Goal: Task Accomplishment & Management: Use online tool/utility

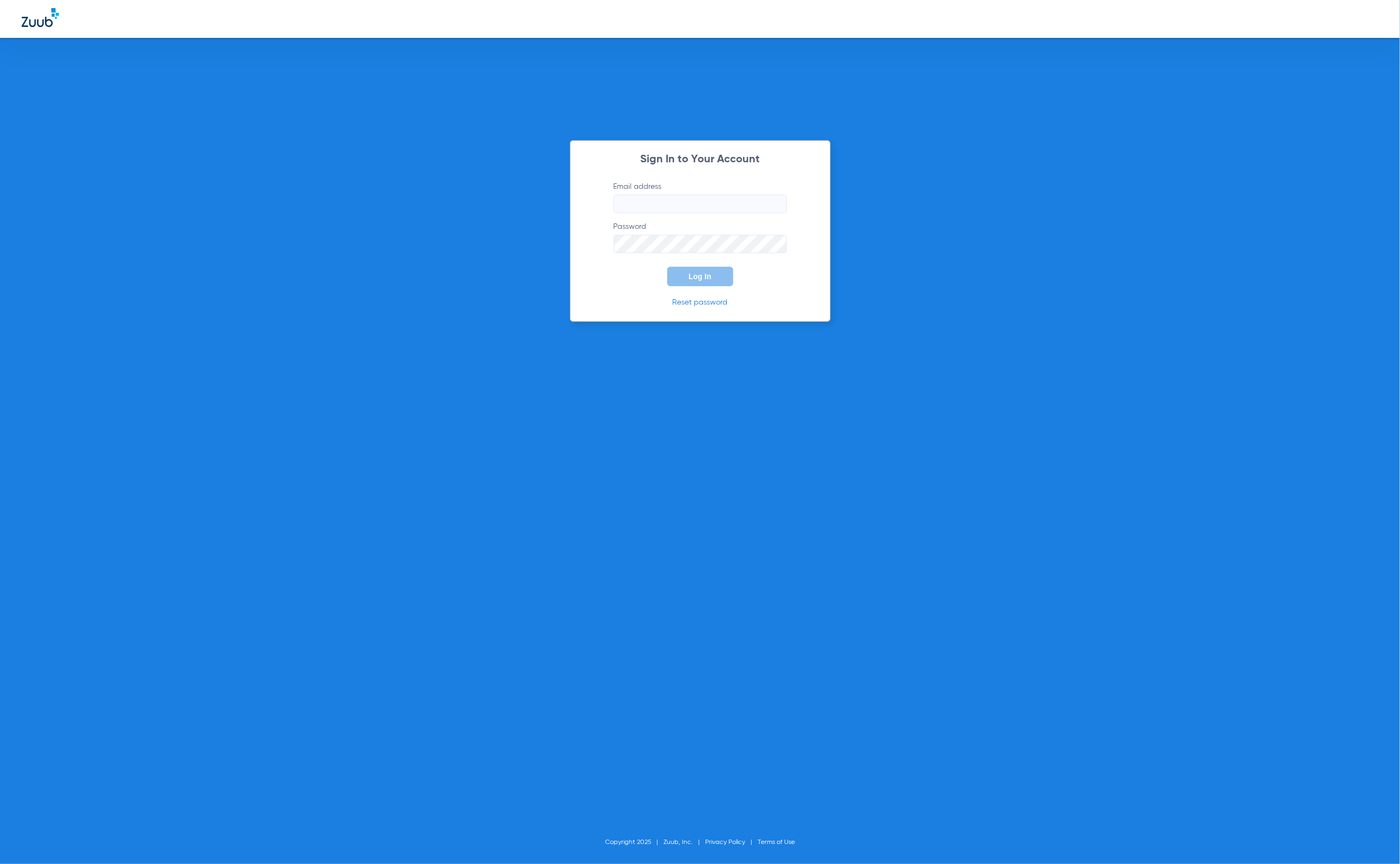
type input "[PERSON_NAME][EMAIL_ADDRESS][DOMAIN_NAME]"
click at [690, 282] on button "Log In" at bounding box center [700, 277] width 66 height 19
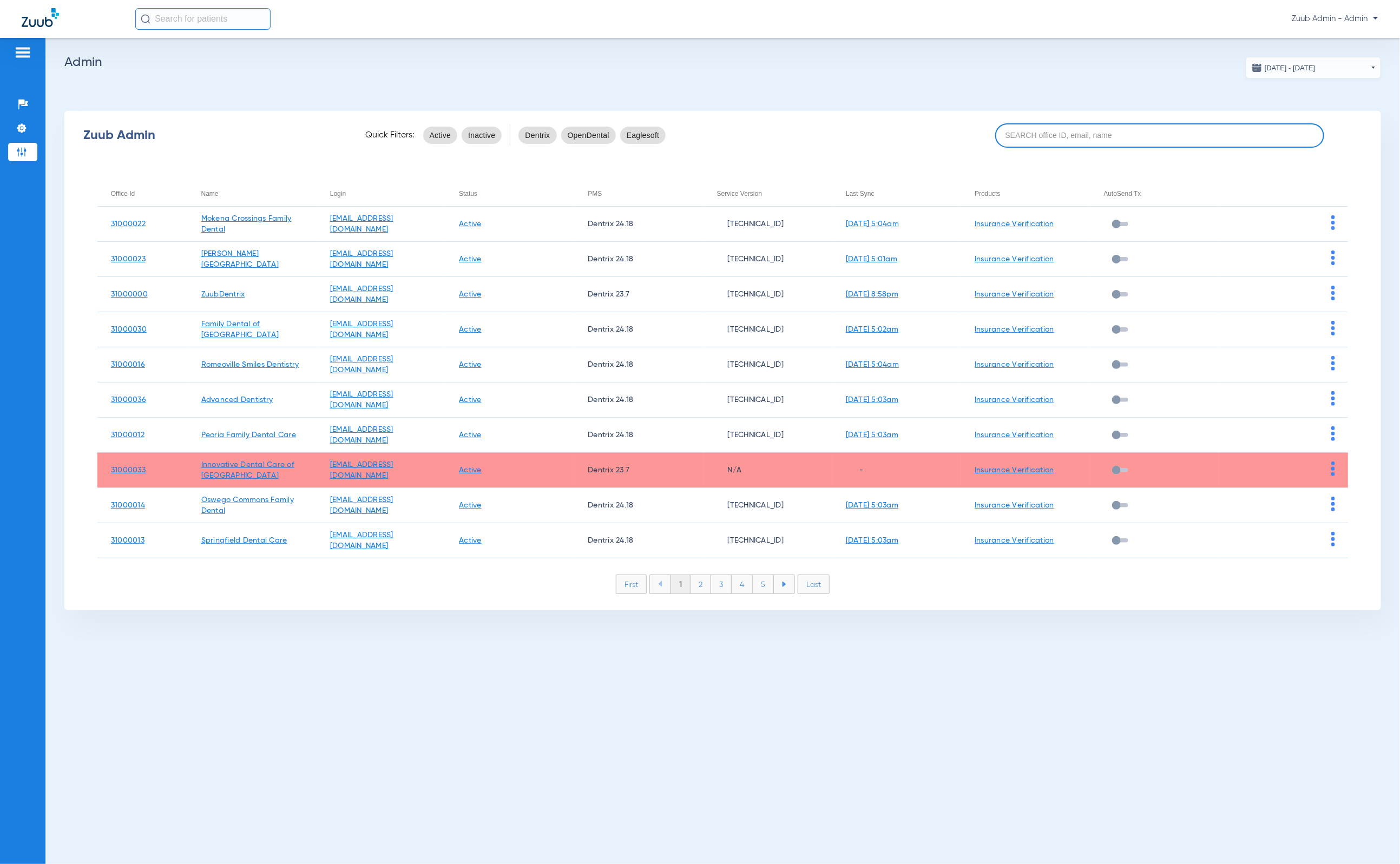
click at [1077, 145] on input at bounding box center [1160, 136] width 329 height 24
paste input "Beardstown Family Dental"
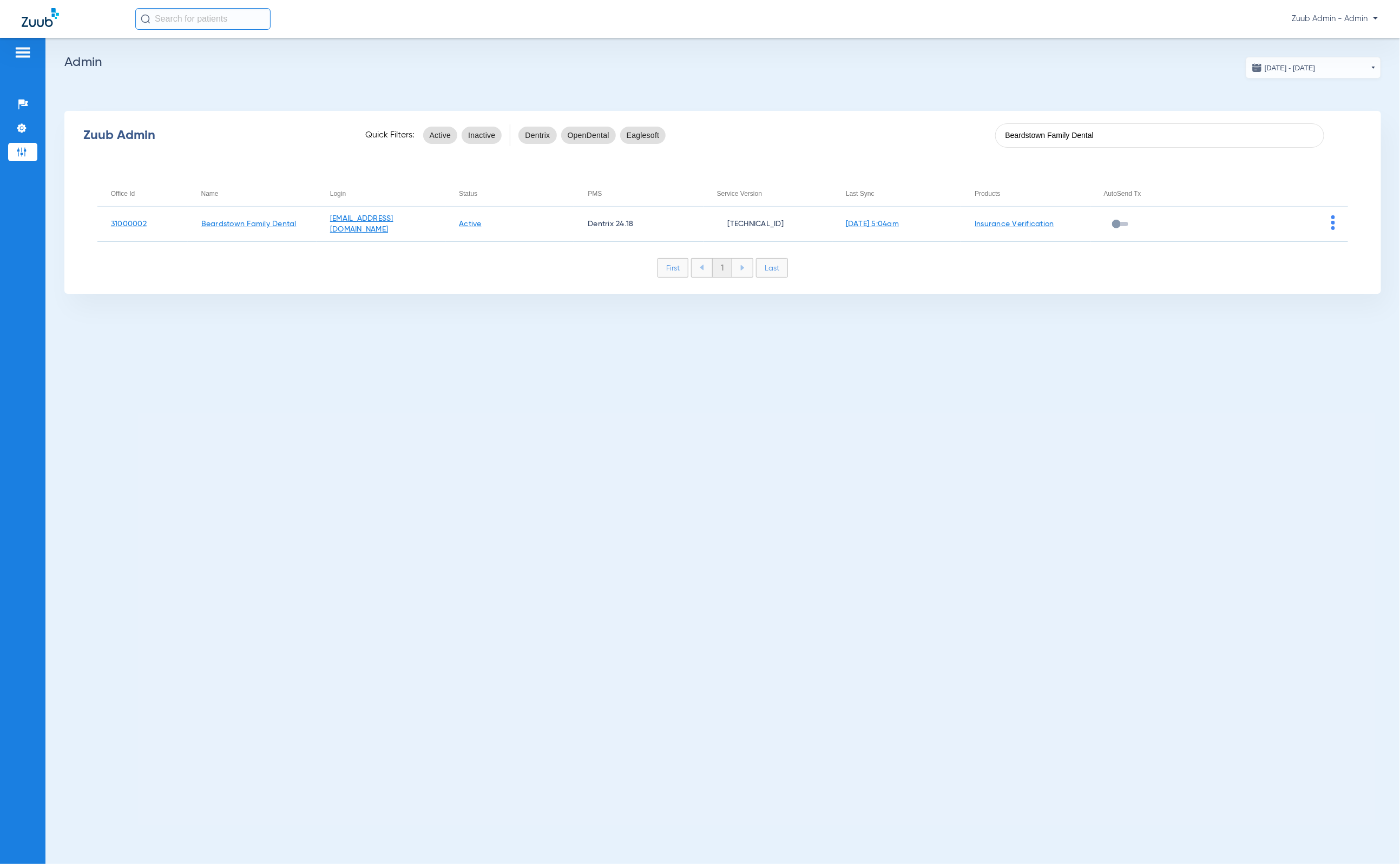
type input "Beardstown Family Dental"
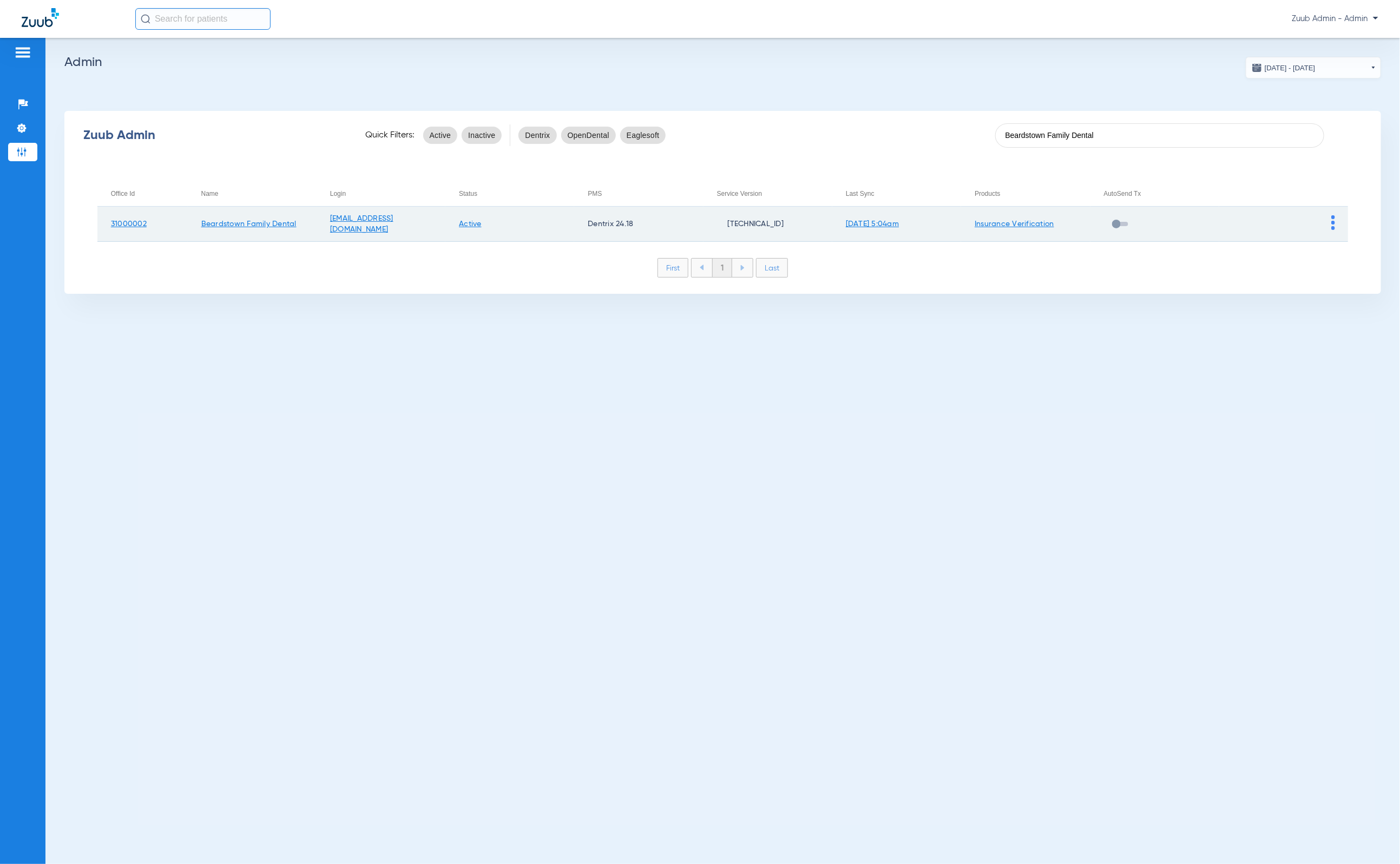
click at [1335, 220] on img at bounding box center [1333, 223] width 4 height 15
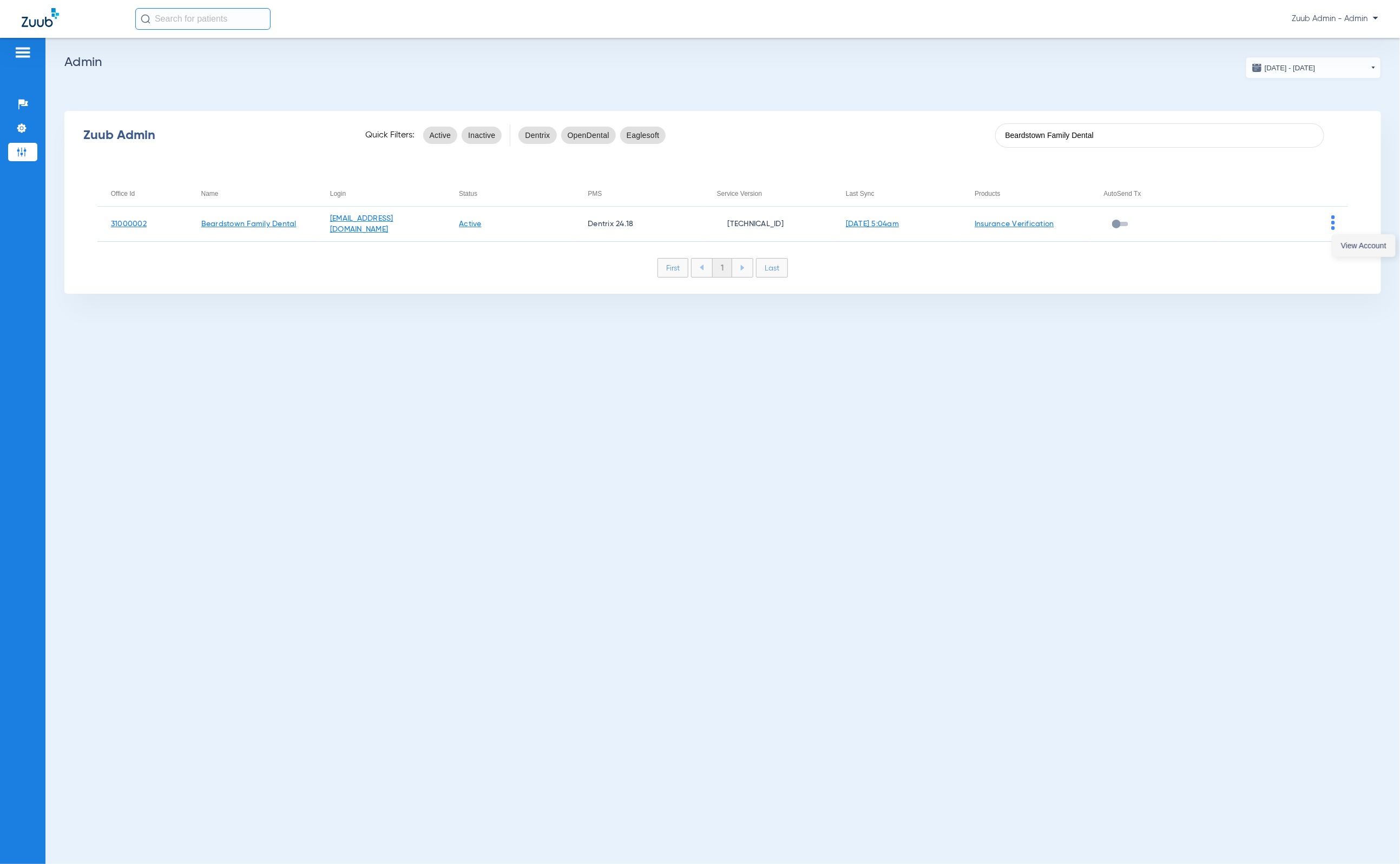
click at [1344, 246] on span "View Account" at bounding box center [1364, 246] width 45 height 8
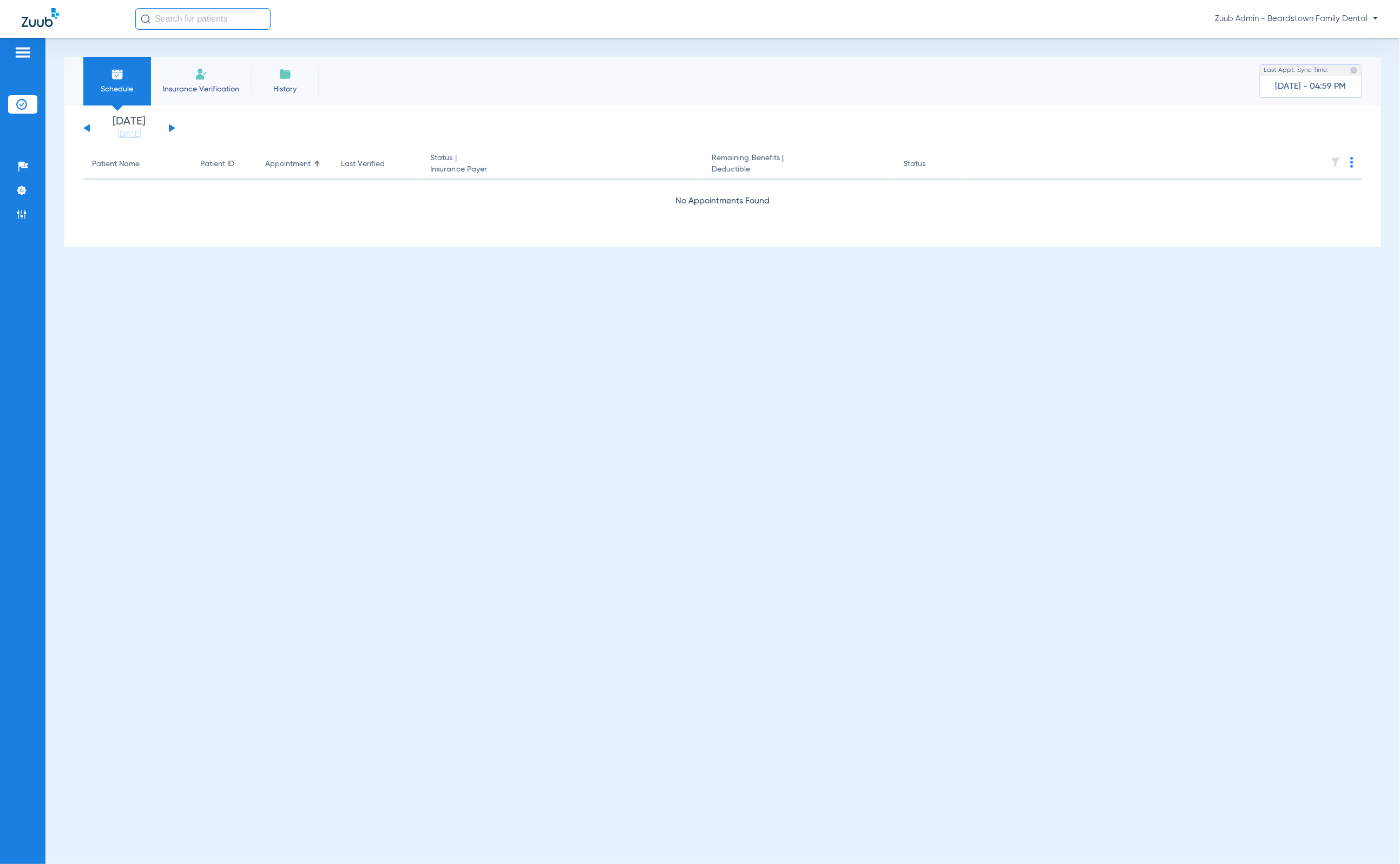
click at [191, 20] on input "text" at bounding box center [202, 19] width 135 height 22
paste input "[PERSON_NAME]"
click at [185, 22] on input "[PERSON_NAME]" at bounding box center [202, 19] width 135 height 22
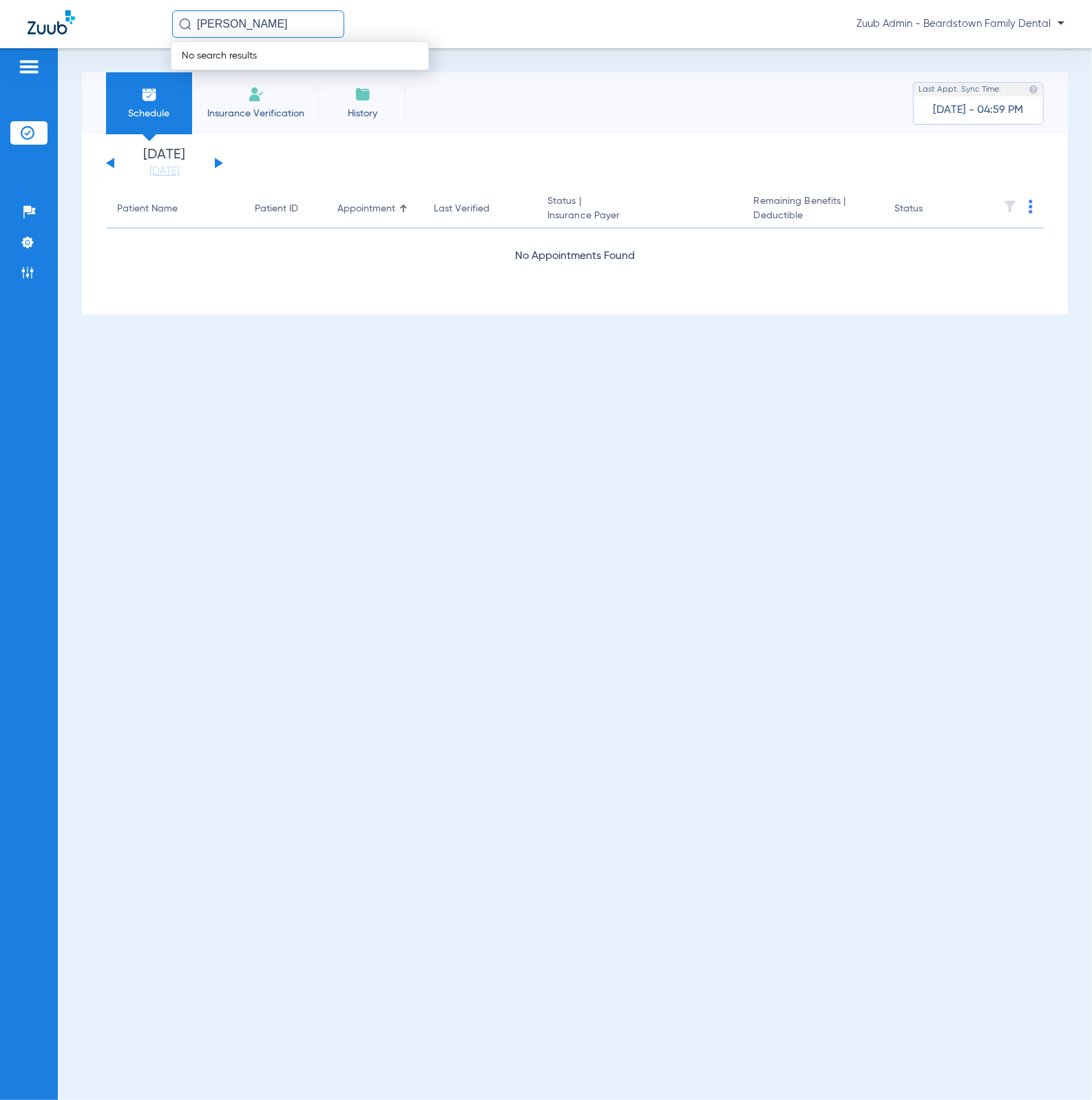
click at [238, 16] on input "[PERSON_NAME]" at bounding box center [257, 24] width 172 height 28
click at [696, 407] on div "Schedule Insurance Verification History Last Appt. Sync Time: Yesterday - 04:59…" at bounding box center [575, 574] width 1034 height 1052
click at [26, 279] on img at bounding box center [28, 273] width 14 height 14
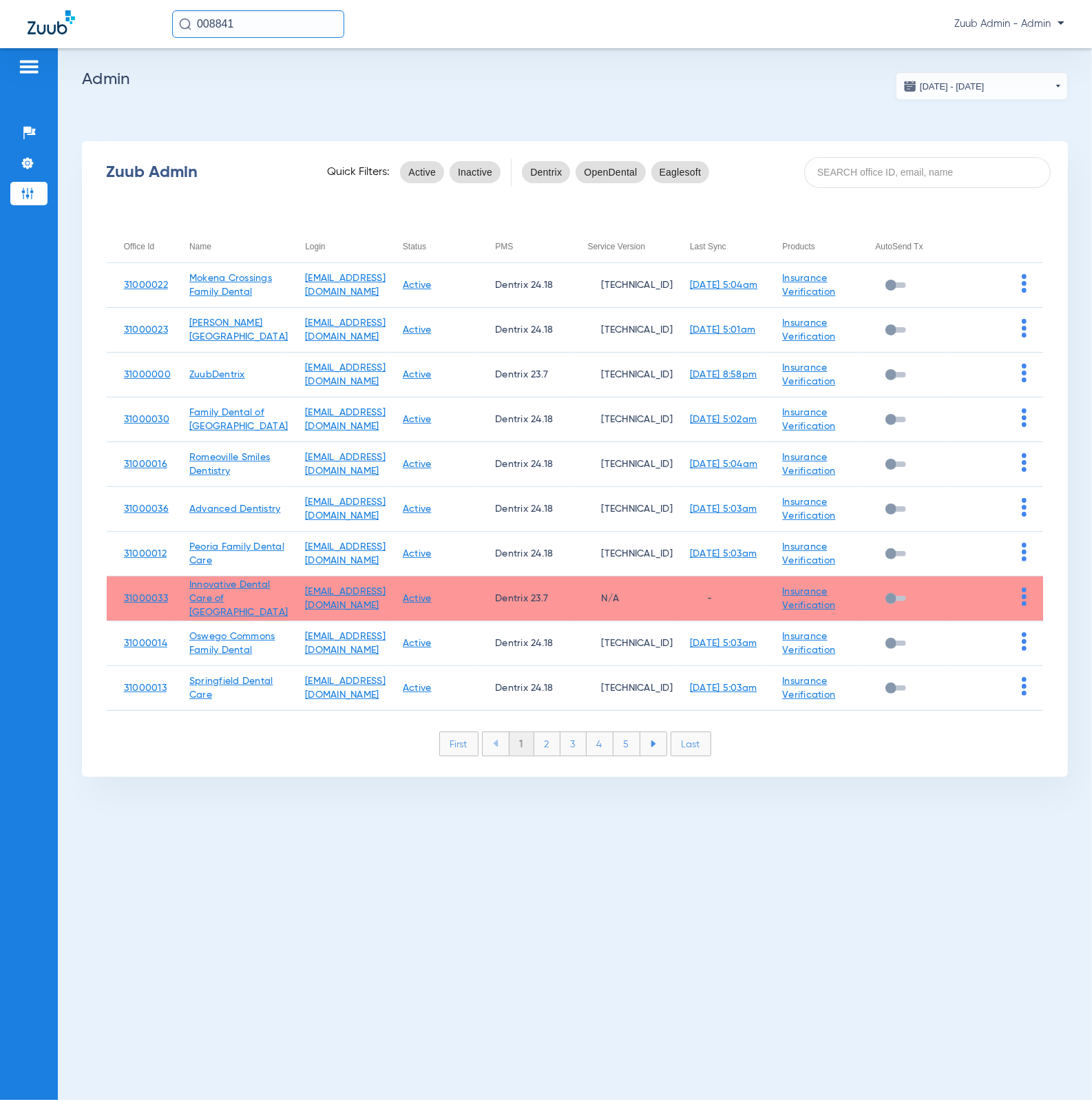
click at [259, 37] on input "008841" at bounding box center [257, 24] width 172 height 28
type input "[PERSON_NAME]"
drag, startPoint x: 313, startPoint y: 24, endPoint x: 182, endPoint y: 22, distance: 131.0
click at [182, 22] on div "[PERSON_NAME]" at bounding box center [257, 24] width 172 height 28
click at [270, 27] on input "text" at bounding box center [257, 24] width 172 height 28
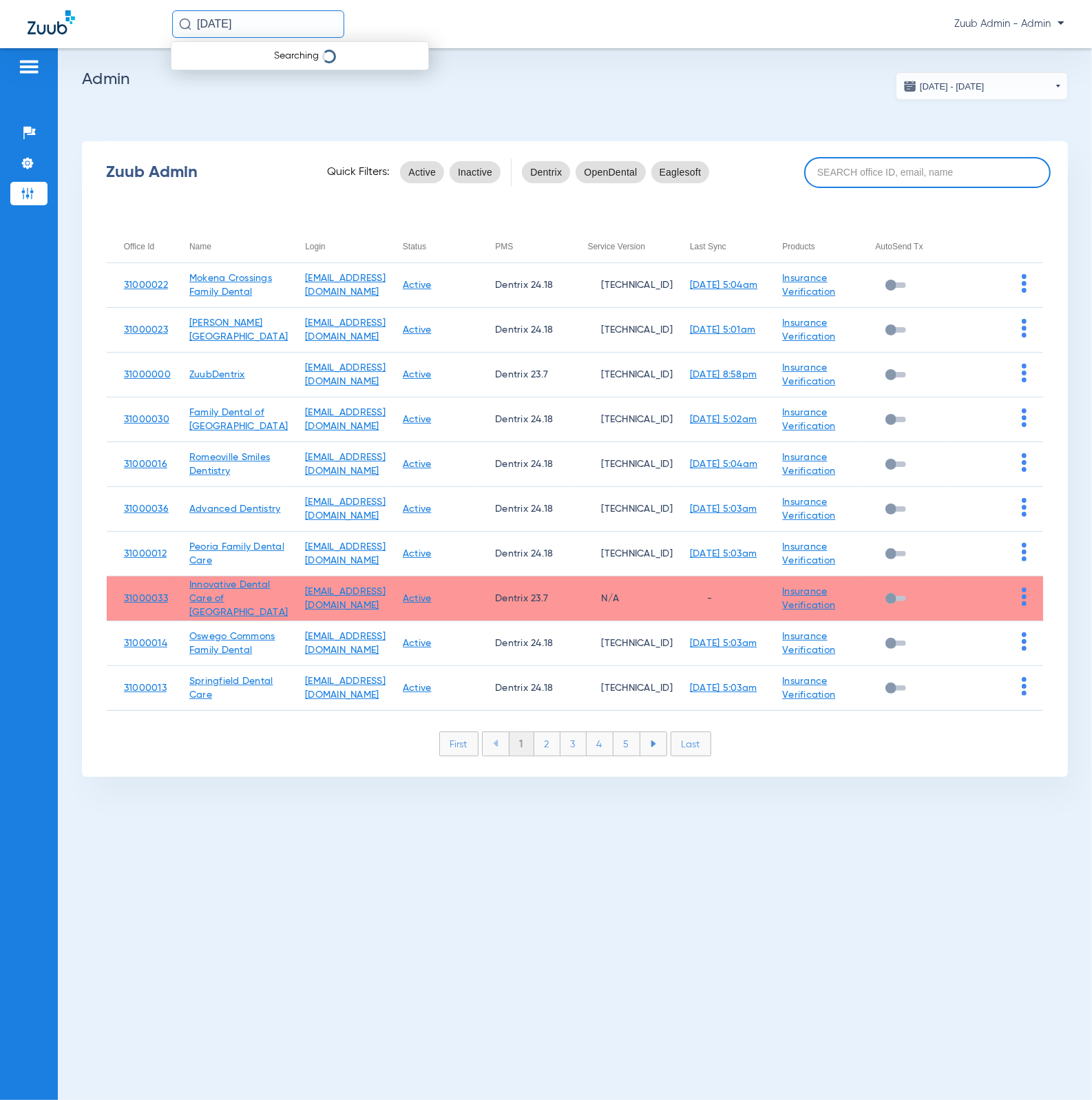
type input "[DATE]"
click at [853, 170] on input at bounding box center [928, 173] width 247 height 31
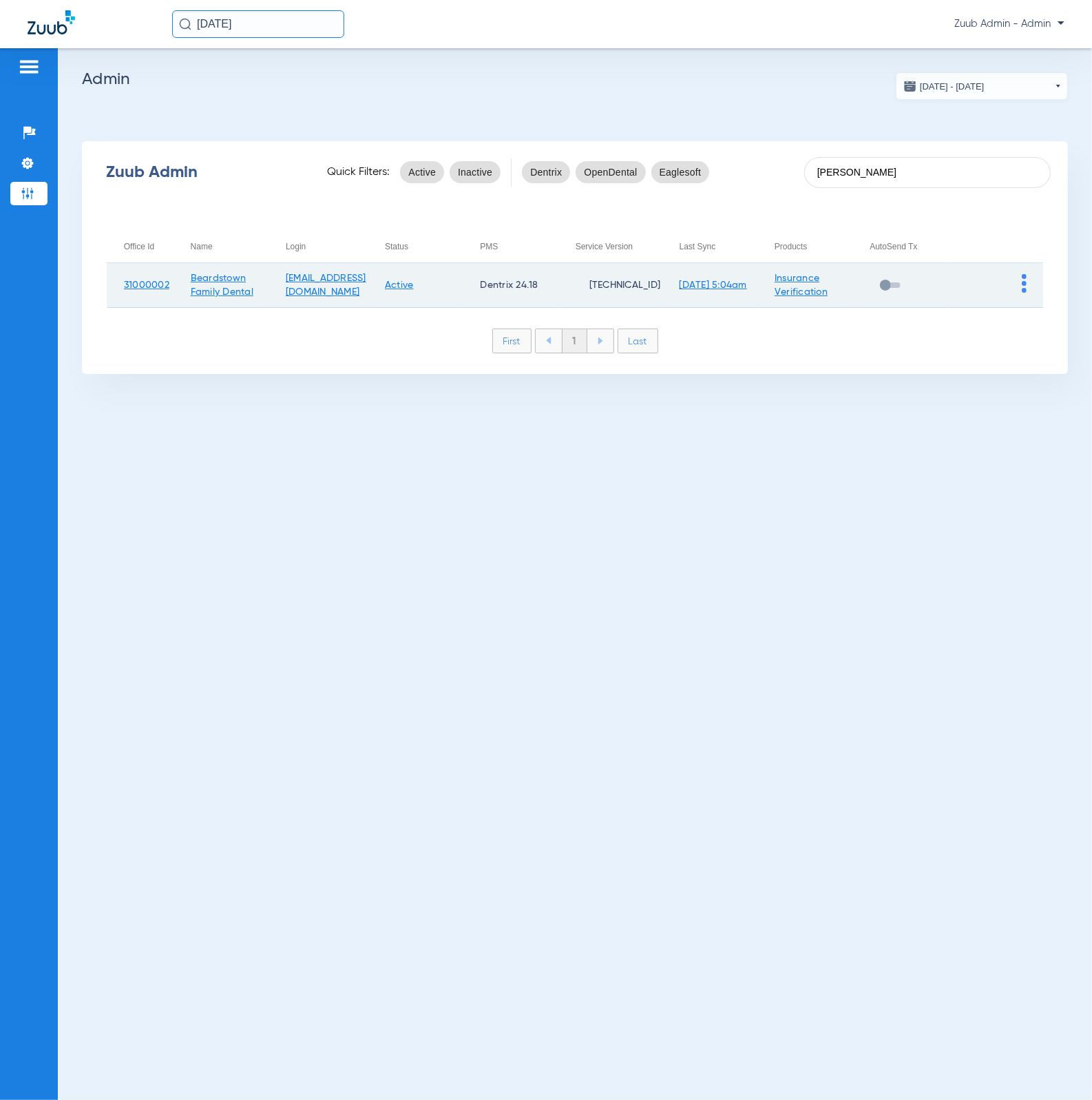
type input "beard"
click at [1026, 279] on img at bounding box center [1024, 284] width 5 height 19
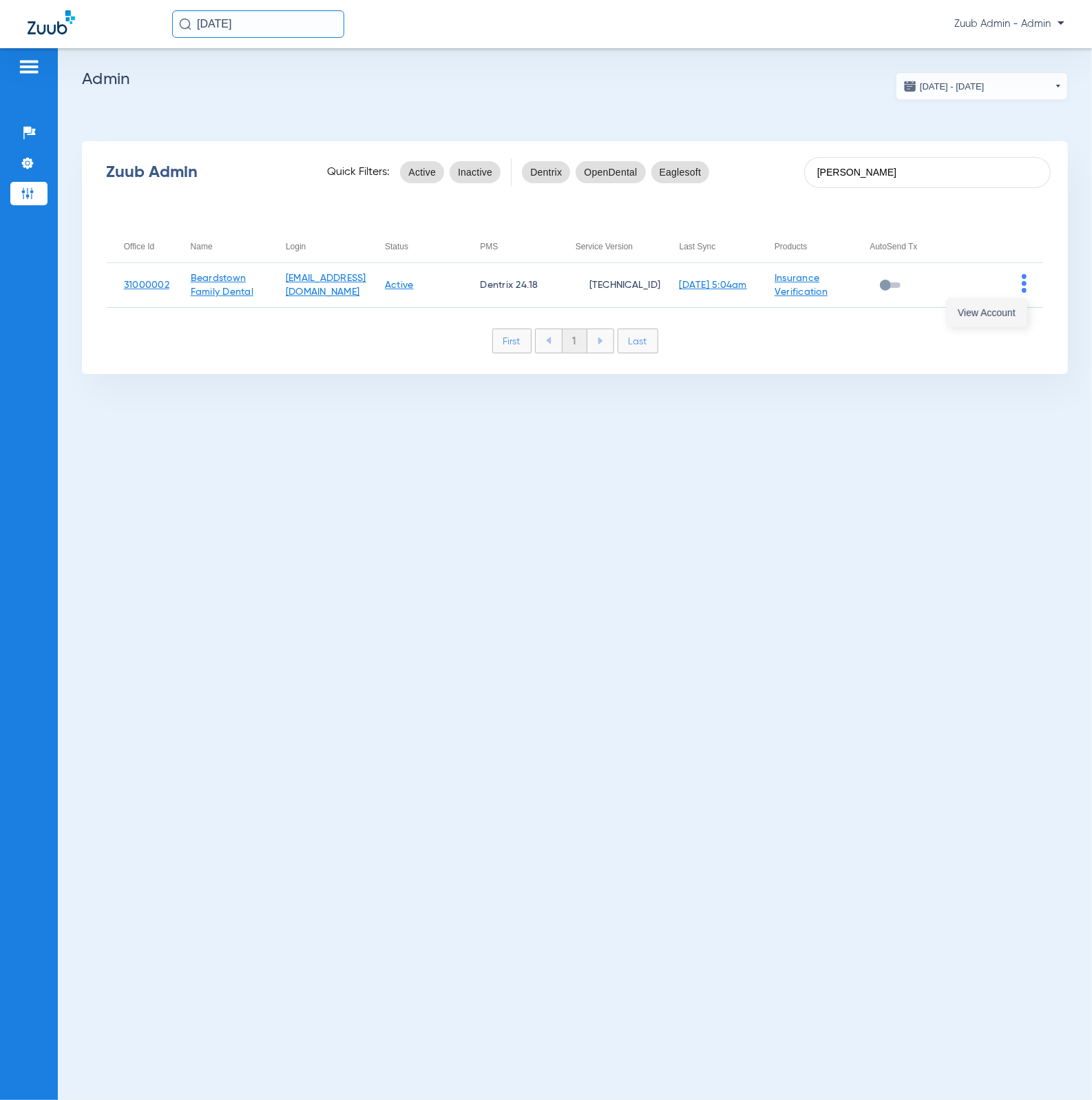
click at [1010, 309] on span "View Account" at bounding box center [986, 313] width 58 height 10
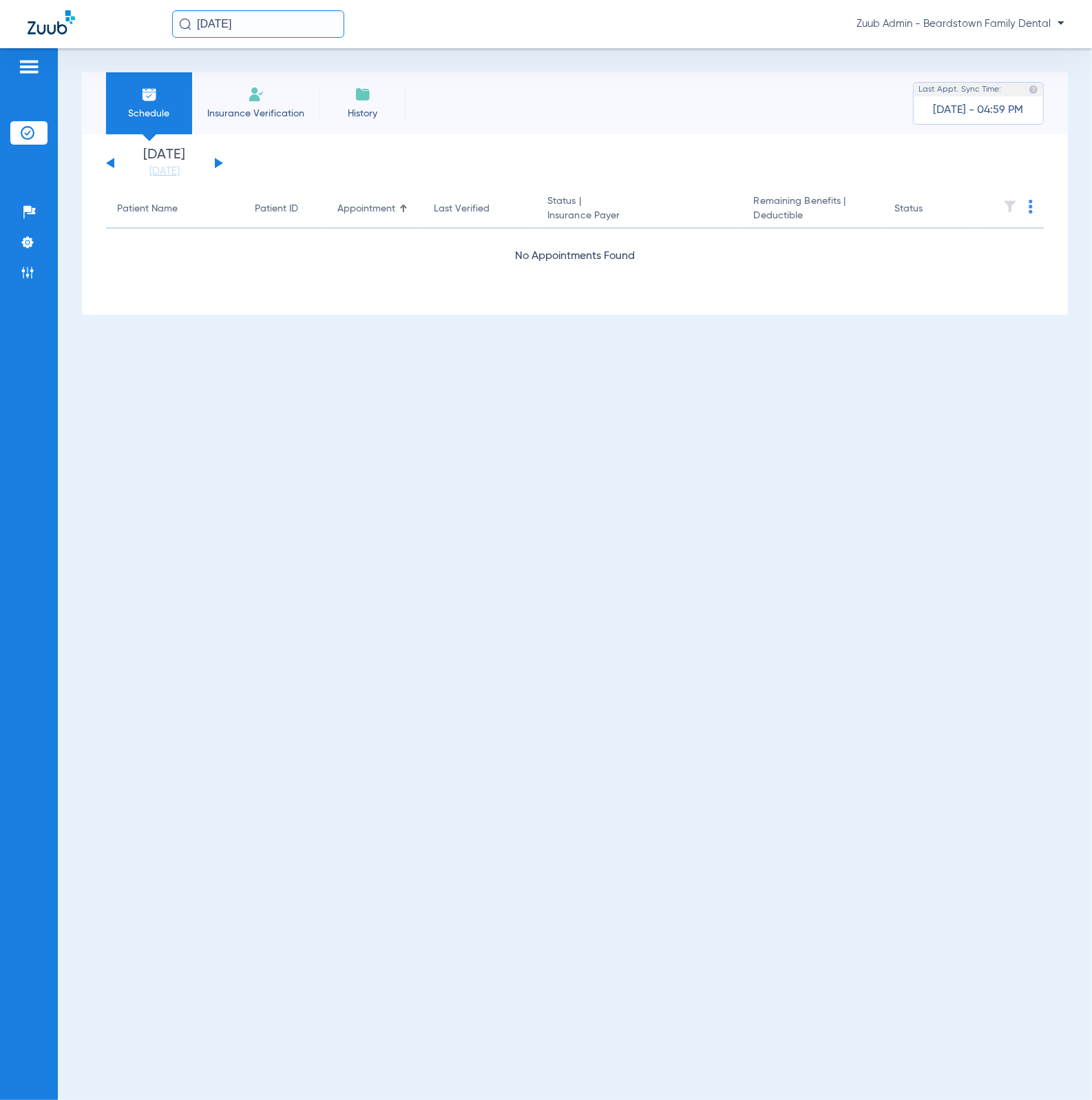
click at [298, 34] on input "[DATE]" at bounding box center [257, 24] width 172 height 28
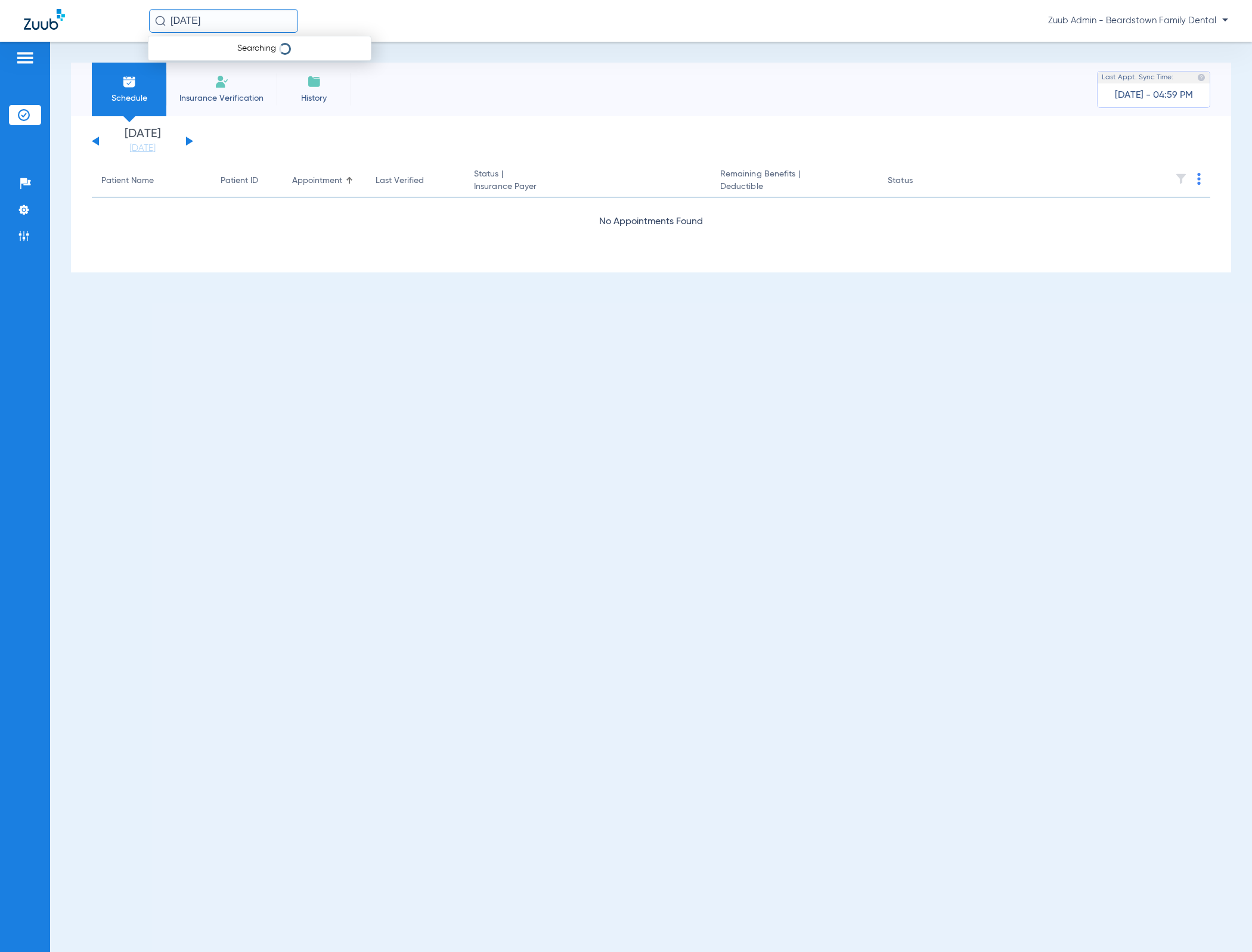
click at [190, 137] on div "Wednesday 07-02-2025 Thursday 07-03-2025 Friday 07-04-2025 Saturday 07-05-2025 …" at bounding box center [143, 141] width 101 height 26
click at [188, 139] on button at bounding box center [189, 141] width 7 height 9
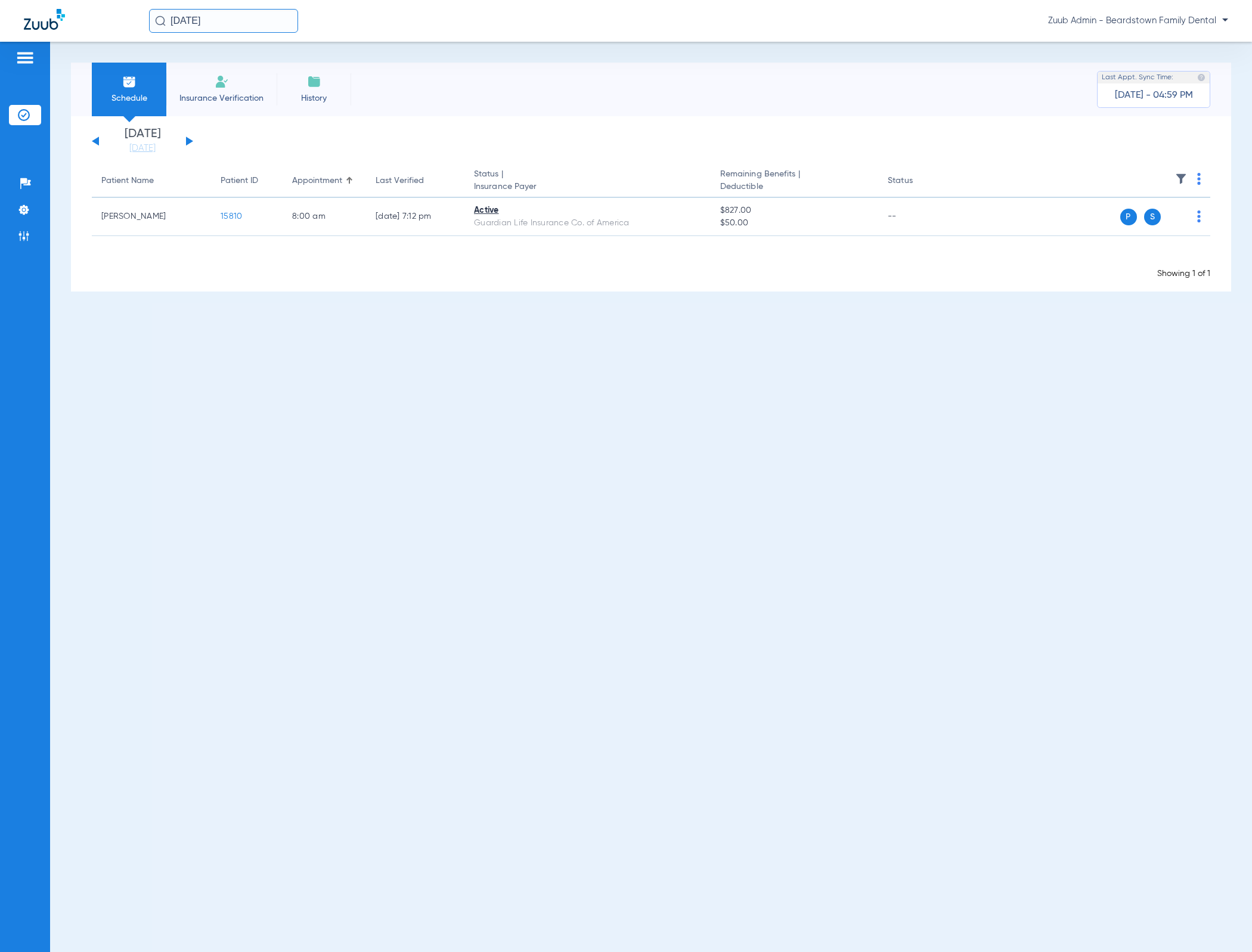
click at [257, 25] on input "[DATE]" at bounding box center [223, 21] width 149 height 24
click at [187, 139] on button at bounding box center [189, 141] width 7 height 9
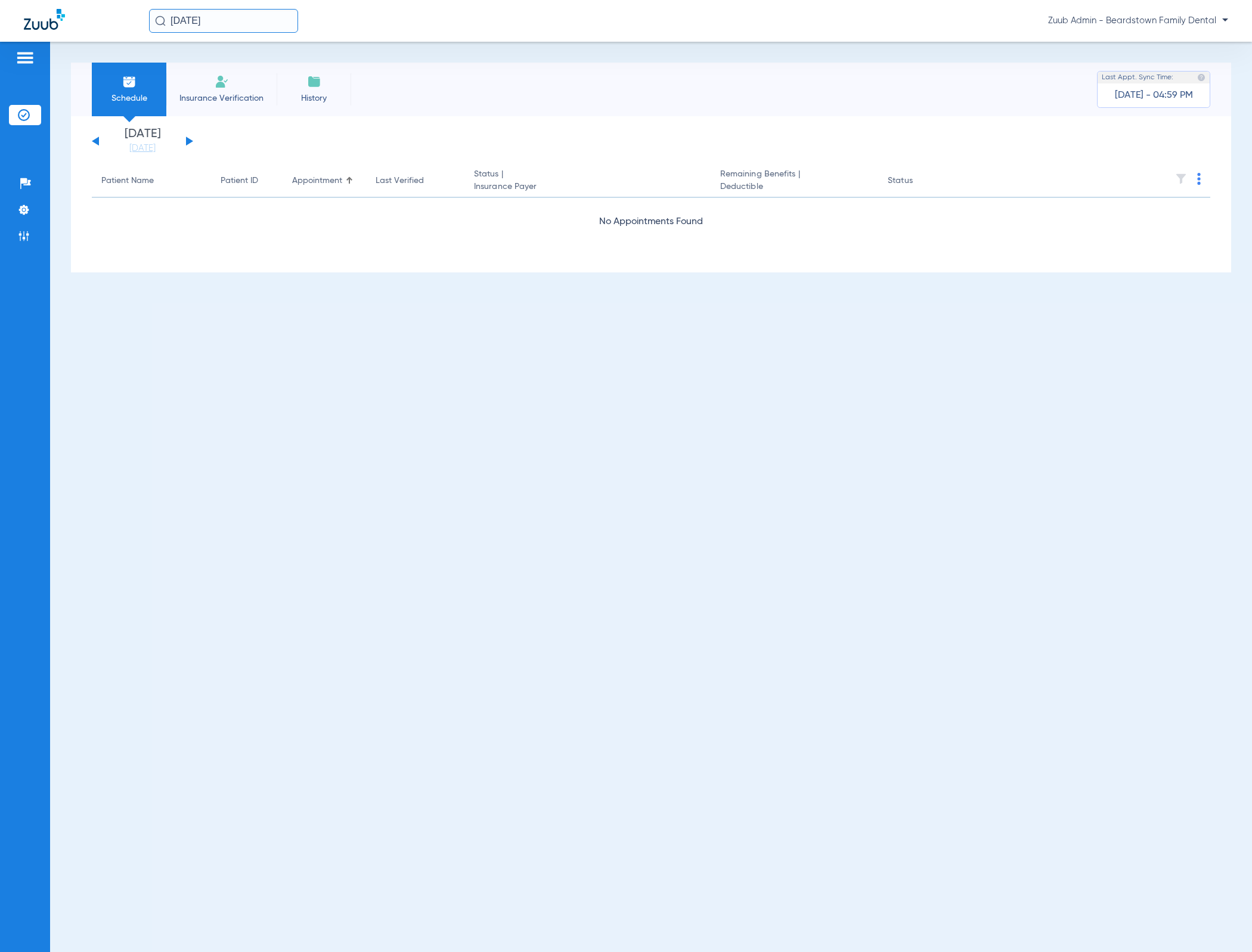
click at [187, 139] on button at bounding box center [189, 141] width 7 height 9
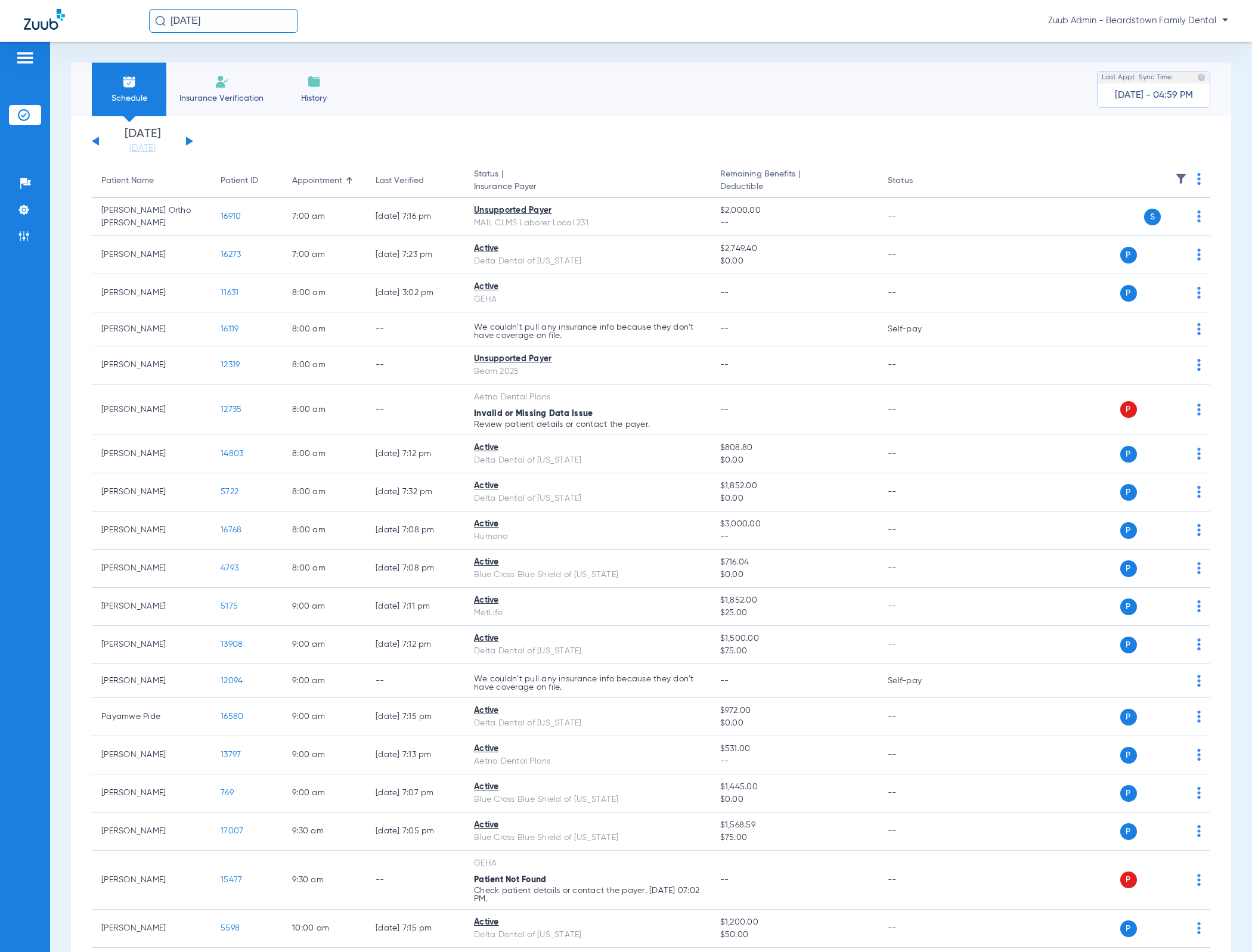
click at [1175, 179] on img at bounding box center [1181, 179] width 12 height 12
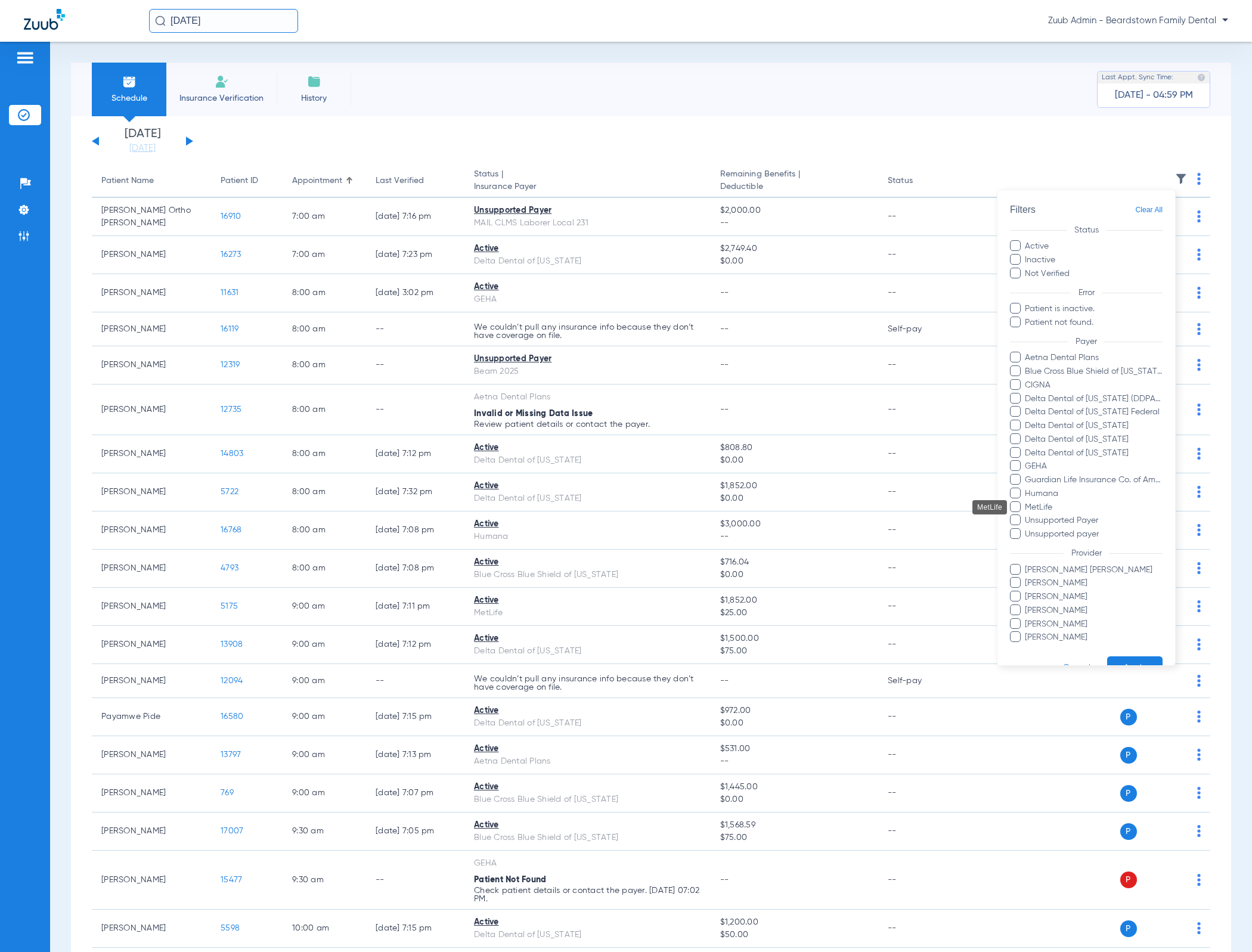
click at [1063, 508] on span "MetLife" at bounding box center [1093, 508] width 138 height 13
click at [1027, 516] on input "MetLife" at bounding box center [1027, 516] width 0 height 0
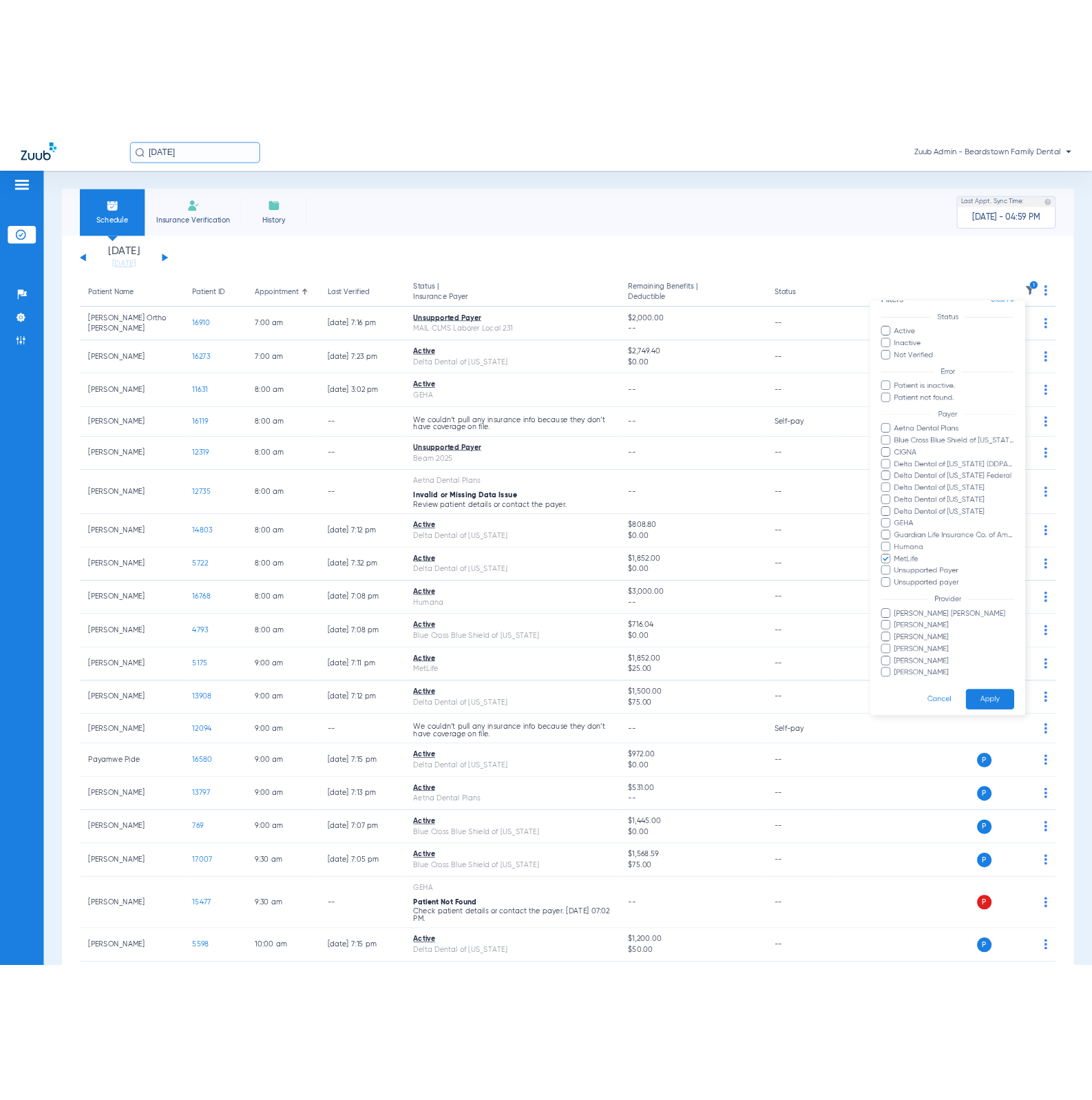
scroll to position [43, 0]
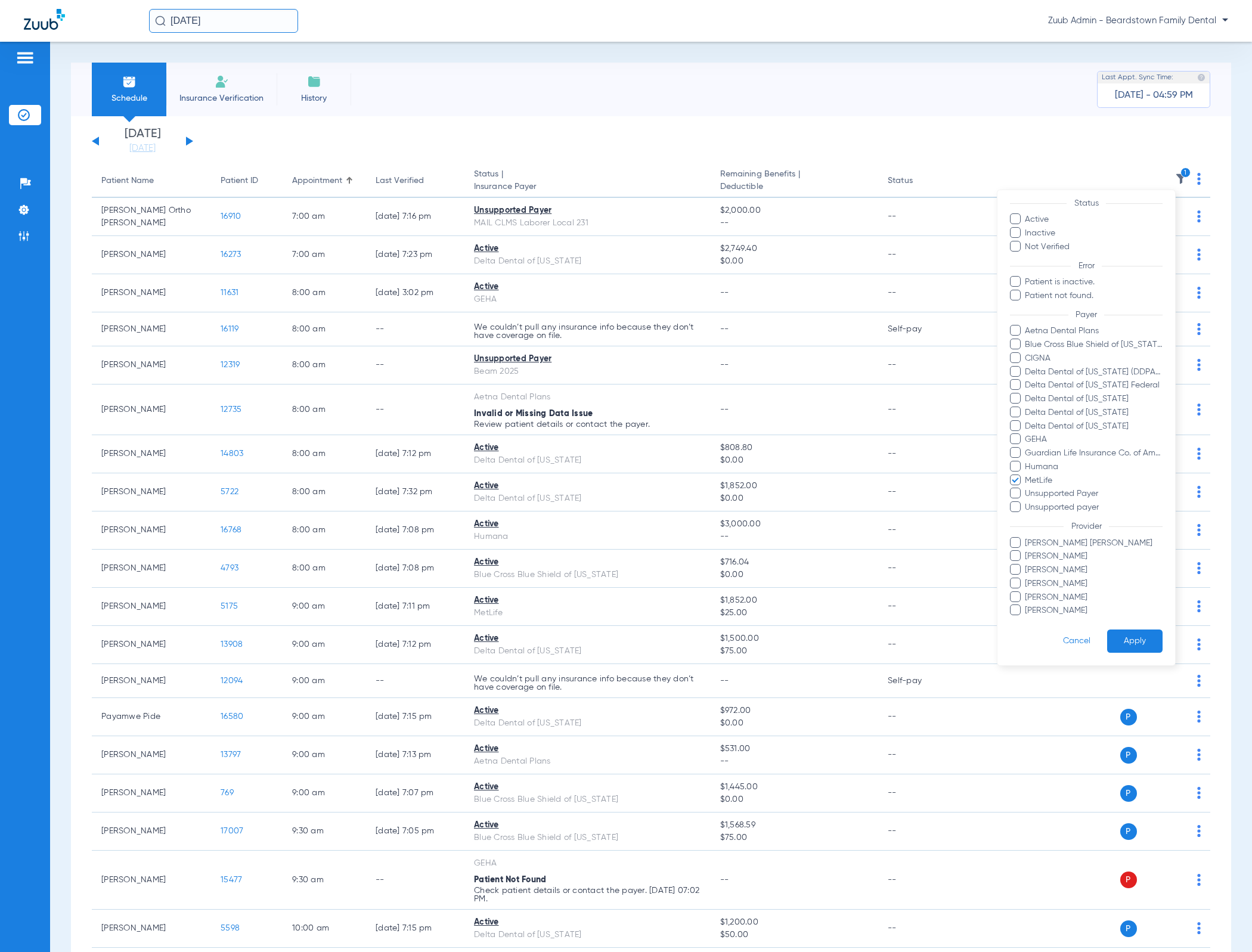
click at [1137, 630] on button "Apply" at bounding box center [1135, 642] width 55 height 23
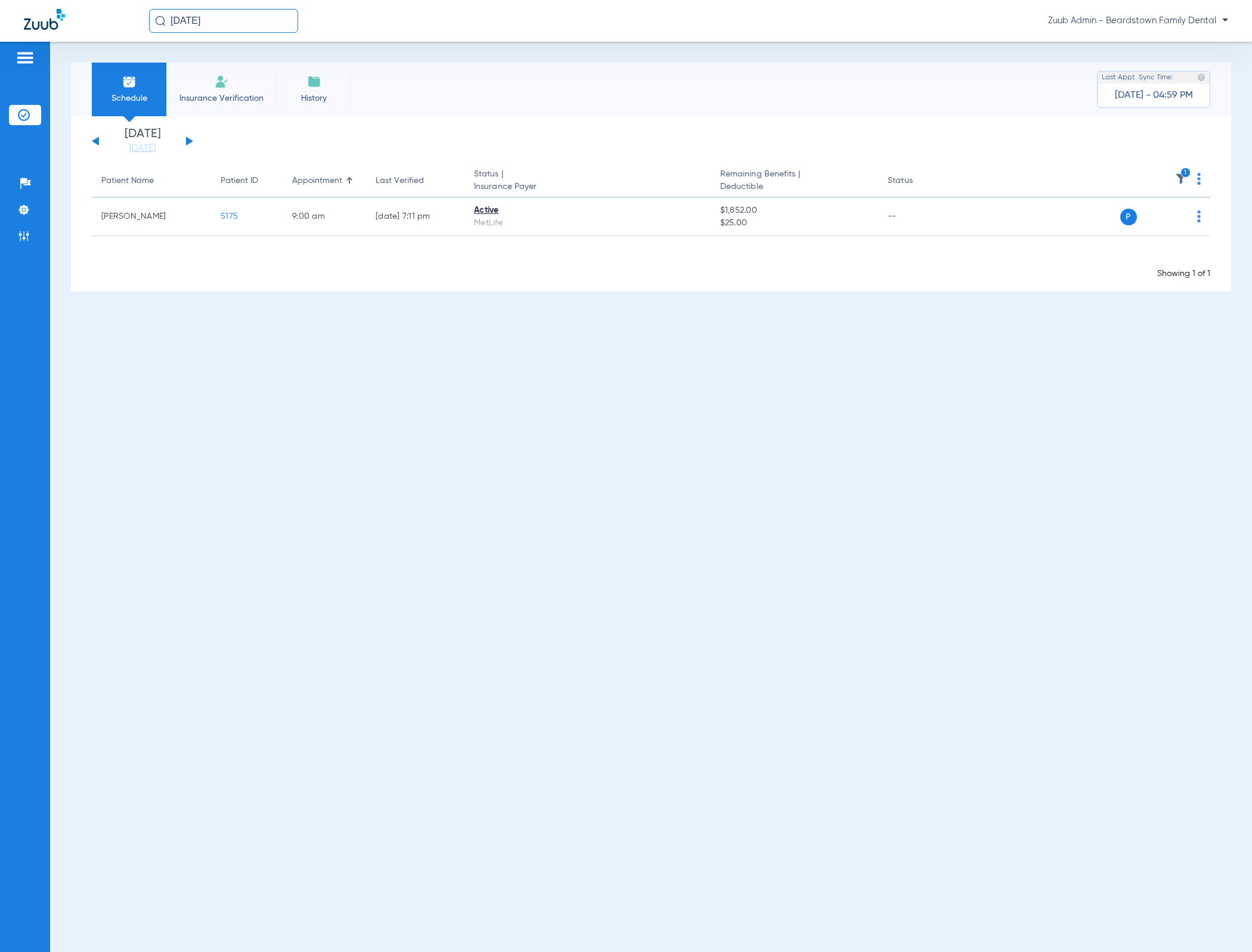
click at [191, 143] on div "Wednesday 07-02-2025 Thursday 07-03-2025 Friday 07-04-2025 Saturday 07-05-2025 …" at bounding box center [143, 141] width 101 height 26
click at [191, 142] on button at bounding box center [189, 141] width 7 height 9
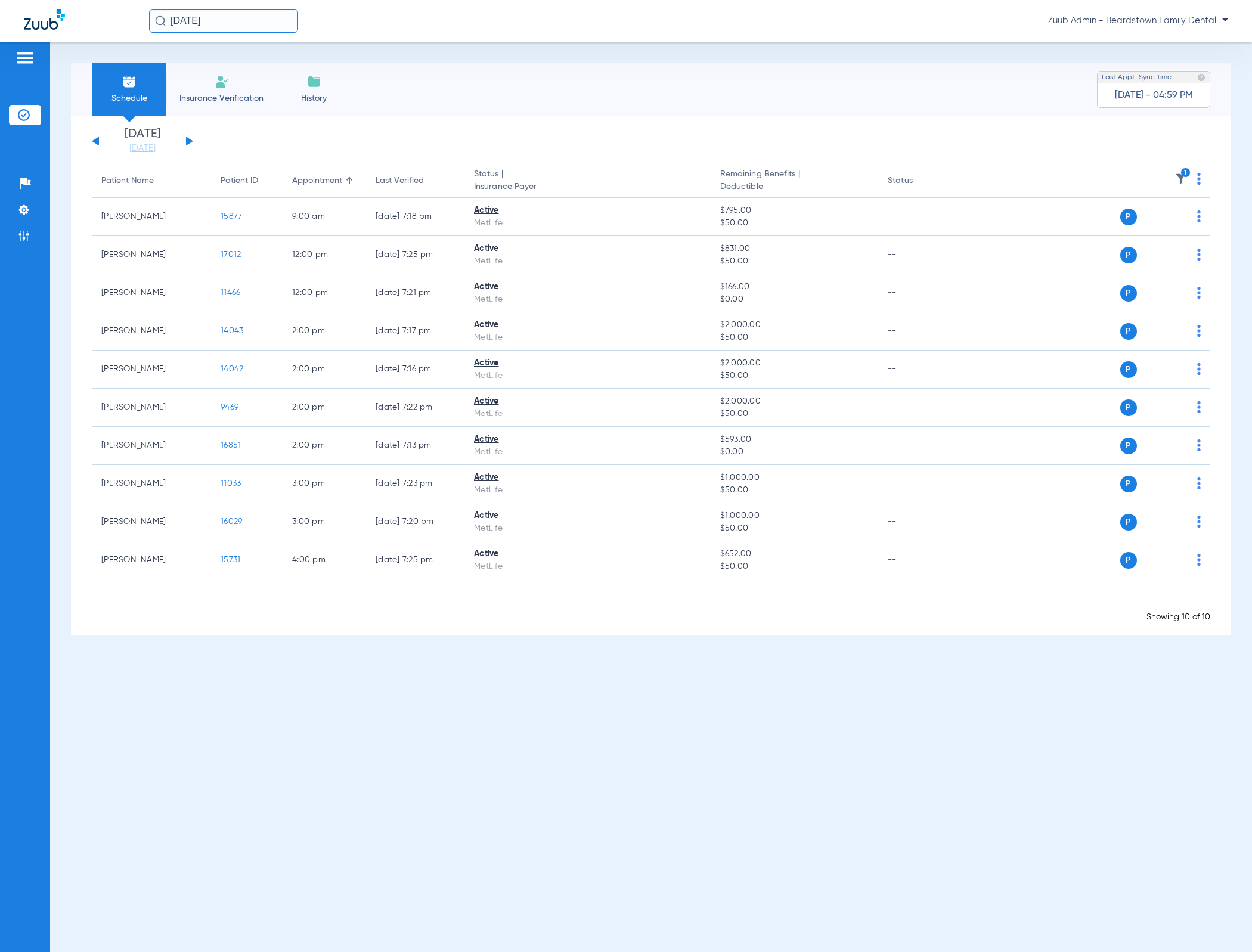
click at [186, 142] on button at bounding box center [189, 141] width 7 height 9
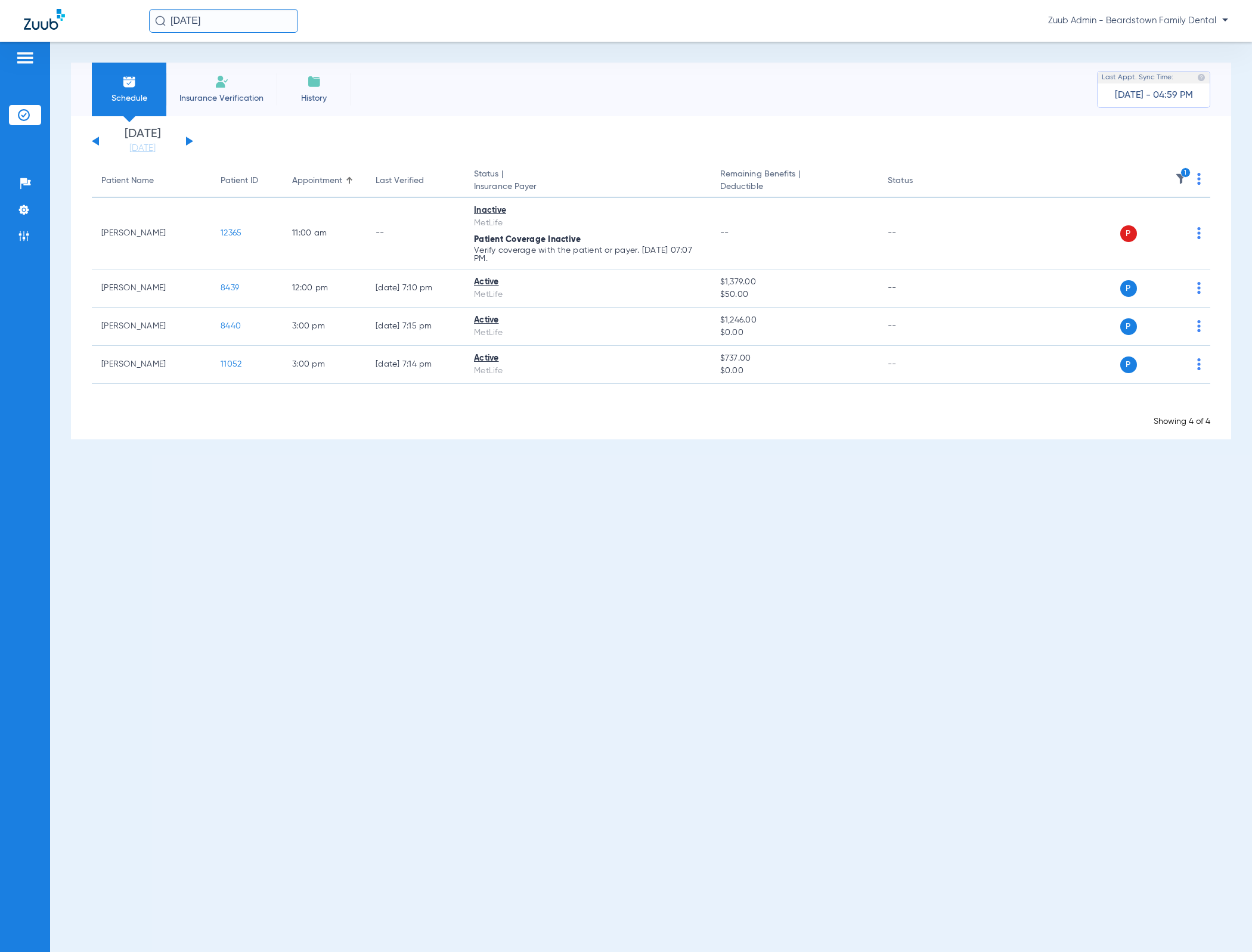
click at [186, 142] on button at bounding box center [189, 141] width 7 height 9
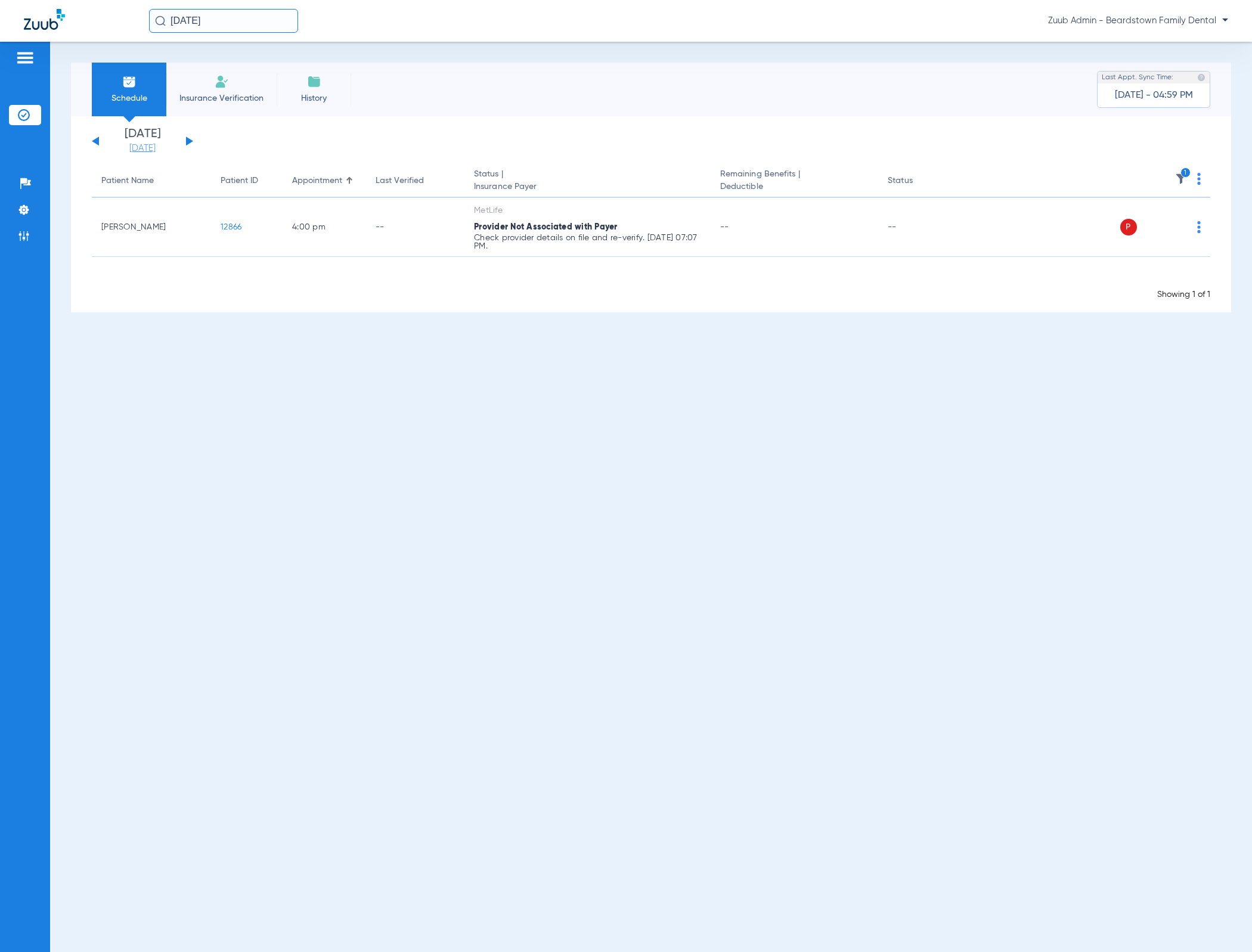
click at [131, 148] on link "[DATE]" at bounding box center [142, 149] width 71 height 12
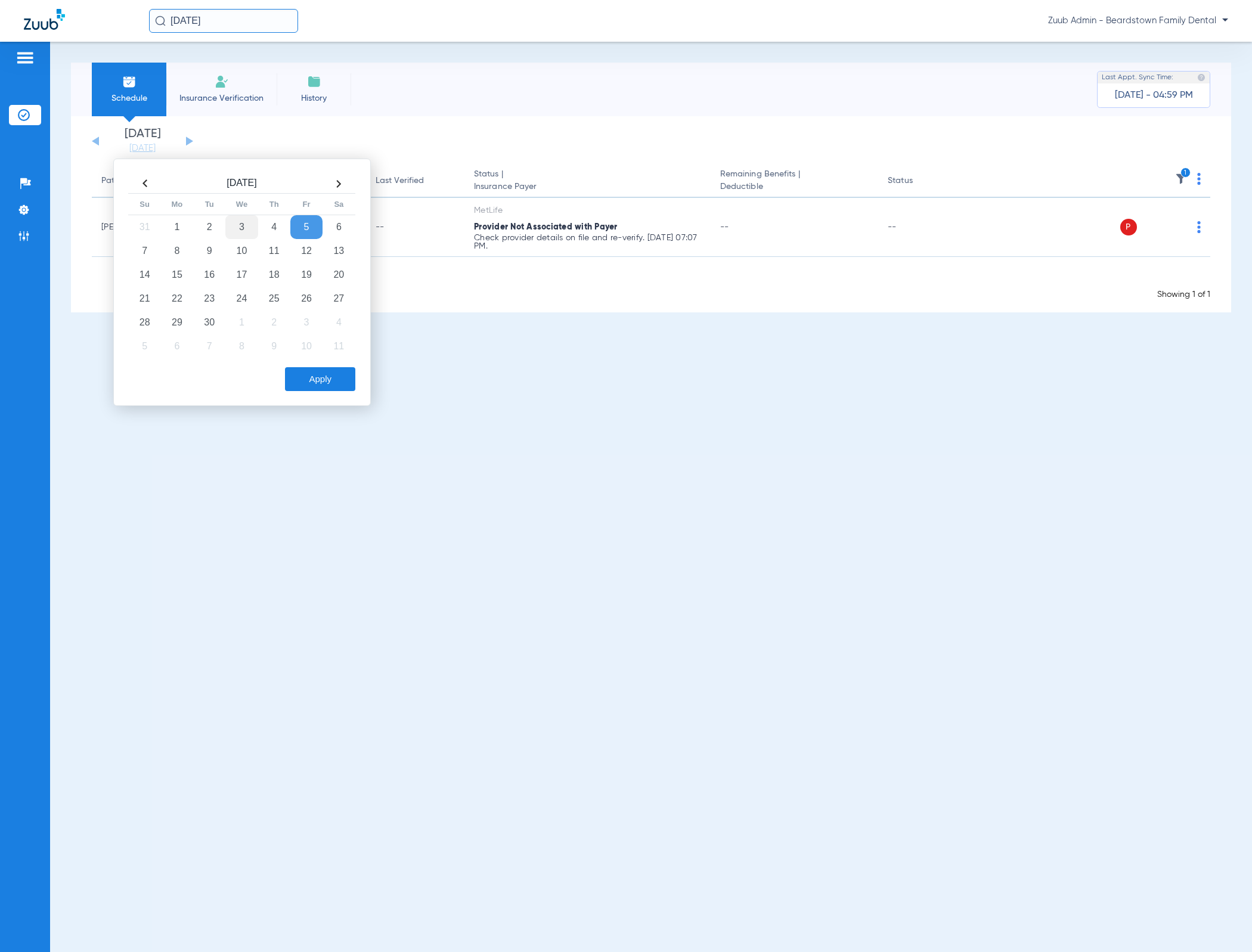
click at [235, 221] on td "3" at bounding box center [241, 227] width 32 height 24
click at [335, 386] on button "Apply" at bounding box center [320, 380] width 70 height 24
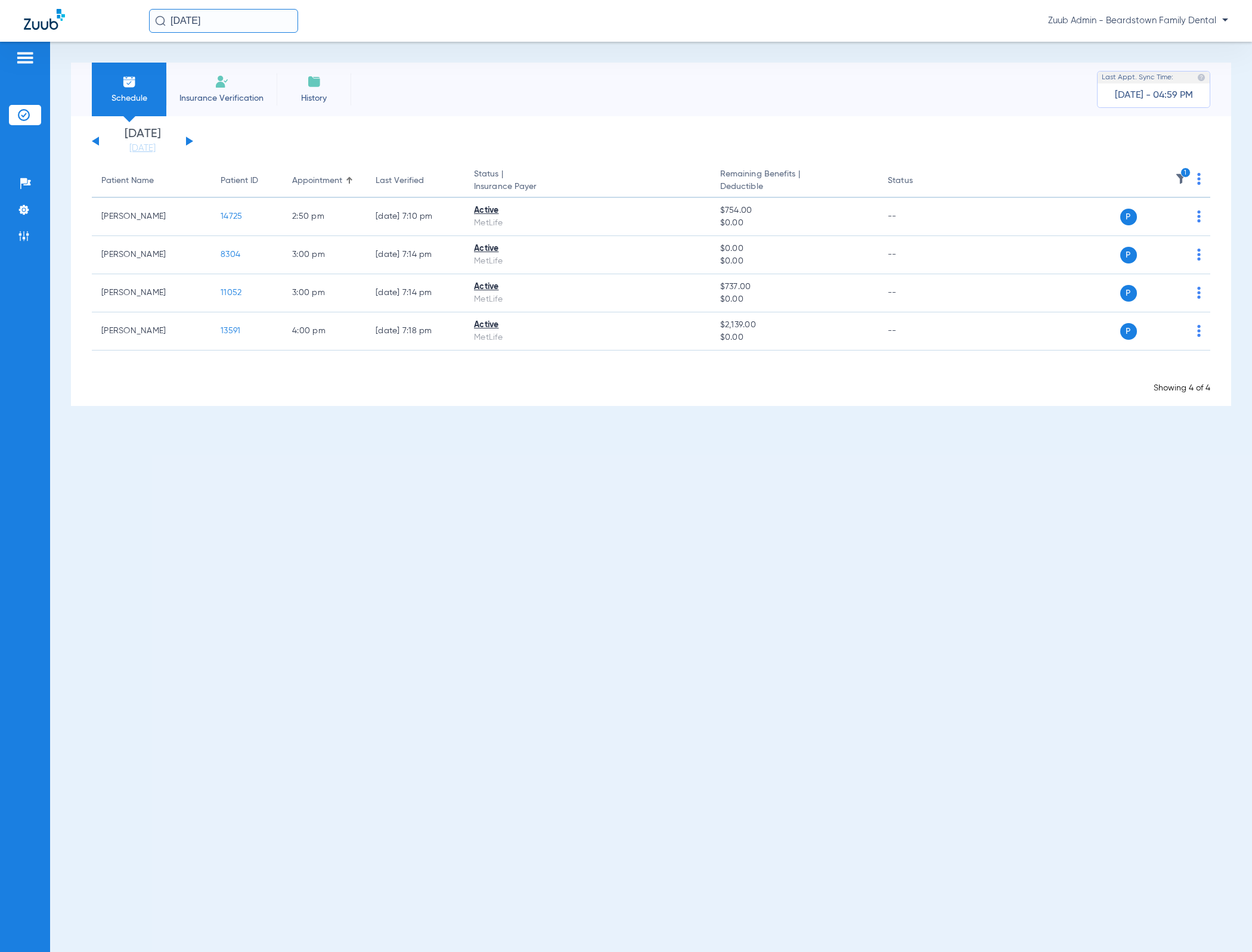
click at [187, 139] on button at bounding box center [189, 141] width 7 height 9
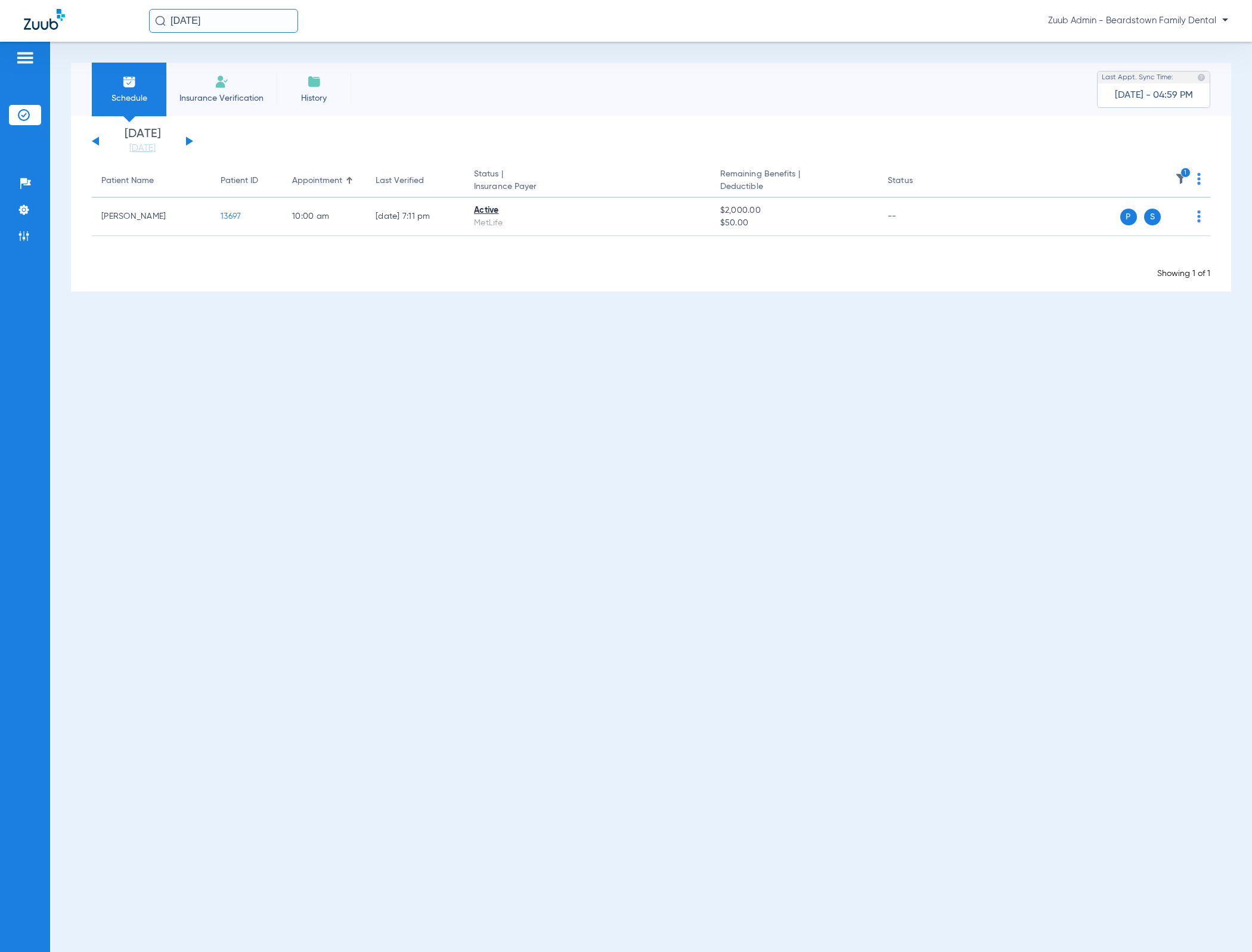
click at [187, 139] on button at bounding box center [189, 141] width 7 height 9
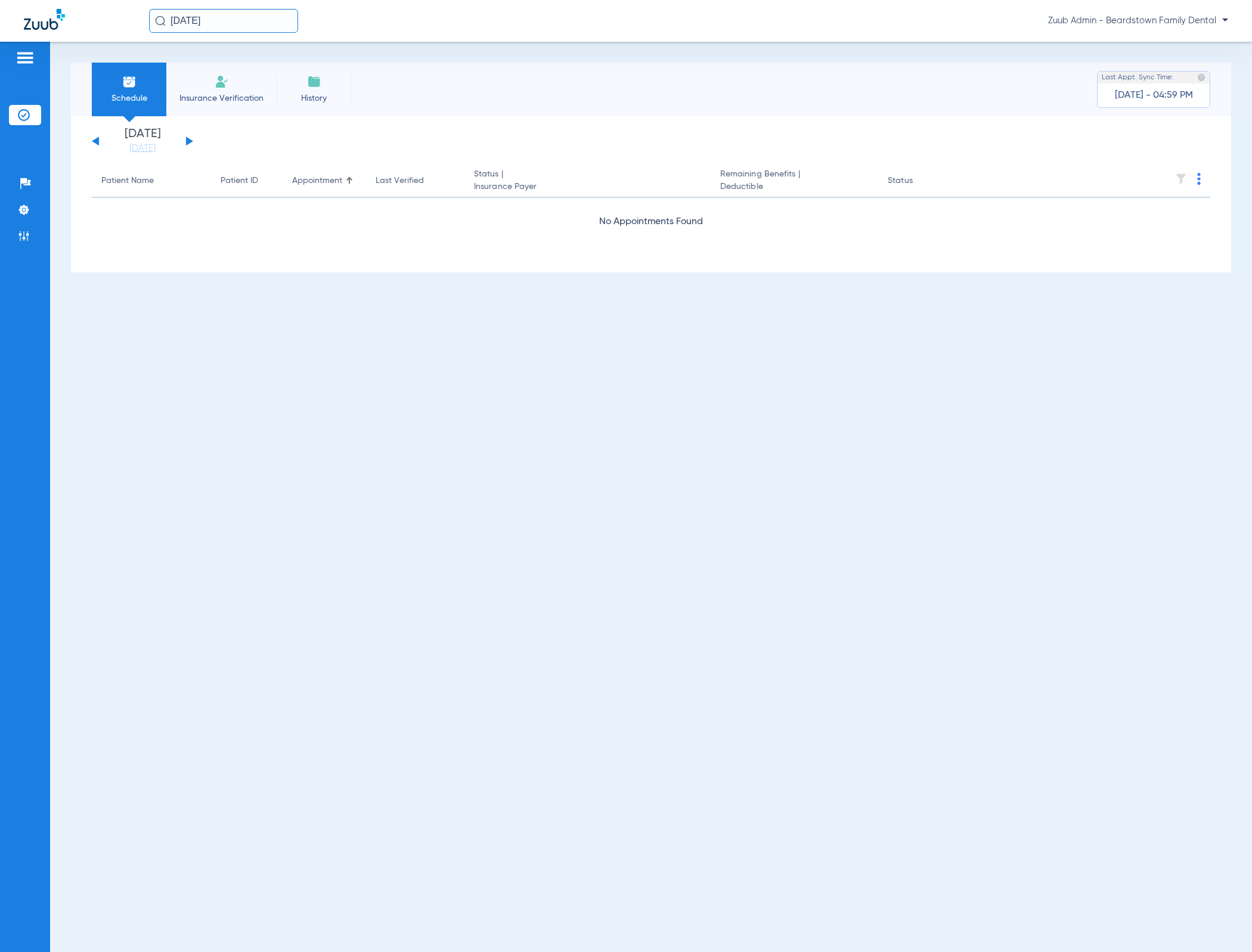
click at [1182, 181] on img at bounding box center [1181, 179] width 12 height 12
click at [157, 144] on link "[DATE]" at bounding box center [142, 149] width 71 height 12
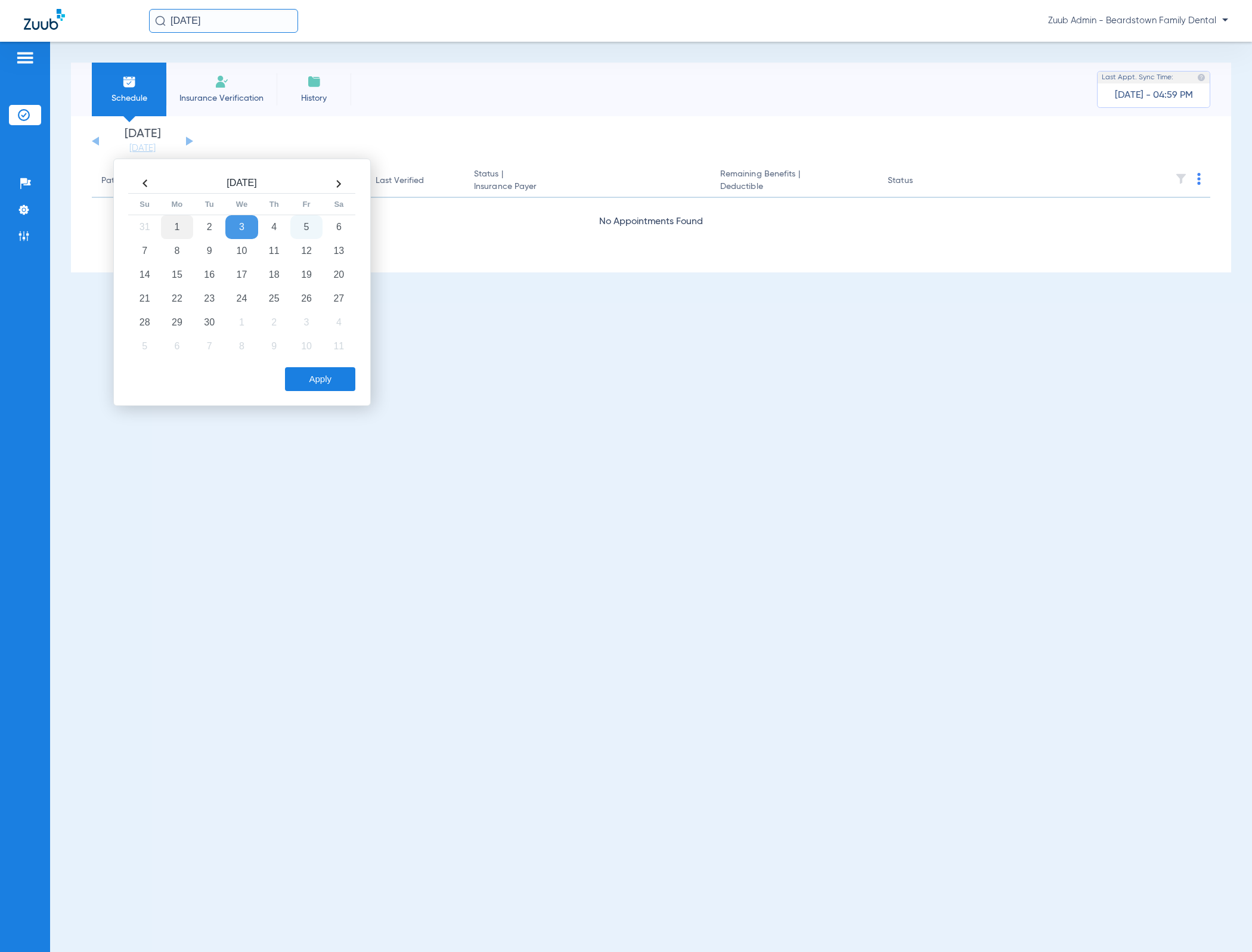
click at [173, 221] on td "1" at bounding box center [177, 227] width 32 height 24
drag, startPoint x: 350, startPoint y: 394, endPoint x: 340, endPoint y: 380, distance: 17.2
click at [350, 394] on div "Sep 2025 Su Mo Tu We Th Fr Sa 31 1 2 3 4 5 6 7 8 9 10 11 12 13 14 15 16 17 18 1…" at bounding box center [242, 282] width 257 height 248
click at [340, 379] on button "Apply" at bounding box center [320, 380] width 70 height 24
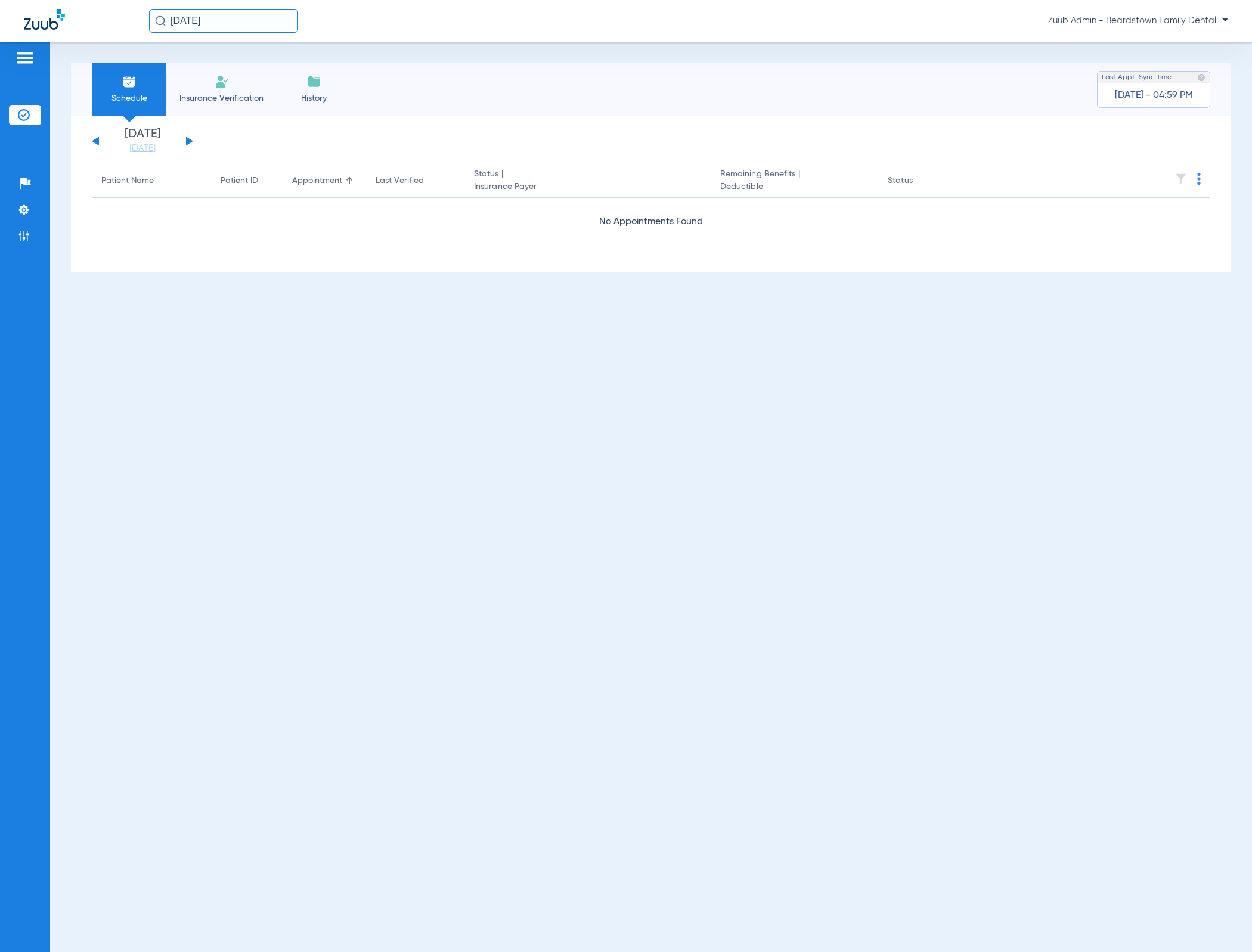
click at [191, 141] on button at bounding box center [189, 141] width 7 height 9
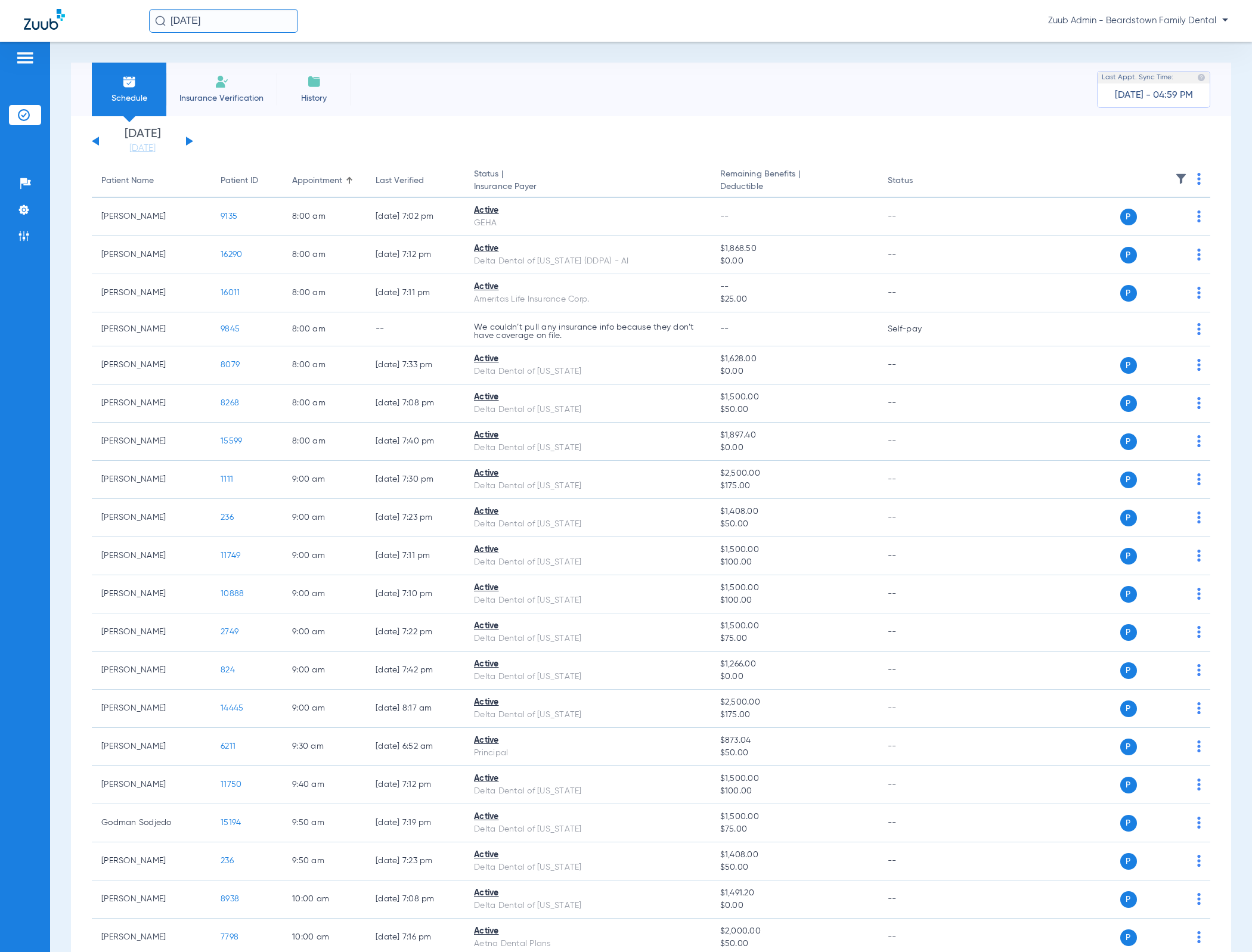
click at [1175, 177] on img at bounding box center [1181, 179] width 12 height 12
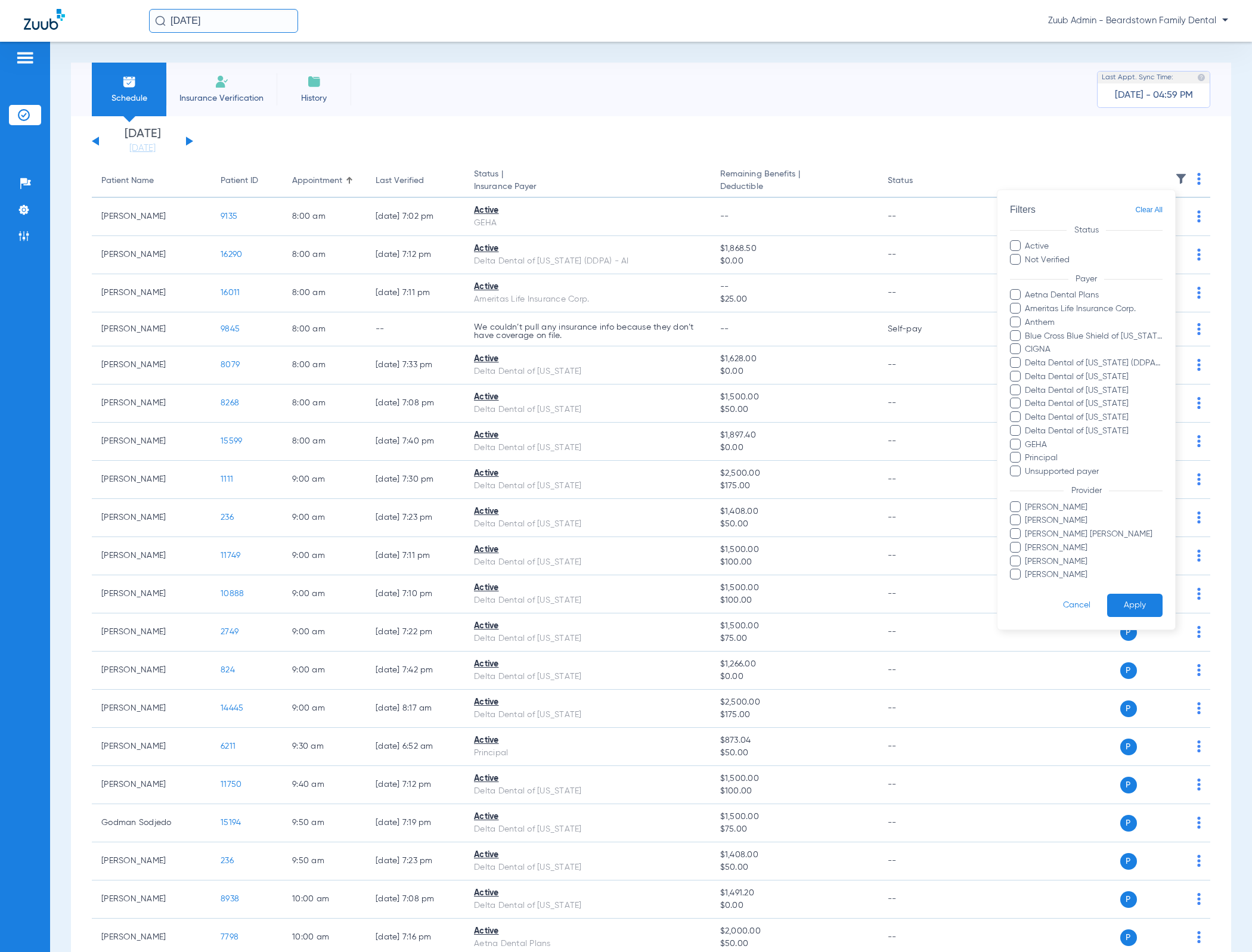
click at [1143, 205] on span "Clear All" at bounding box center [1149, 210] width 27 height 15
click at [1137, 210] on span "Clear All" at bounding box center [1149, 210] width 27 height 15
click at [837, 60] on div at bounding box center [626, 476] width 1252 height 952
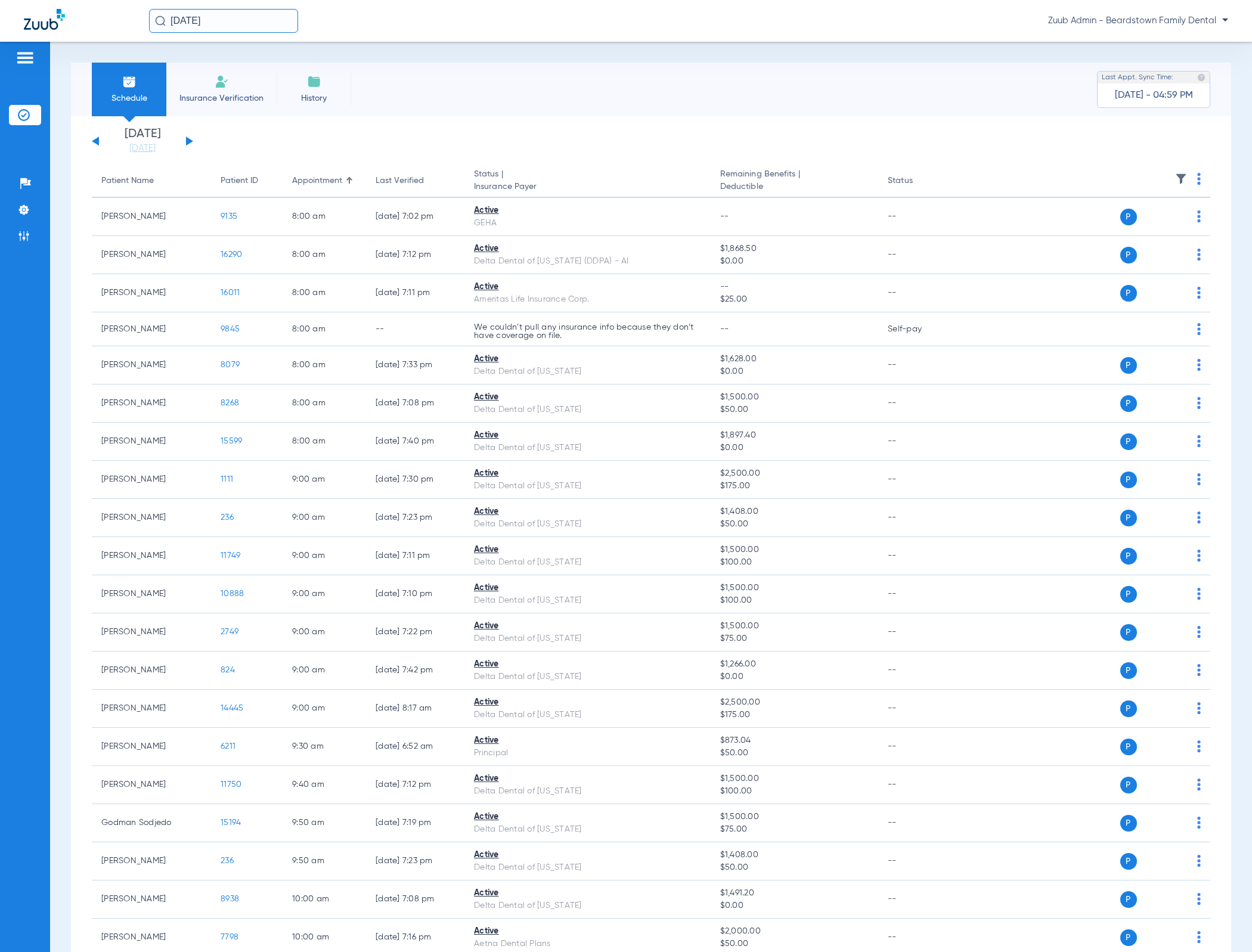
click at [267, 25] on input "[DATE]" at bounding box center [223, 21] width 149 height 24
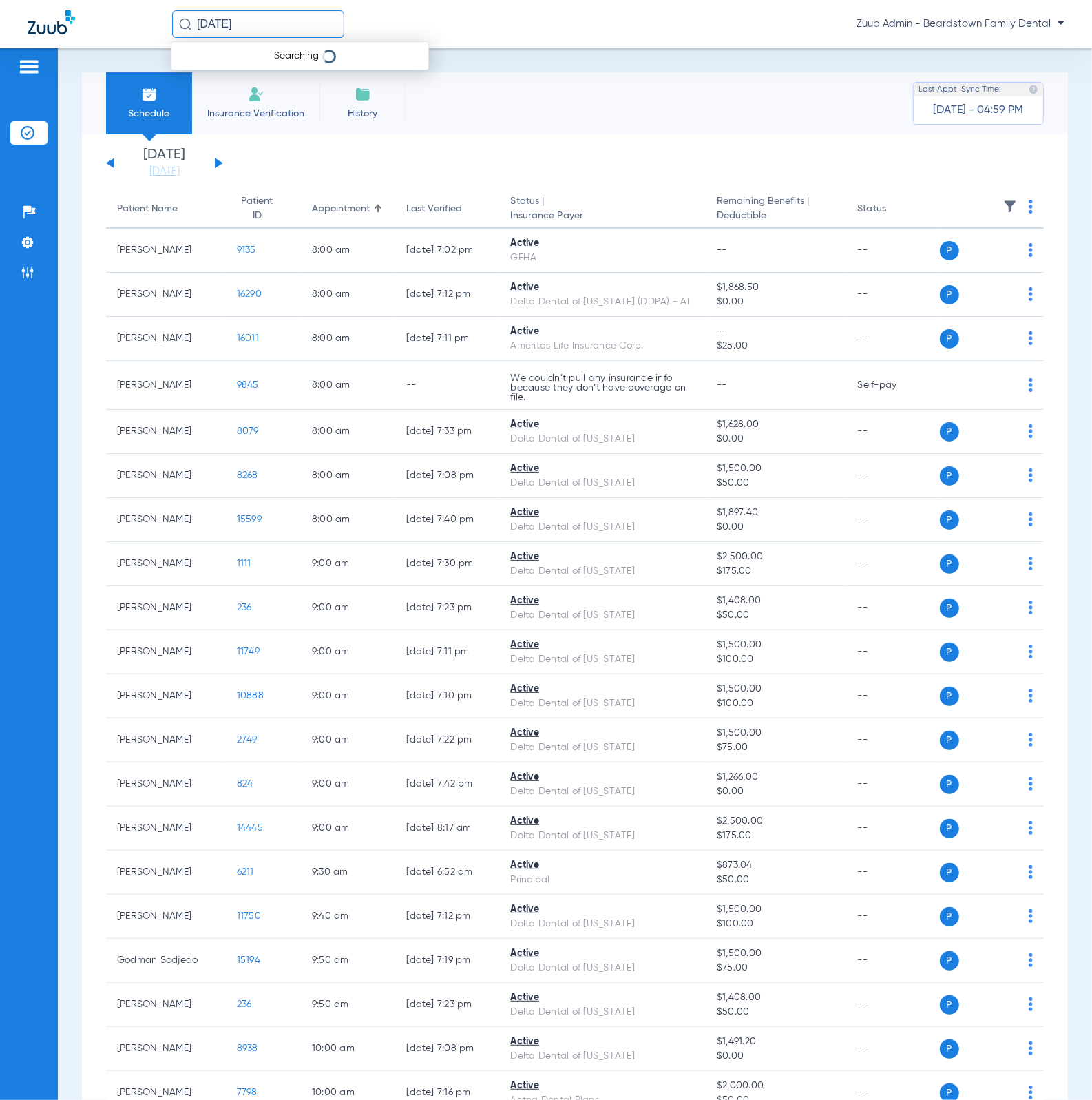
click at [299, 32] on input "[DATE]" at bounding box center [257, 24] width 172 height 28
drag, startPoint x: 299, startPoint y: 32, endPoint x: 138, endPoint y: 10, distance: 162.5
click at [137, 10] on div "05/29/1983 Searching Zuub Admin - Beardstown Family Dental" at bounding box center [546, 24] width 1092 height 49
type input "T"
type input "[PERSON_NAME]"
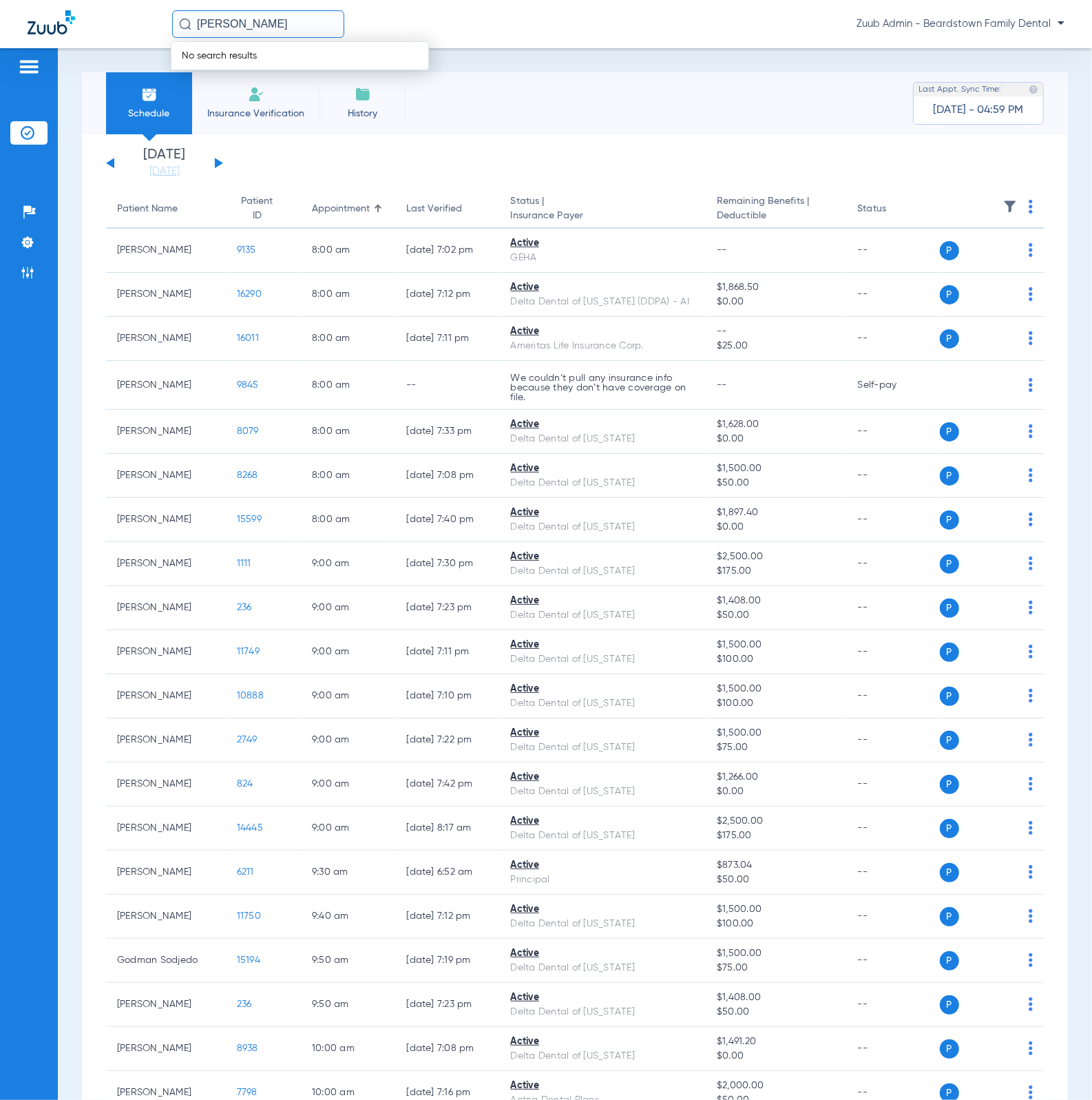
click at [216, 26] on input "[PERSON_NAME]" at bounding box center [257, 24] width 172 height 28
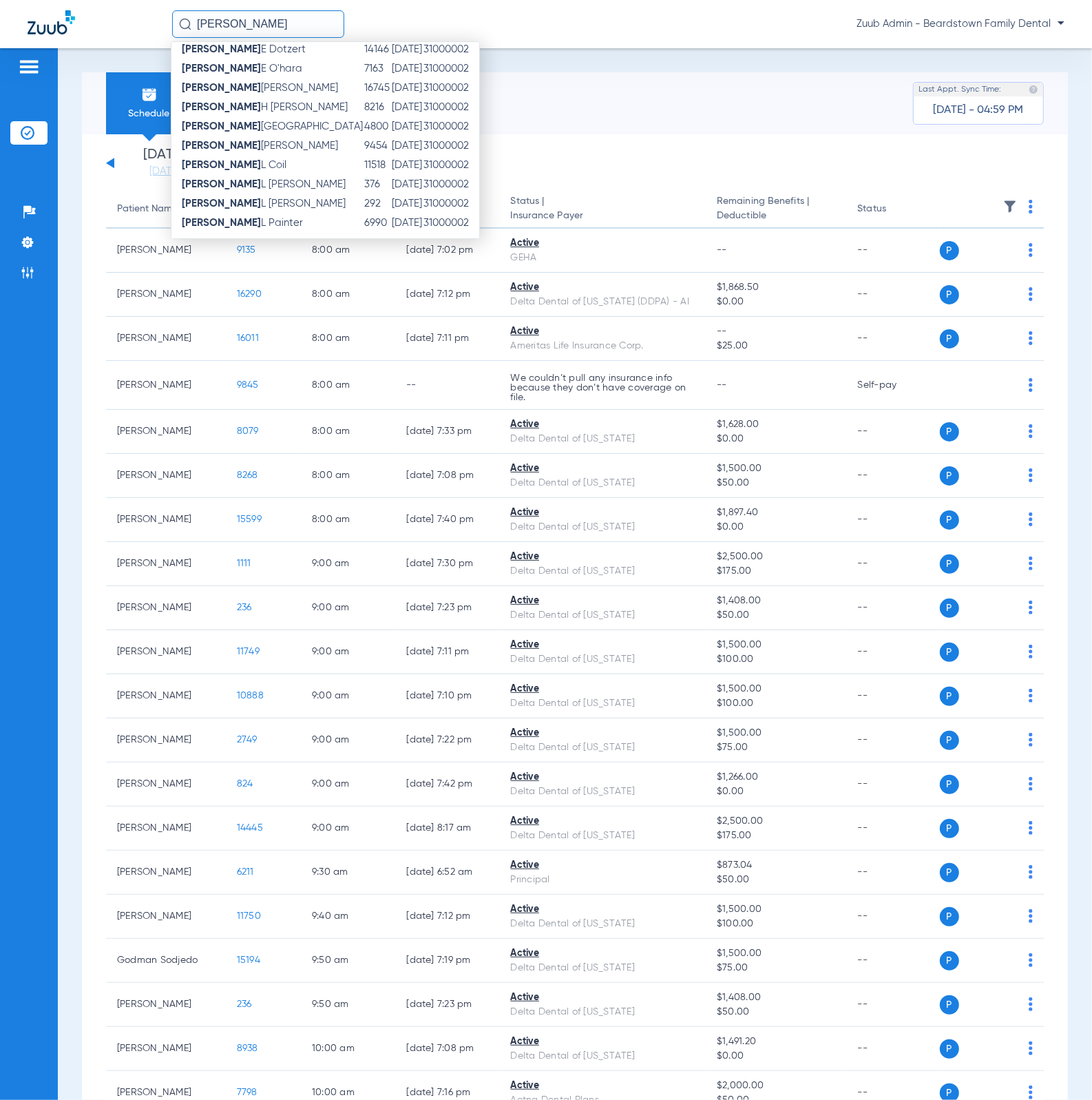
scroll to position [217, 0]
drag, startPoint x: 313, startPoint y: 30, endPoint x: 180, endPoint y: 28, distance: 133.0
click at [180, 28] on div "[PERSON_NAME]" at bounding box center [257, 24] width 172 height 28
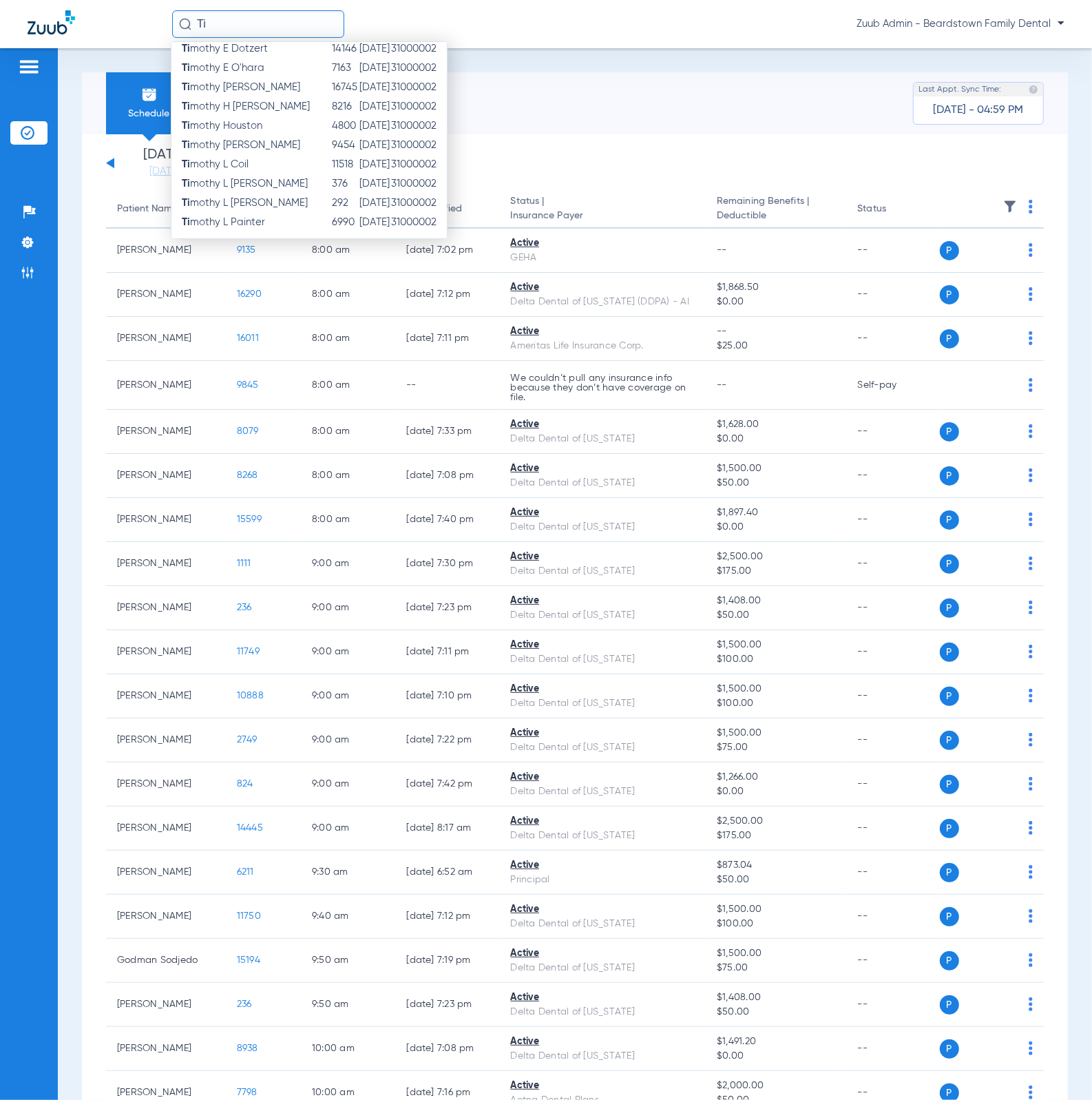
type input "T"
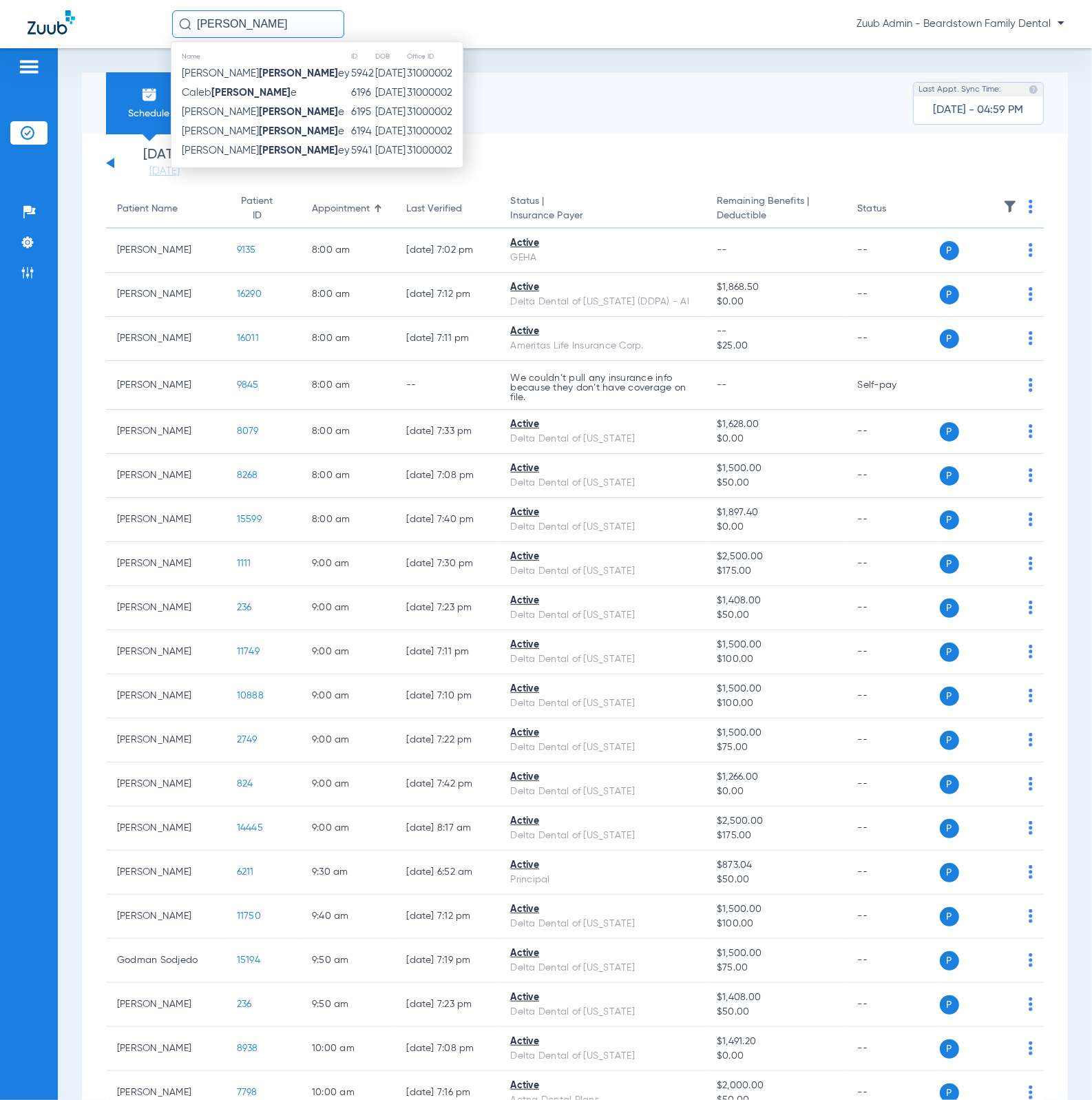
type input "[PERSON_NAME]"
click at [19, 274] on li "Admin" at bounding box center [29, 273] width 37 height 23
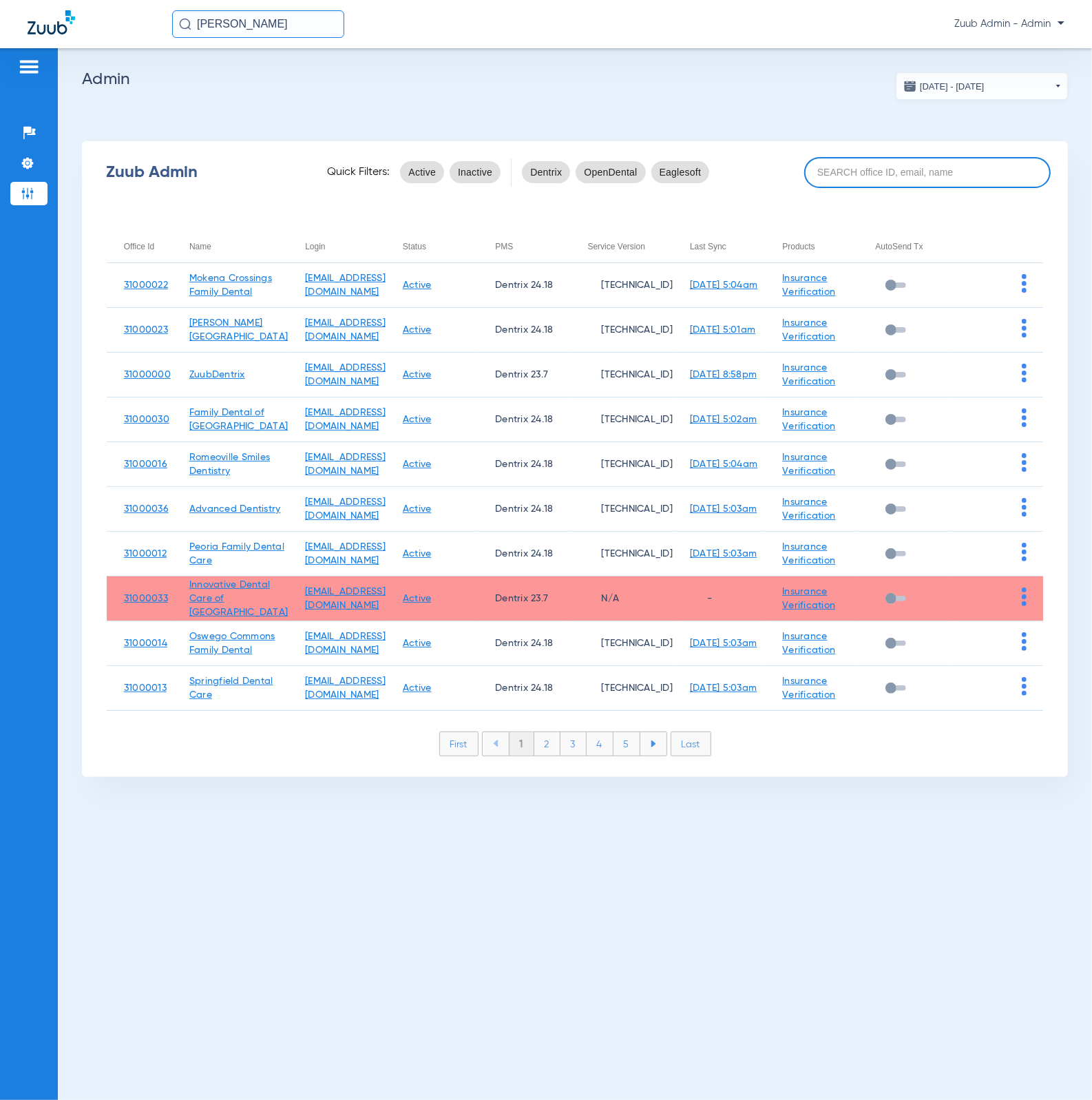
click at [933, 174] on input at bounding box center [928, 173] width 247 height 31
paste input "31000005"
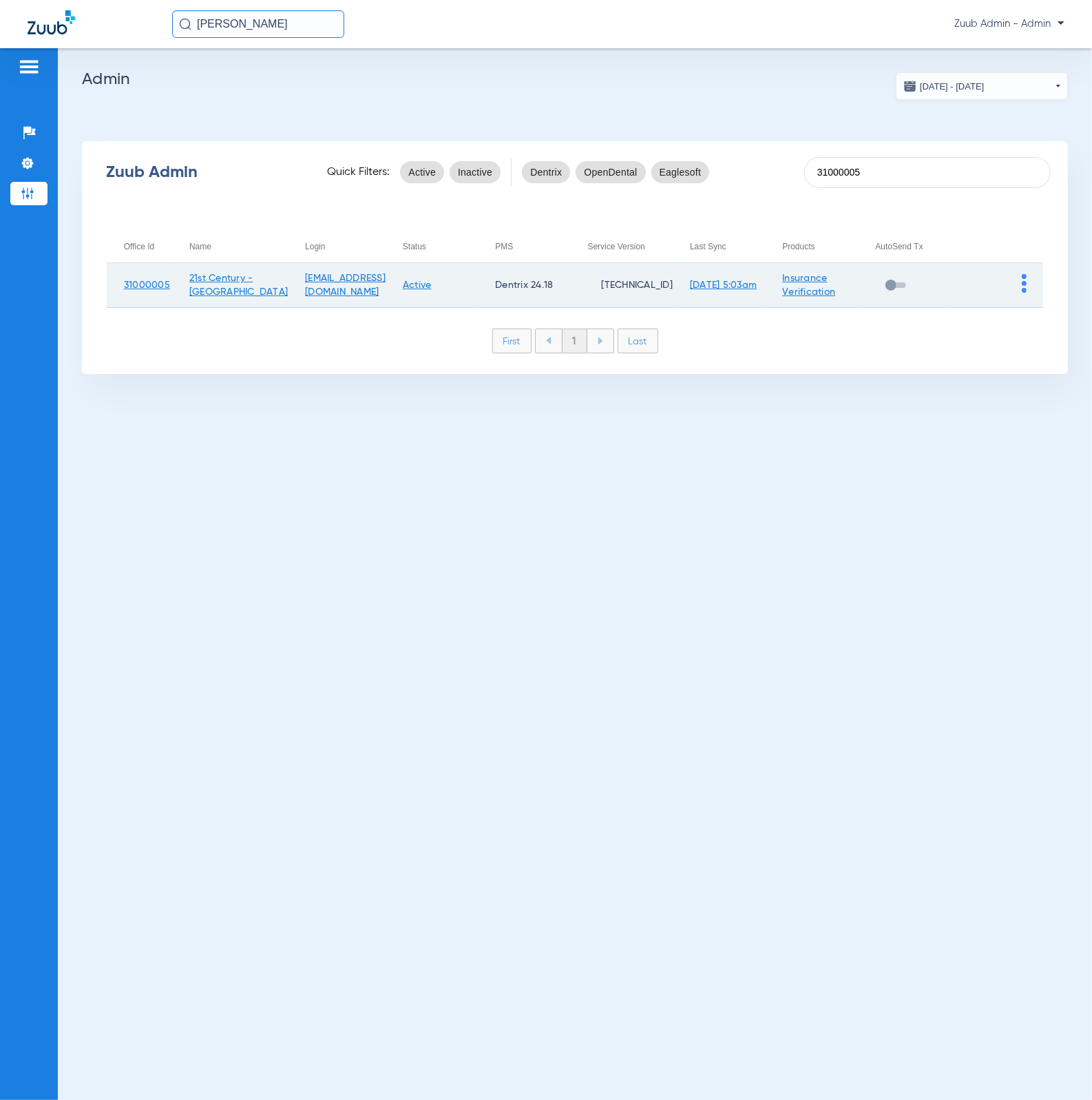
type input "31000005"
click at [1022, 275] on img at bounding box center [1024, 284] width 5 height 19
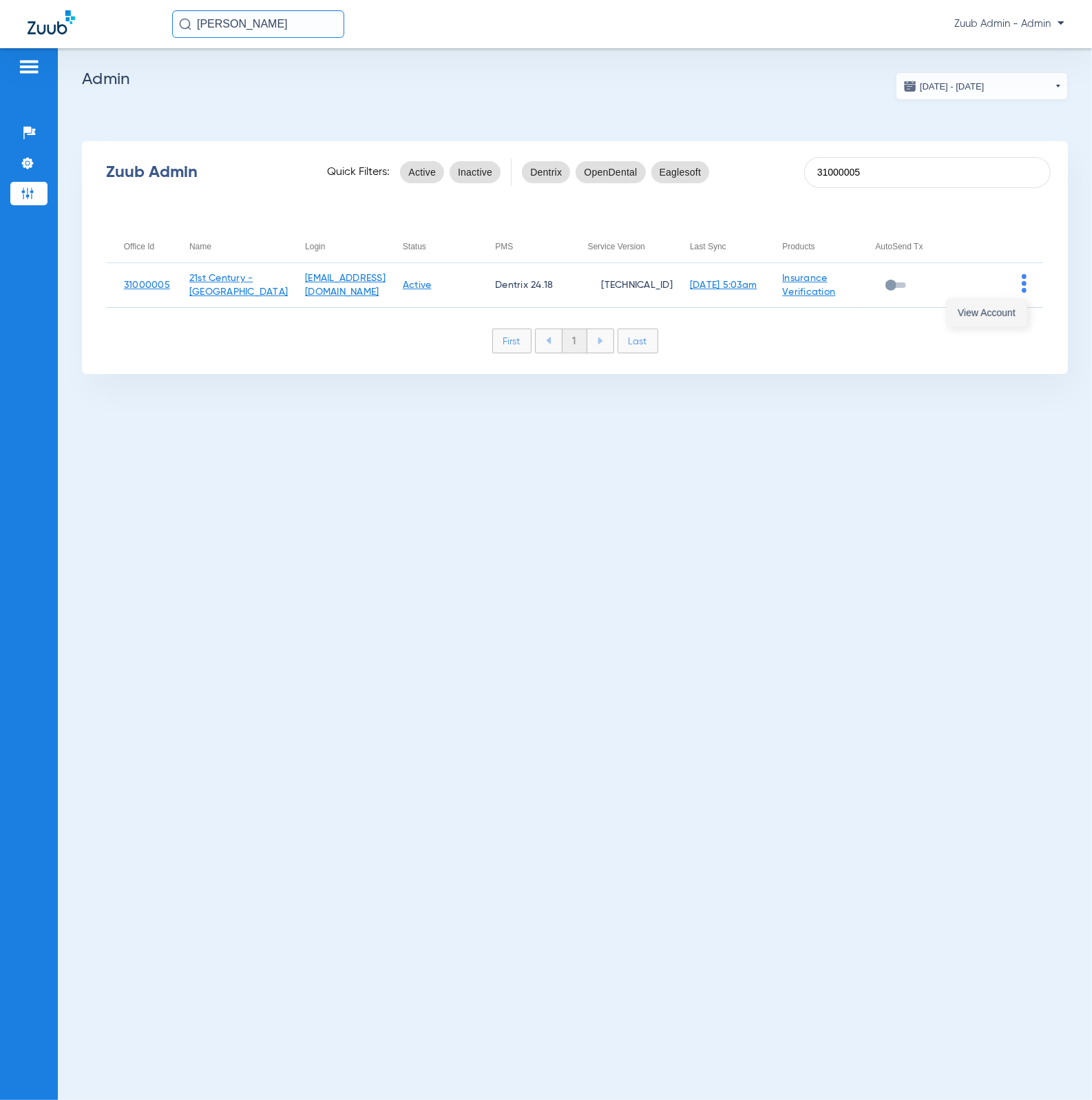
click at [1016, 300] on button "View Account" at bounding box center [987, 313] width 80 height 28
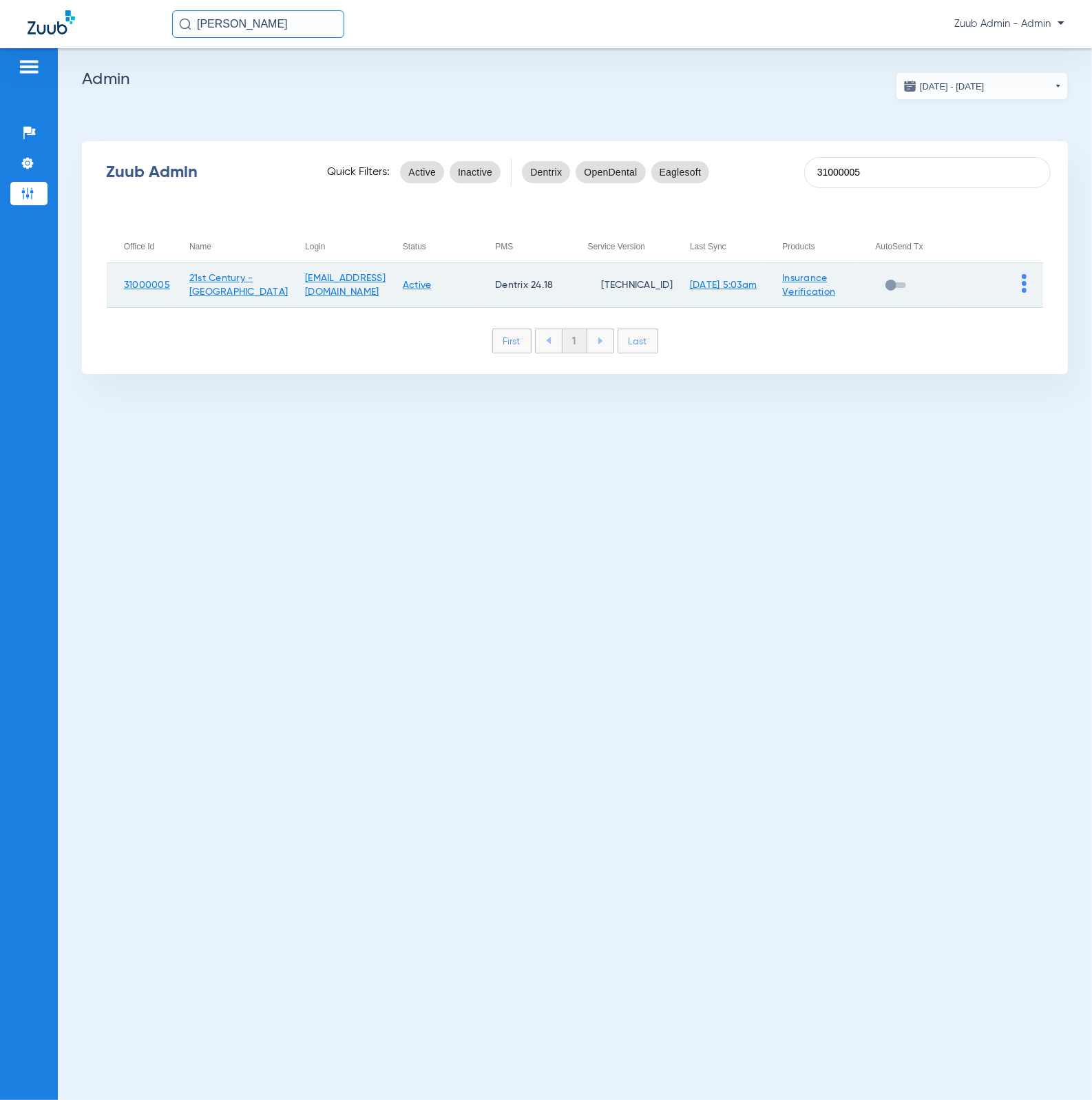
click at [1023, 286] on img at bounding box center [1024, 284] width 5 height 19
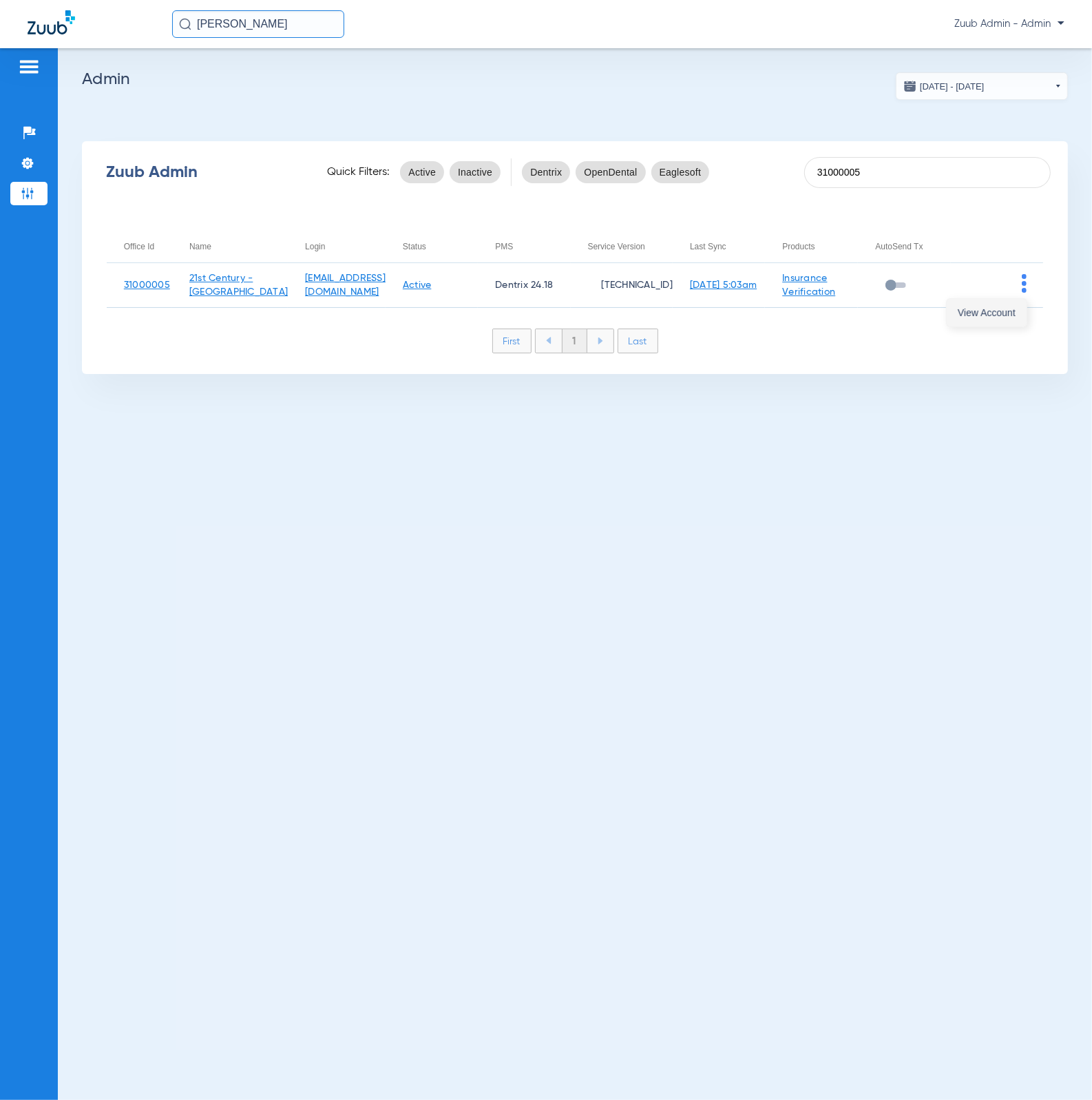
click at [1006, 303] on button "View Account" at bounding box center [987, 313] width 80 height 28
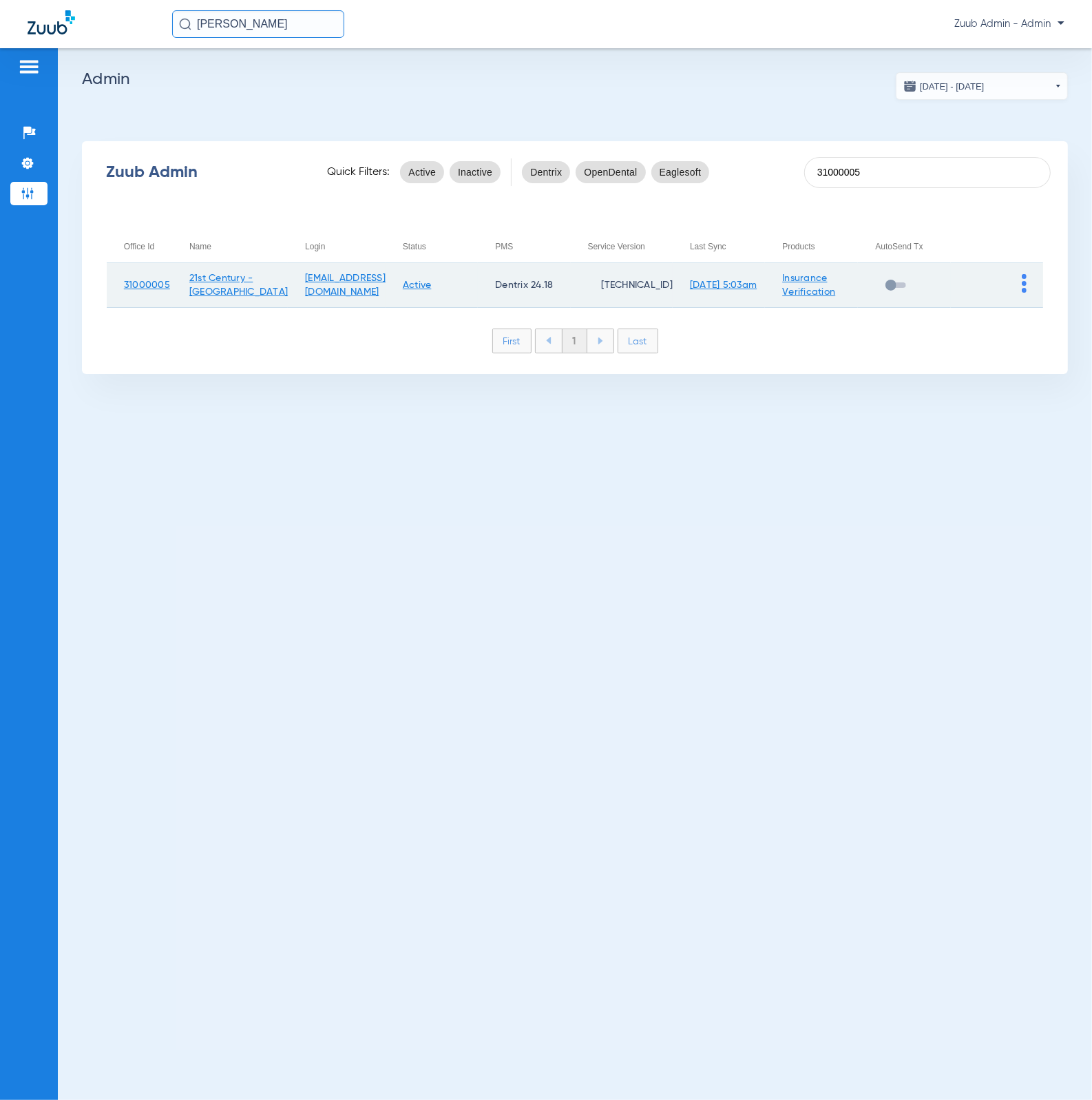
click at [158, 285] on link "31000005" at bounding box center [147, 285] width 46 height 10
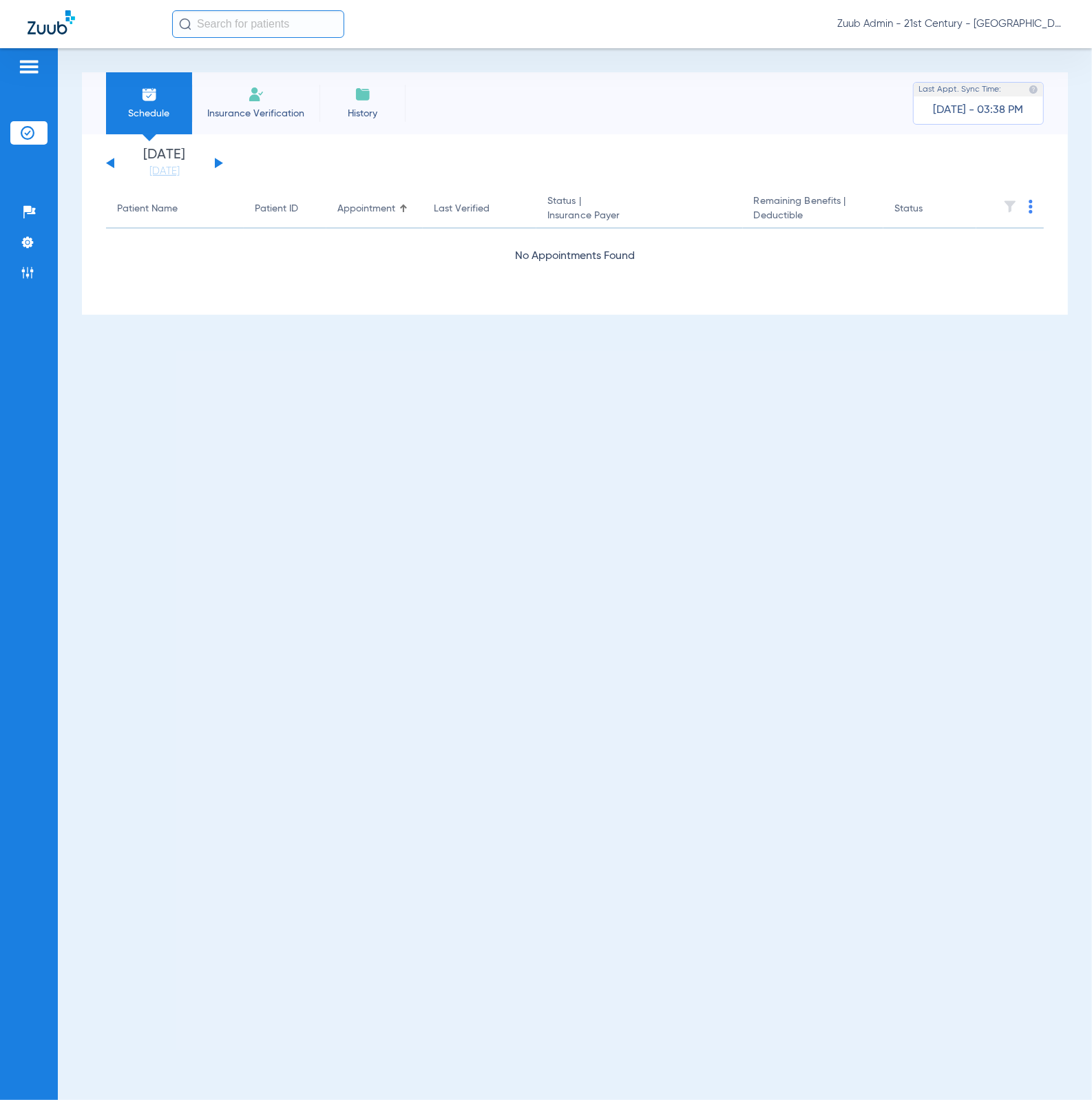
click at [301, 32] on input "text" at bounding box center [257, 24] width 172 height 28
type input "T"
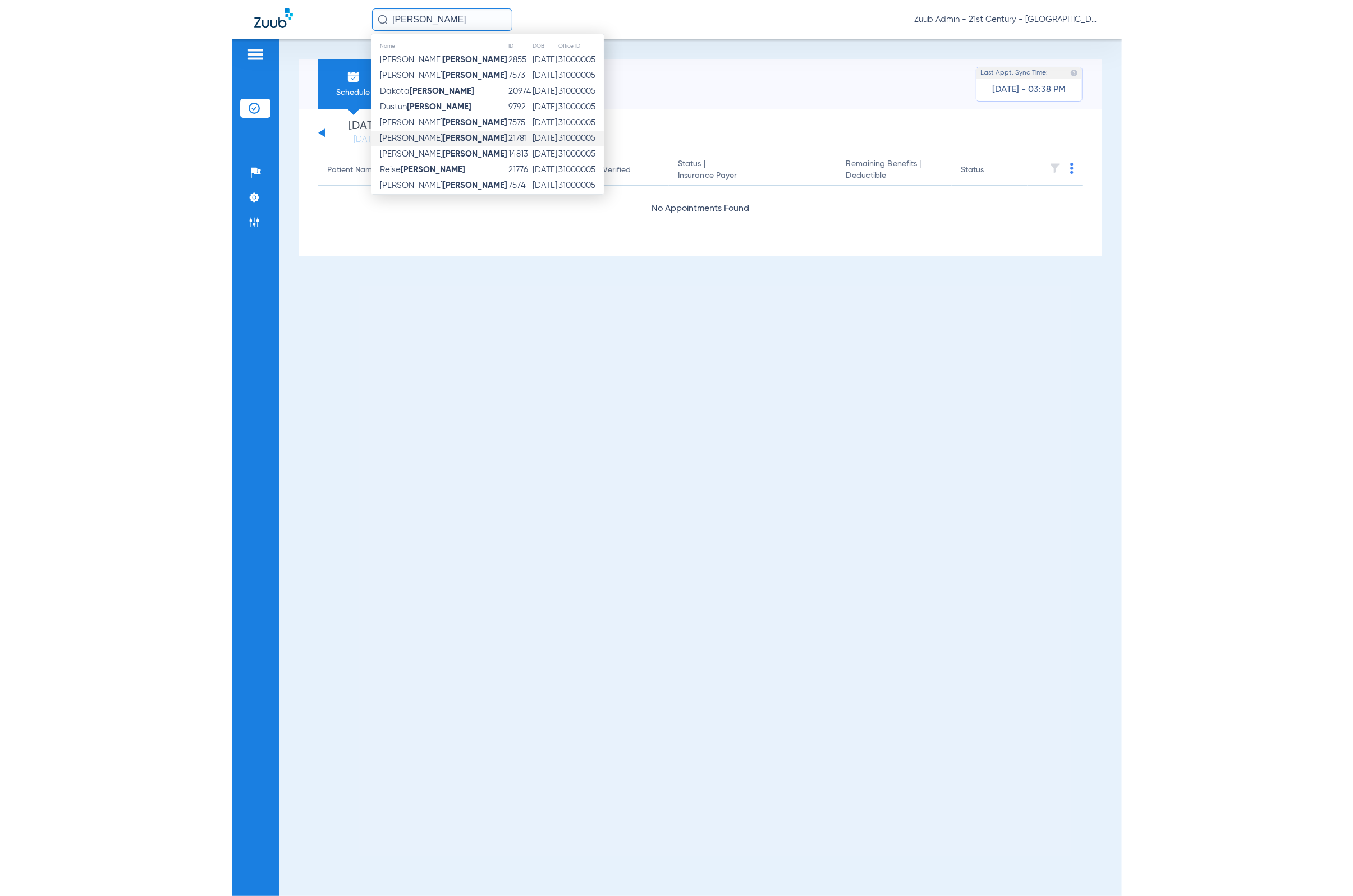
scroll to position [21, 0]
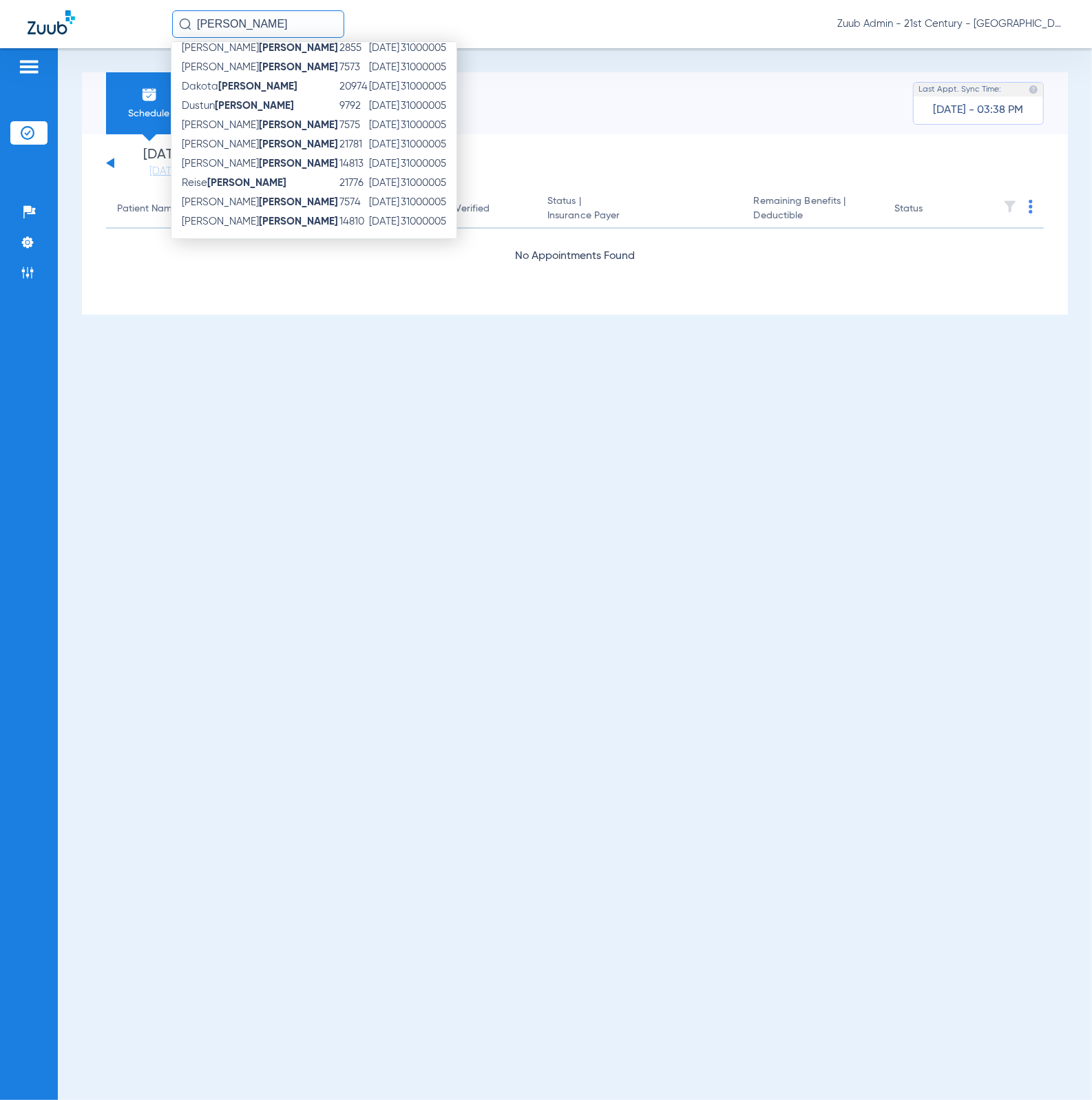
drag, startPoint x: 304, startPoint y: 15, endPoint x: 297, endPoint y: 40, distance: 26.0
click at [297, 40] on div "[PERSON_NAME] Name ID DOB Office ID [PERSON_NAME] 2855 [DATE] 31000005 [PERSON_…" at bounding box center [546, 24] width 1092 height 49
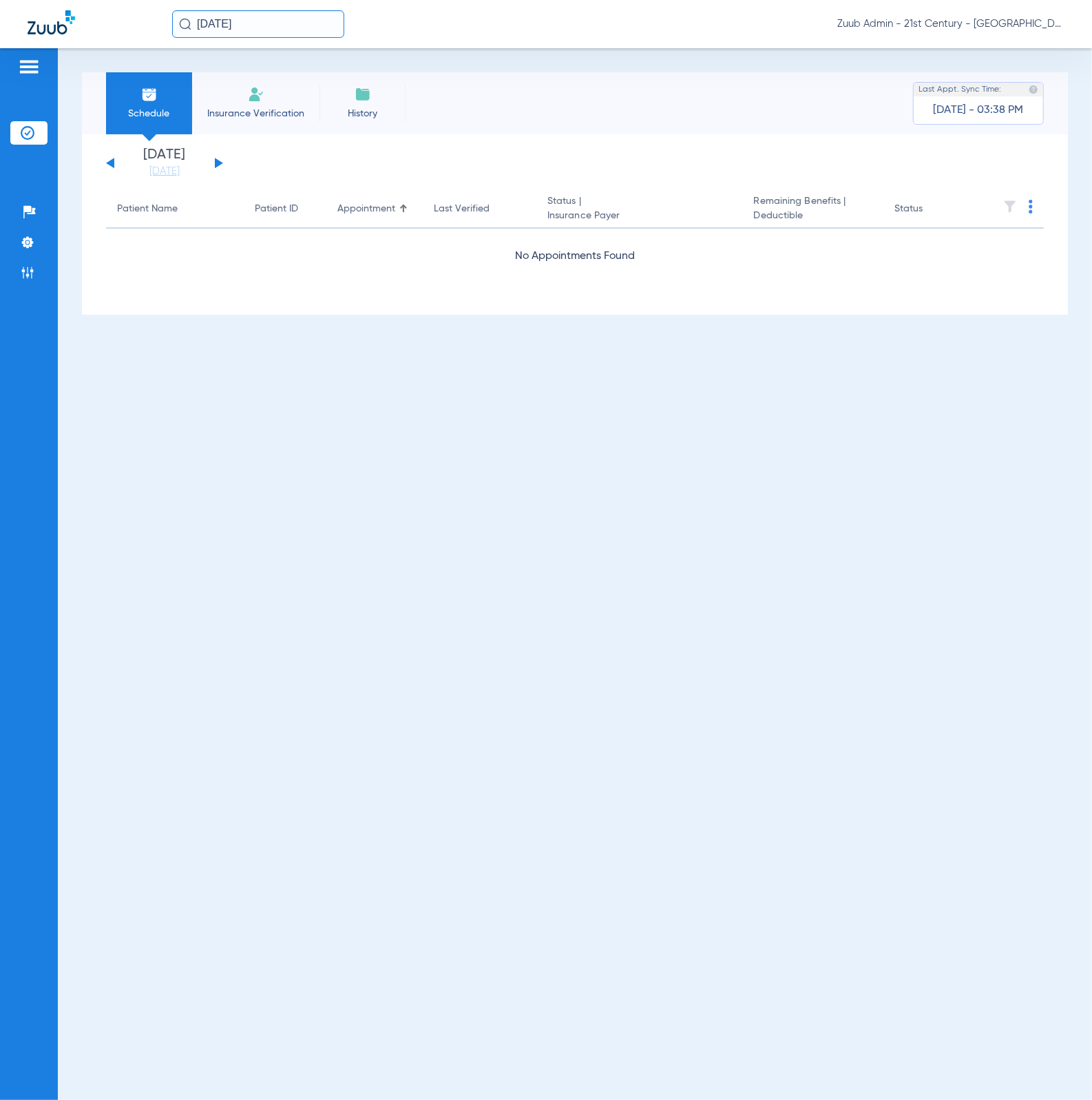
click at [304, 33] on input "[DATE]" at bounding box center [257, 24] width 172 height 28
click at [26, 286] on ul "Help Center Settings Admin" at bounding box center [29, 249] width 37 height 98
click at [25, 280] on li "Admin" at bounding box center [29, 273] width 37 height 23
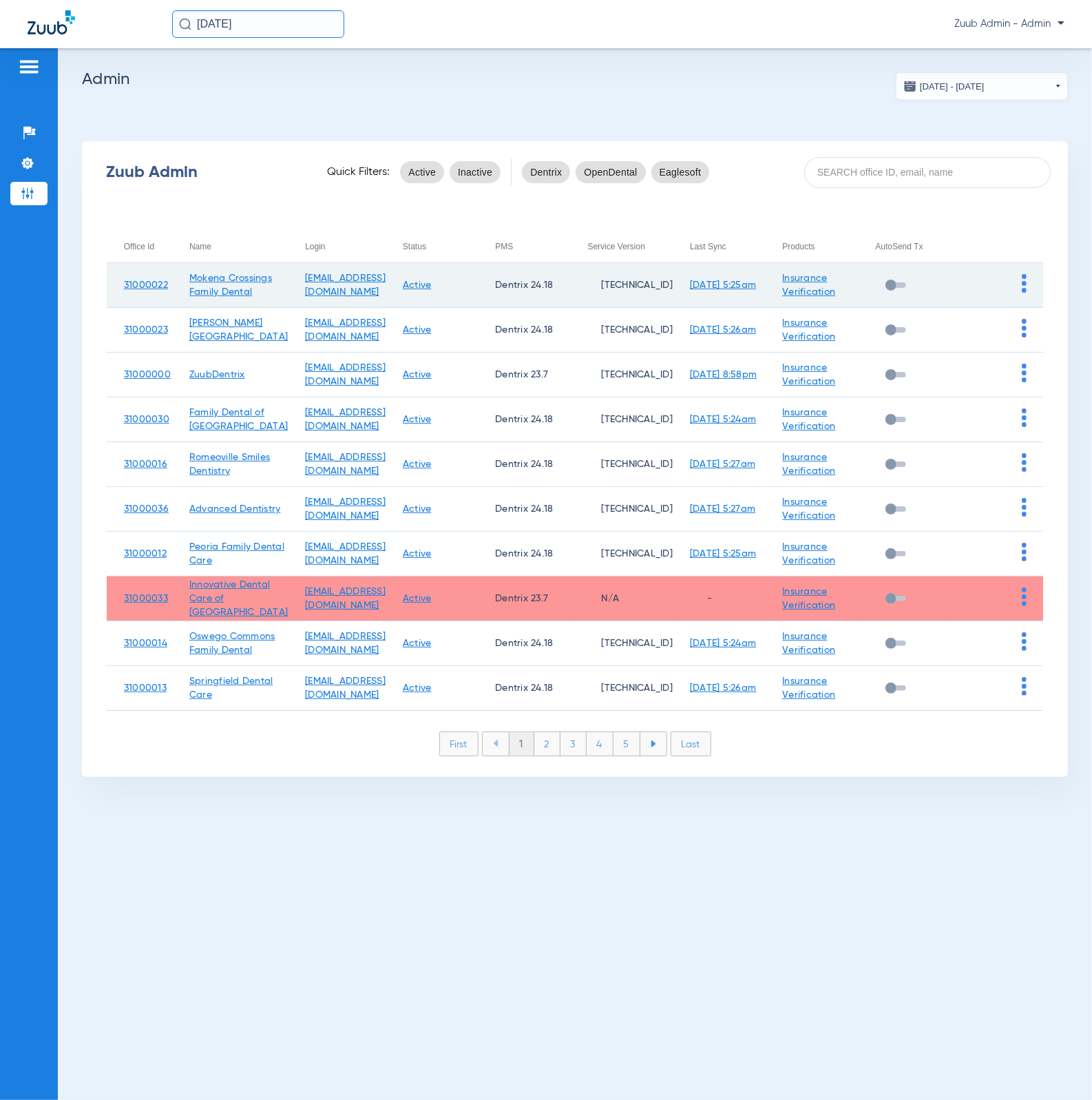
click at [1027, 284] on td at bounding box center [997, 285] width 92 height 45
click at [1023, 284] on img at bounding box center [1024, 284] width 5 height 19
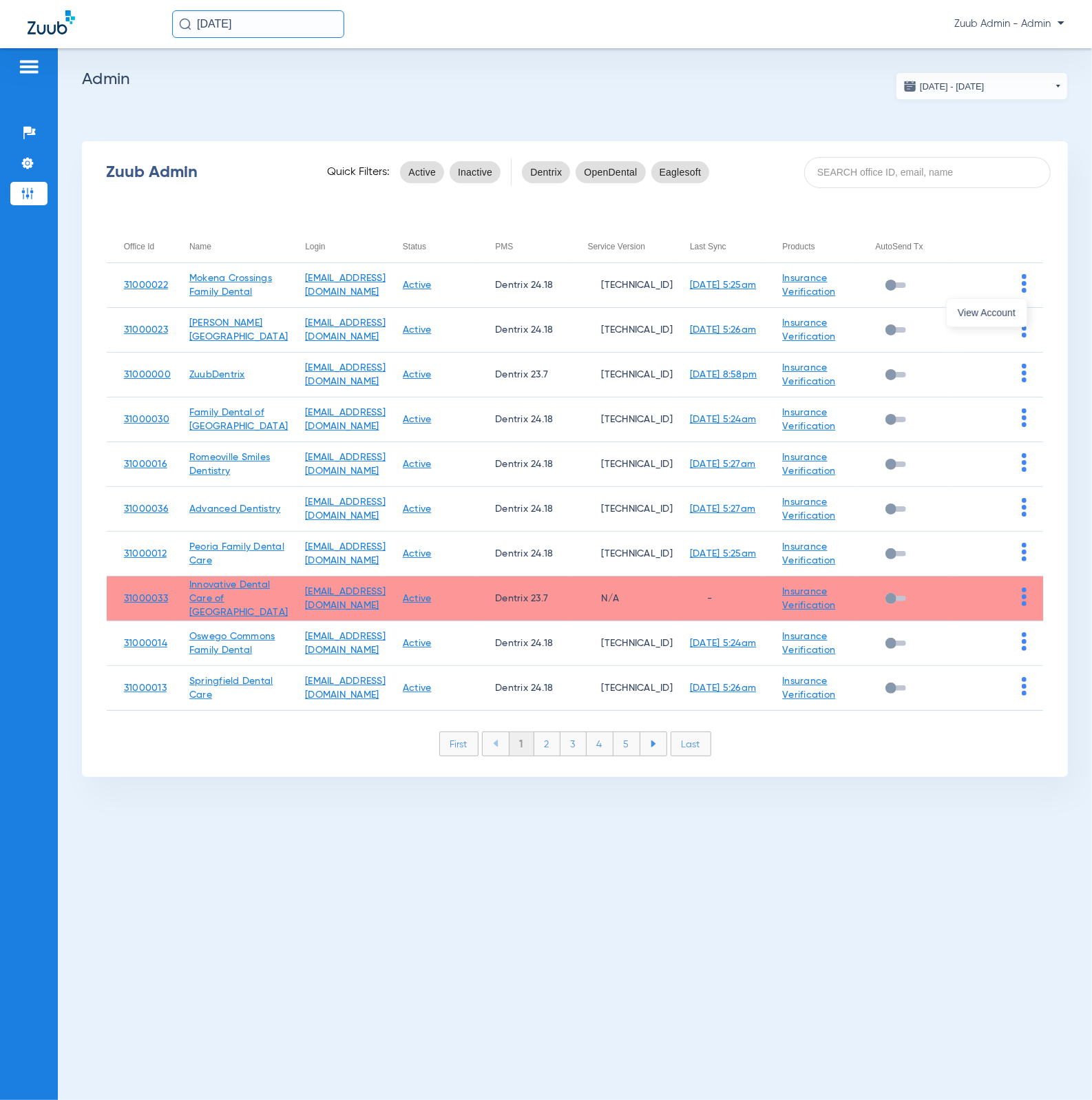
click at [994, 223] on div at bounding box center [546, 550] width 1092 height 1100
click at [295, 29] on input "[DATE]" at bounding box center [257, 24] width 172 height 28
drag, startPoint x: 295, startPoint y: 29, endPoint x: 153, endPoint y: 21, distance: 142.2
click at [153, 21] on div "[DATE] No search results Zuub Admin - Admin" at bounding box center [546, 24] width 1092 height 49
type input "/"
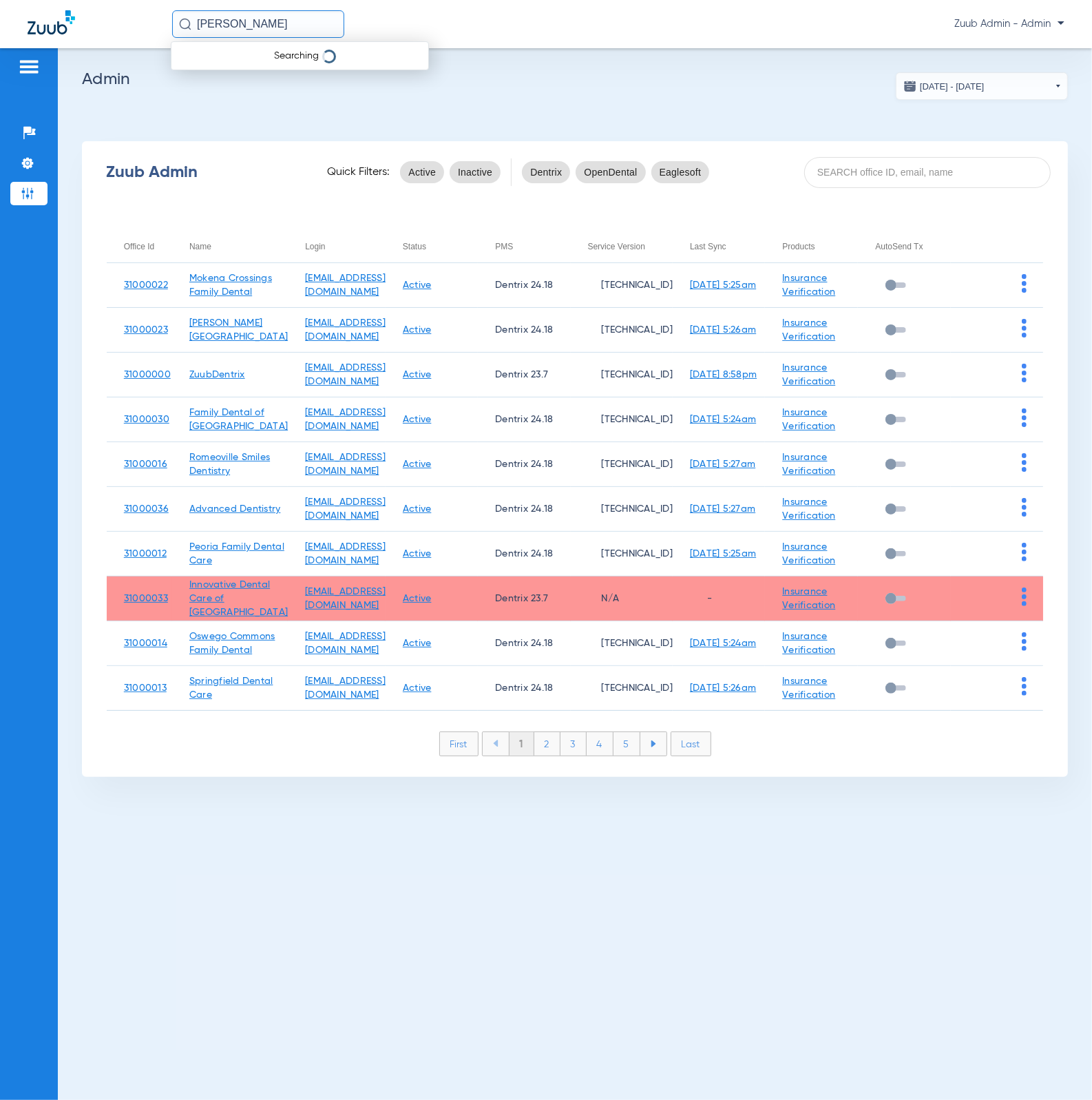
type input "[PERSON_NAME]"
click at [315, 33] on input "[PERSON_NAME]" at bounding box center [257, 24] width 172 height 28
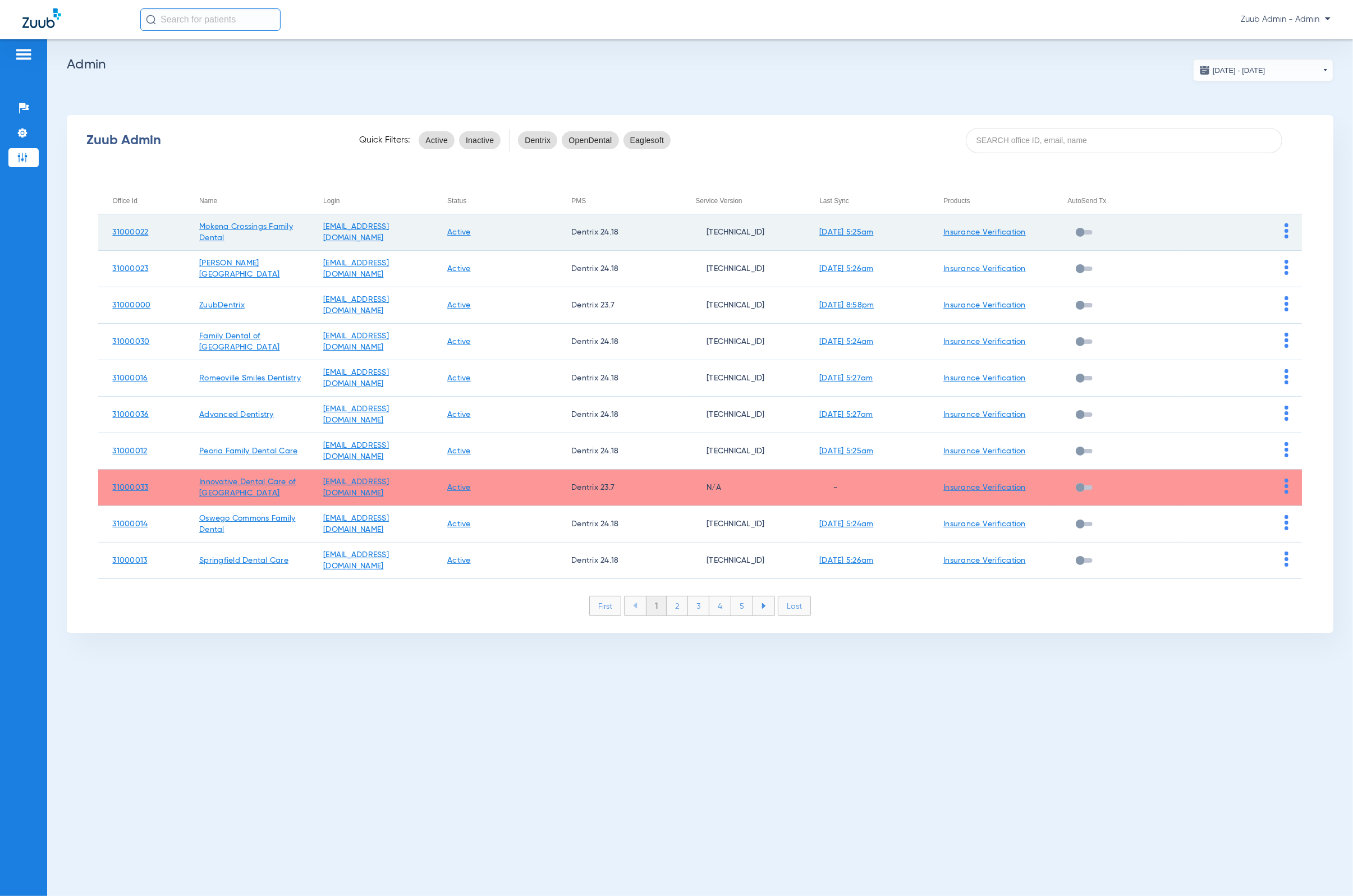
click at [890, 239] on span at bounding box center [1286, 236] width 4 height 8
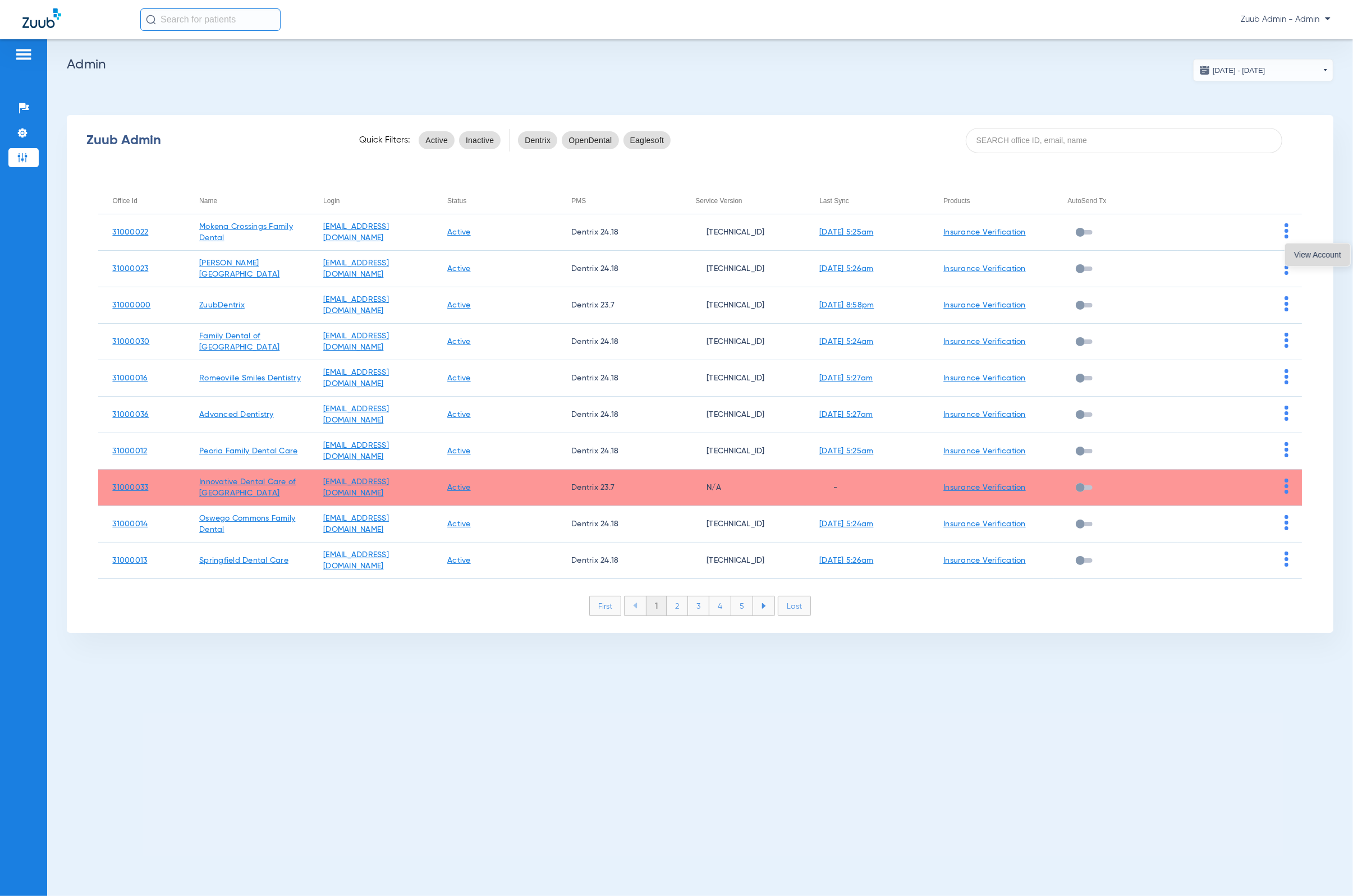
click at [890, 256] on span "View Account" at bounding box center [1317, 255] width 47 height 8
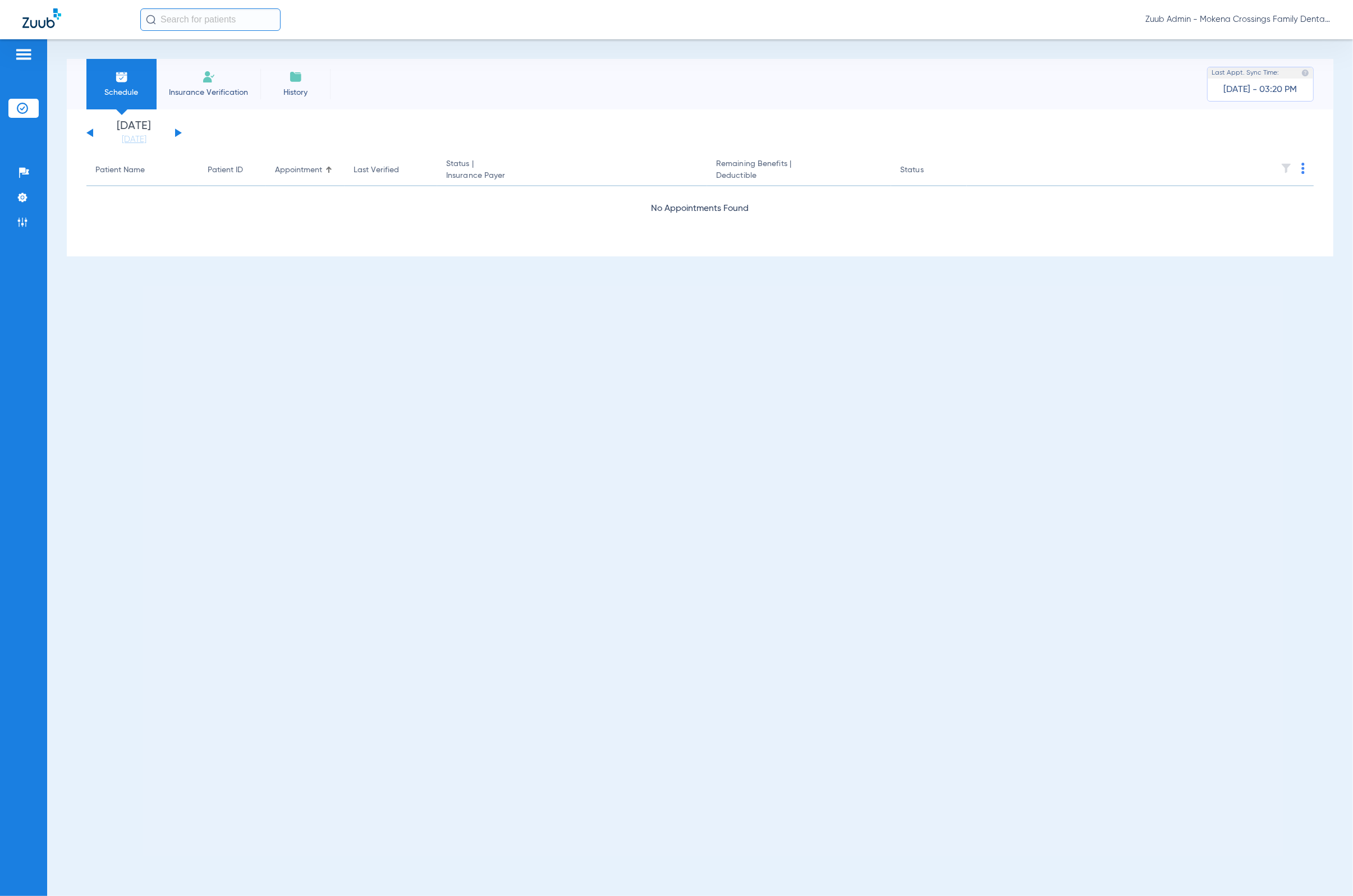
click at [200, 21] on input "text" at bounding box center [210, 19] width 140 height 23
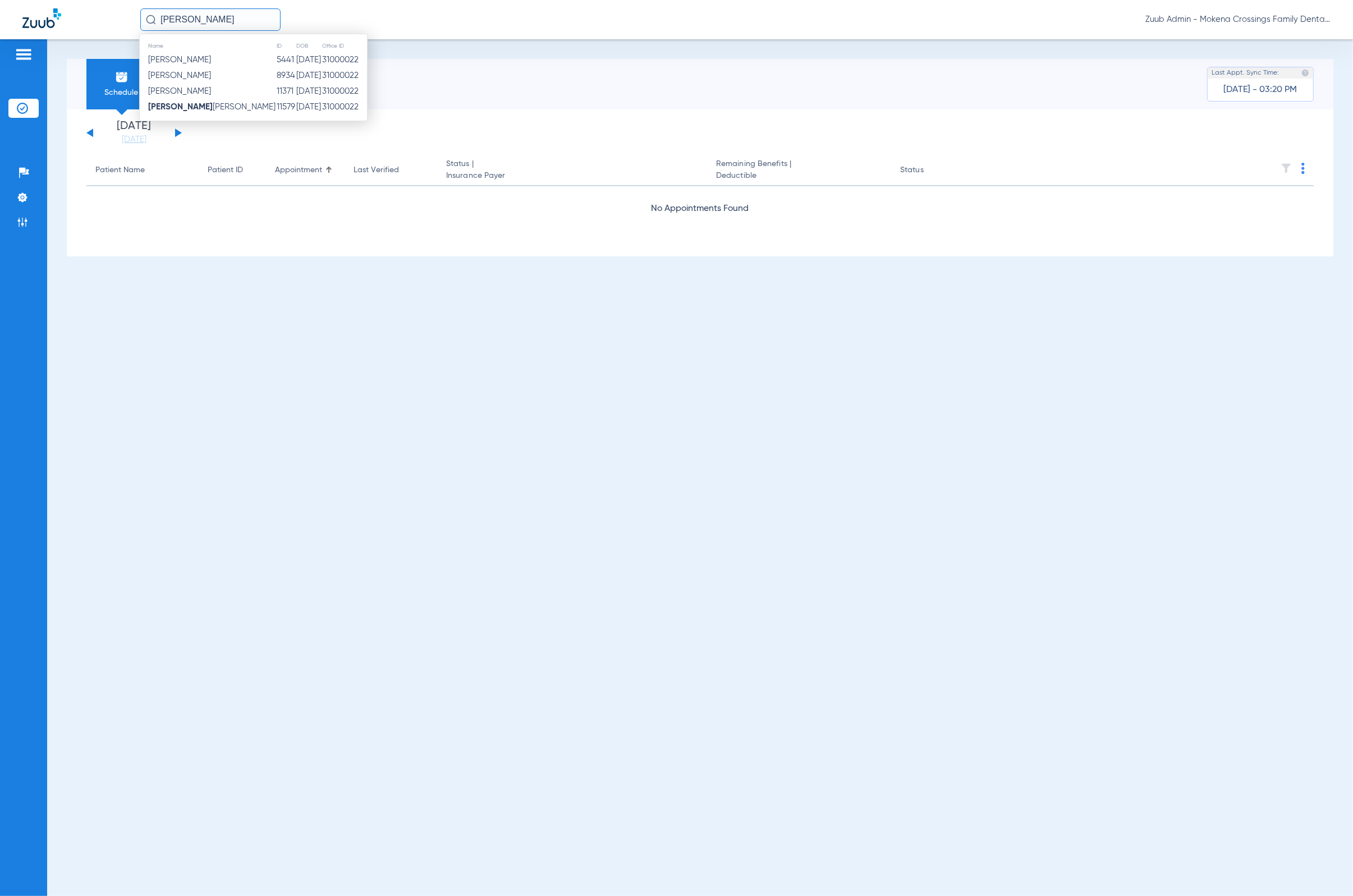
drag, startPoint x: 222, startPoint y: 26, endPoint x: 143, endPoint y: 21, distance: 79.2
click at [143, 21] on input "[PERSON_NAME]" at bounding box center [210, 19] width 140 height 23
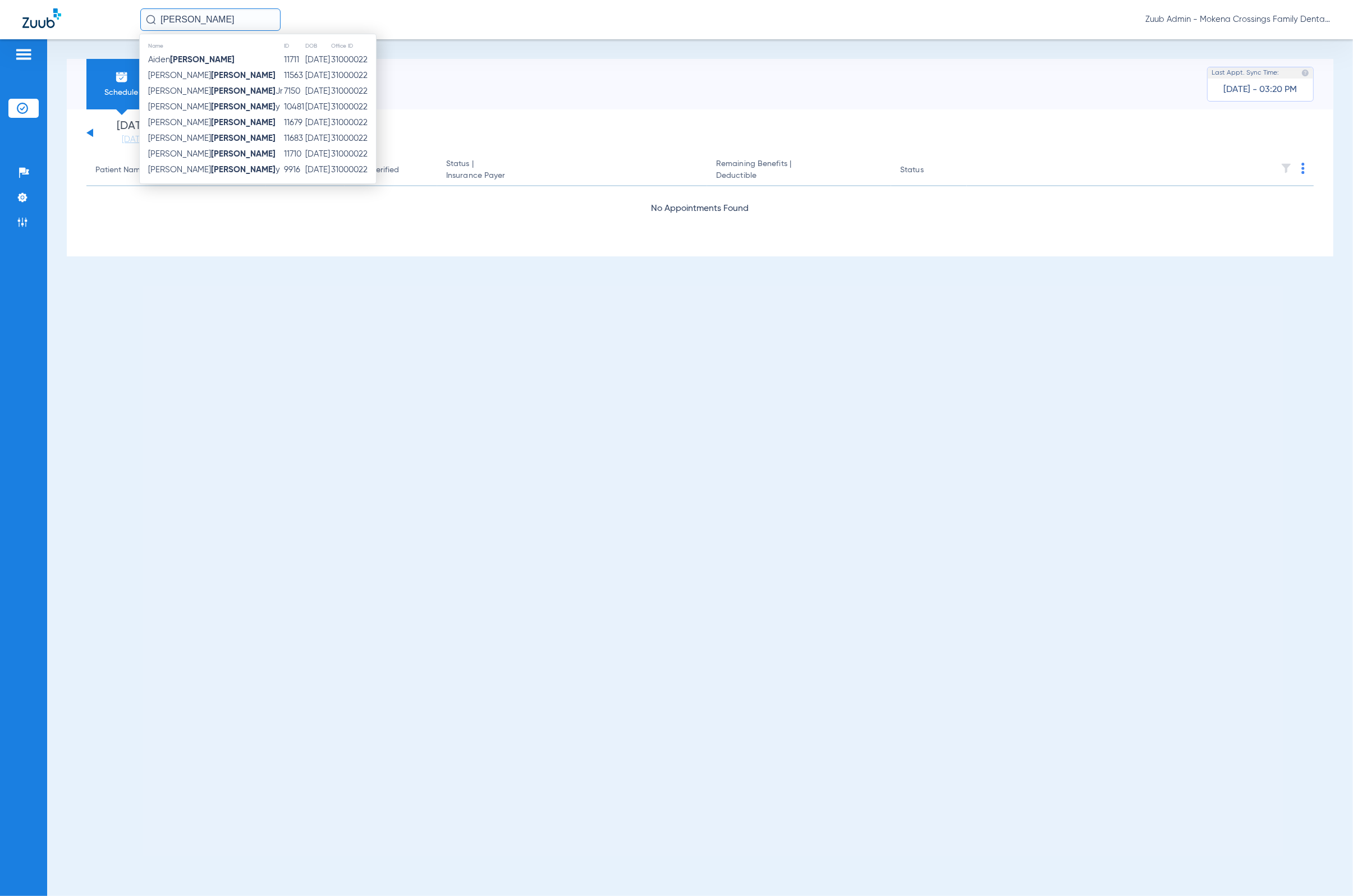
click at [155, 268] on div "Schedule Insurance Verification History Last Appt. Sync Time: [DATE] - 03:20 PM…" at bounding box center [700, 468] width 1306 height 857
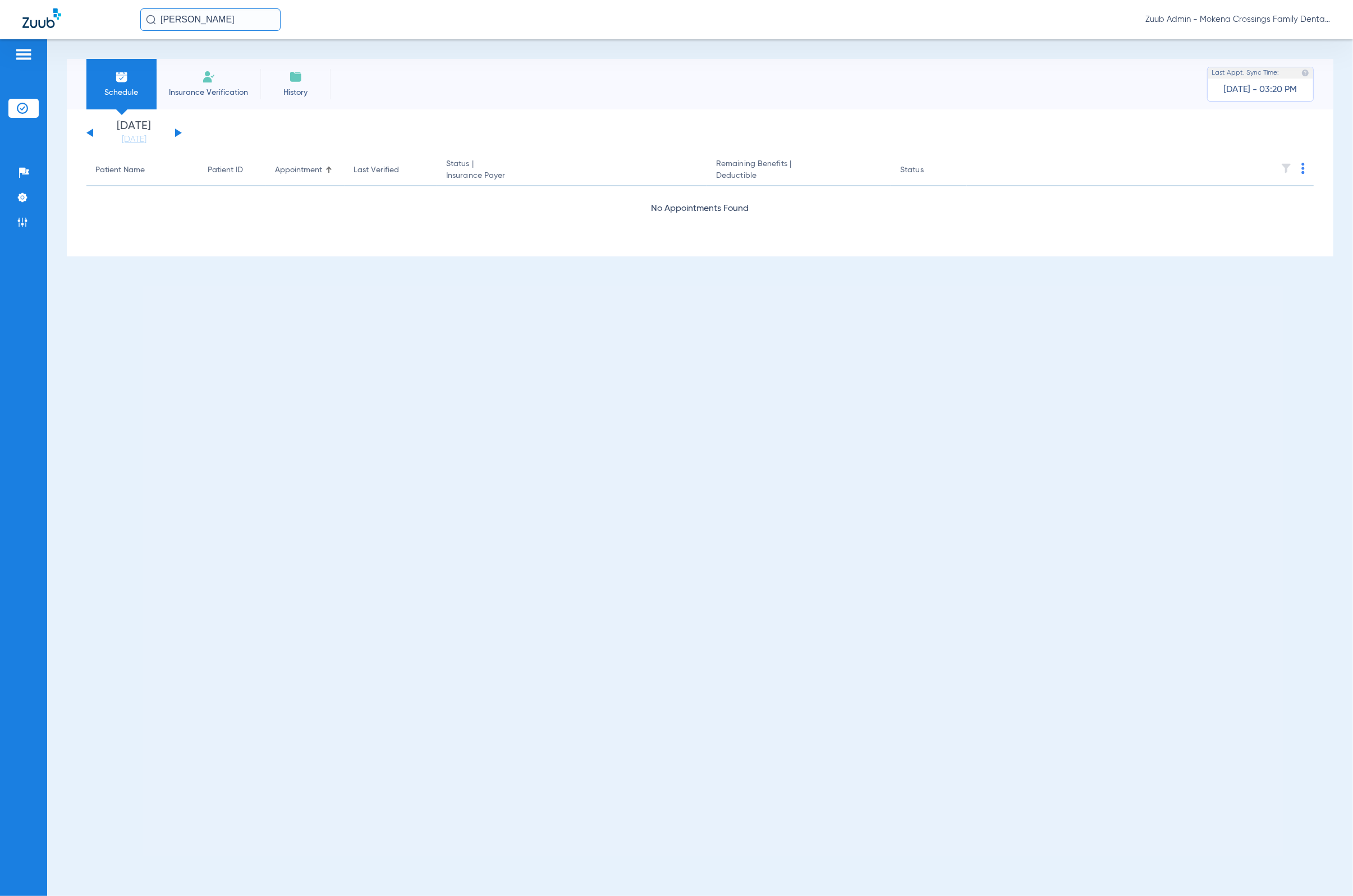
click at [28, 211] on ul "Help Center Settings Admin" at bounding box center [23, 203] width 30 height 80
click at [30, 224] on li "Admin" at bounding box center [23, 222] width 30 height 19
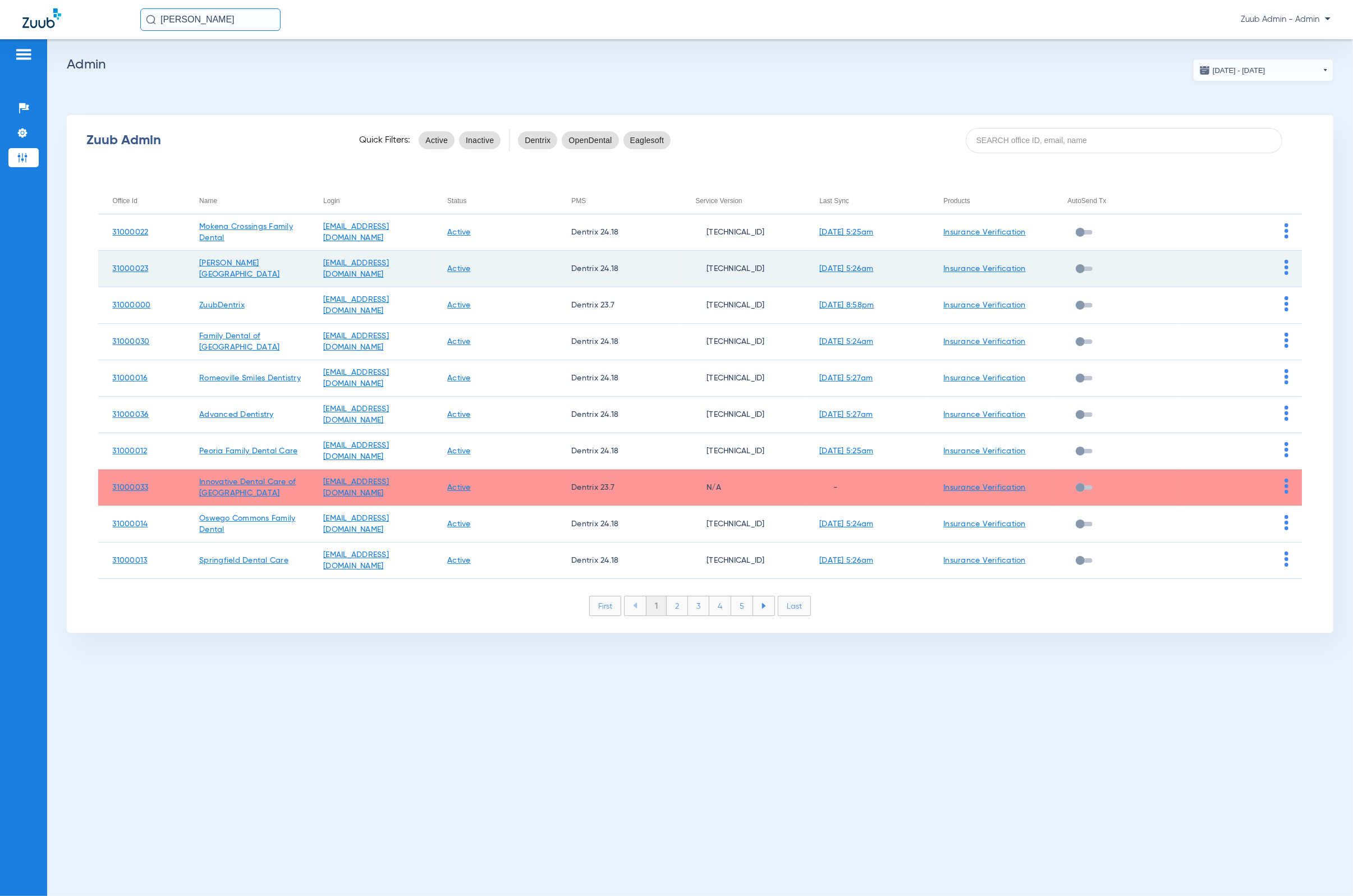
click at [890, 268] on img at bounding box center [1286, 267] width 4 height 15
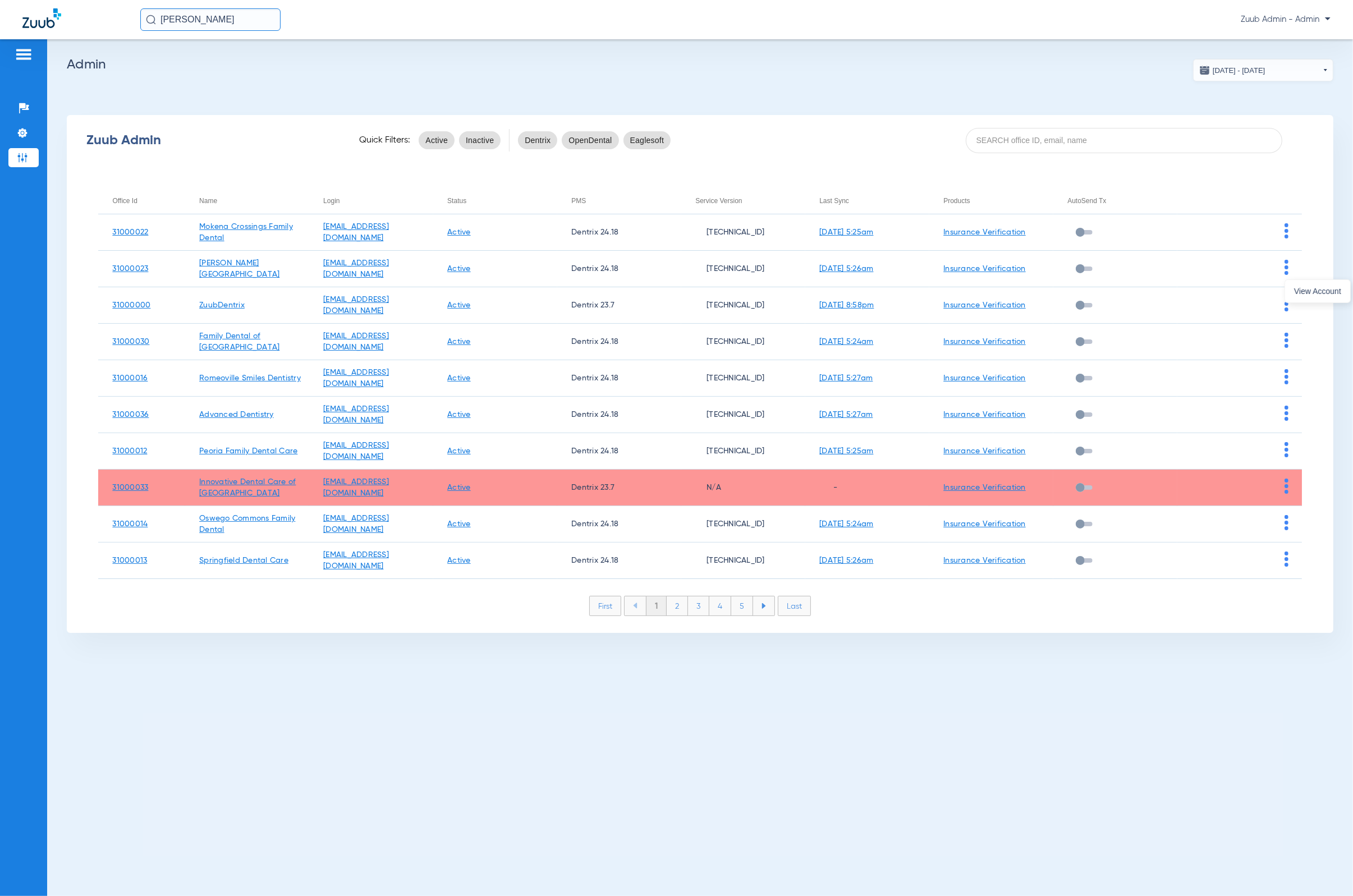
click at [890, 303] on div "View Account" at bounding box center [1317, 290] width 66 height 26
click at [890, 288] on span "View Account" at bounding box center [1317, 291] width 47 height 8
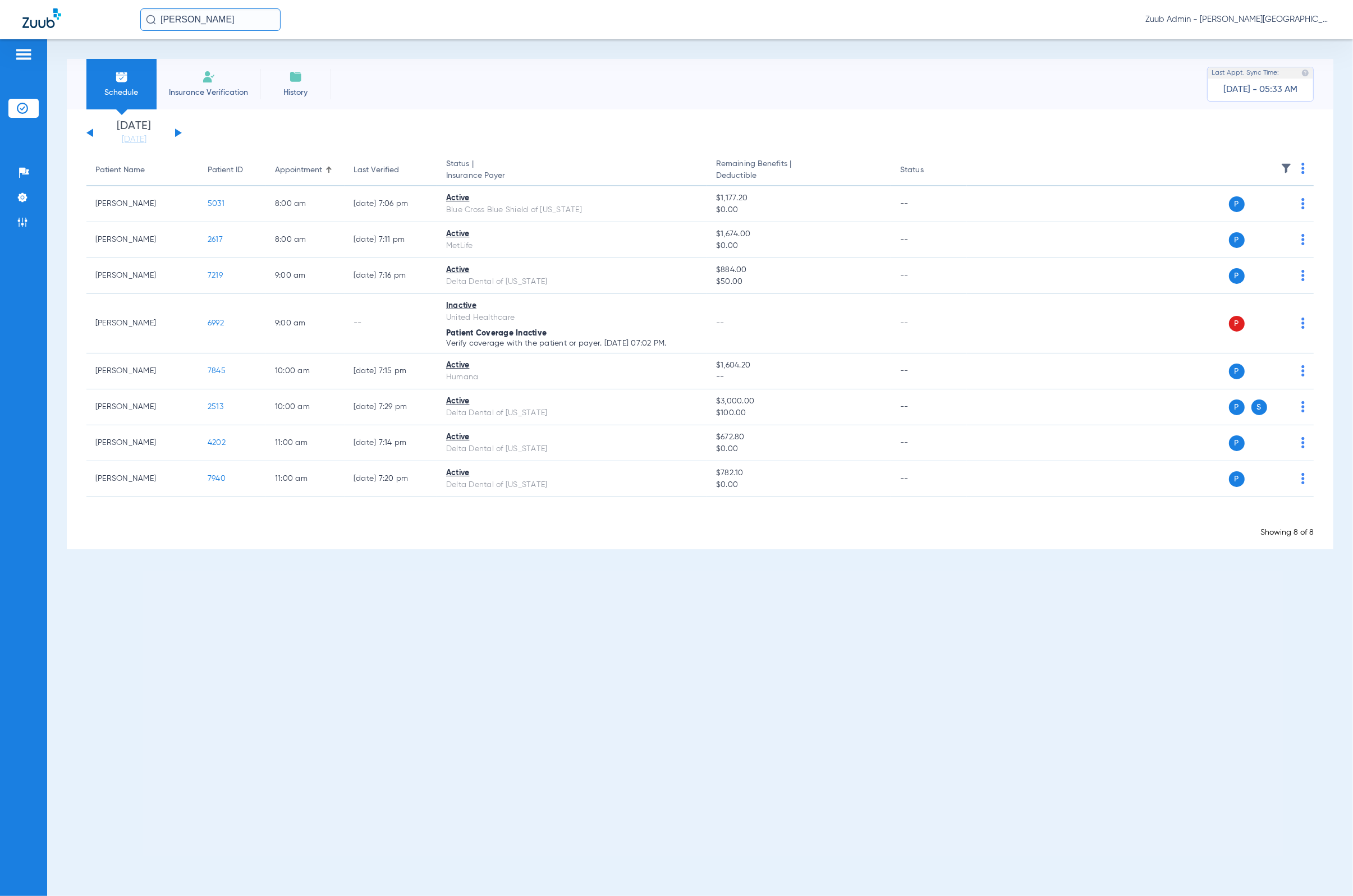
click at [239, 24] on input "[PERSON_NAME]" at bounding box center [210, 19] width 140 height 23
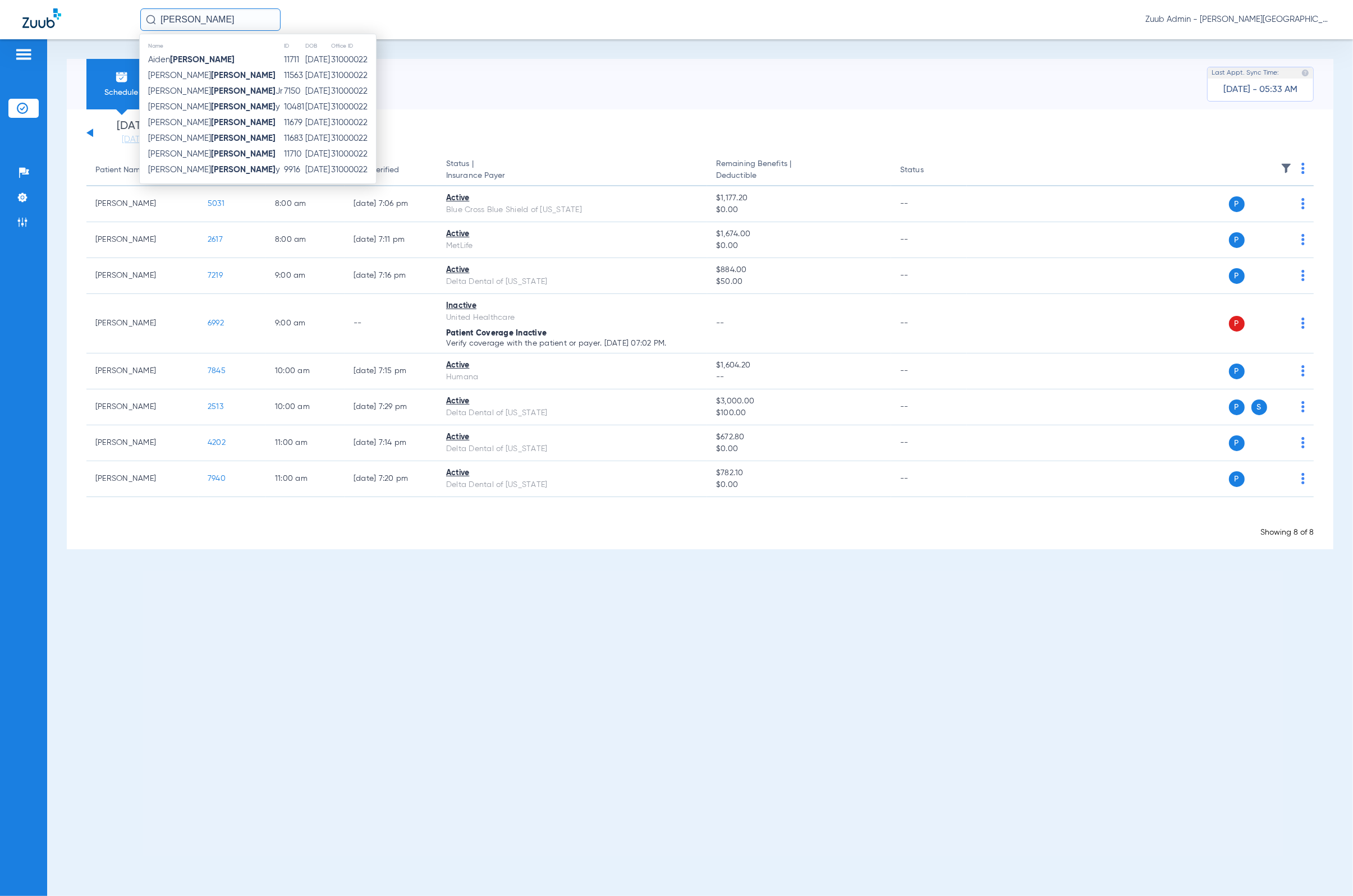
click at [512, 97] on div "Schedule Insurance Verification History Last Appt. Sync Time: [DATE] - 05:33 AM" at bounding box center [699, 84] width 1266 height 50
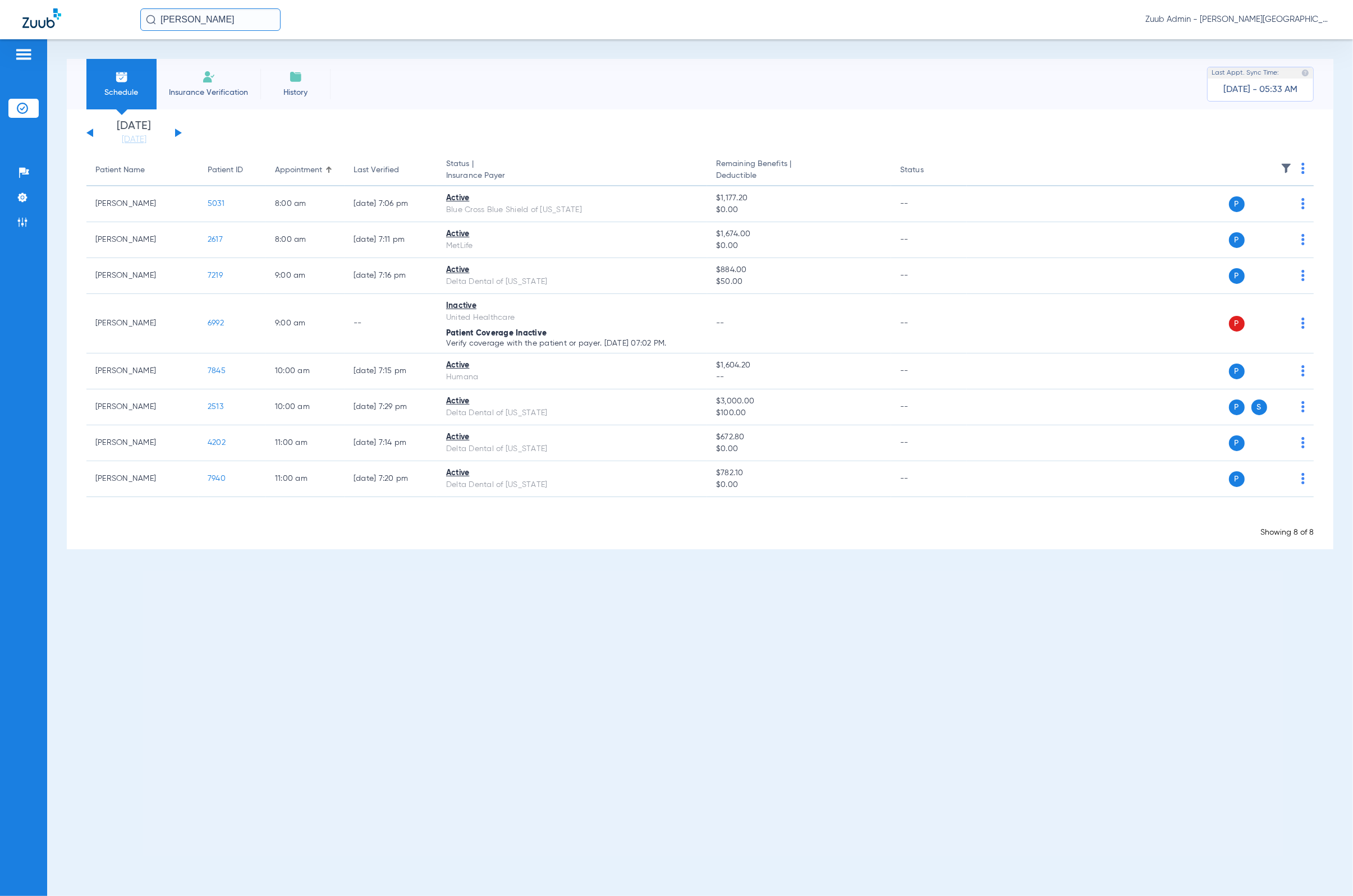
click at [231, 31] on div "[PERSON_NAME] Zuub Admin - [PERSON_NAME] Dental Center" at bounding box center [676, 19] width 1353 height 40
click at [230, 18] on input "[PERSON_NAME]" at bounding box center [210, 19] width 140 height 23
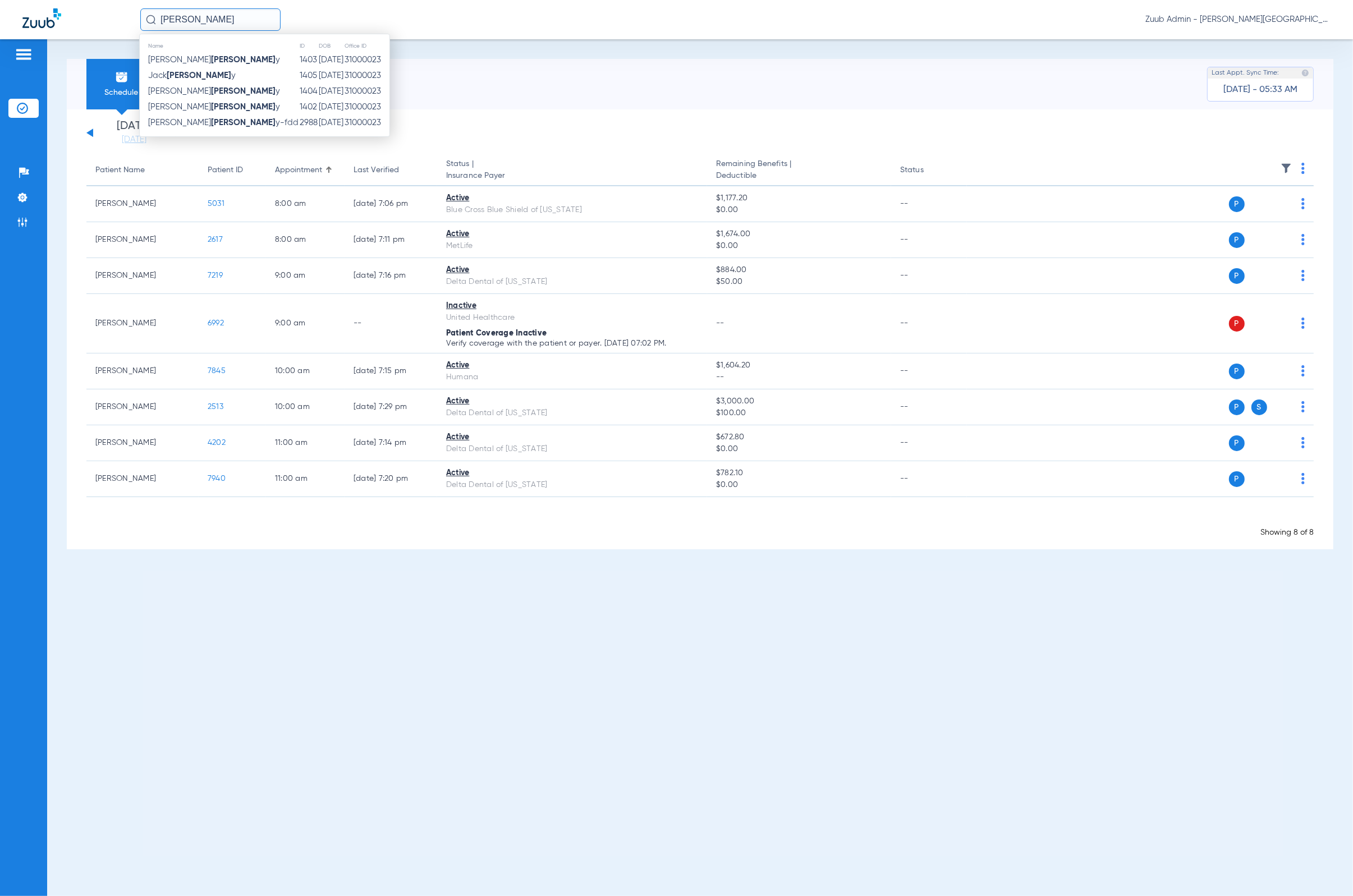
click at [549, 84] on div "Schedule Insurance Verification History Last Appt. Sync Time: [DATE] - 05:33 AM" at bounding box center [699, 84] width 1266 height 50
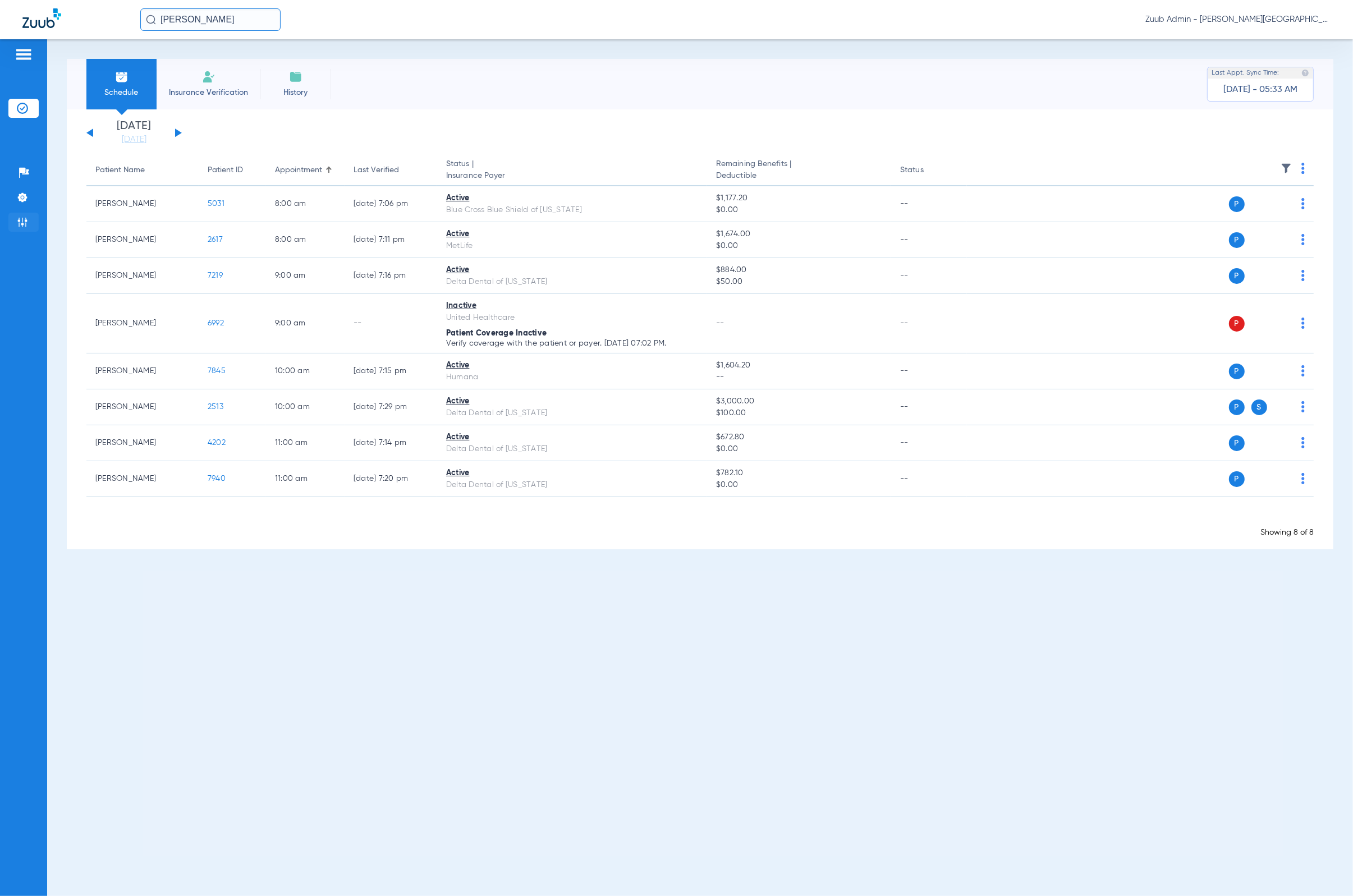
click at [29, 224] on li "Admin" at bounding box center [23, 222] width 30 height 19
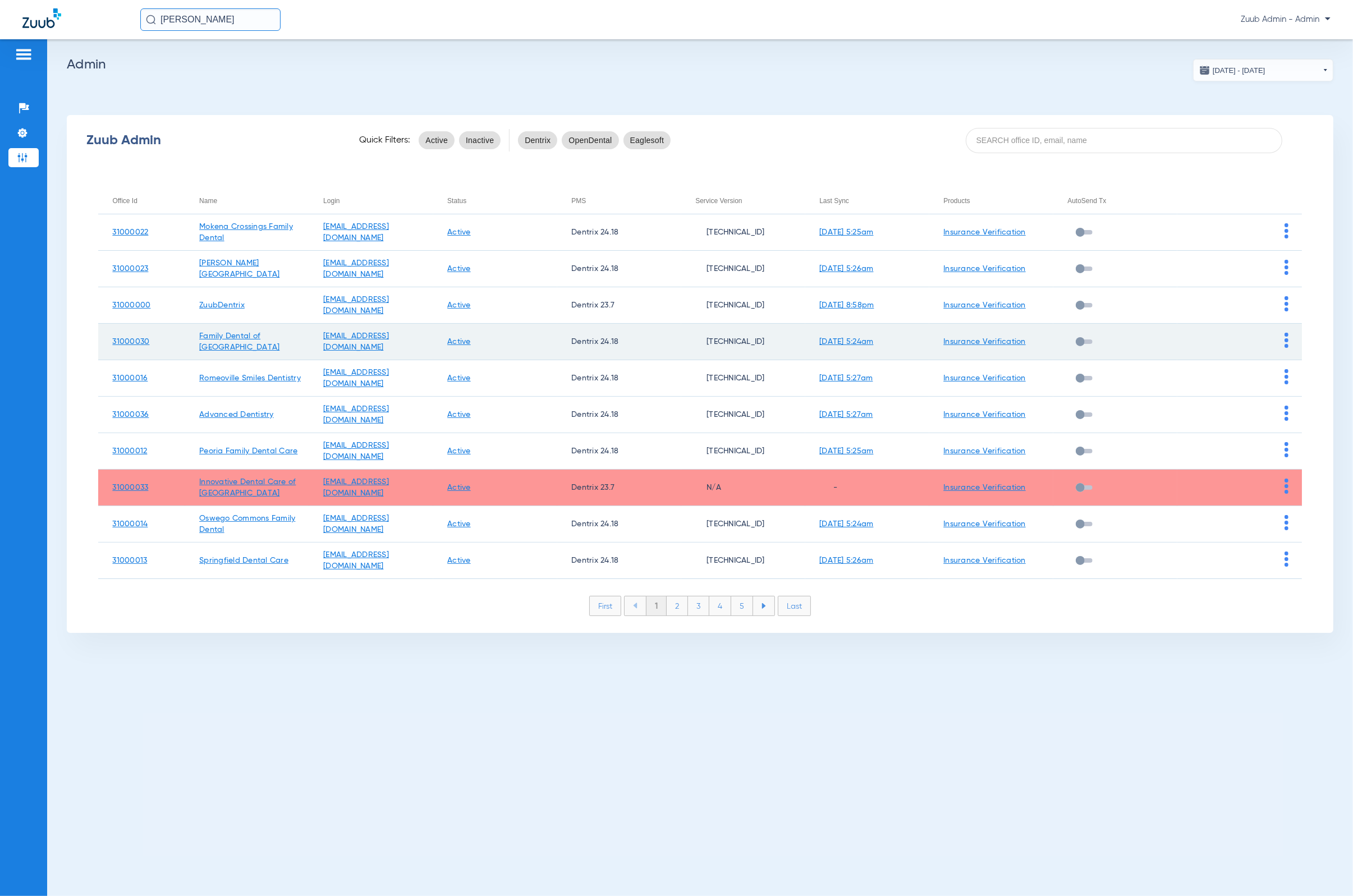
click at [890, 340] on img at bounding box center [1286, 340] width 4 height 15
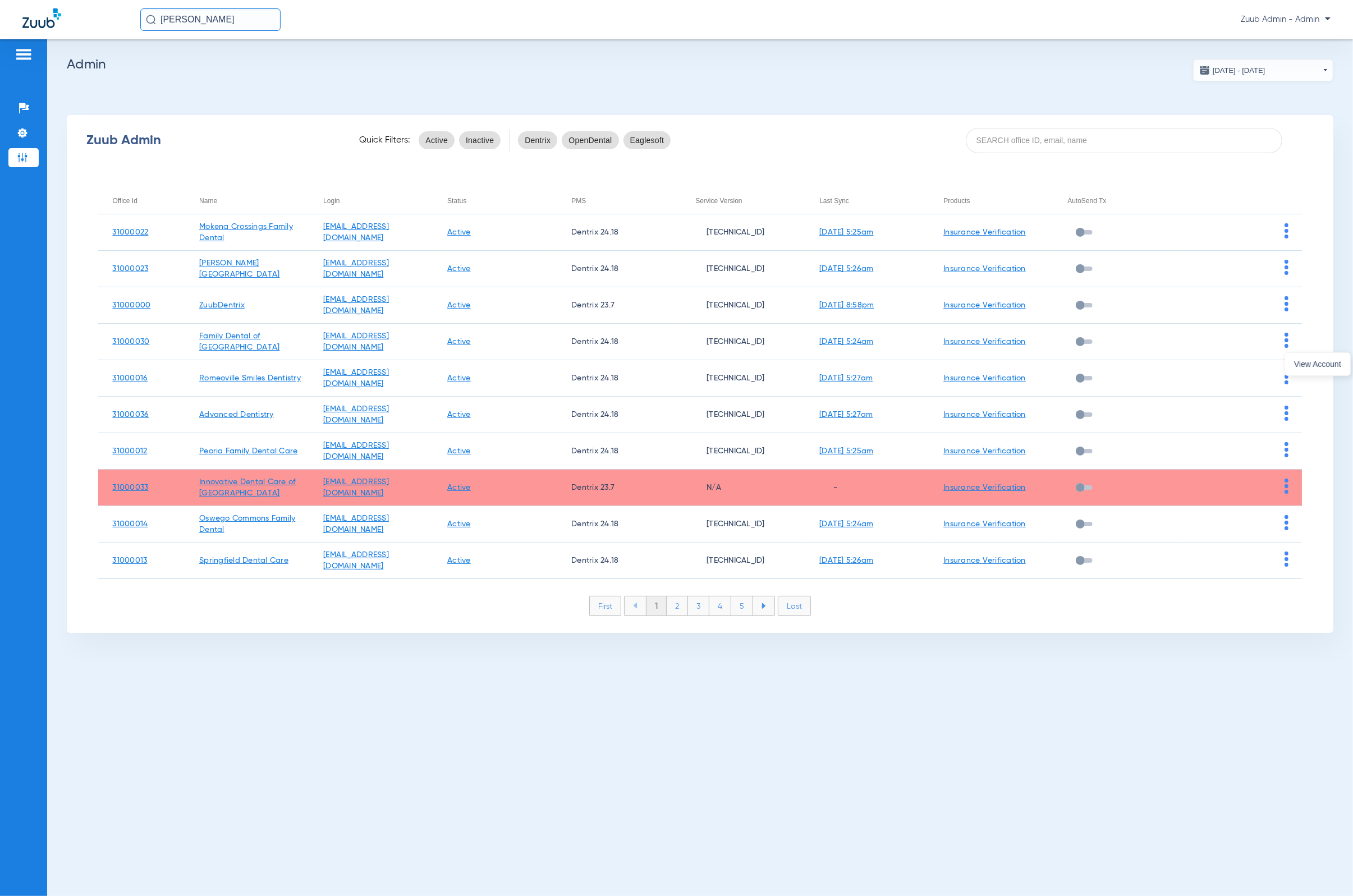
click at [890, 360] on span "View Account" at bounding box center [1317, 364] width 47 height 8
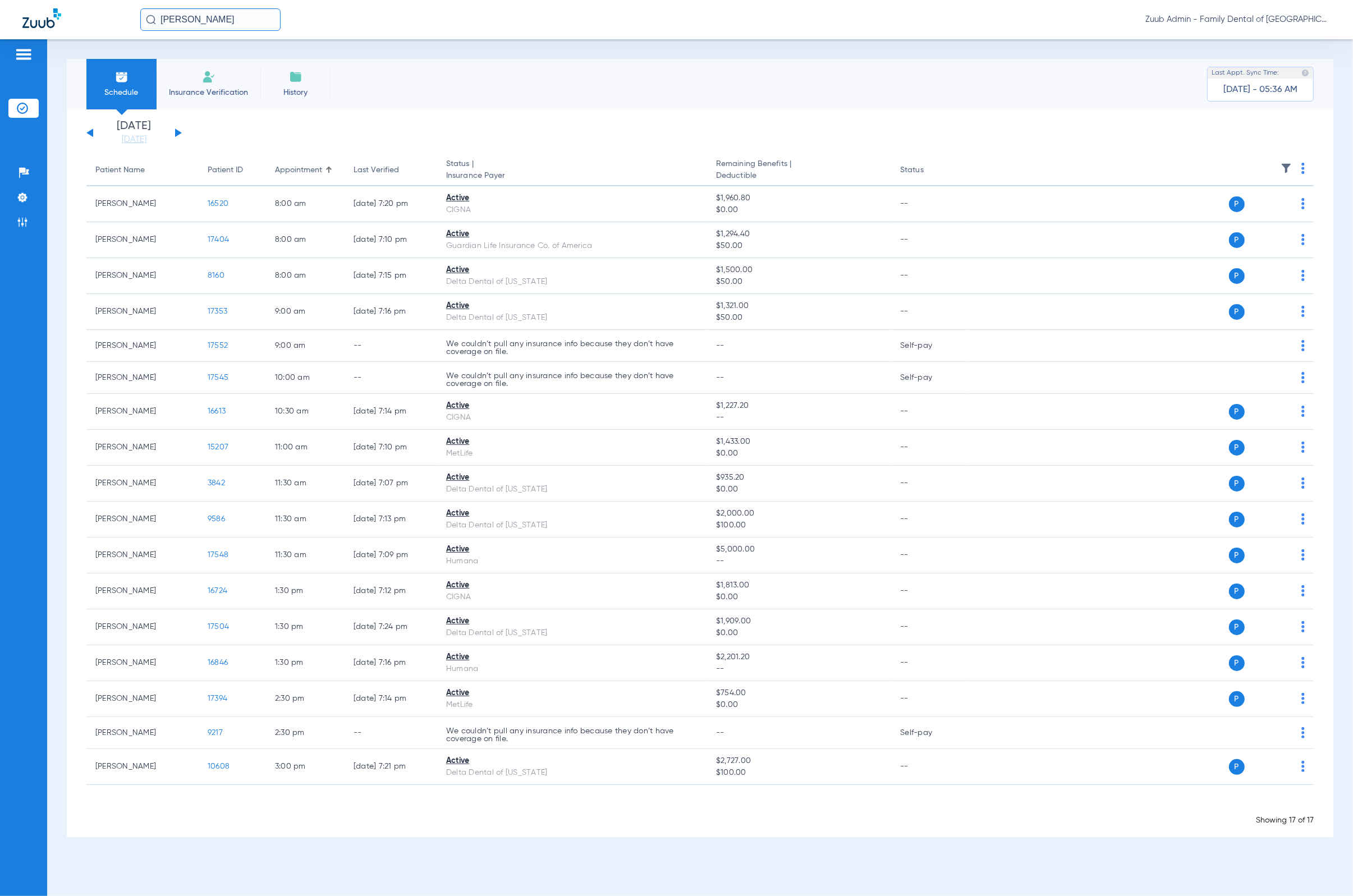
click at [244, 23] on input "[PERSON_NAME]" at bounding box center [210, 19] width 140 height 23
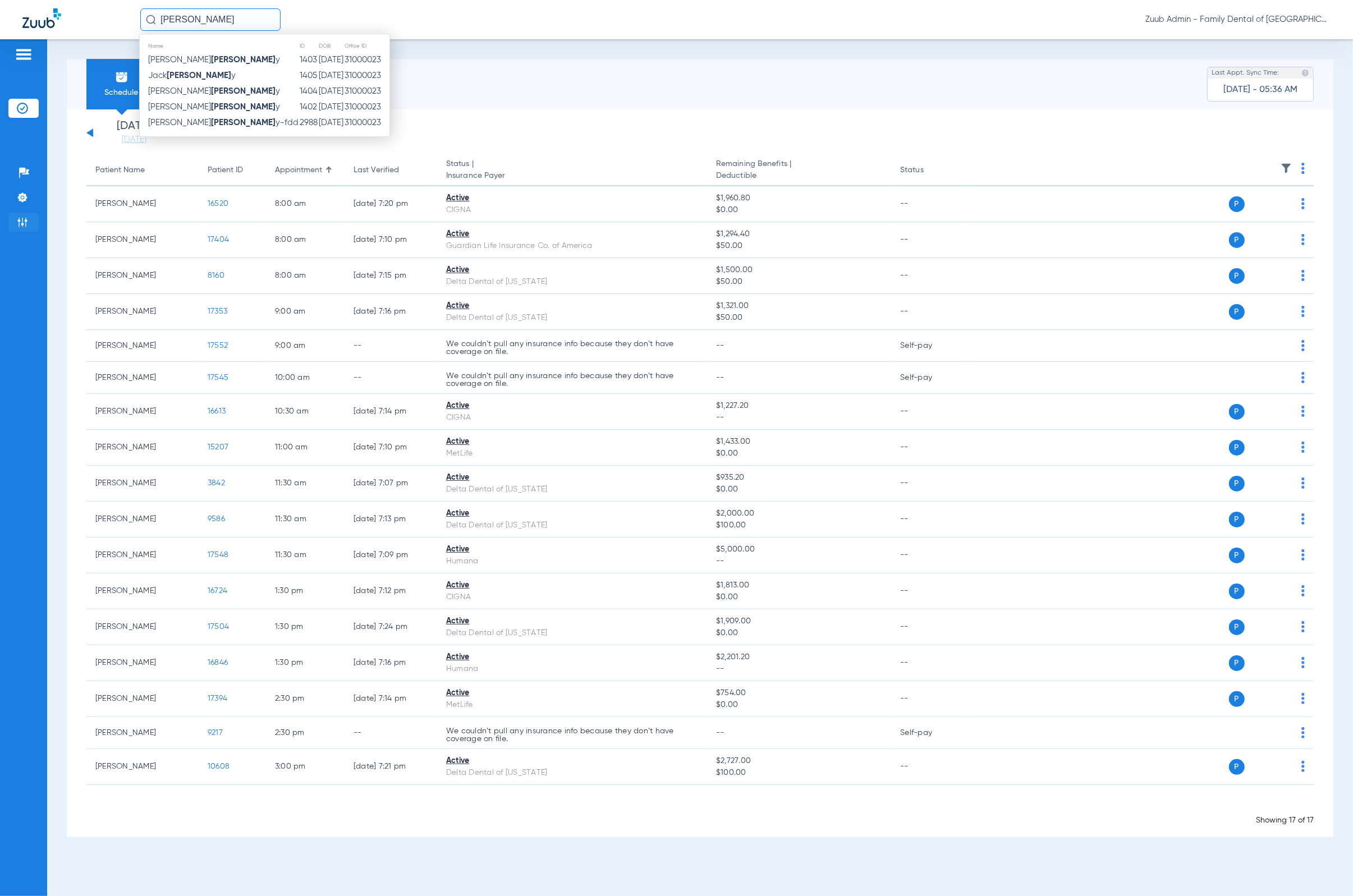
click at [32, 222] on li "Admin" at bounding box center [23, 222] width 30 height 19
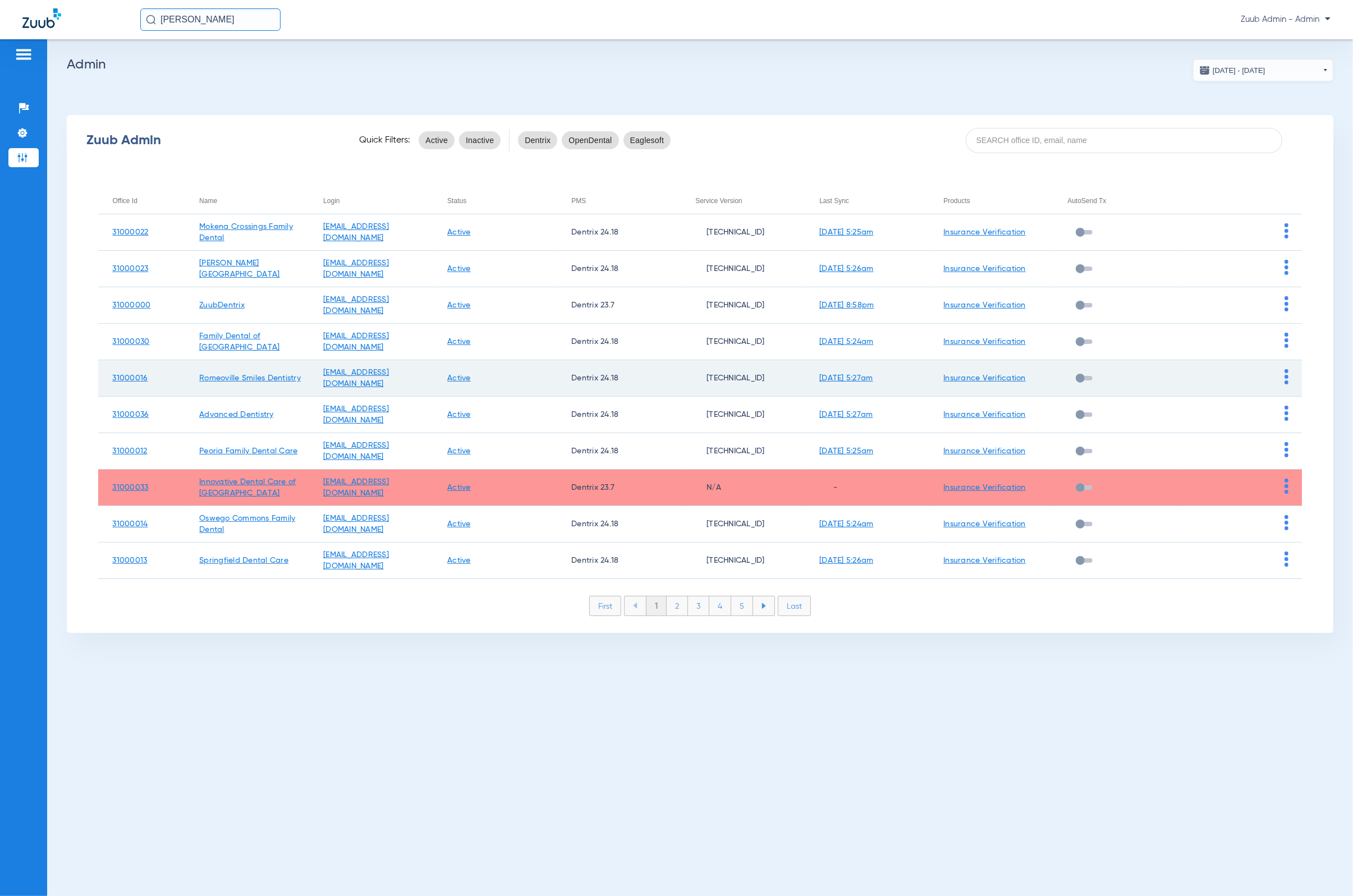
click at [890, 377] on img at bounding box center [1286, 377] width 4 height 15
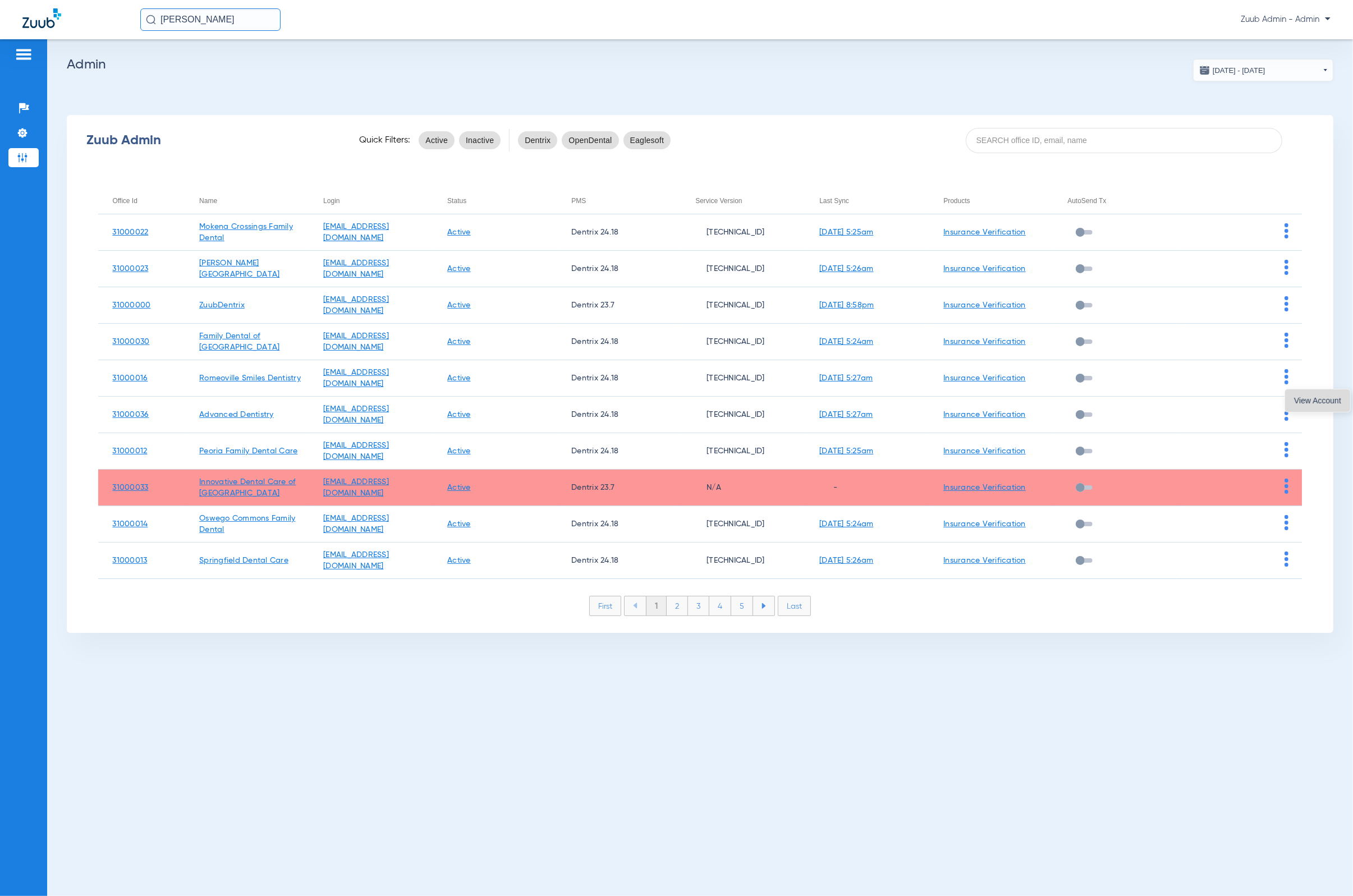
click at [890, 402] on span "View Account" at bounding box center [1317, 401] width 47 height 8
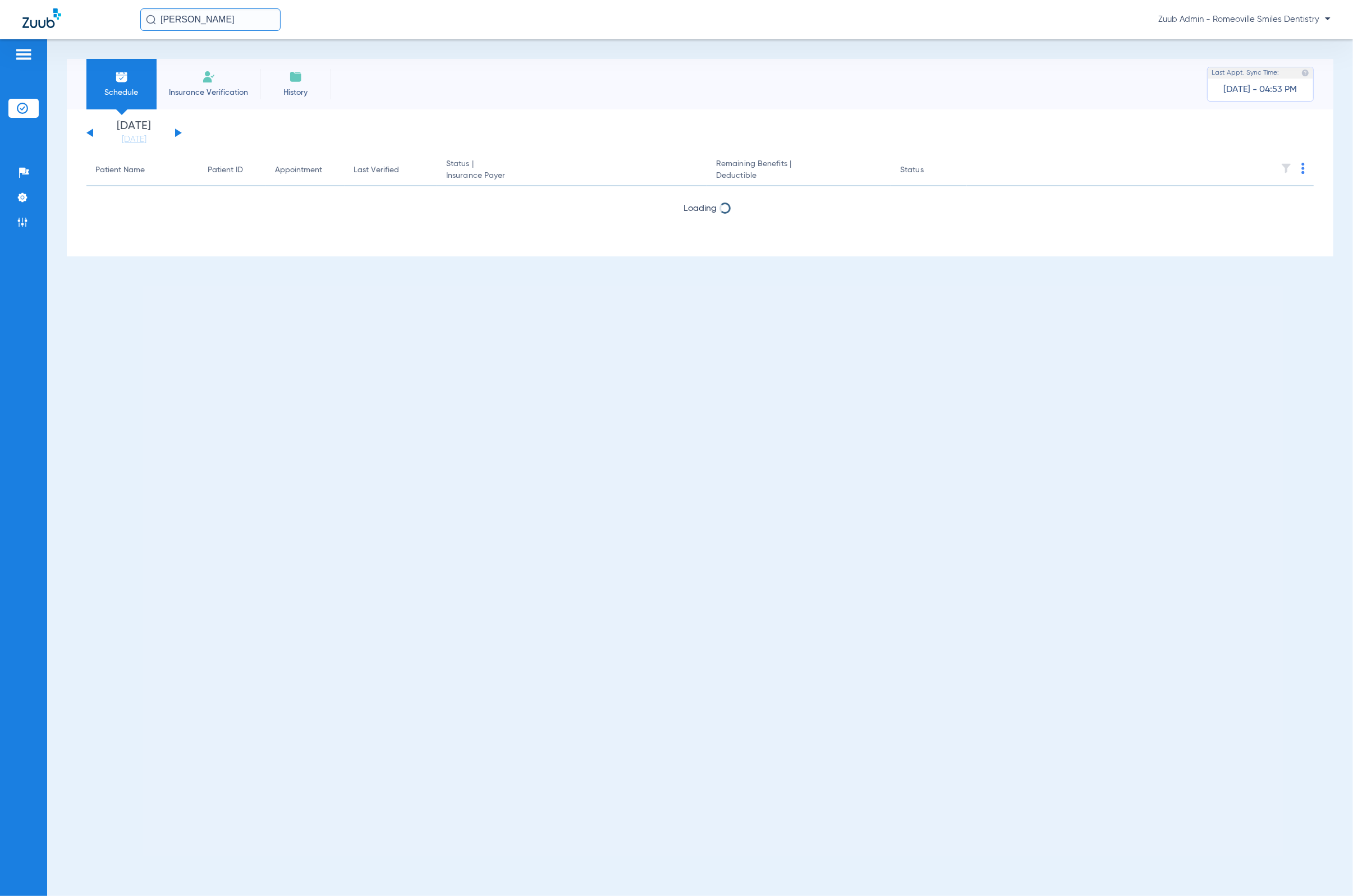
click at [271, 18] on input "[PERSON_NAME]" at bounding box center [210, 19] width 140 height 23
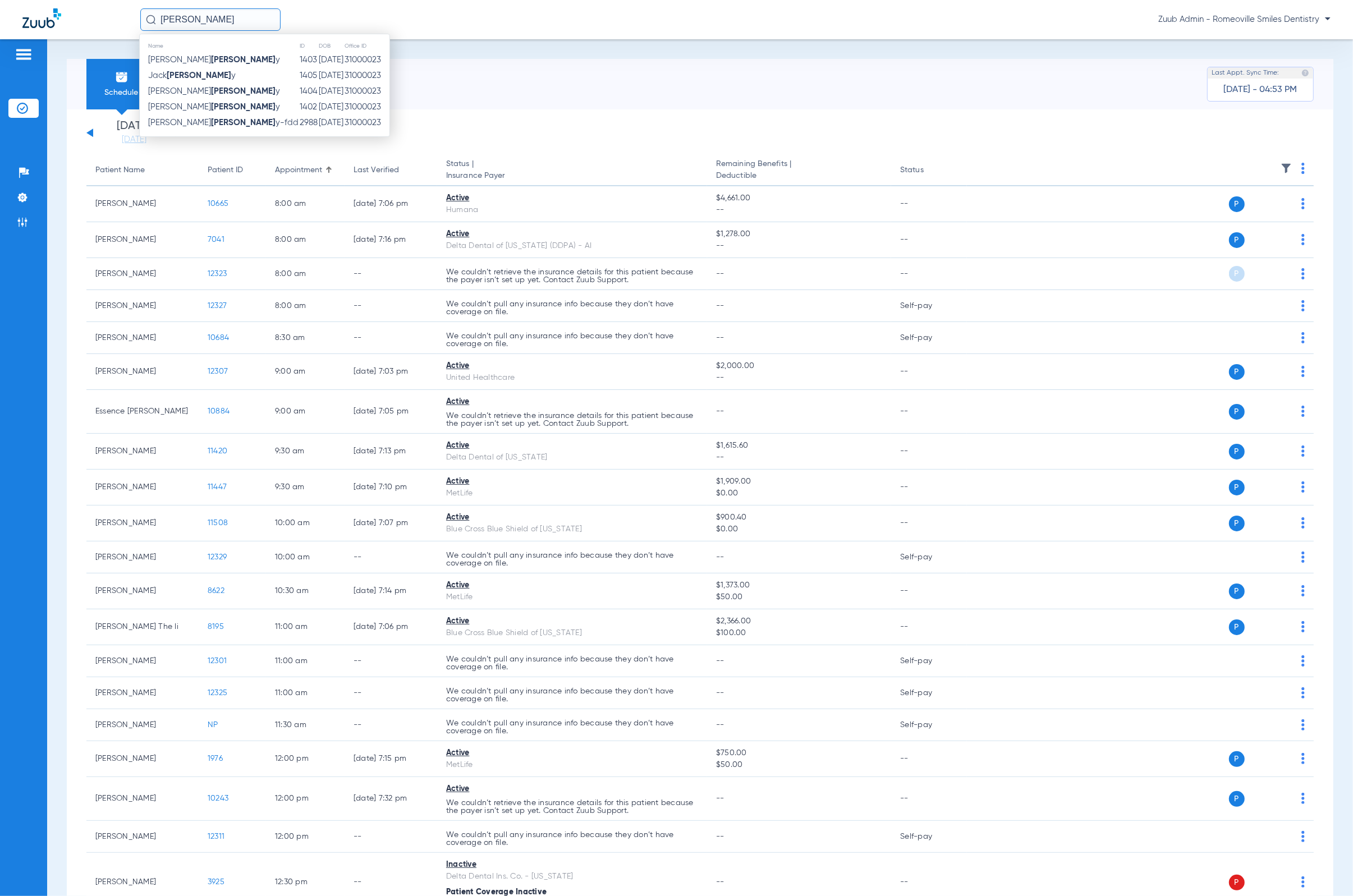
click at [18, 233] on ul "Help Center Settings Admin" at bounding box center [23, 203] width 30 height 80
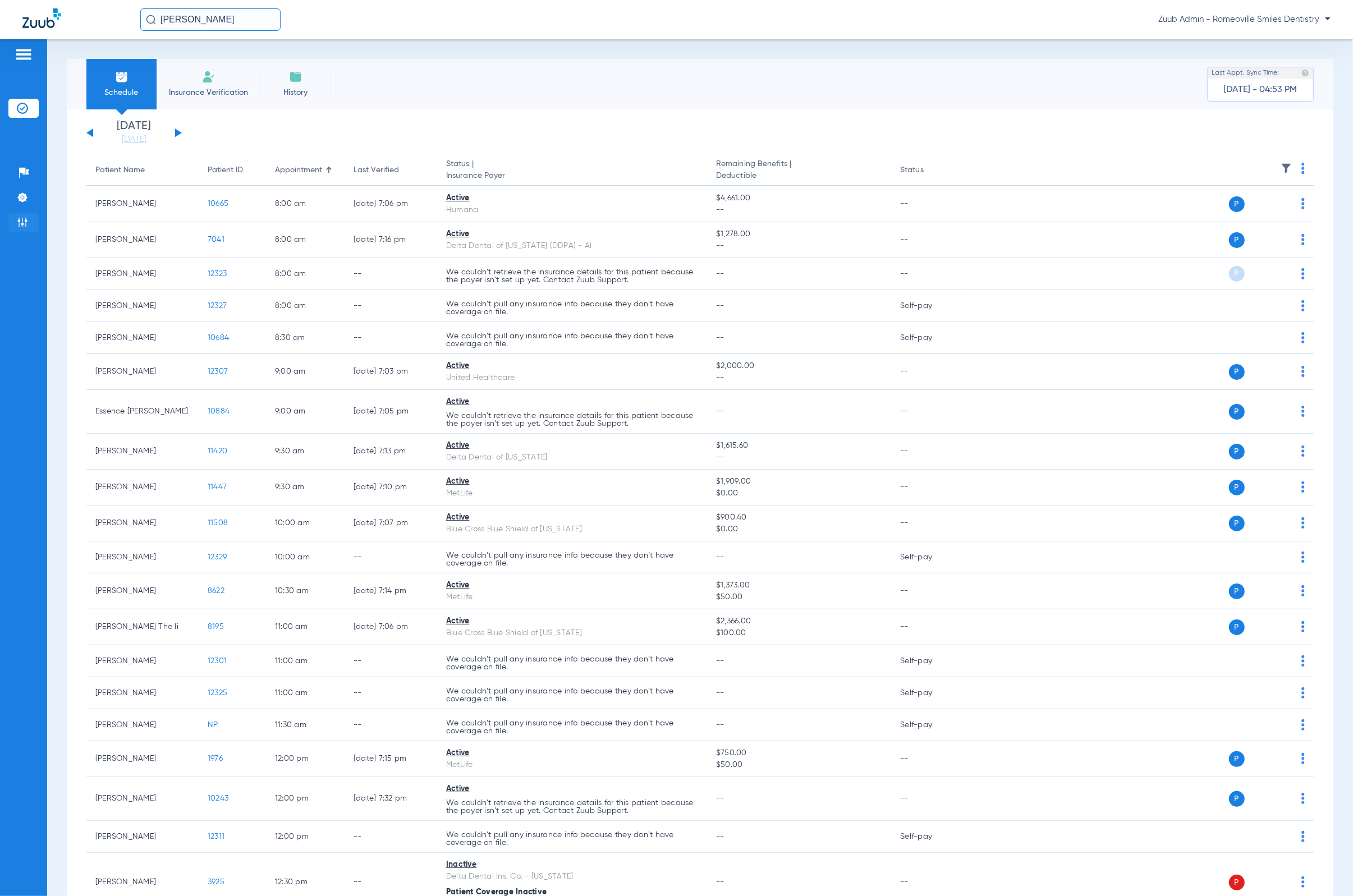
click at [17, 219] on img at bounding box center [23, 222] width 11 height 11
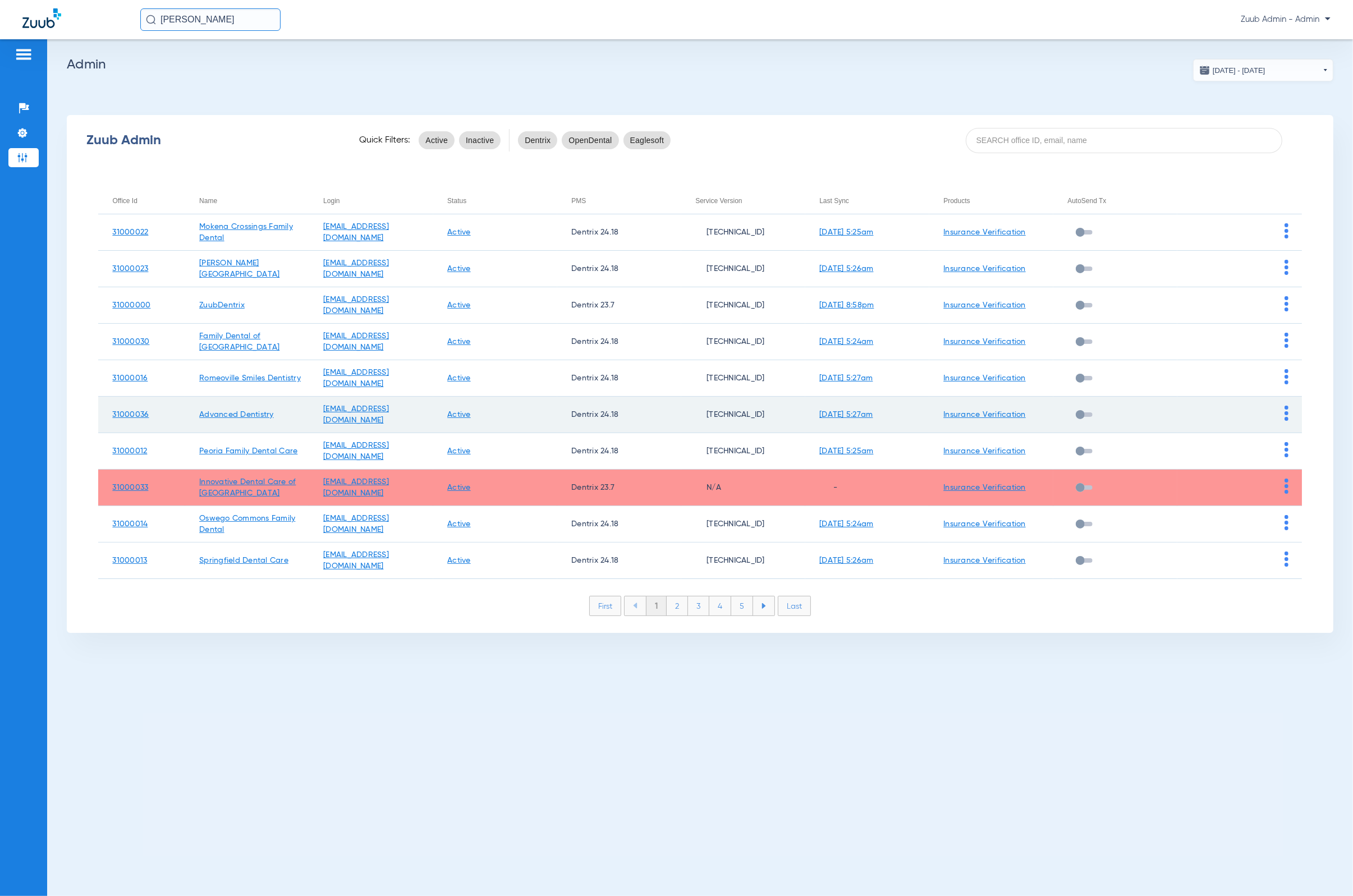
click at [890, 414] on img at bounding box center [1286, 413] width 4 height 15
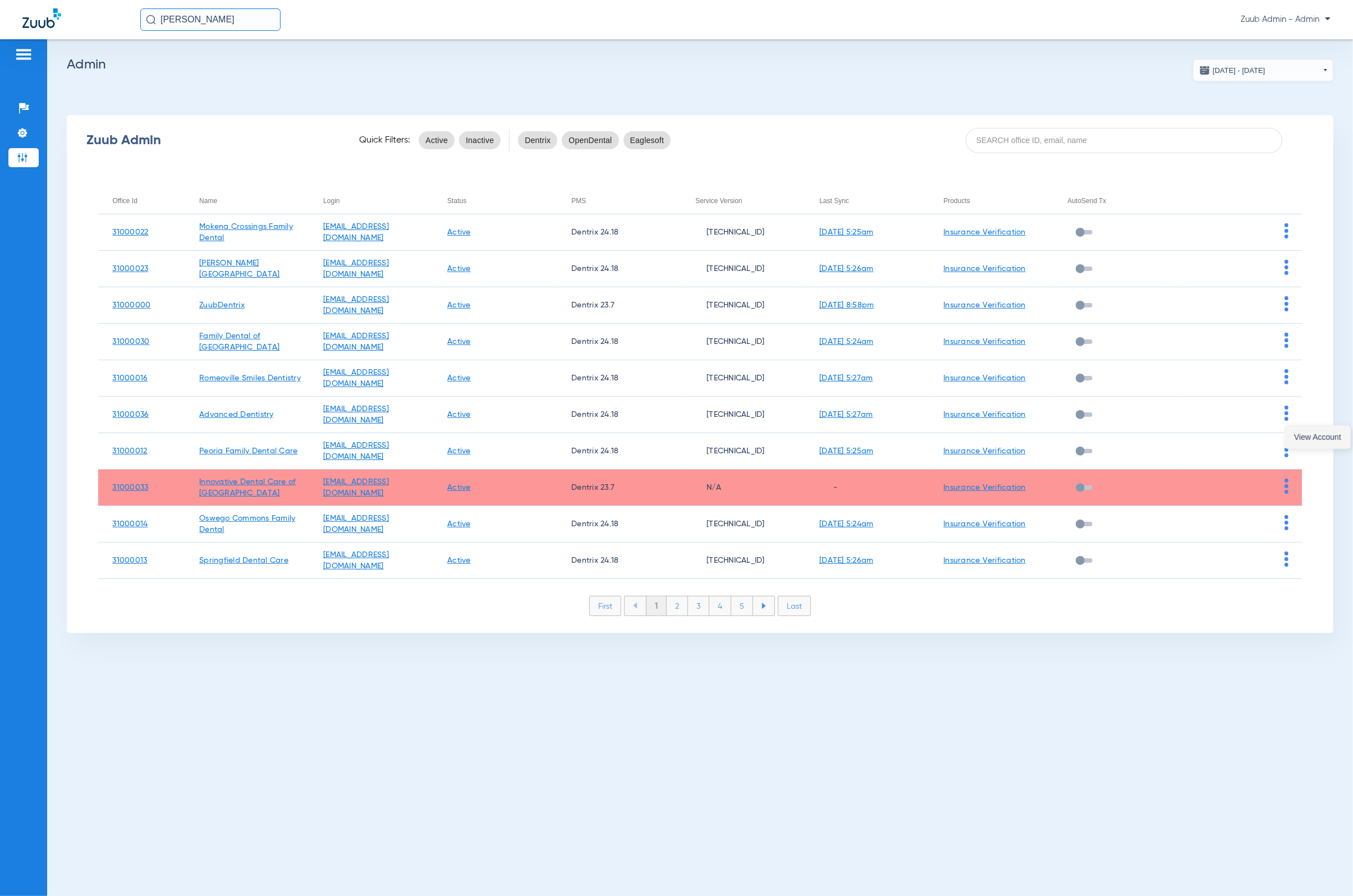
click at [890, 438] on span "View Account" at bounding box center [1317, 437] width 47 height 8
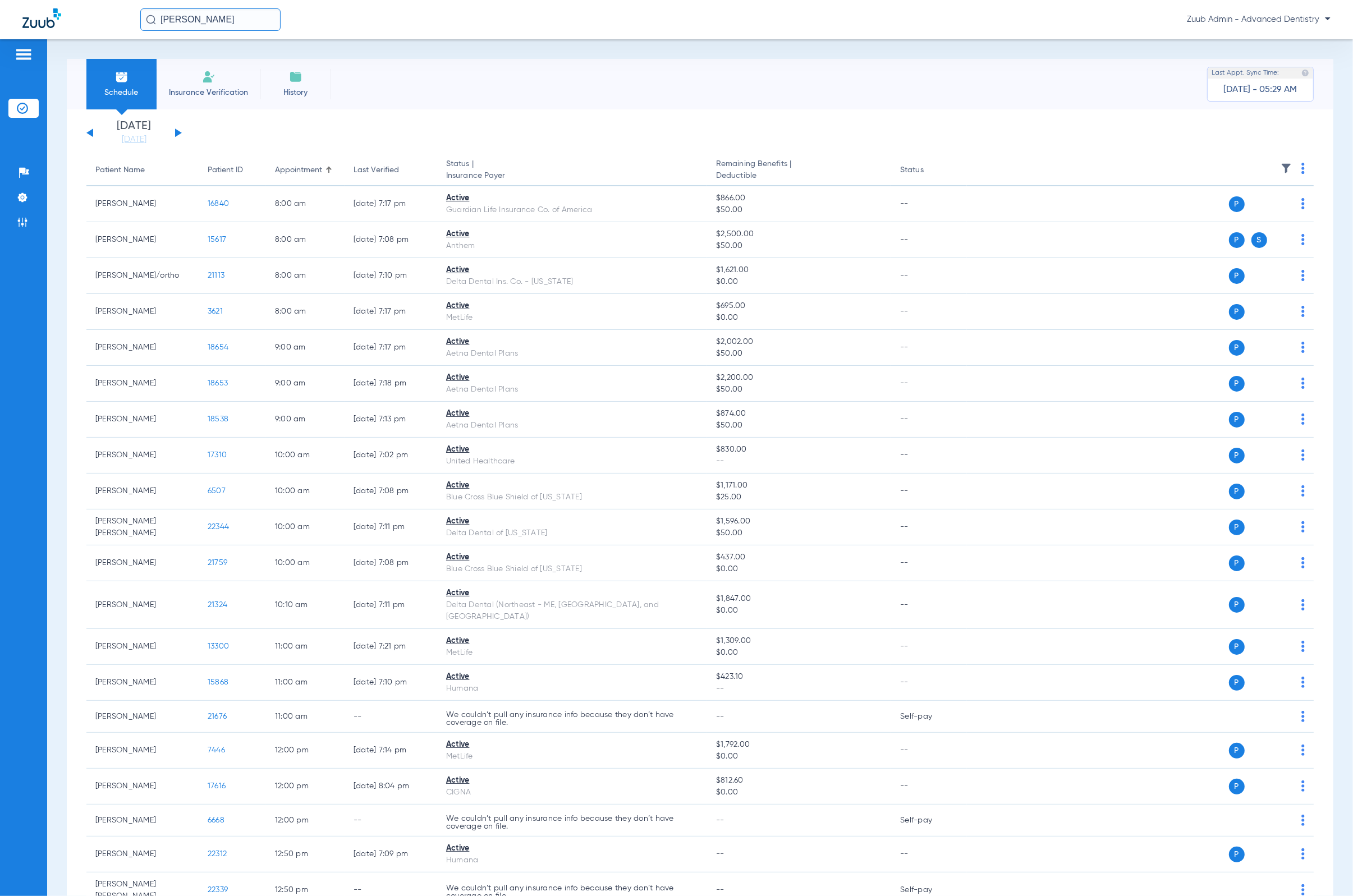
click at [209, 9] on input "[PERSON_NAME]" at bounding box center [210, 19] width 140 height 23
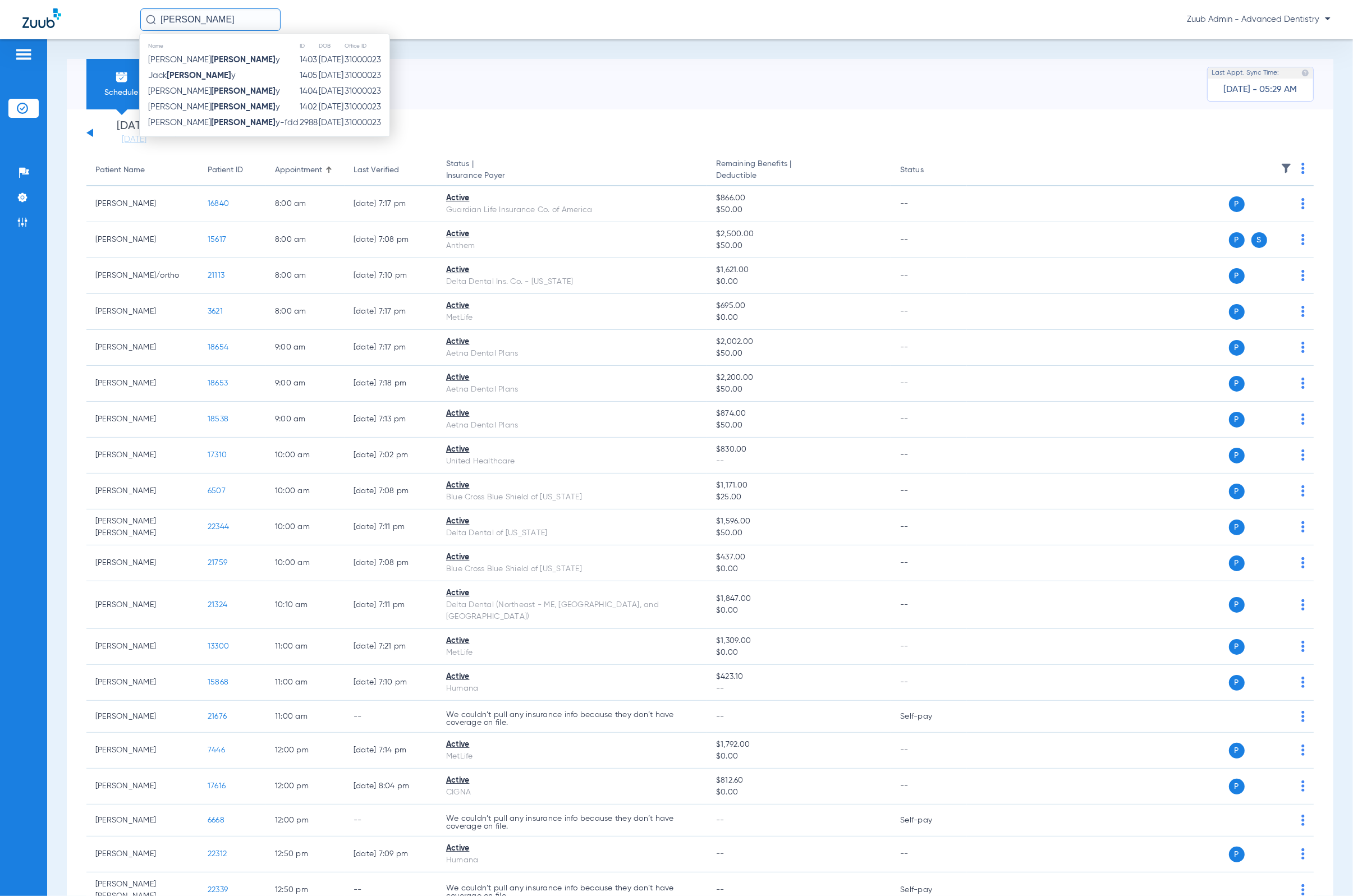
click at [871, 87] on div "Schedule Insurance Verification History Last Appt. Sync Time: [DATE] - 05:29 AM" at bounding box center [699, 84] width 1266 height 50
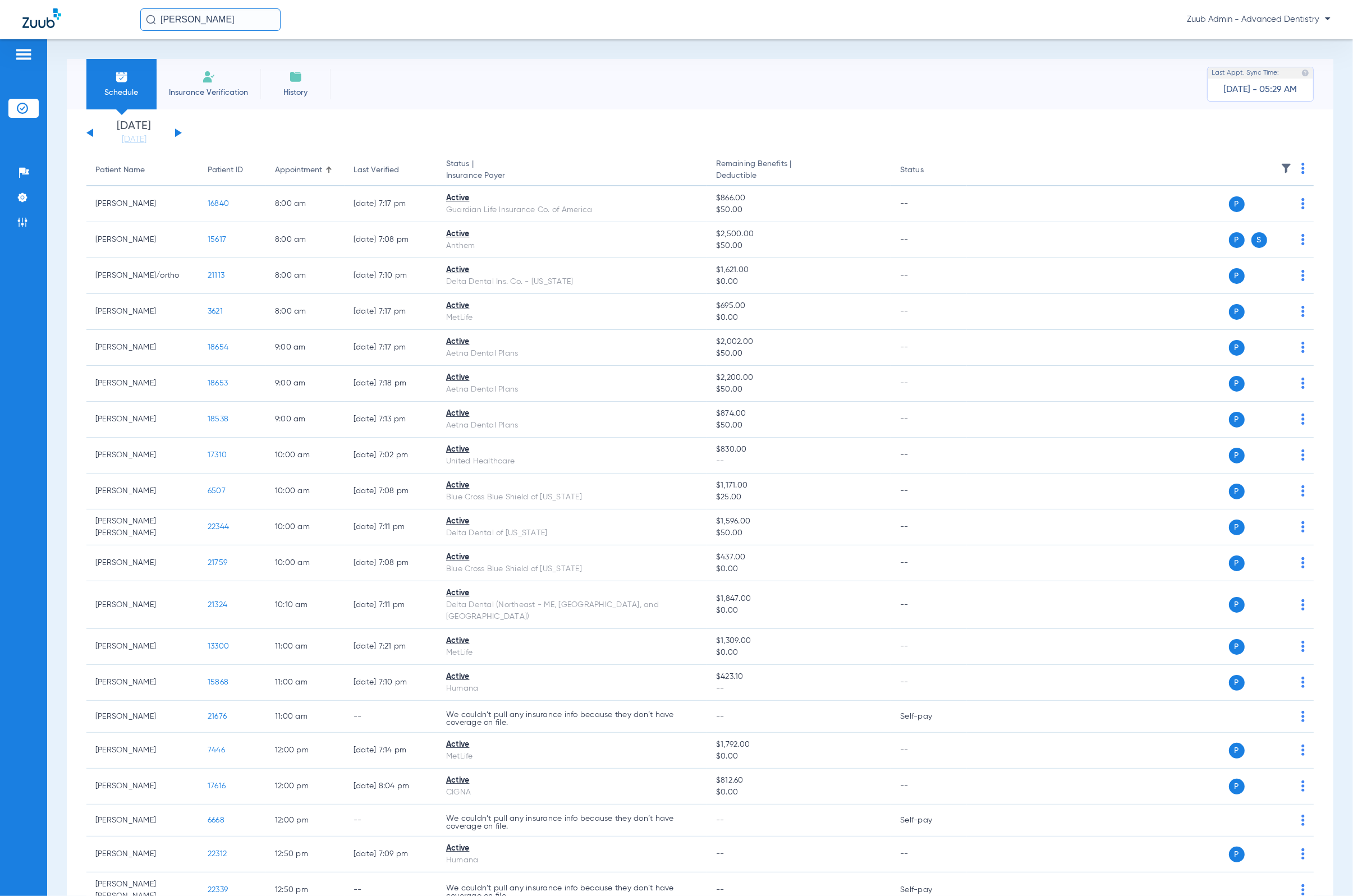
drag, startPoint x: 229, startPoint y: 28, endPoint x: 119, endPoint y: 18, distance: 110.5
click at [119, 18] on div "[PERSON_NAME] Zuub Admin - Advanced Dentistry" at bounding box center [676, 19] width 1353 height 40
drag, startPoint x: 235, startPoint y: 12, endPoint x: 150, endPoint y: 13, distance: 85.0
click at [150, 13] on input "[DATE]" at bounding box center [210, 19] width 140 height 23
click at [229, 16] on input "[DATE]" at bounding box center [210, 19] width 140 height 23
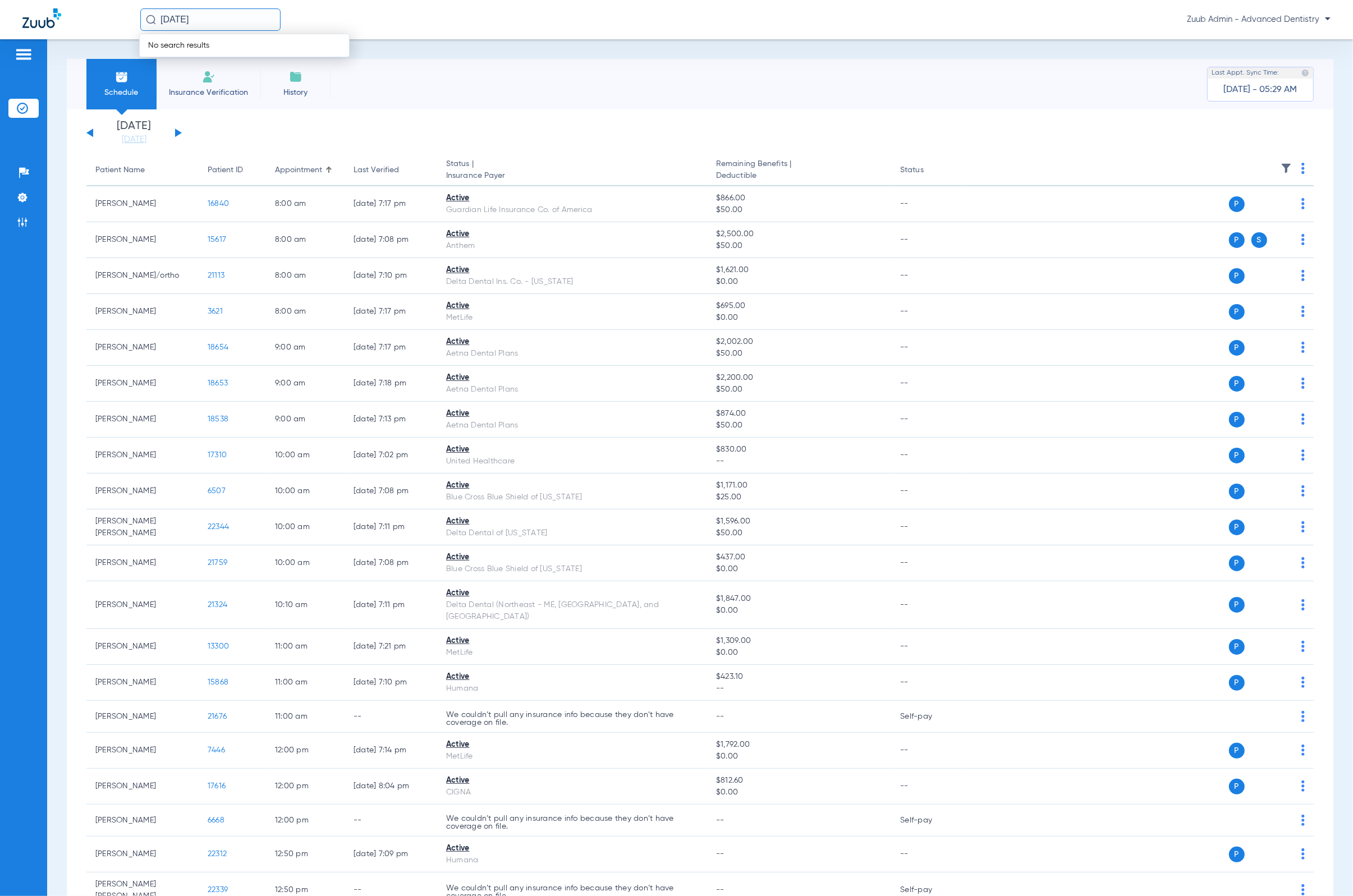
click at [229, 16] on input "[DATE]" at bounding box center [210, 19] width 140 height 23
type input "T"
click at [17, 220] on img at bounding box center [23, 222] width 11 height 11
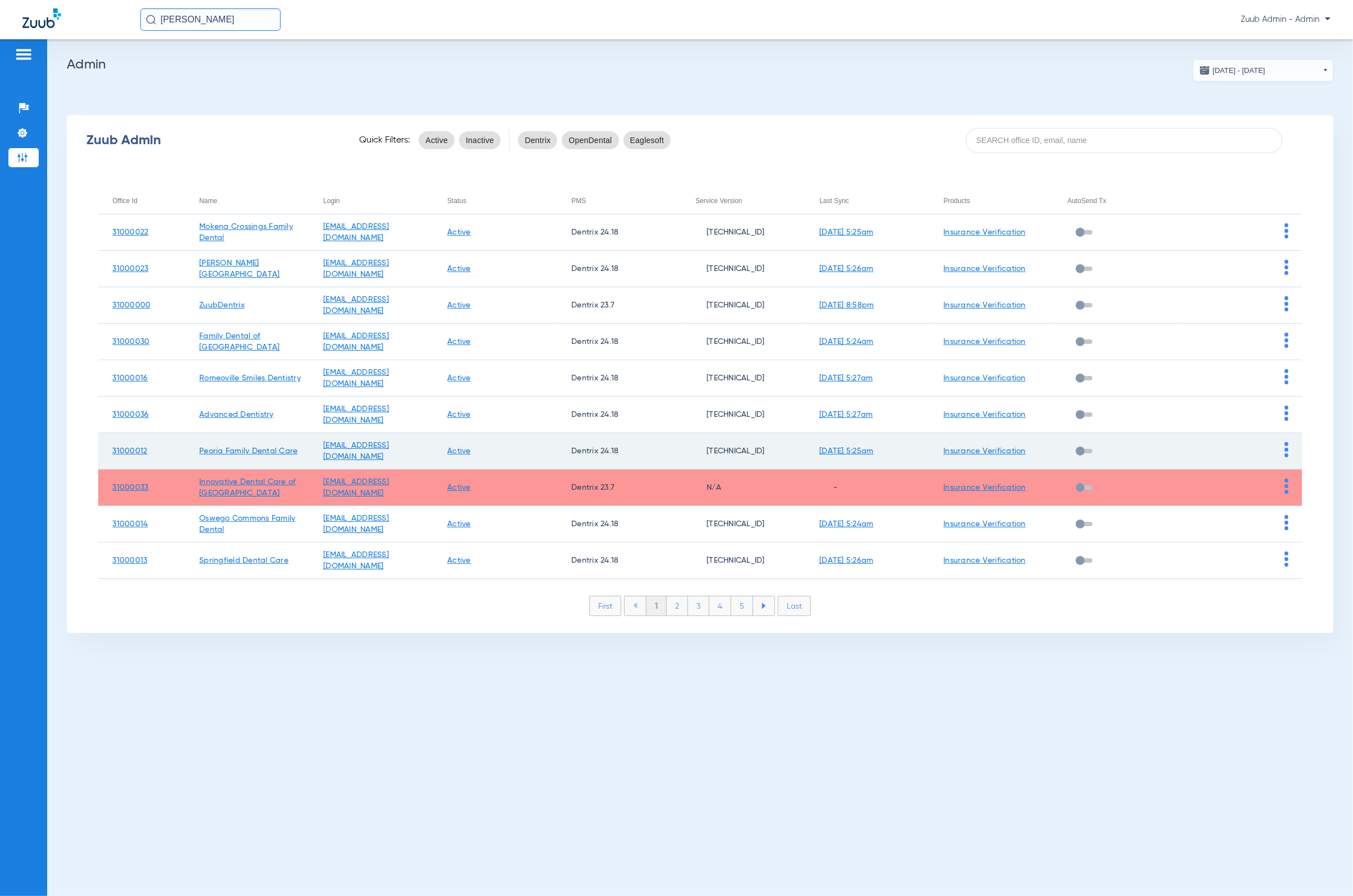
click at [890, 451] on img at bounding box center [1286, 450] width 4 height 15
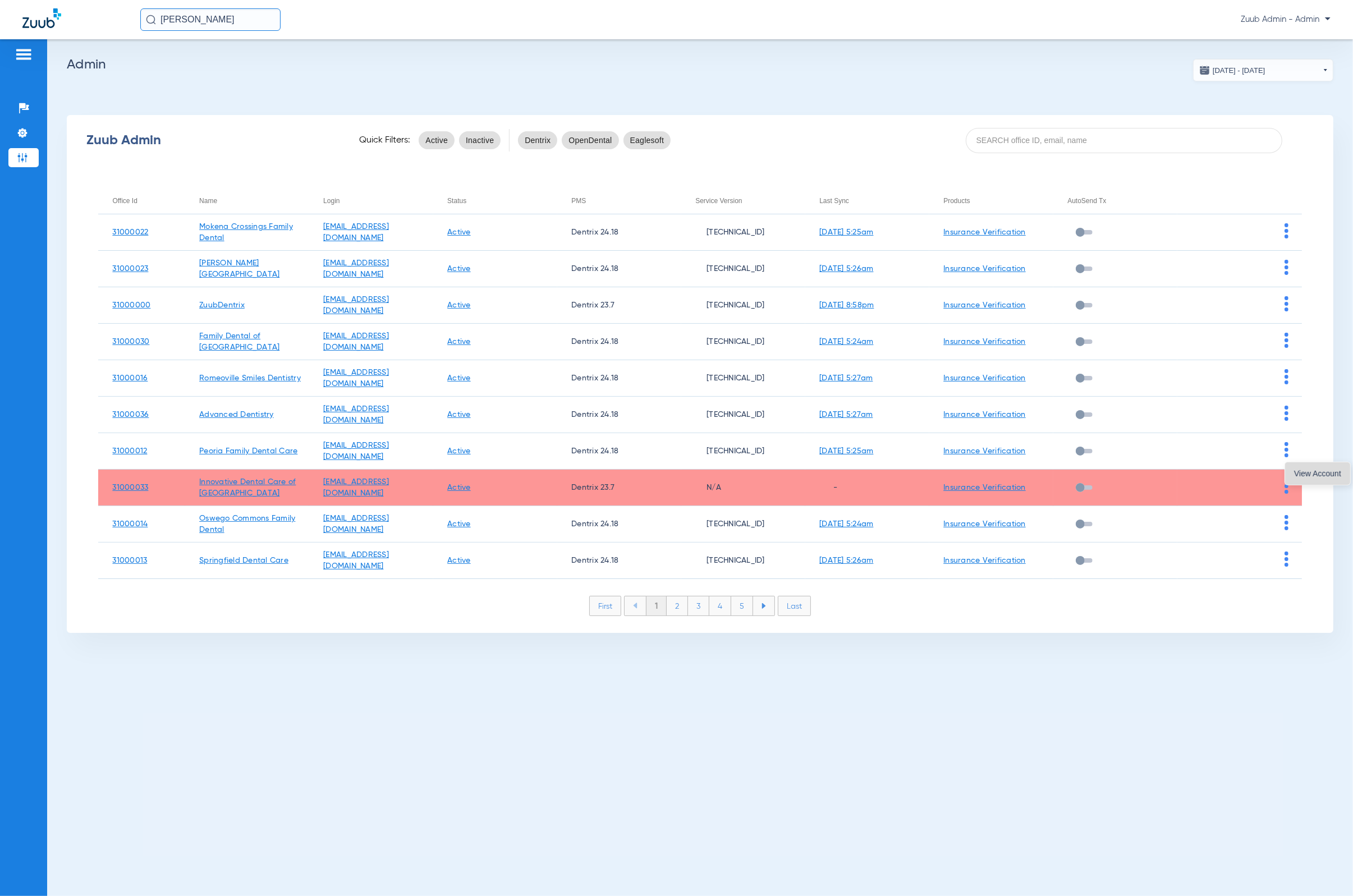
click at [890, 478] on button "View Account" at bounding box center [1318, 473] width 65 height 23
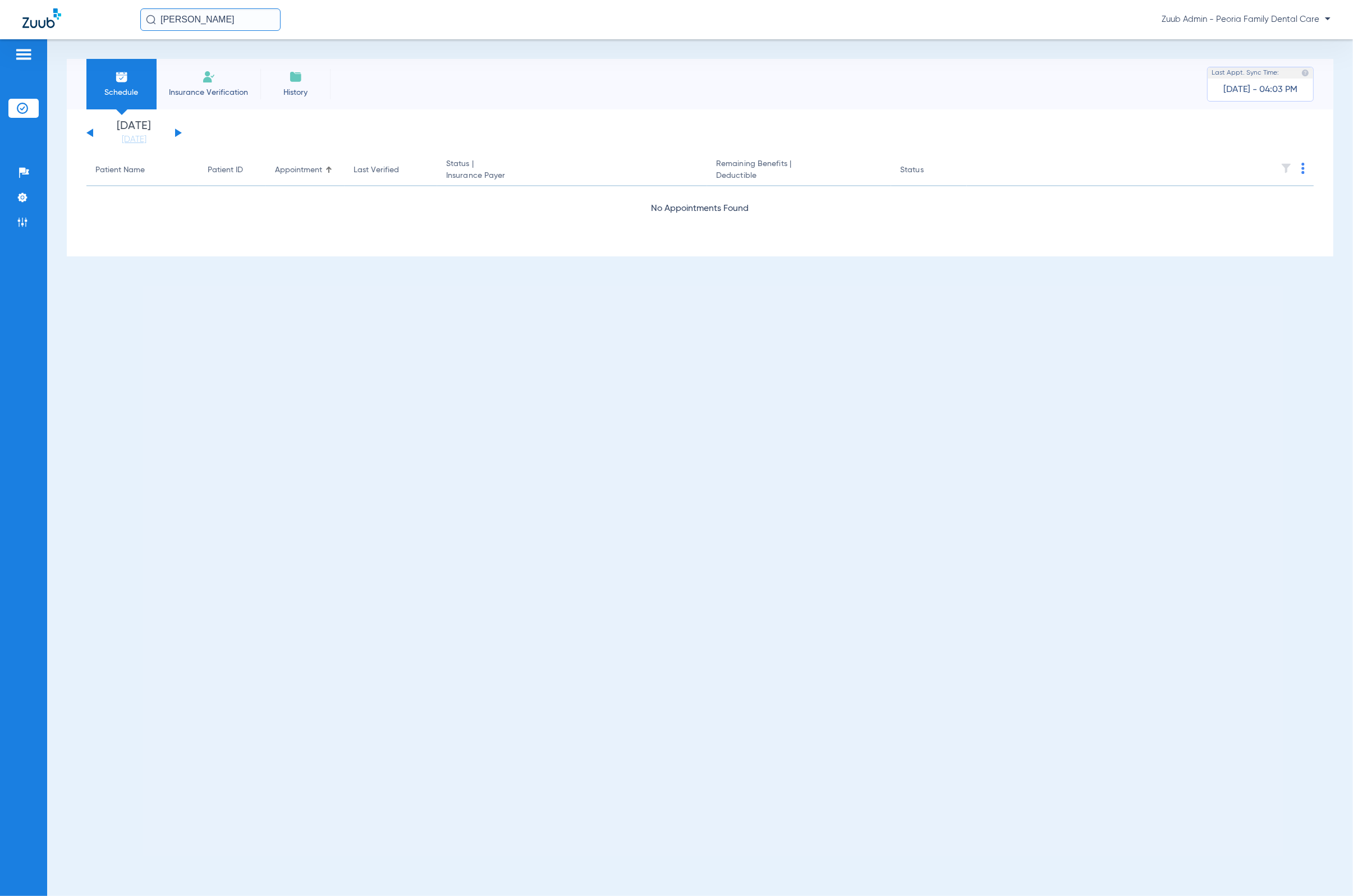
click at [237, 28] on input "[PERSON_NAME]" at bounding box center [210, 19] width 140 height 23
type input "M"
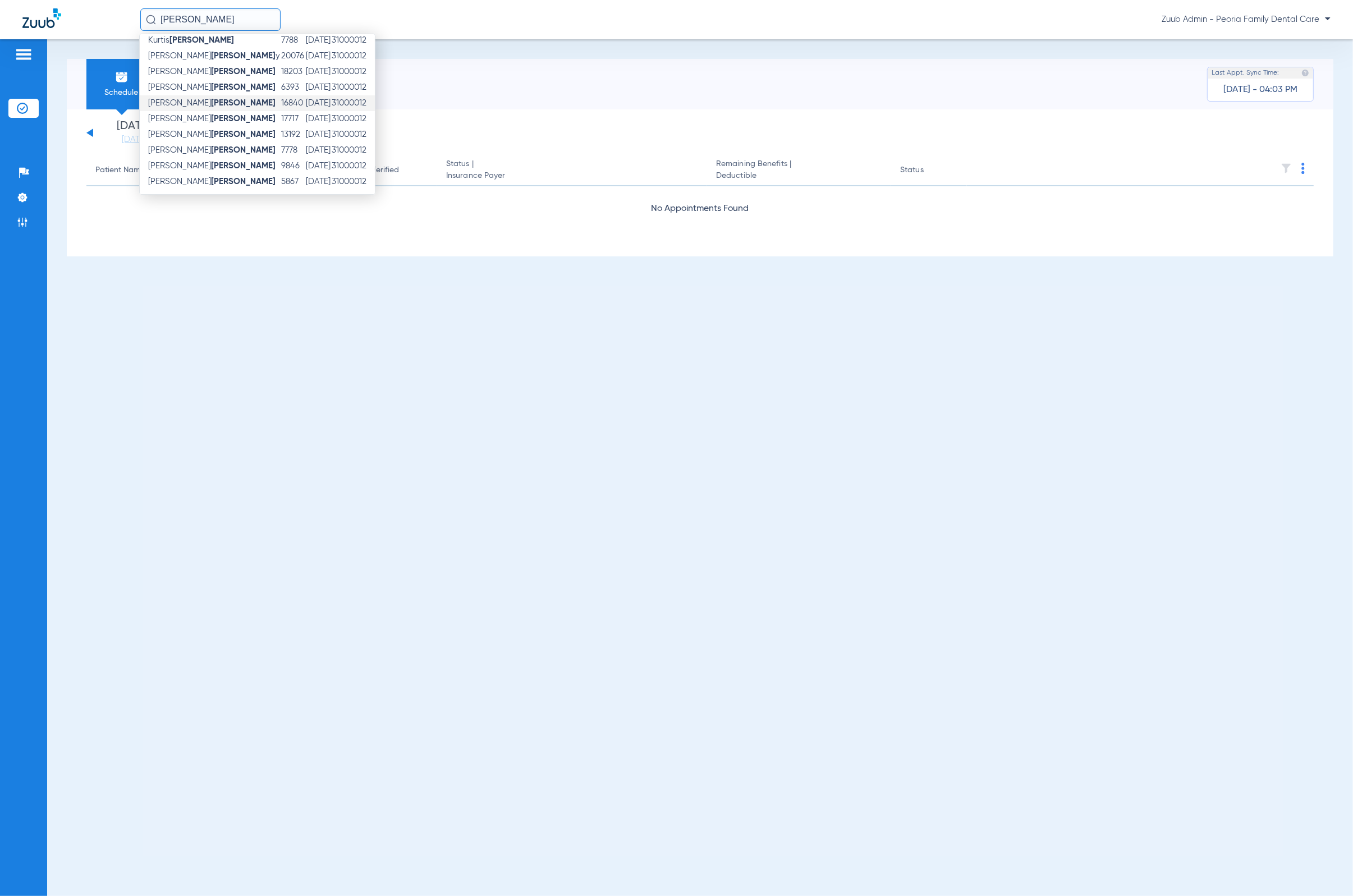
scroll to position [161, 0]
click at [305, 143] on td "[DATE]" at bounding box center [318, 149] width 26 height 16
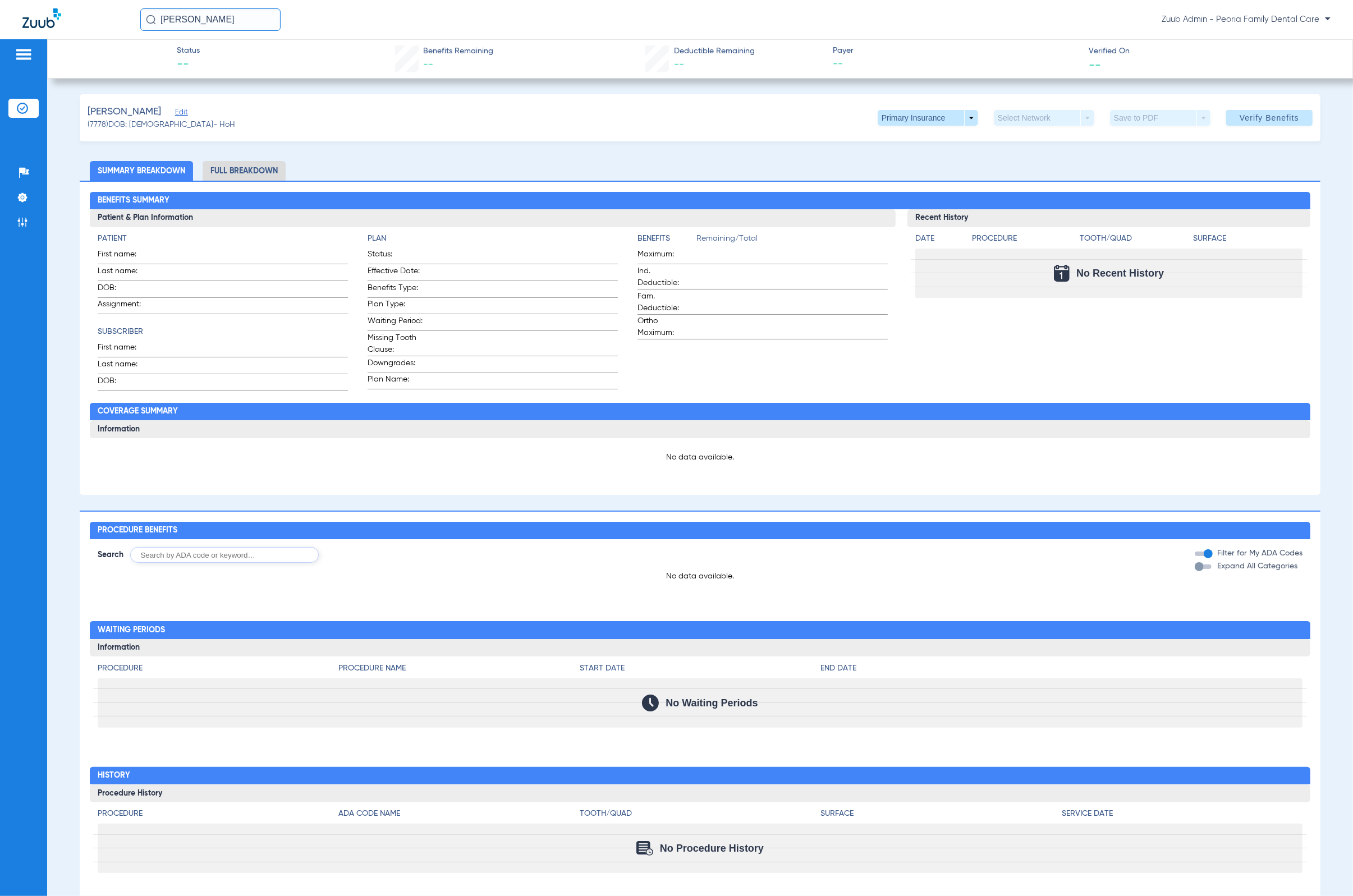
click at [175, 112] on span "Edit" at bounding box center [180, 113] width 10 height 11
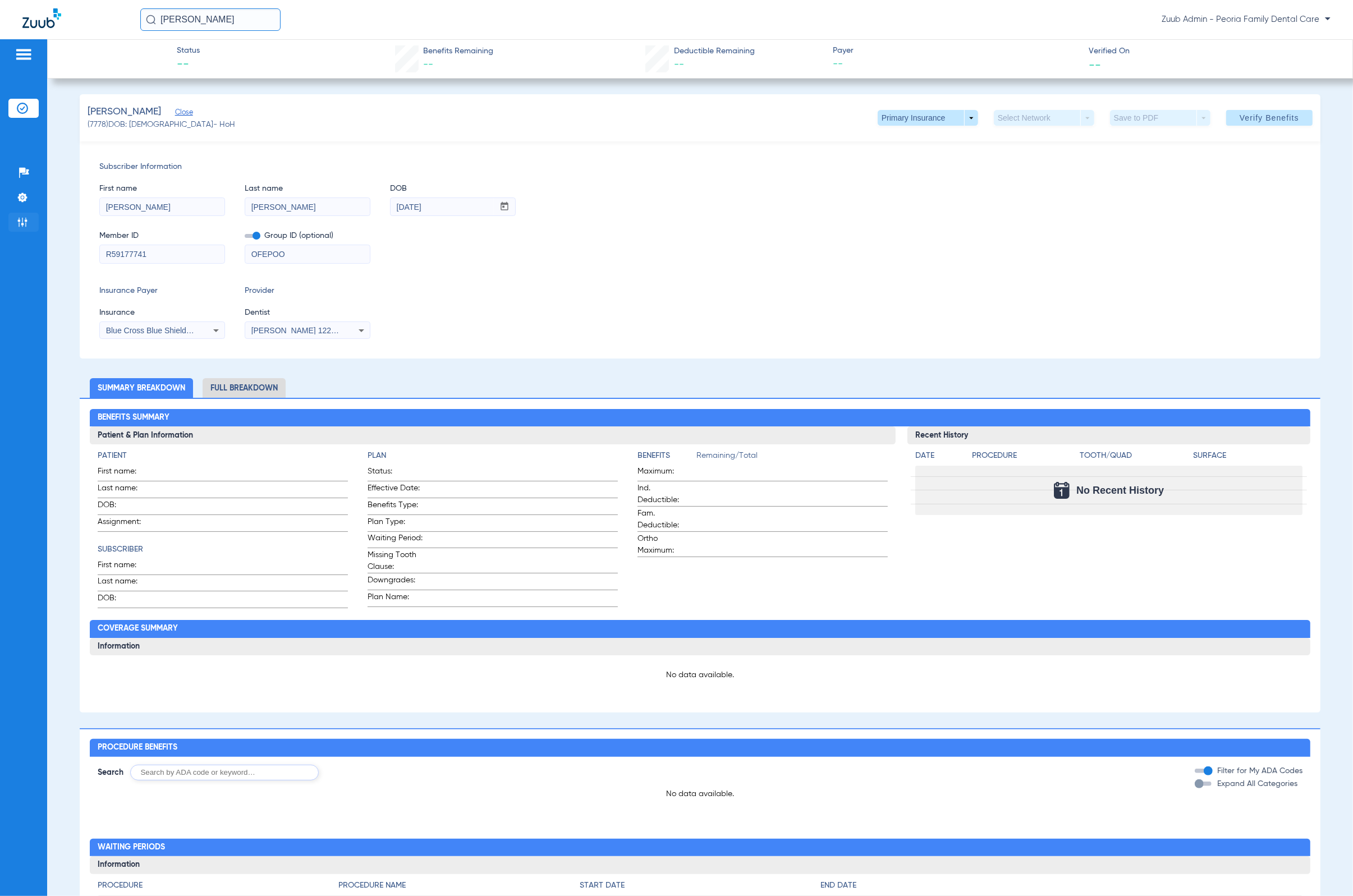
click at [30, 224] on li "Admin" at bounding box center [23, 222] width 30 height 19
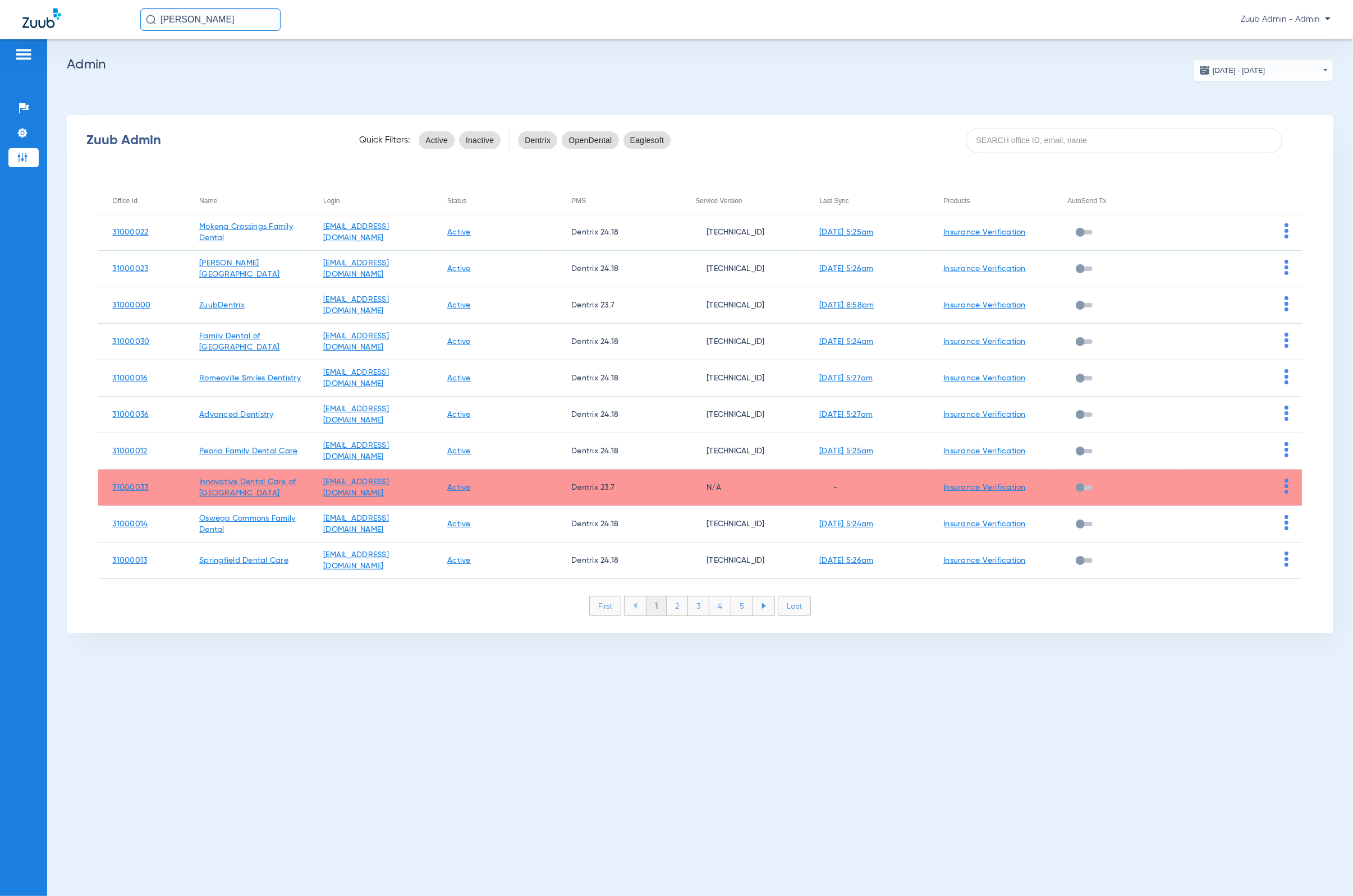
click at [890, 486] on img at bounding box center [1286, 486] width 4 height 15
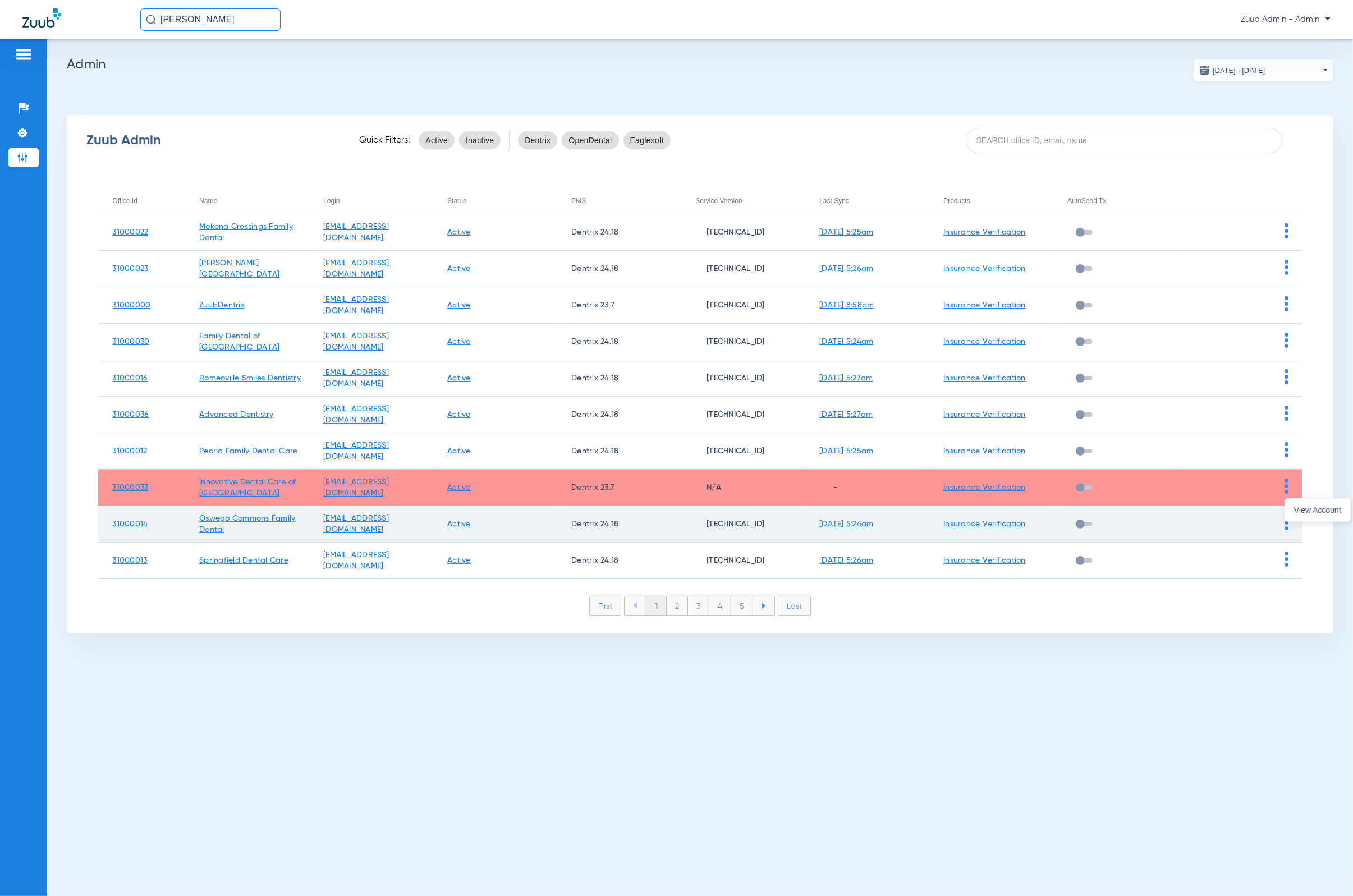
click at [890, 506] on span "View Account" at bounding box center [1317, 510] width 47 height 8
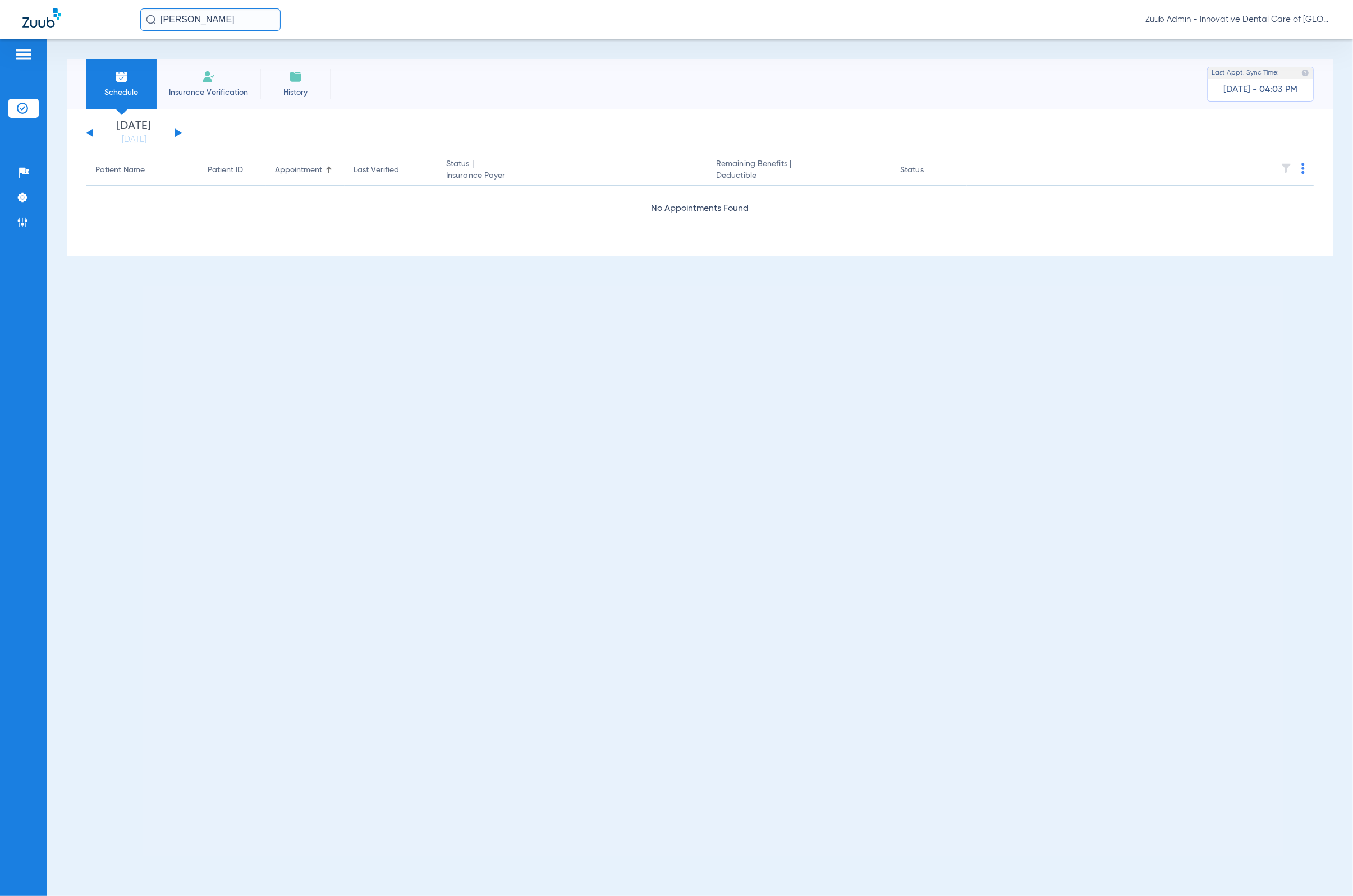
click at [225, 21] on input "[PERSON_NAME]" at bounding box center [210, 19] width 140 height 23
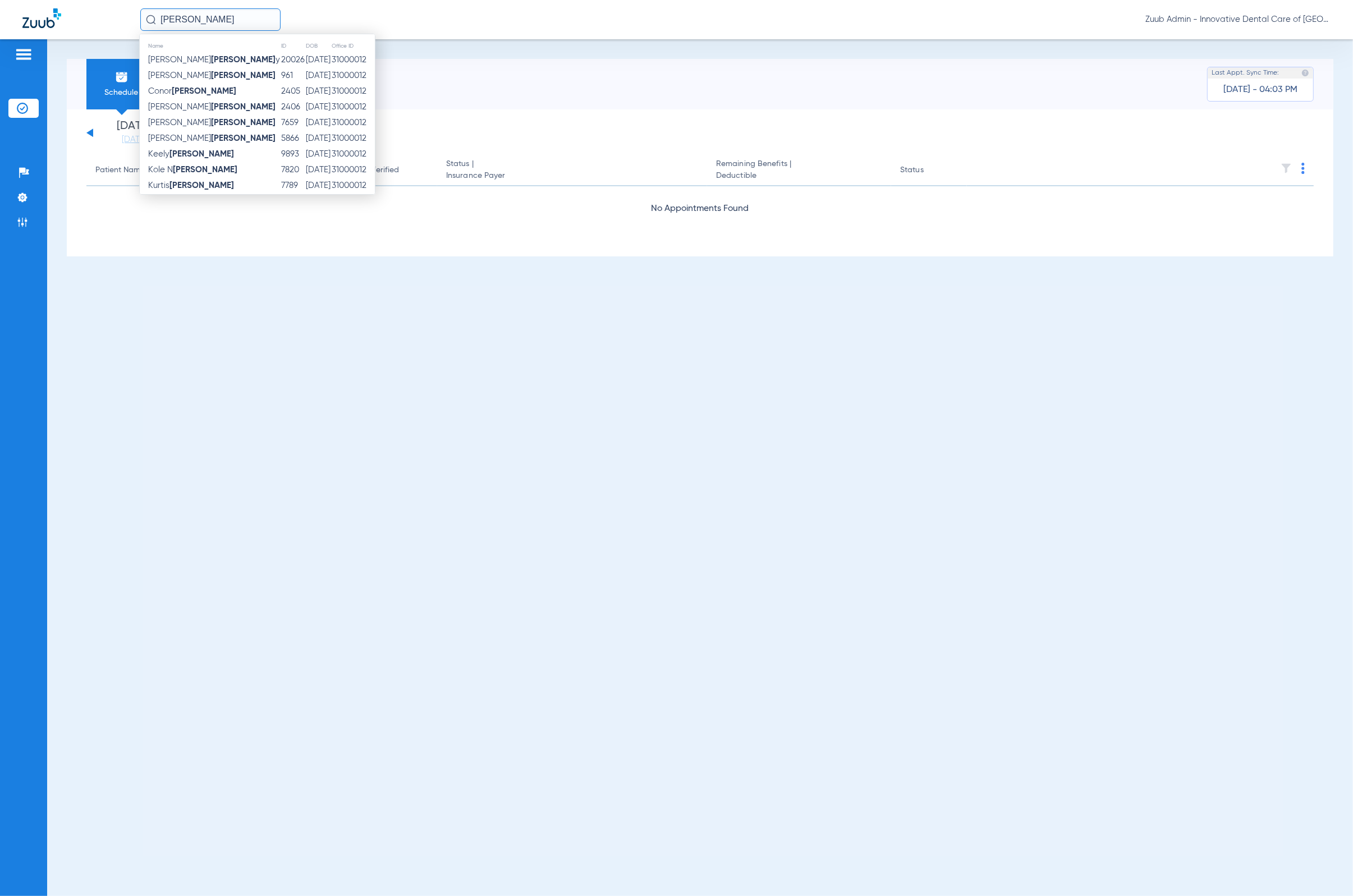
click at [225, 21] on input "[PERSON_NAME]" at bounding box center [210, 19] width 140 height 23
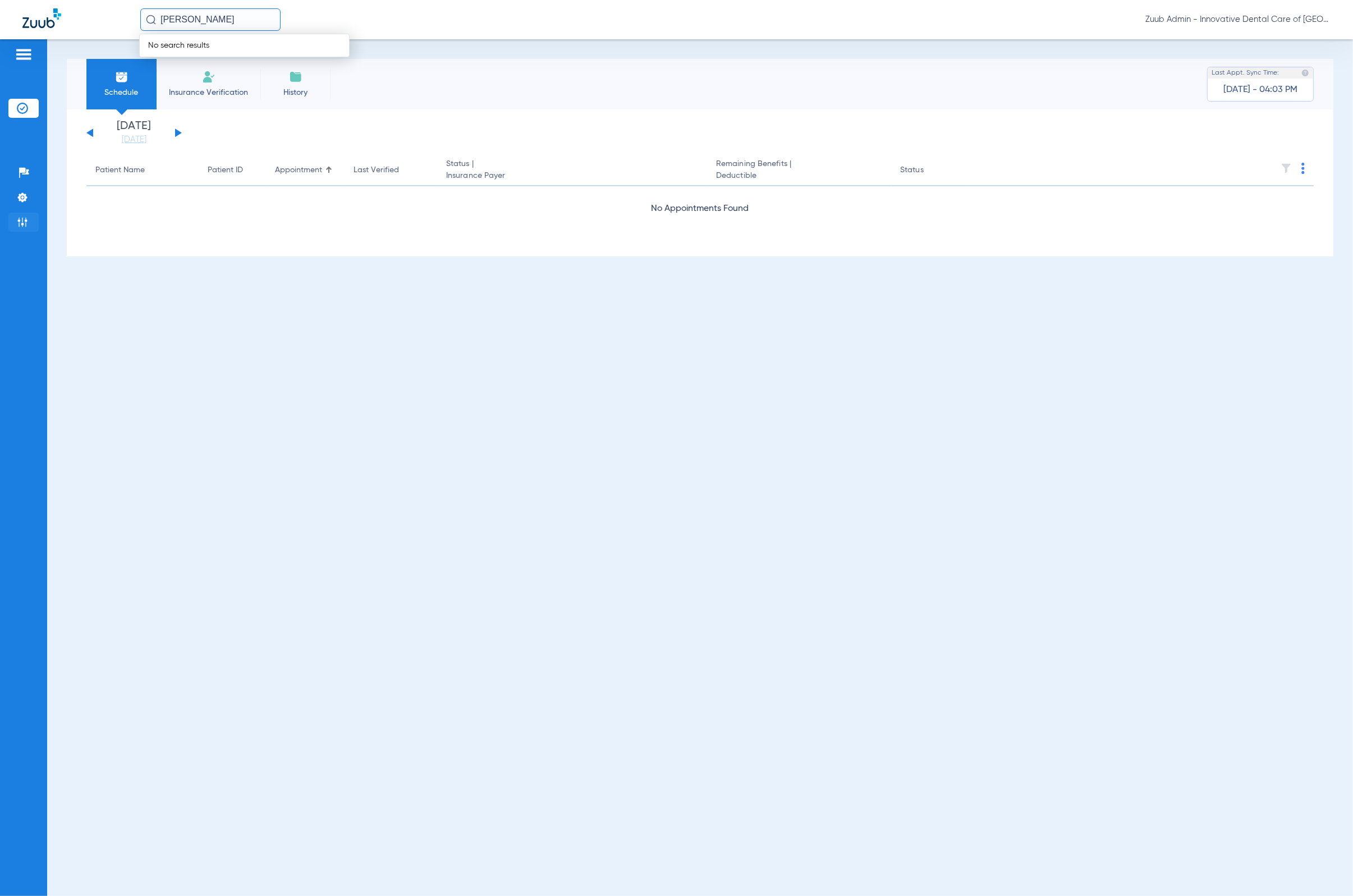
click at [17, 213] on li "Admin" at bounding box center [23, 222] width 30 height 19
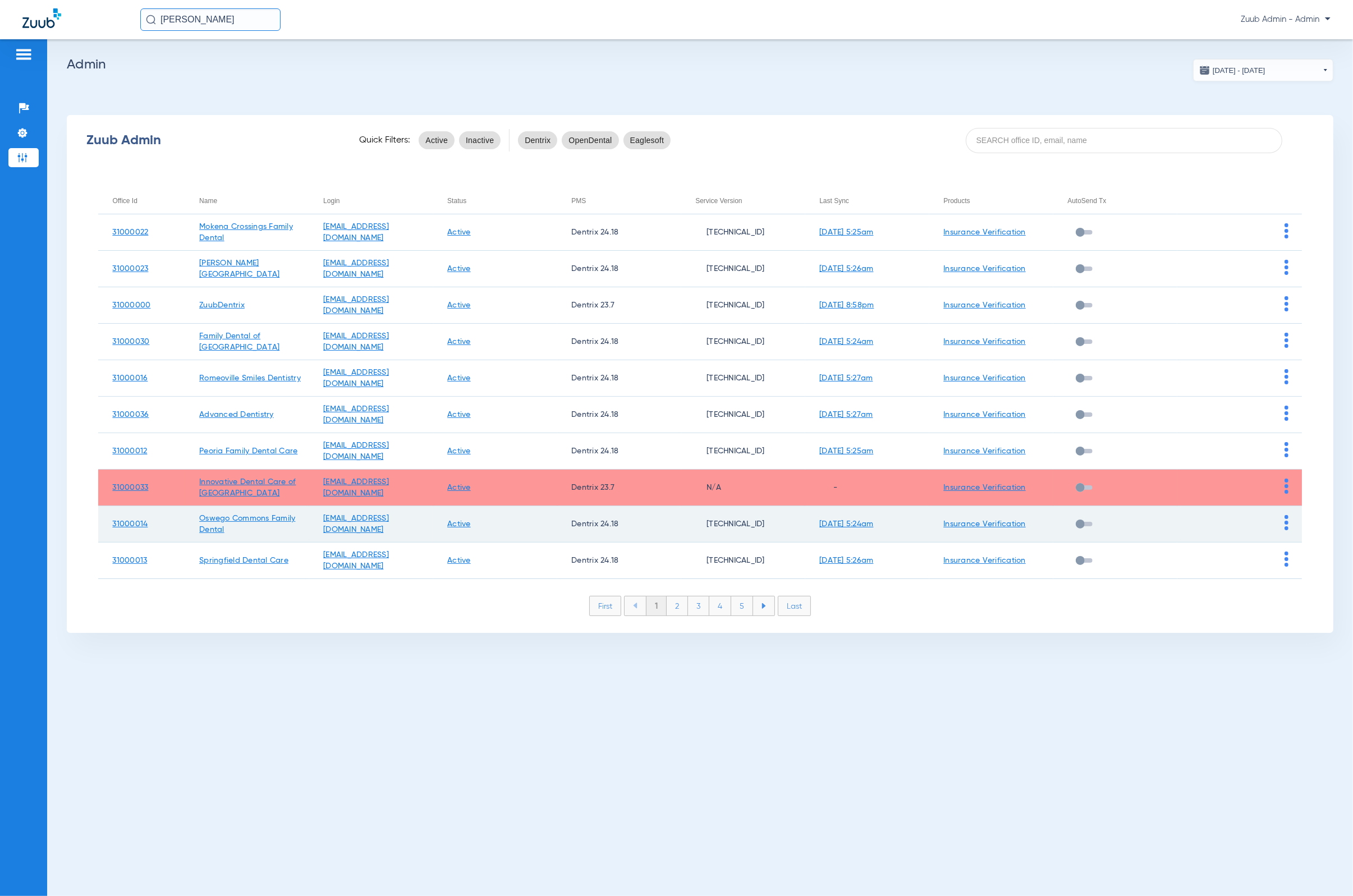
click at [890, 526] on img at bounding box center [1286, 522] width 4 height 15
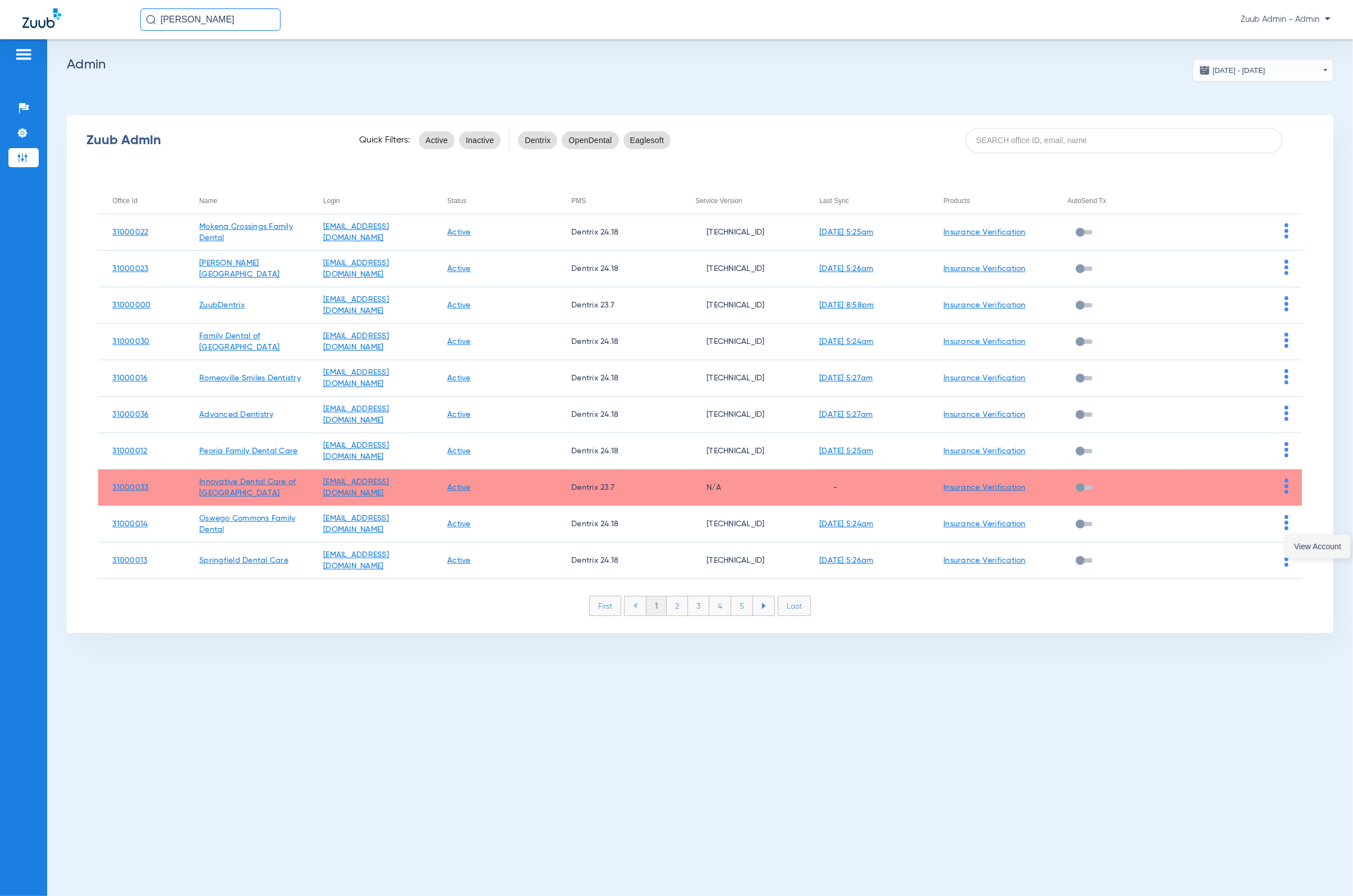
click at [890, 542] on span "View Account" at bounding box center [1317, 546] width 47 height 8
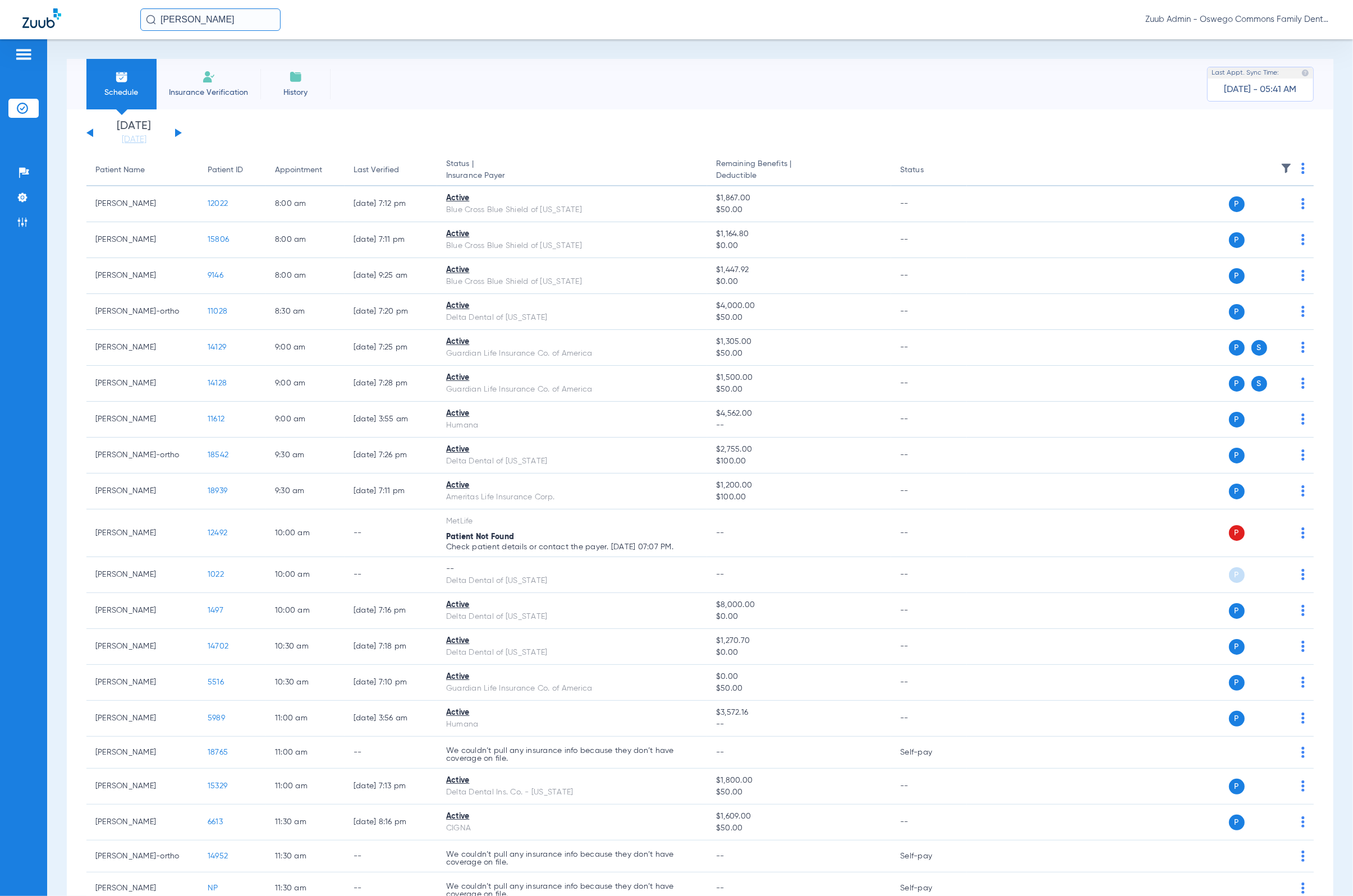
click at [232, 21] on input "[PERSON_NAME]" at bounding box center [210, 19] width 140 height 23
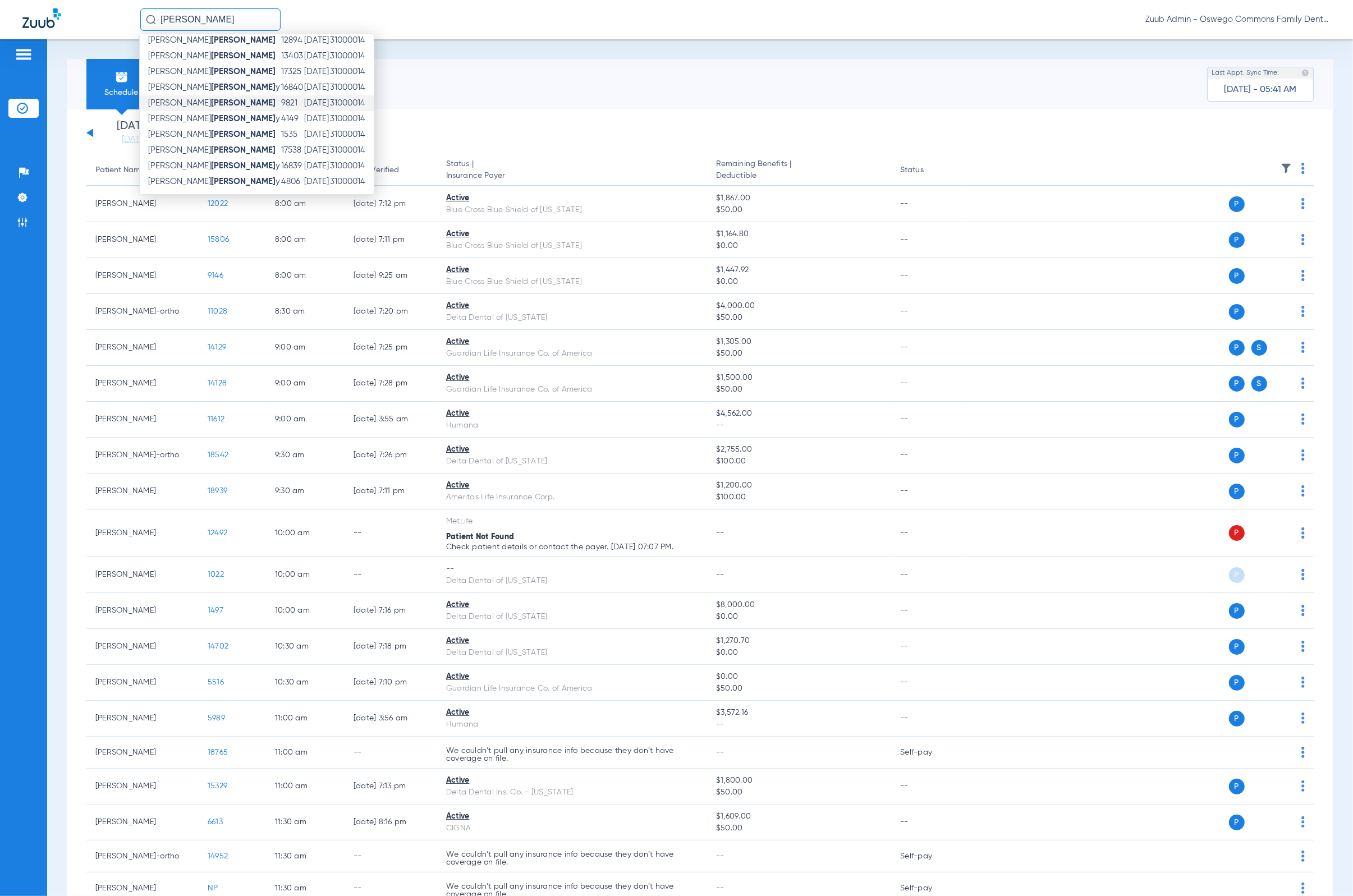
scroll to position [21, 0]
click at [26, 227] on img at bounding box center [23, 222] width 11 height 11
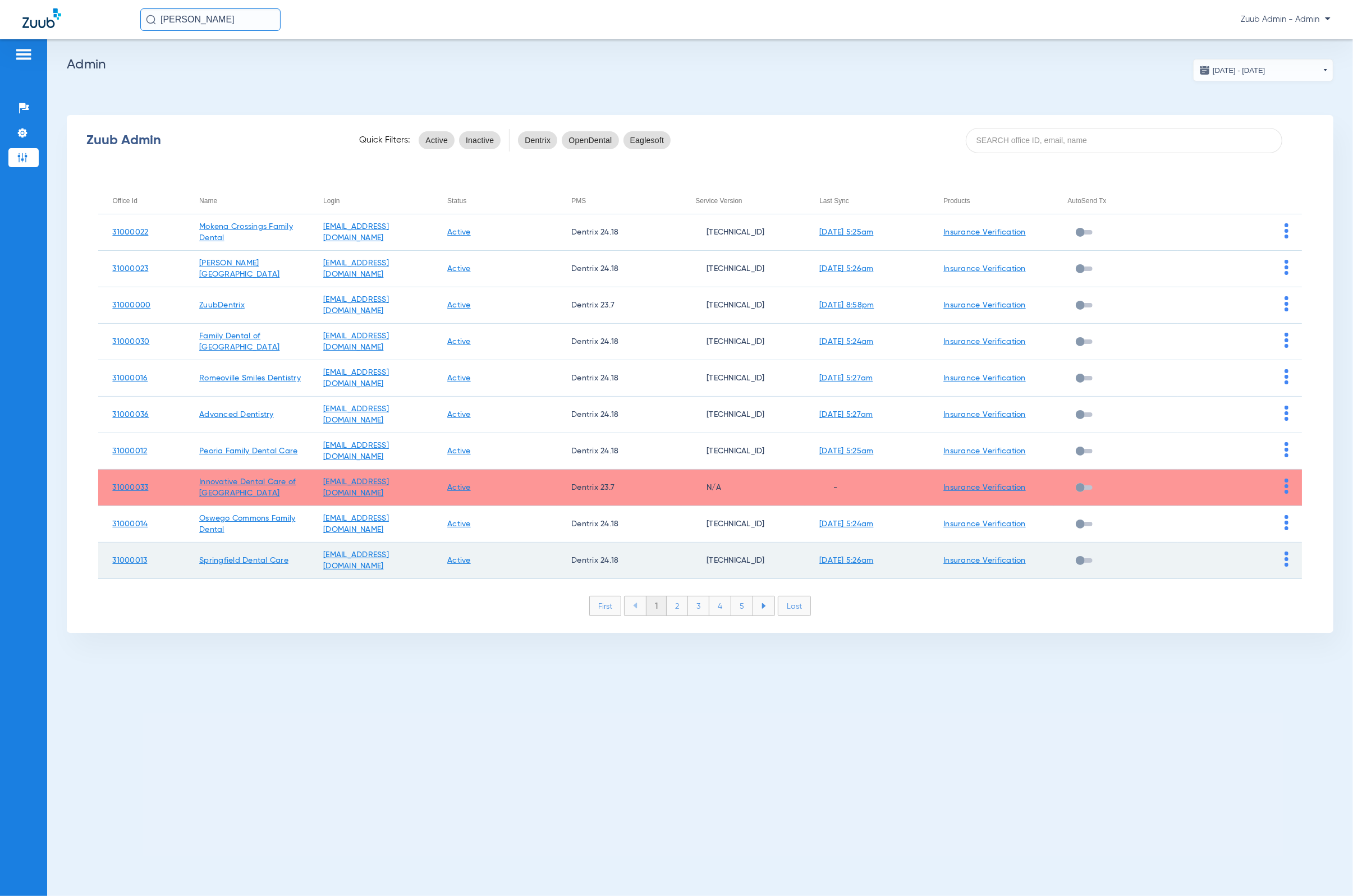
click at [890, 562] on img at bounding box center [1286, 559] width 4 height 15
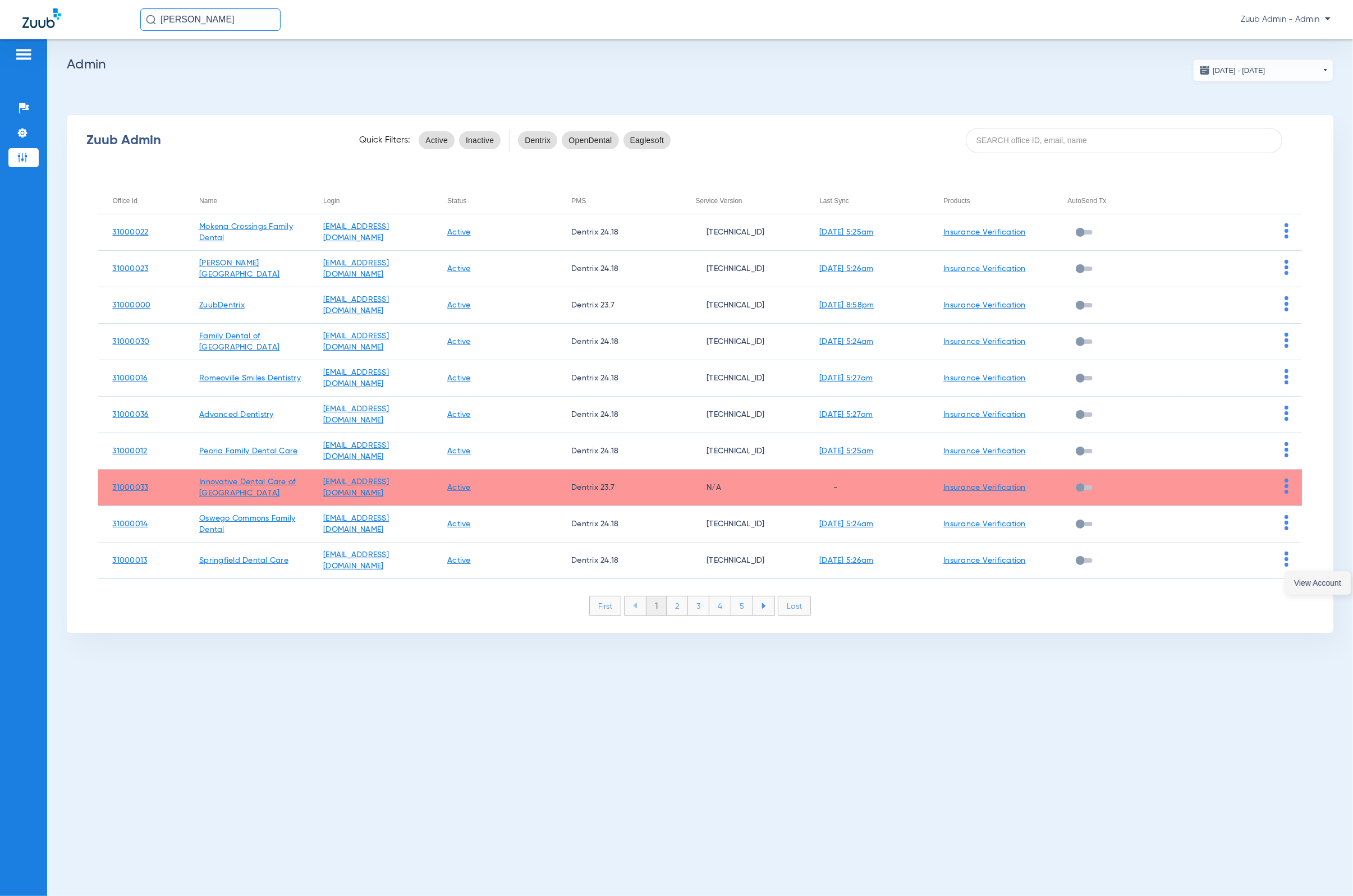
click at [890, 582] on span "View Account" at bounding box center [1317, 583] width 47 height 8
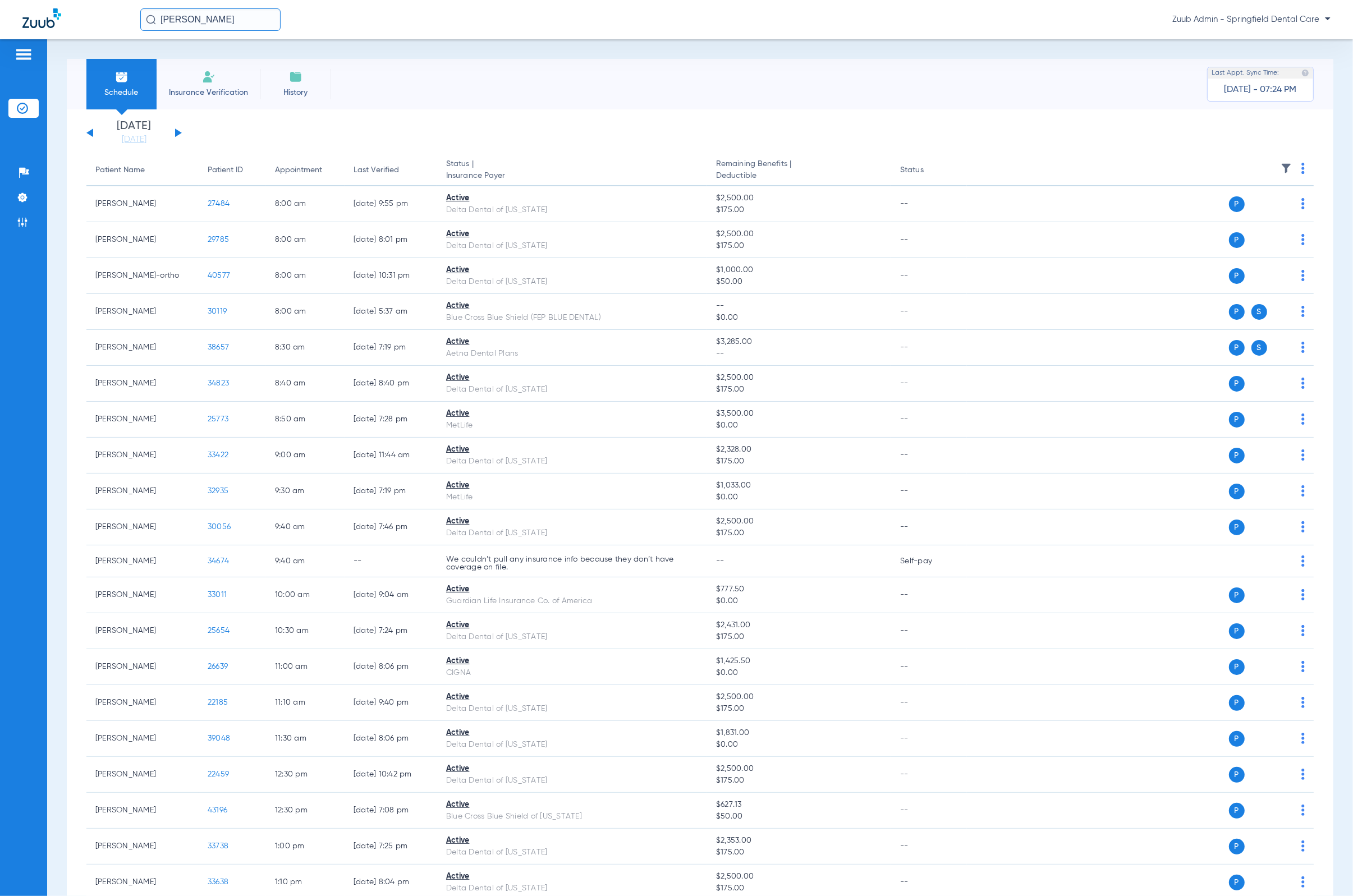
click at [242, 26] on input "[PERSON_NAME]" at bounding box center [210, 19] width 140 height 23
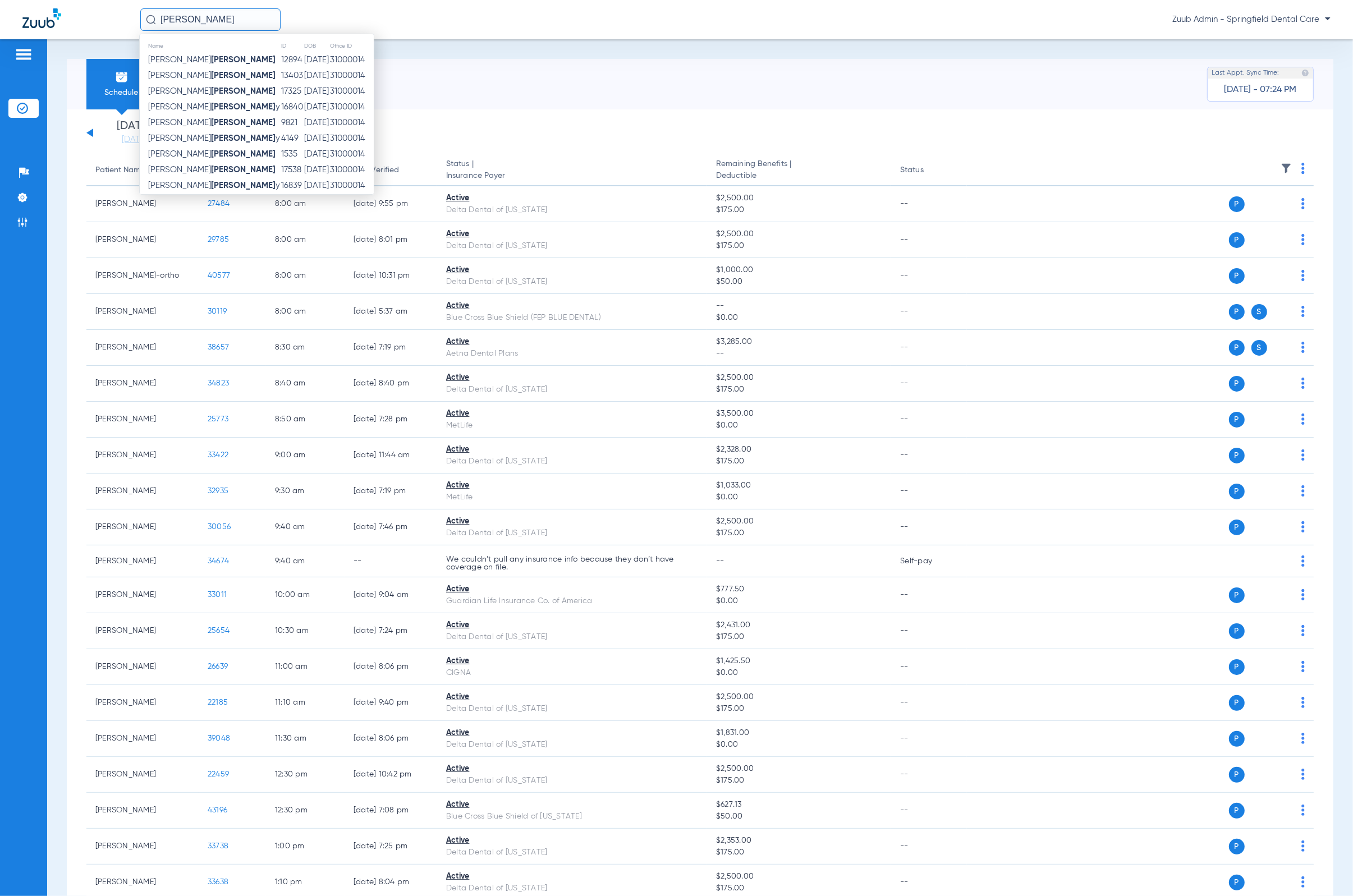
click at [242, 26] on input "[PERSON_NAME]" at bounding box center [210, 19] width 140 height 23
click at [31, 228] on li "Admin" at bounding box center [23, 222] width 30 height 19
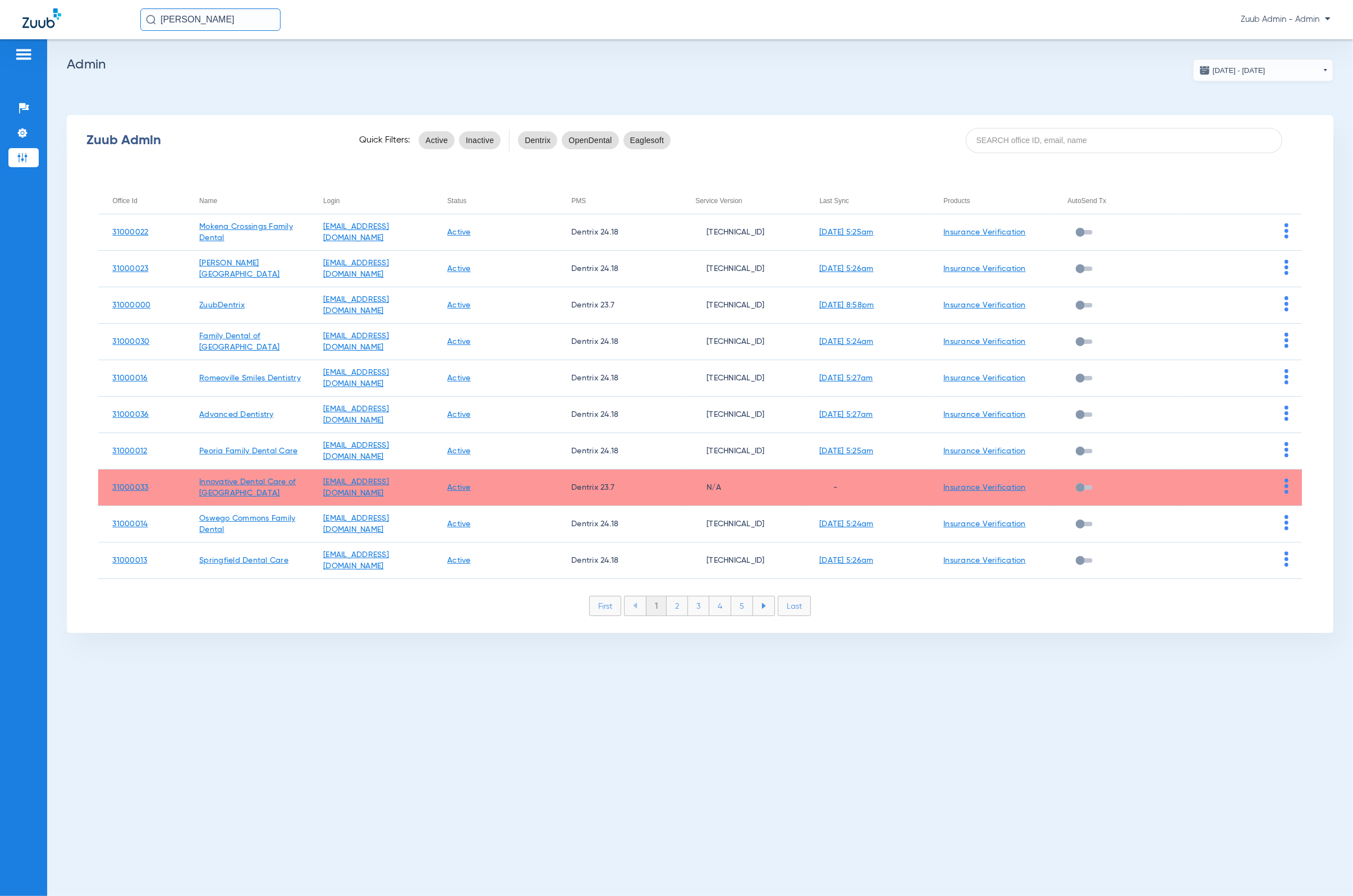
click at [679, 602] on li "2" at bounding box center [677, 606] width 21 height 19
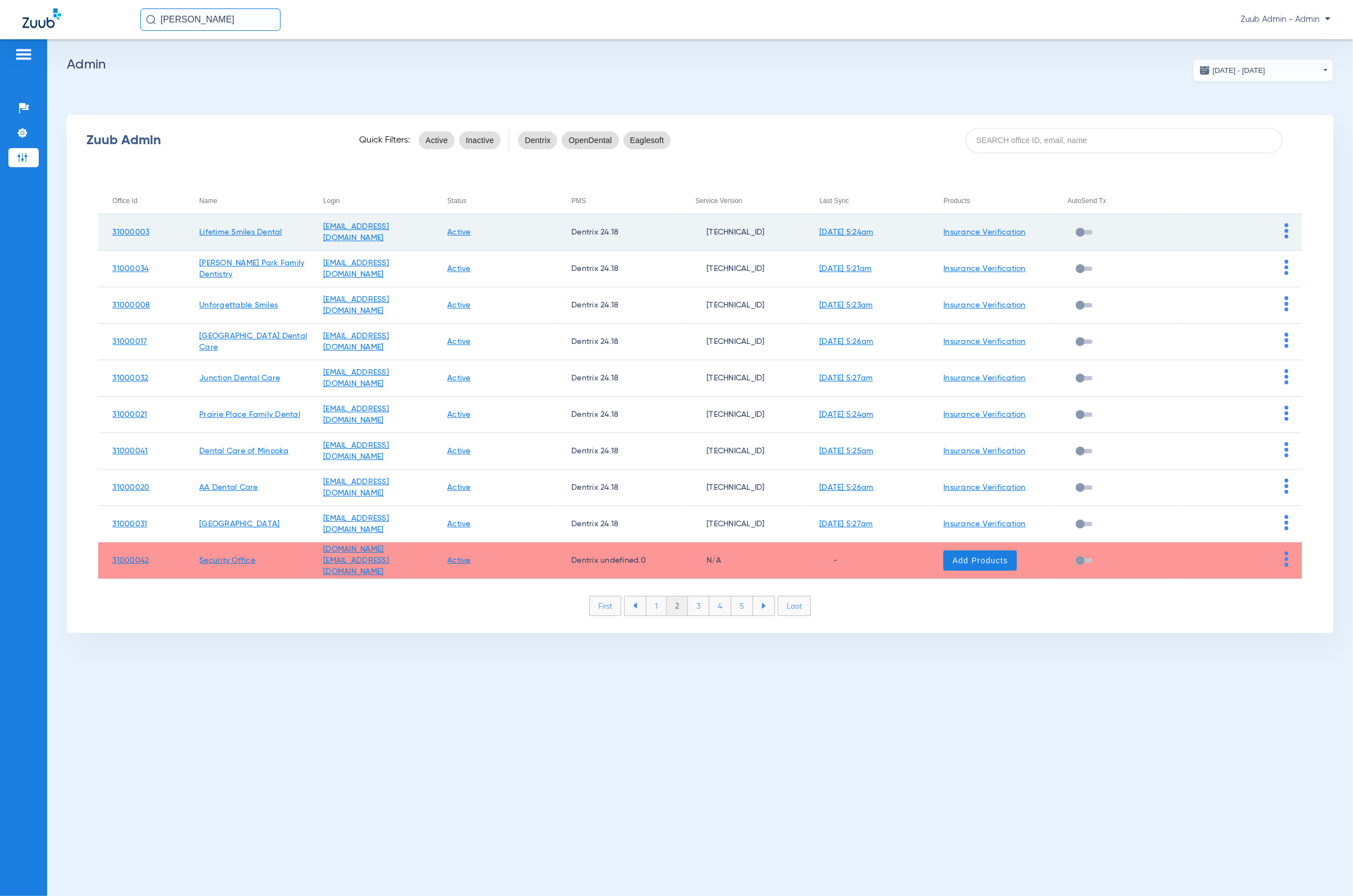
click at [890, 230] on img at bounding box center [1286, 231] width 4 height 15
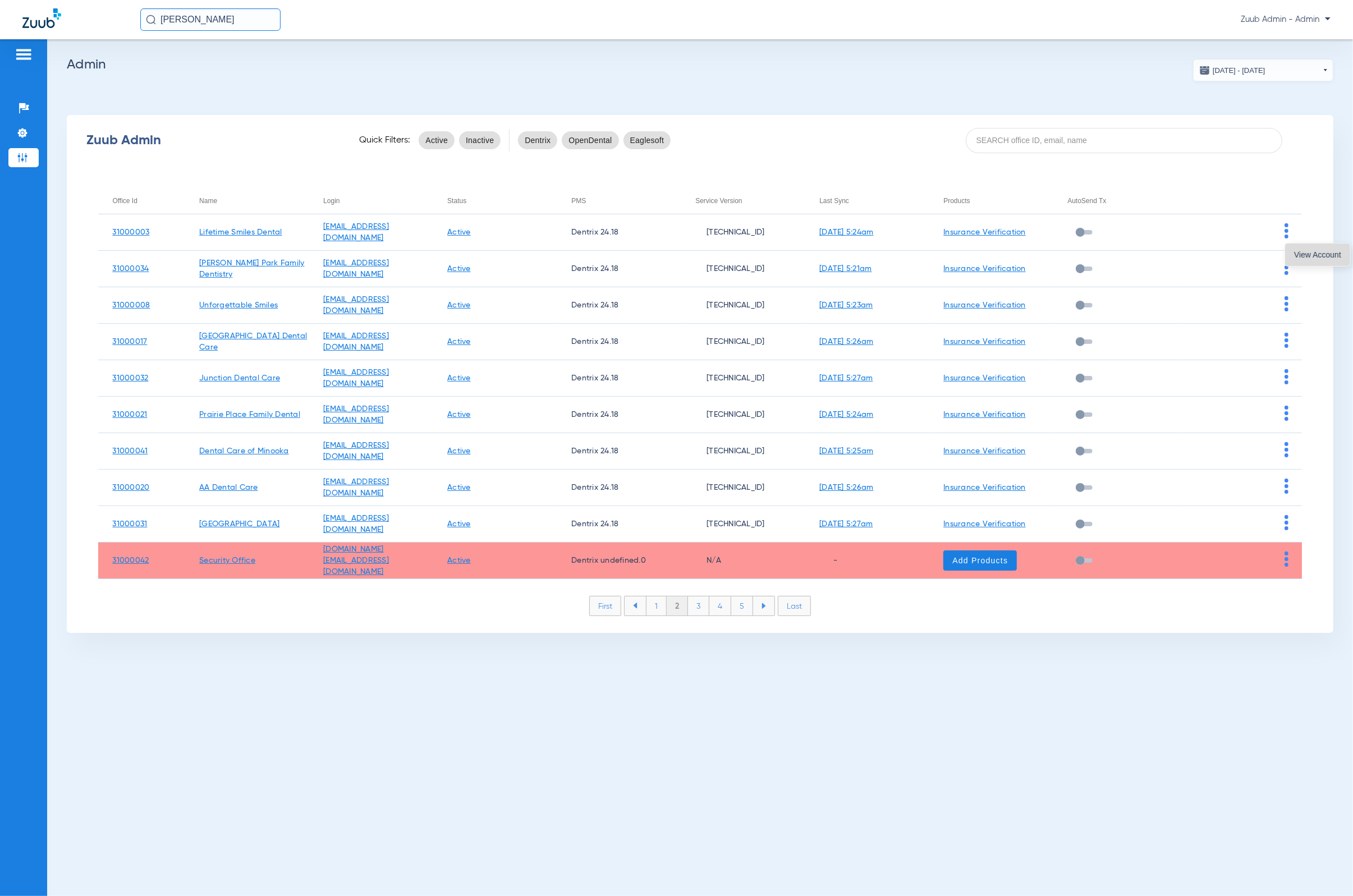
click at [890, 253] on span "View Account" at bounding box center [1317, 255] width 47 height 8
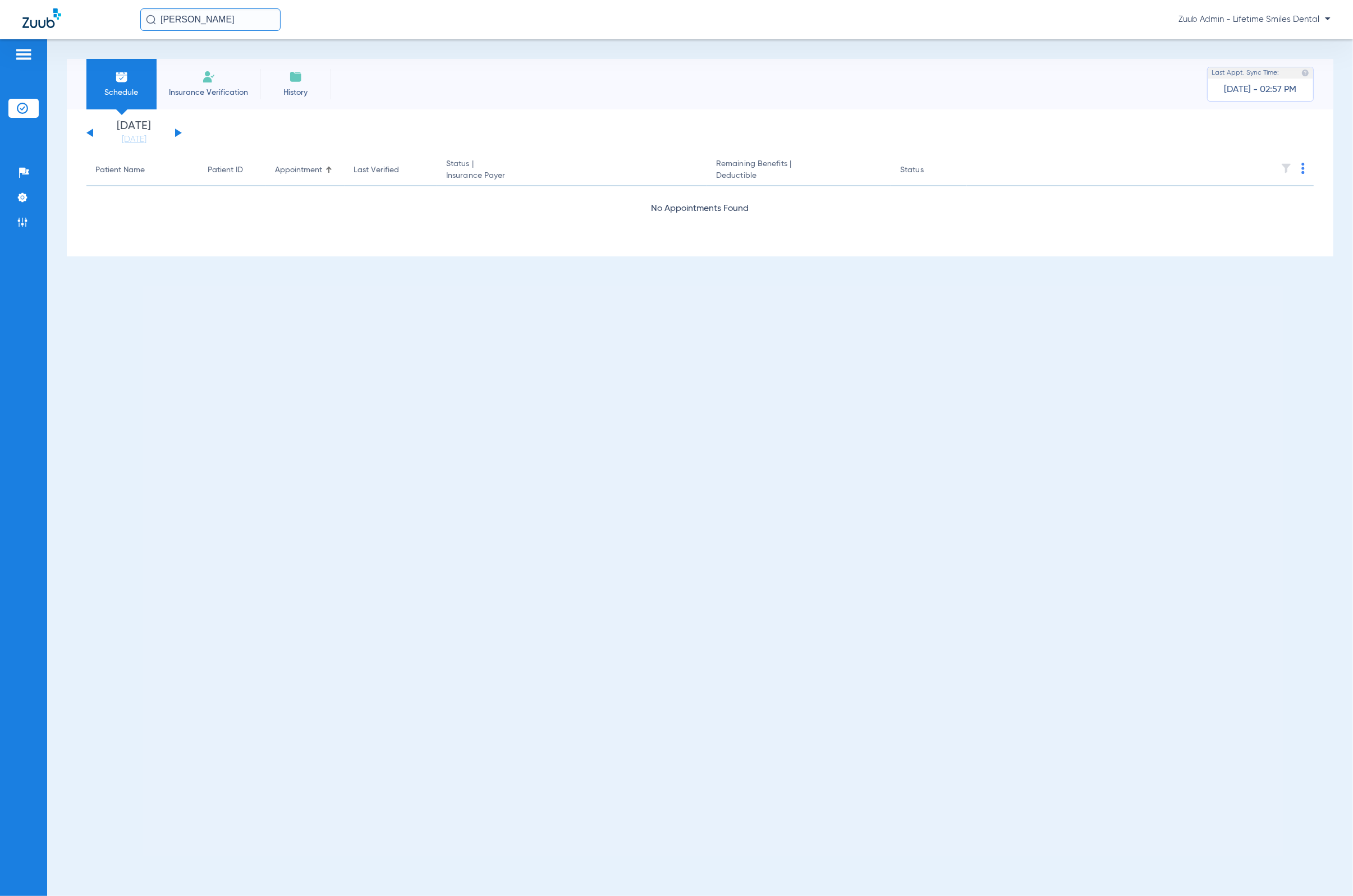
click at [237, 24] on input "[PERSON_NAME]" at bounding box center [210, 19] width 140 height 23
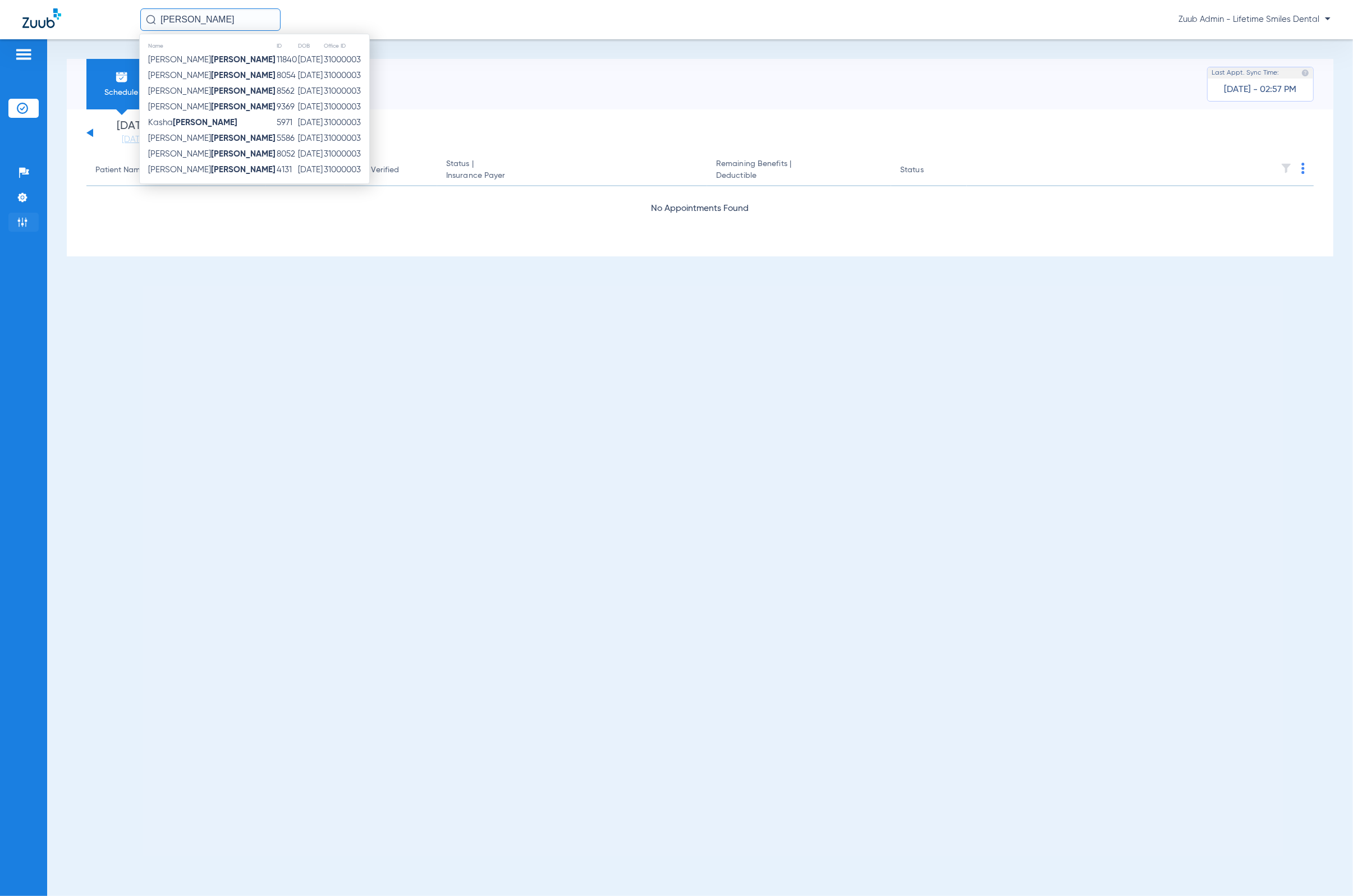
click at [17, 227] on img at bounding box center [23, 222] width 11 height 11
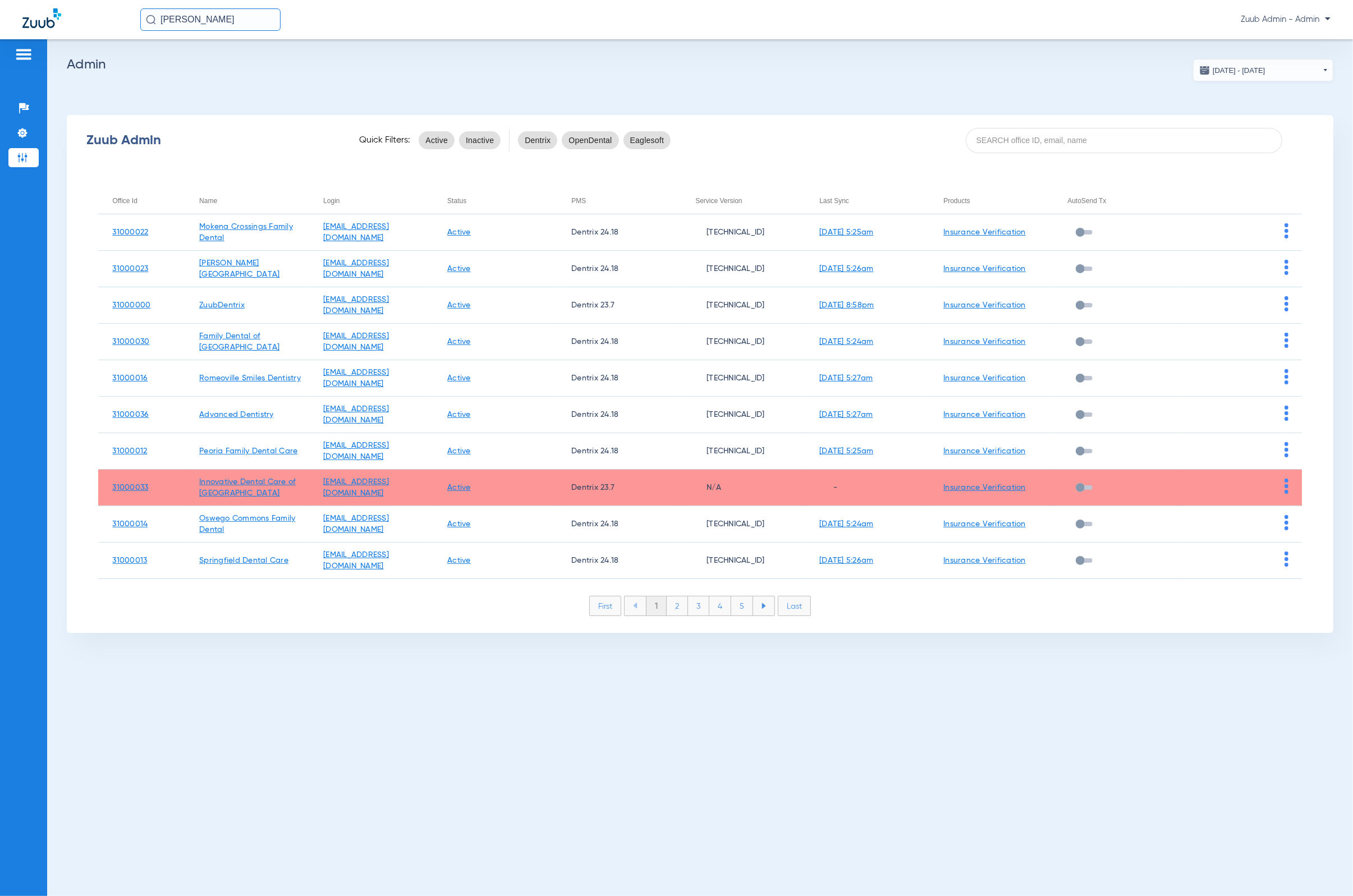
click at [677, 612] on li "2" at bounding box center [677, 606] width 21 height 19
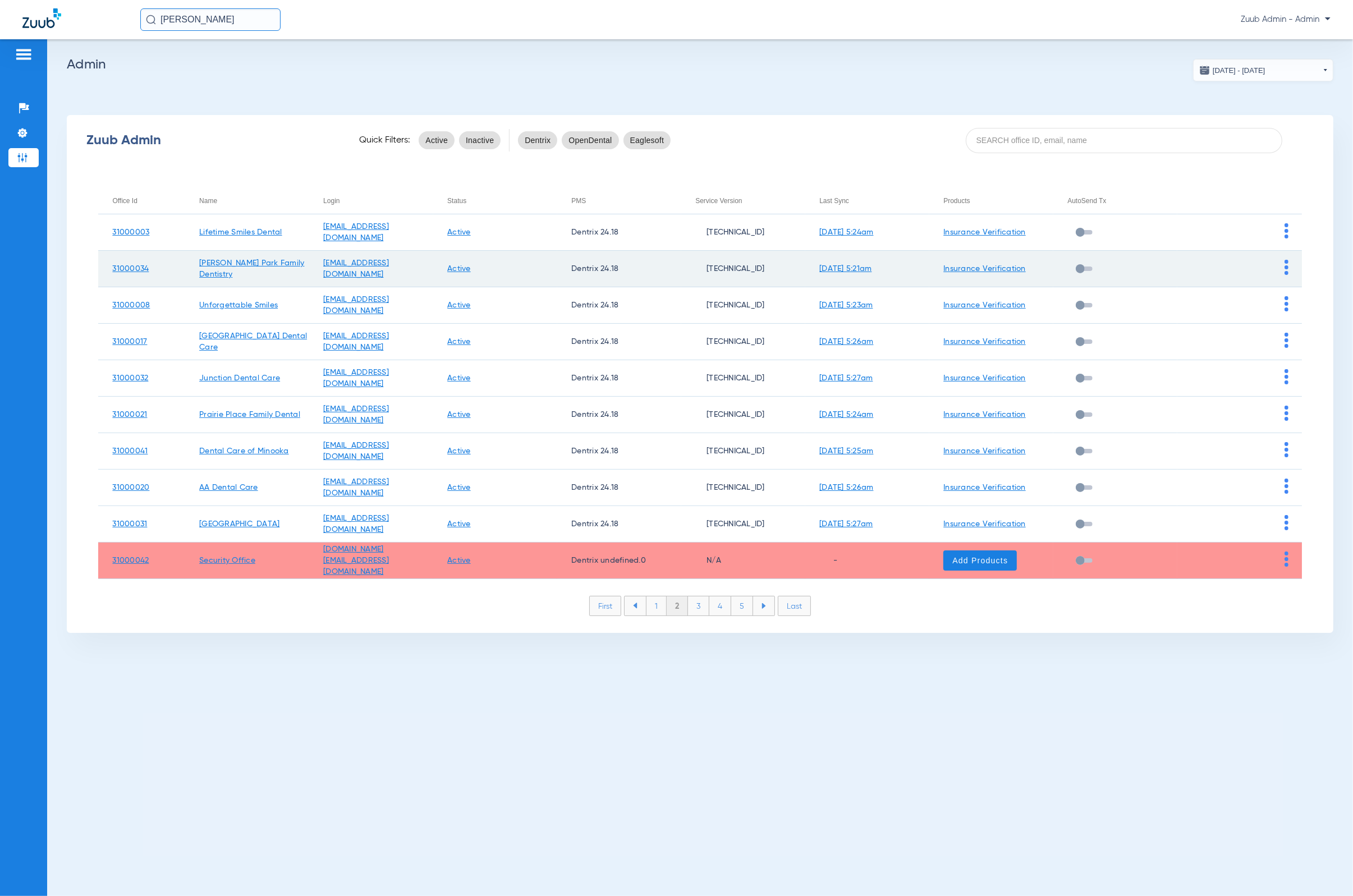
click at [890, 267] on img at bounding box center [1286, 267] width 4 height 15
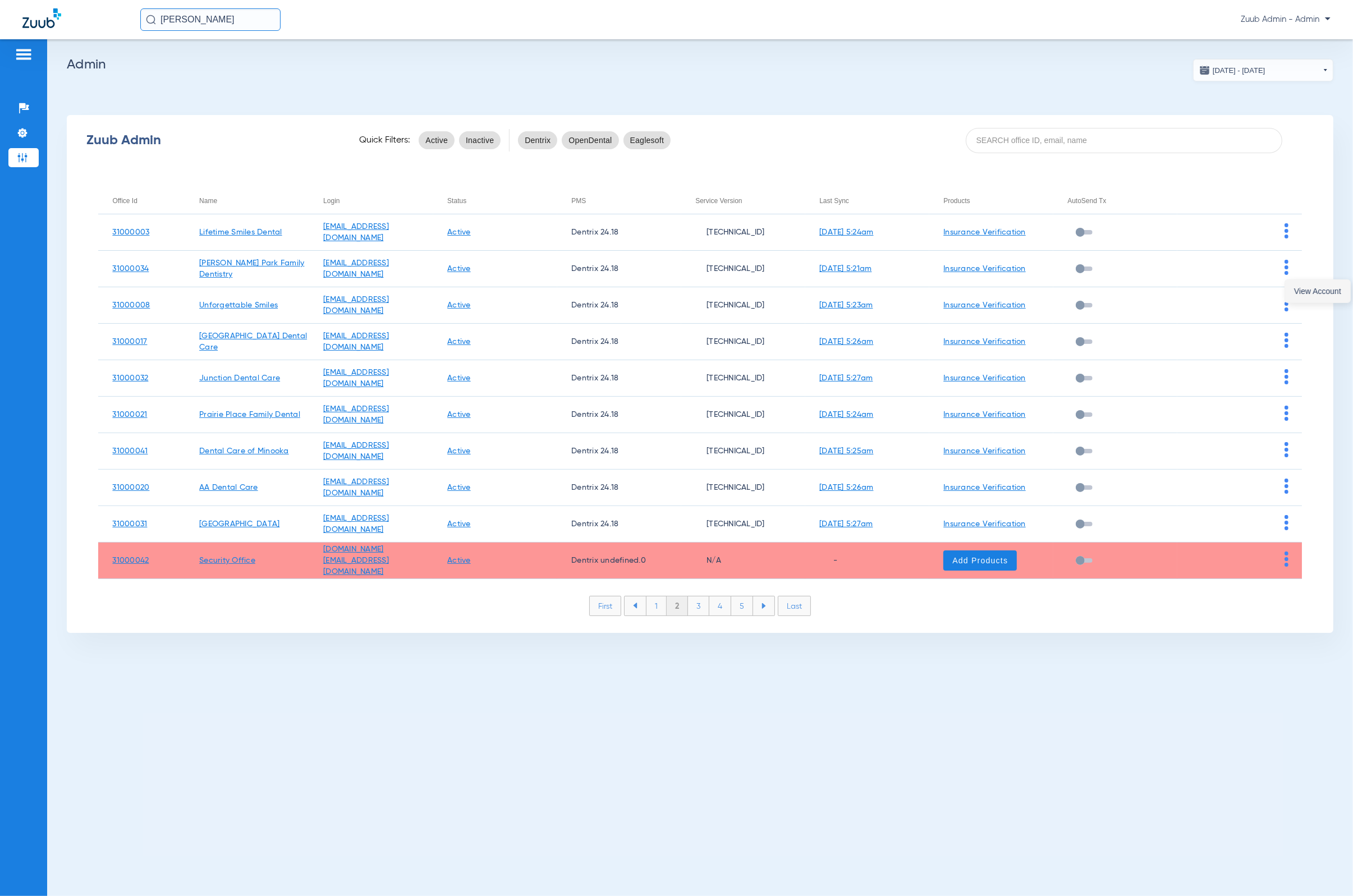
click at [890, 288] on span "View Account" at bounding box center [1317, 291] width 47 height 8
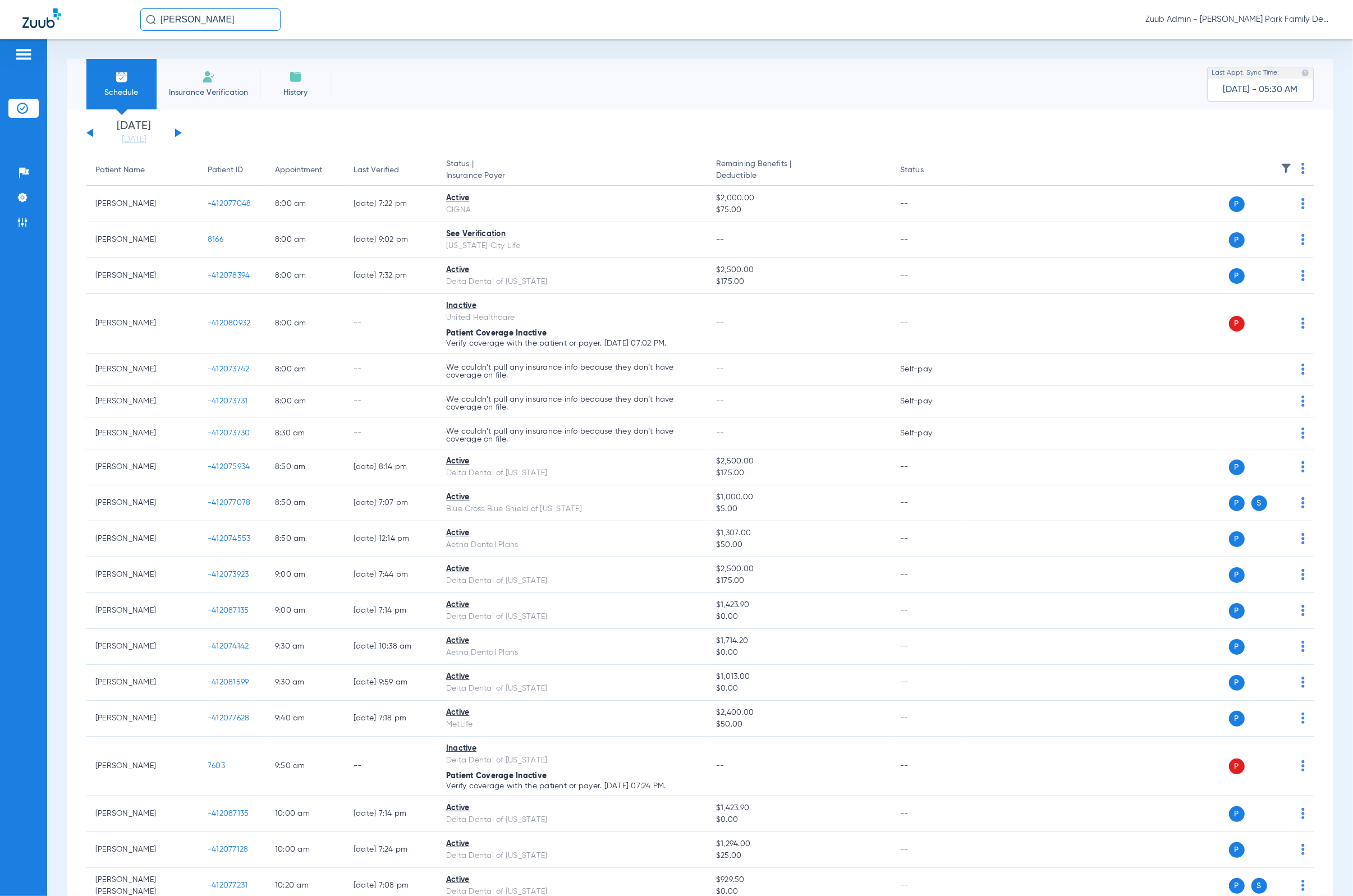
click at [199, 30] on input "[PERSON_NAME]" at bounding box center [210, 19] width 140 height 23
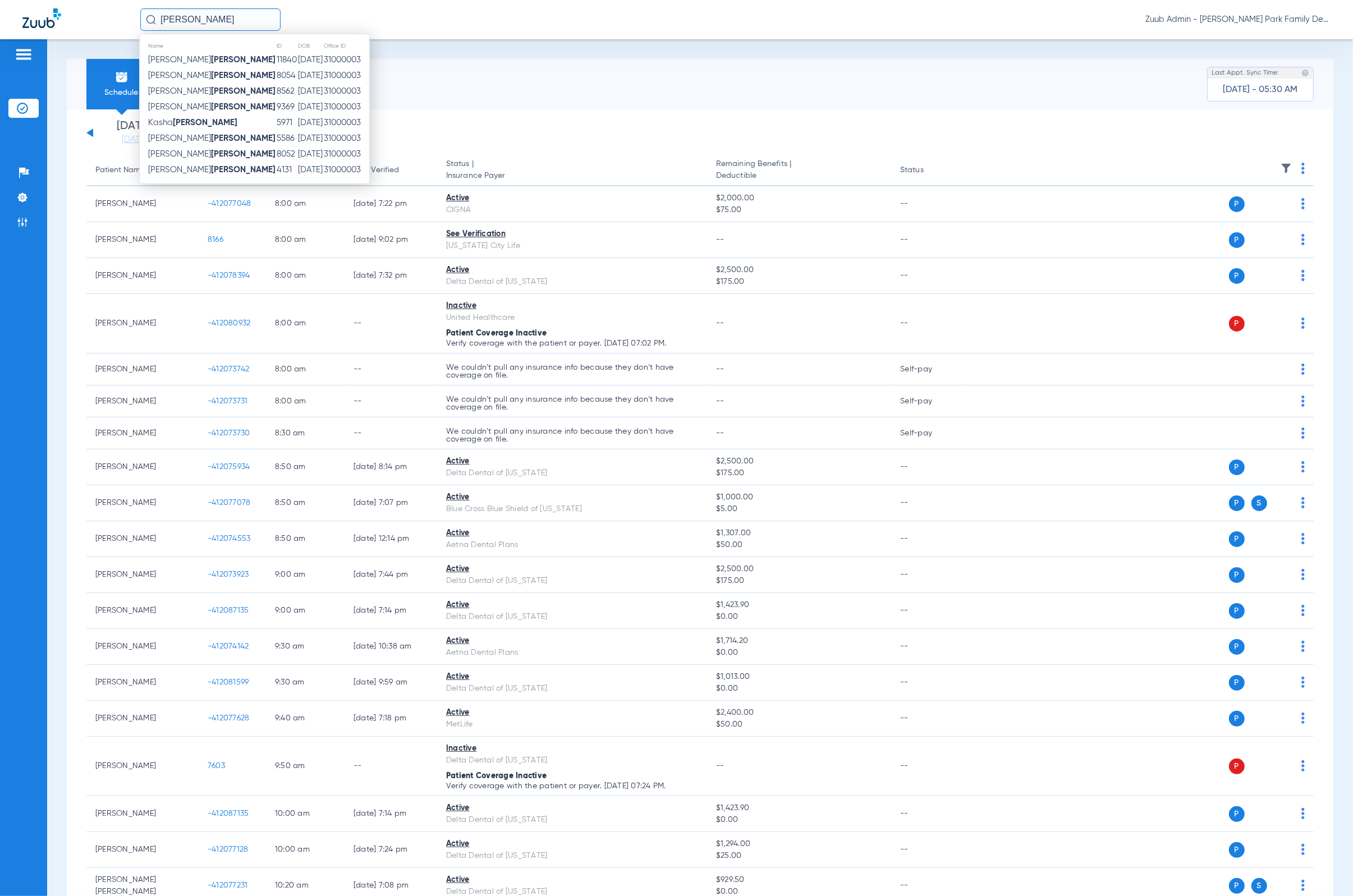
click at [199, 30] on input "[PERSON_NAME]" at bounding box center [210, 19] width 140 height 23
click at [28, 219] on li "Admin" at bounding box center [23, 222] width 30 height 19
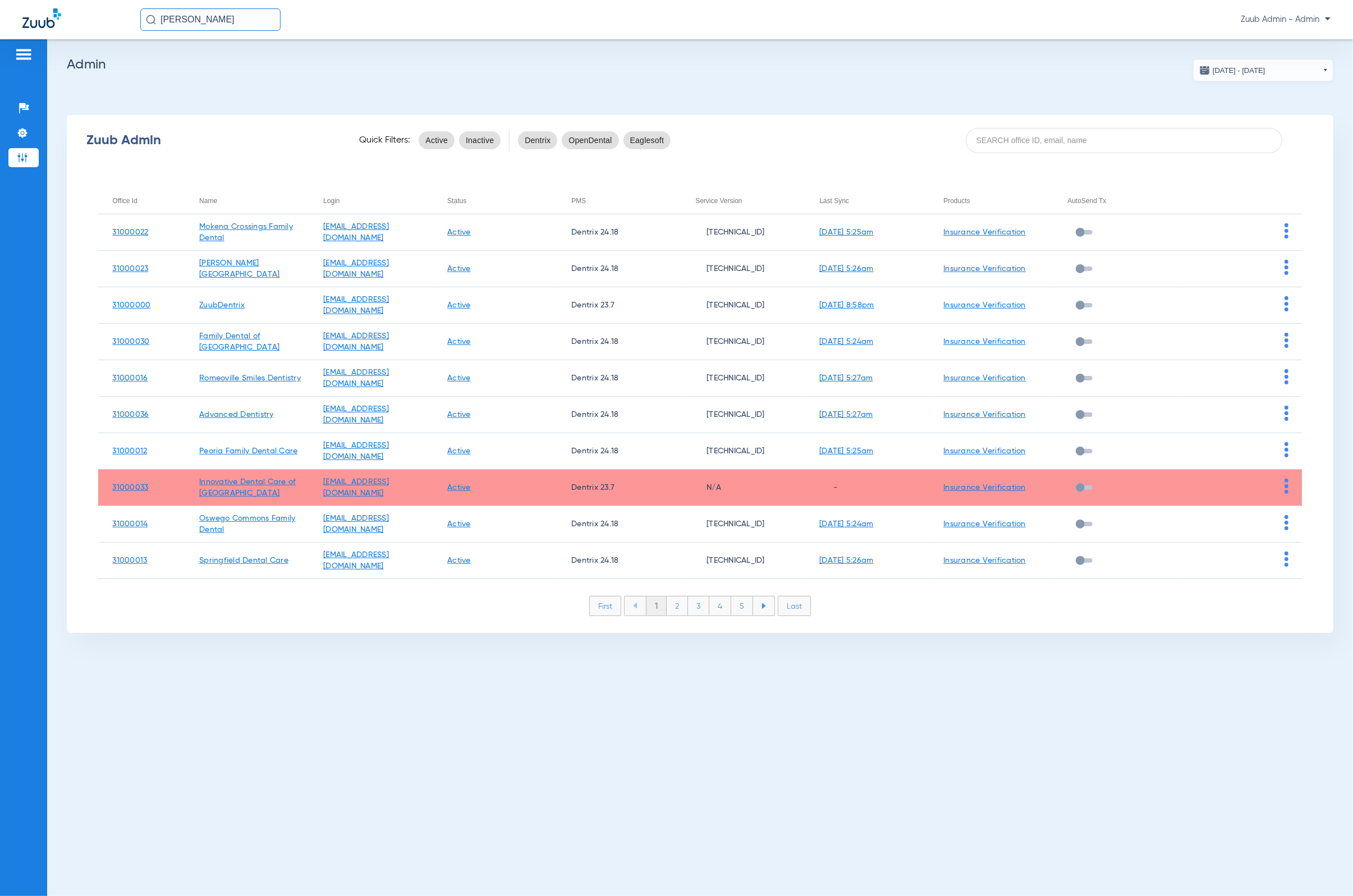
click at [673, 600] on li "2" at bounding box center [677, 606] width 21 height 19
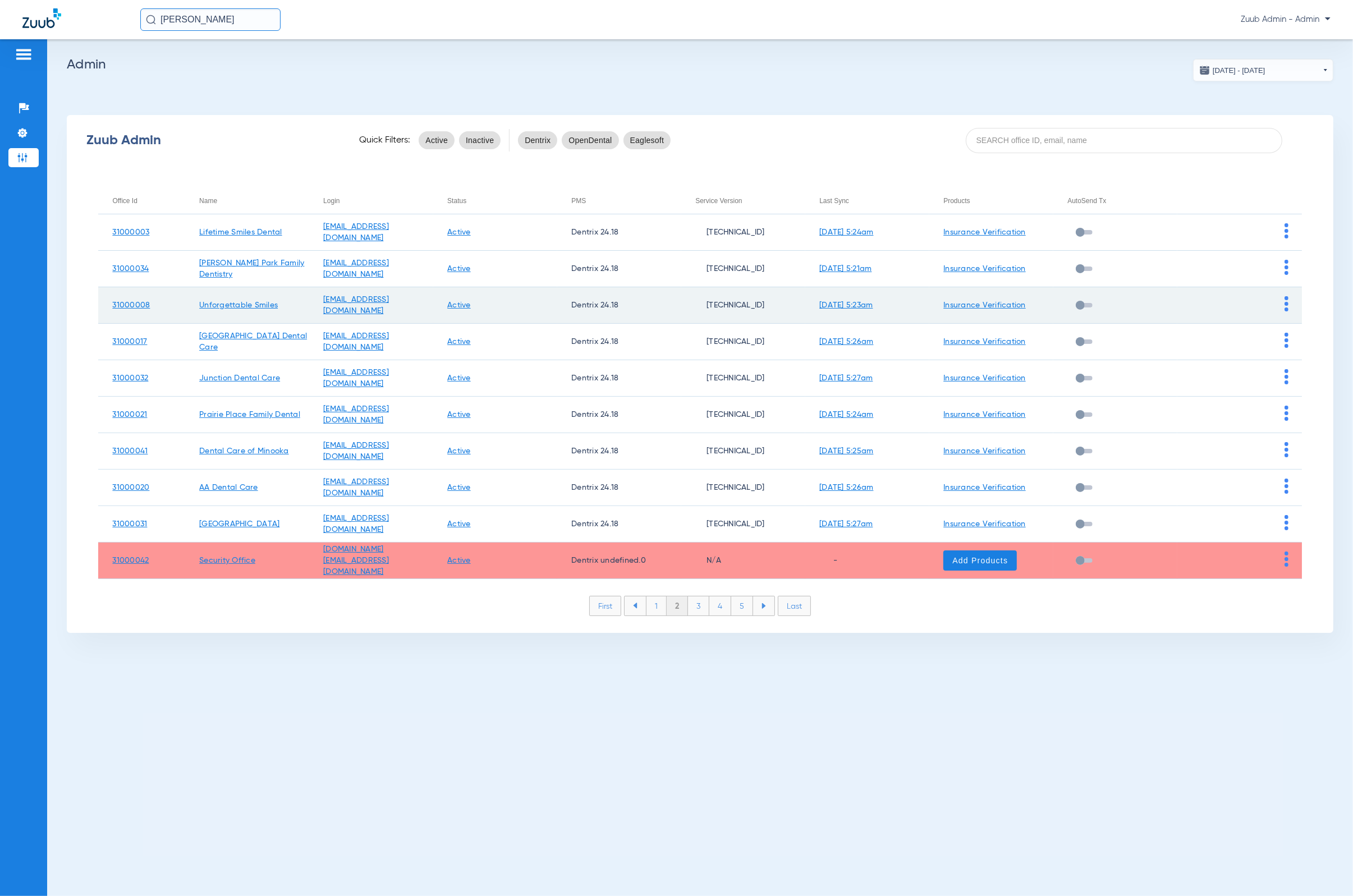
click at [890, 304] on img at bounding box center [1286, 304] width 4 height 15
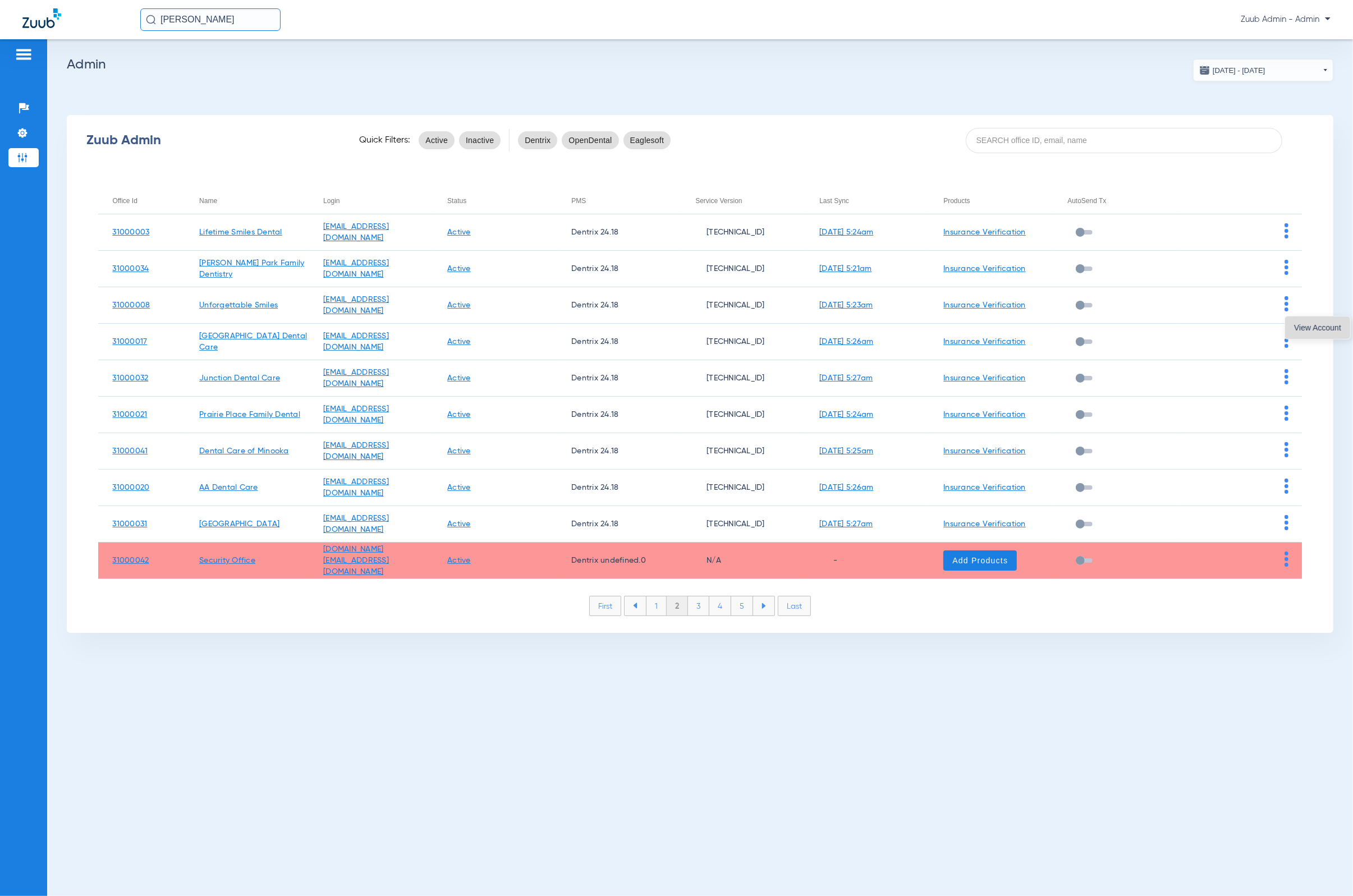
click at [890, 331] on span "View Account" at bounding box center [1317, 328] width 47 height 8
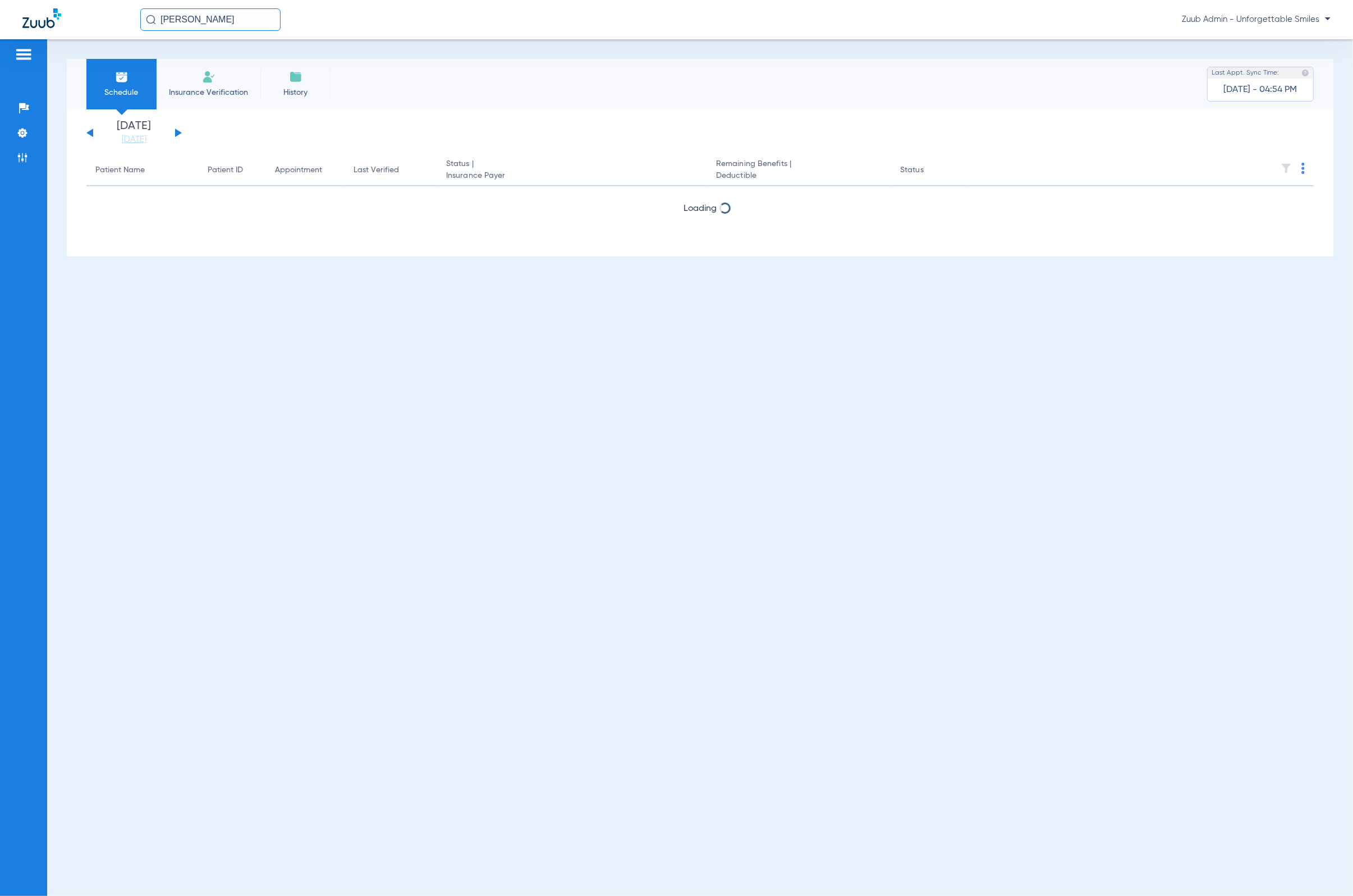
click at [220, 28] on input "[PERSON_NAME]" at bounding box center [210, 19] width 140 height 23
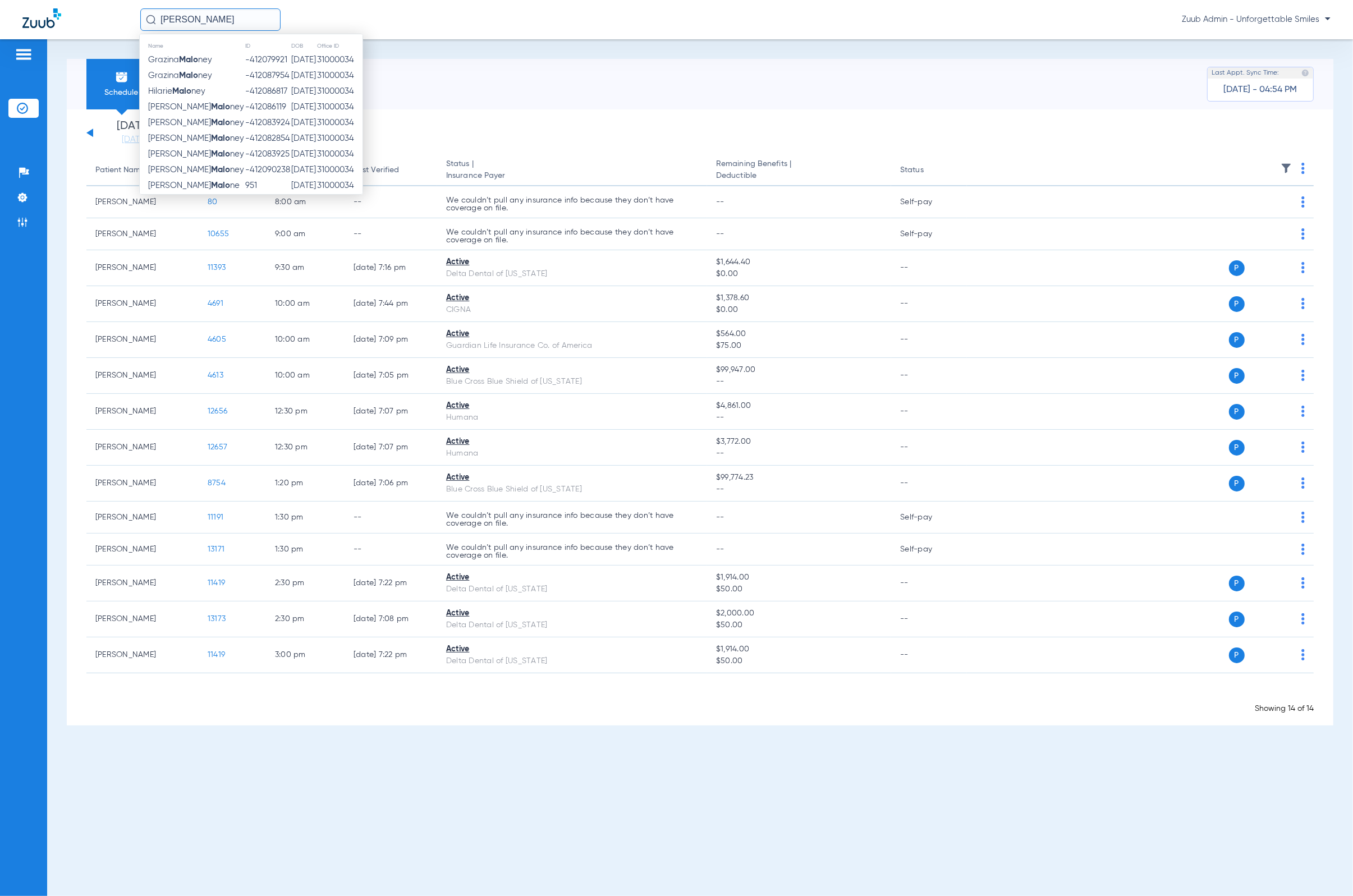
type input "[PERSON_NAME]"
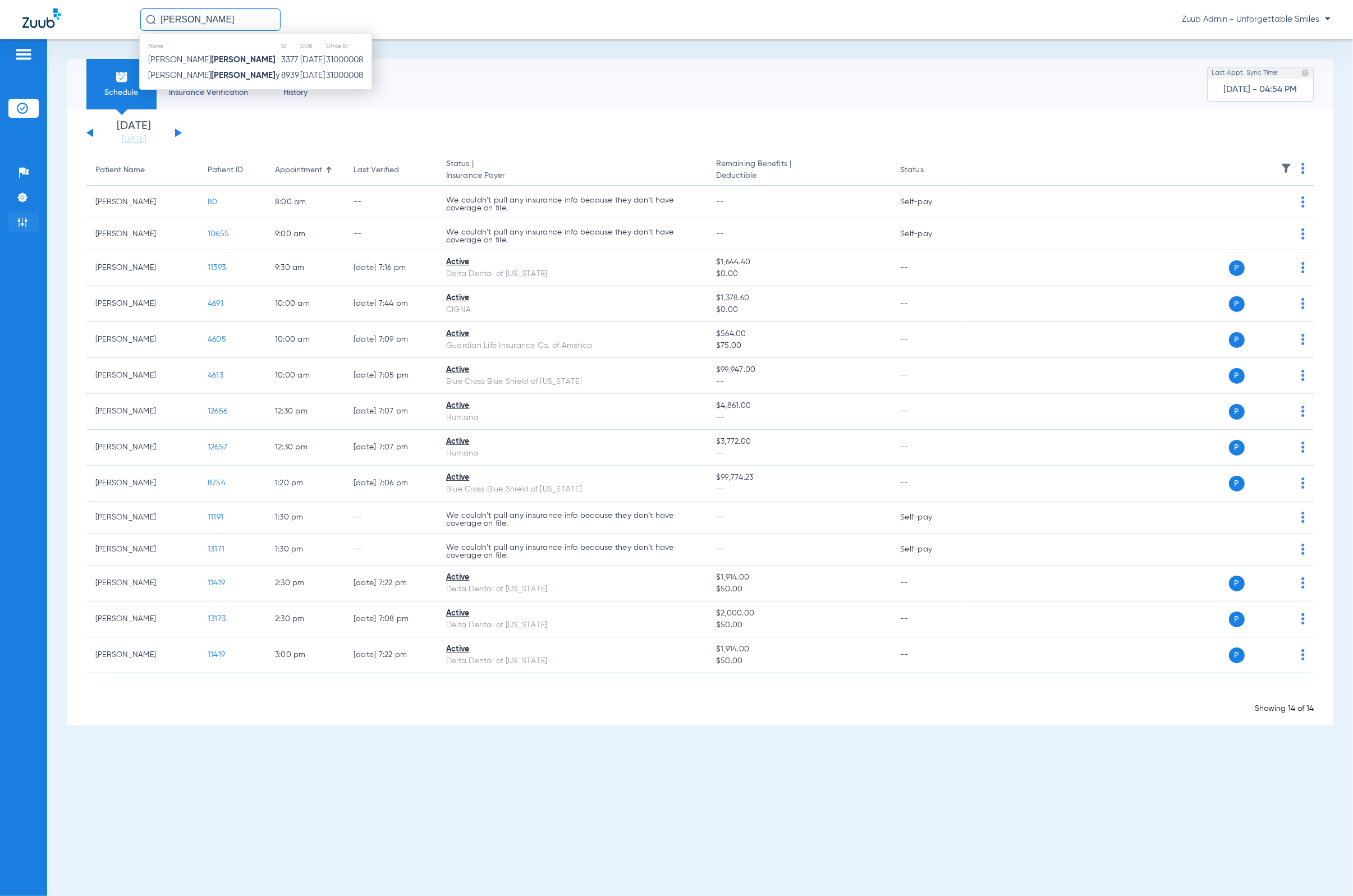
click at [33, 227] on li "Admin" at bounding box center [23, 222] width 30 height 19
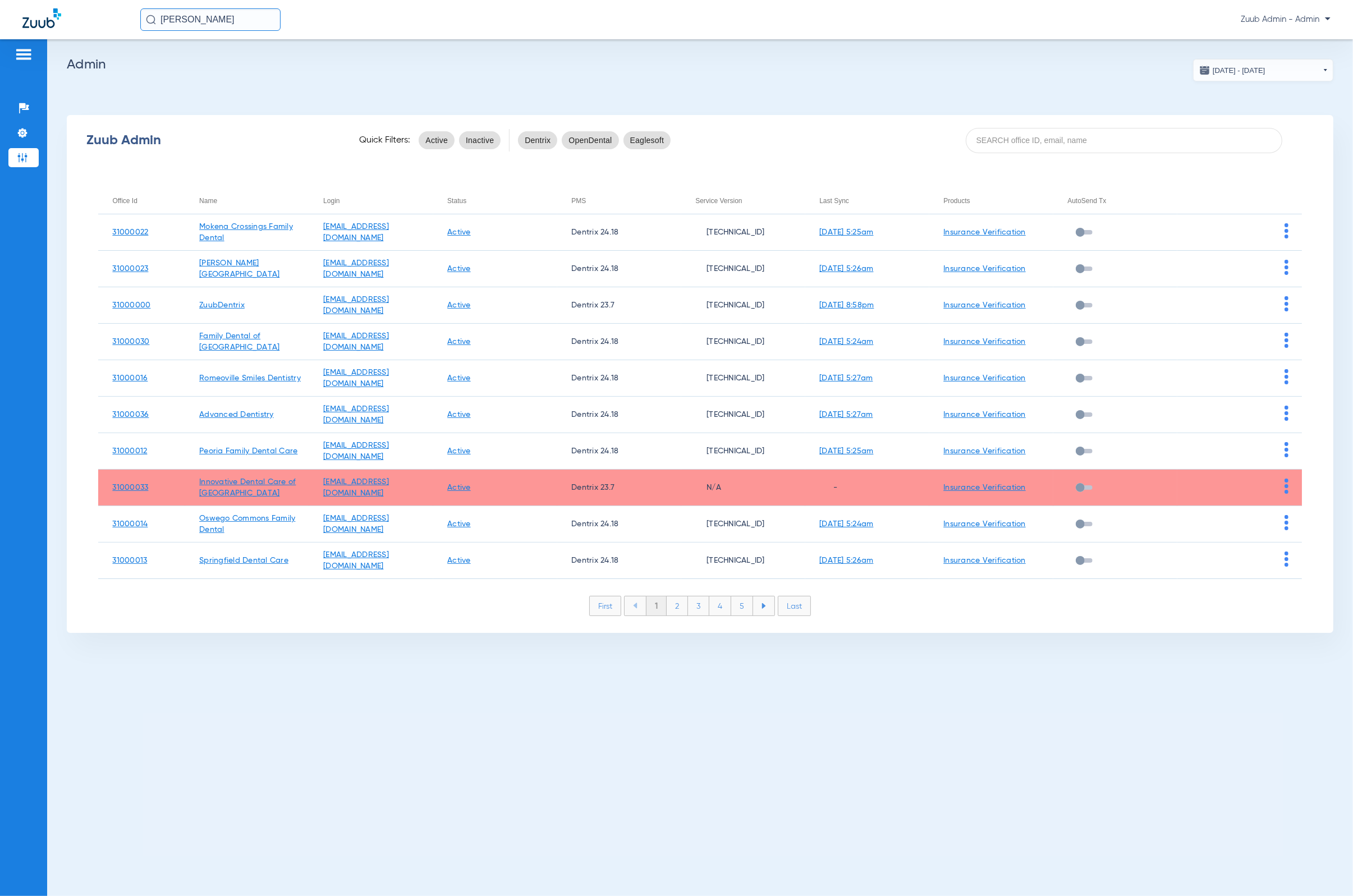
click at [671, 608] on li "2" at bounding box center [677, 606] width 21 height 19
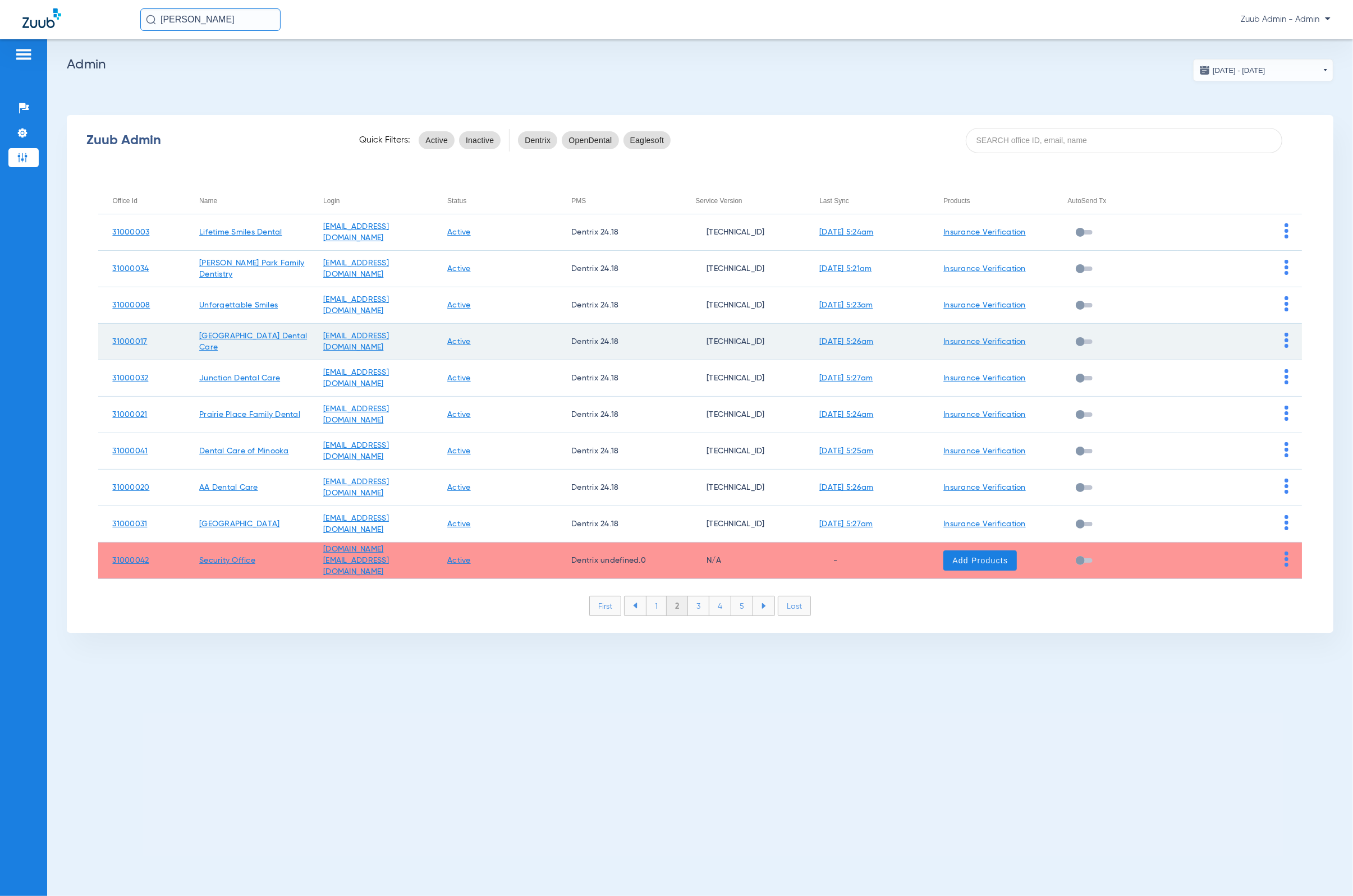
click at [890, 341] on img at bounding box center [1286, 340] width 4 height 15
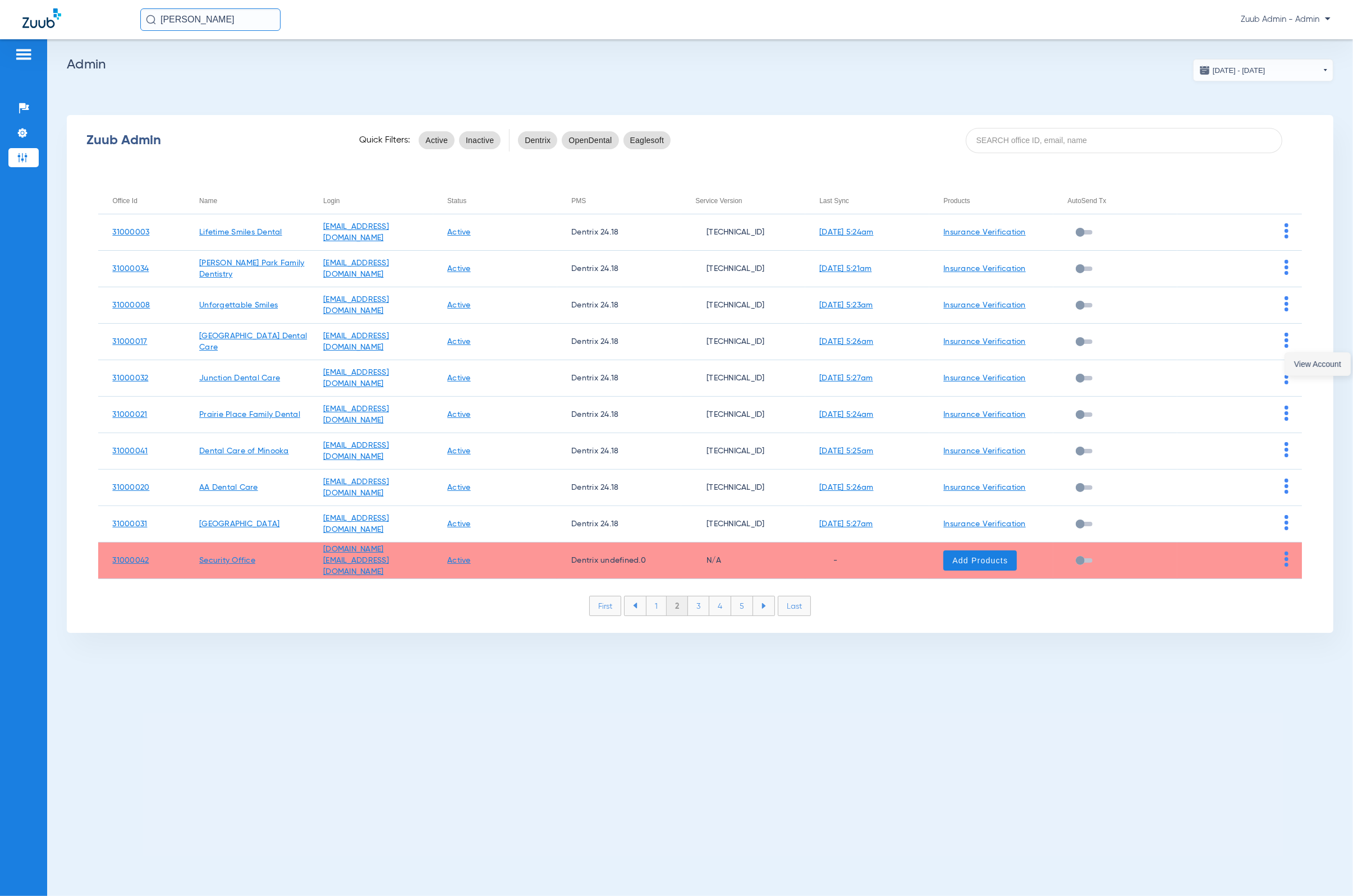
click at [890, 354] on button "View Account" at bounding box center [1318, 364] width 65 height 23
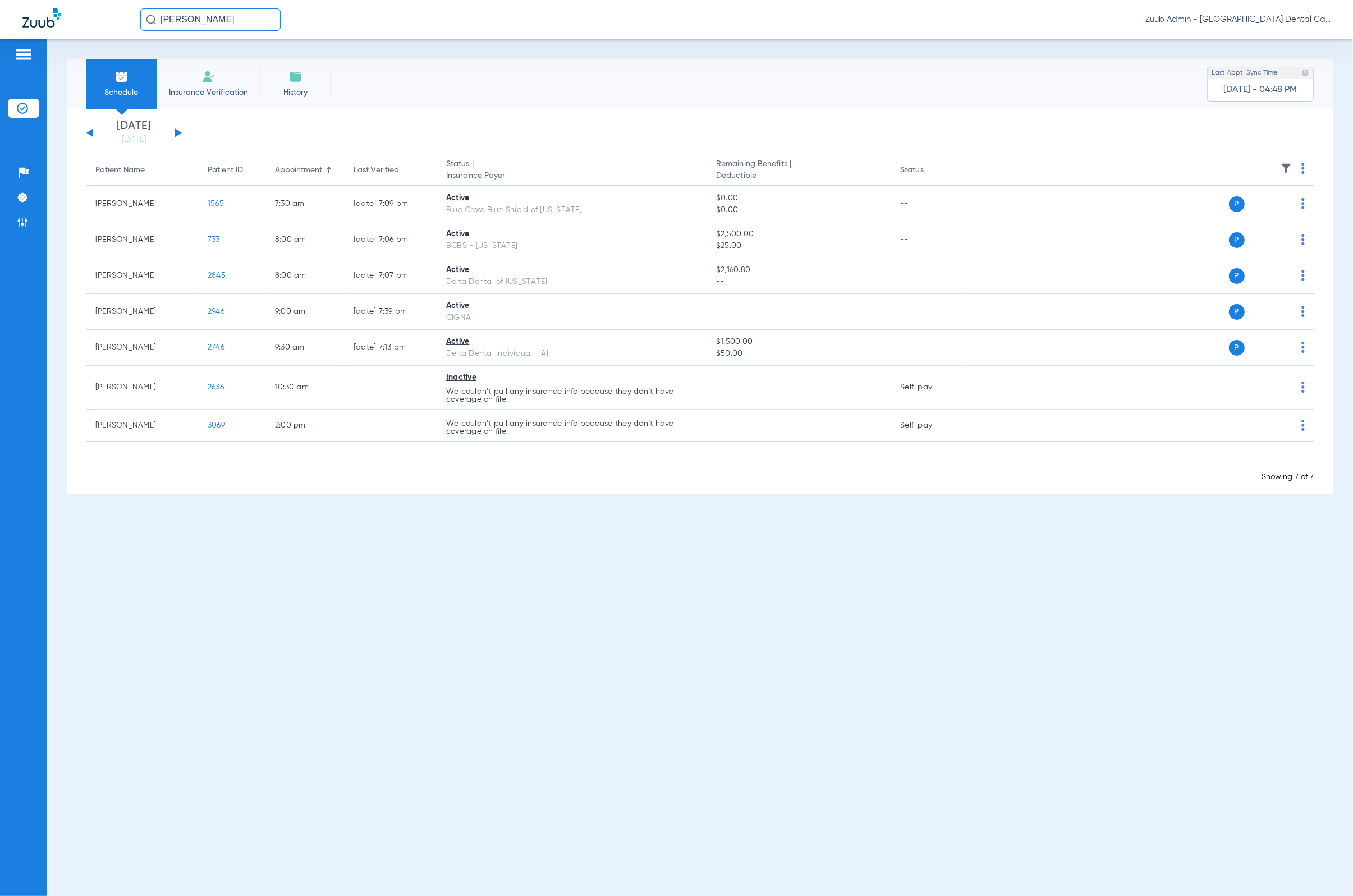
click at [221, 24] on input "[PERSON_NAME]" at bounding box center [210, 19] width 140 height 23
click at [13, 222] on li "Admin" at bounding box center [23, 222] width 30 height 19
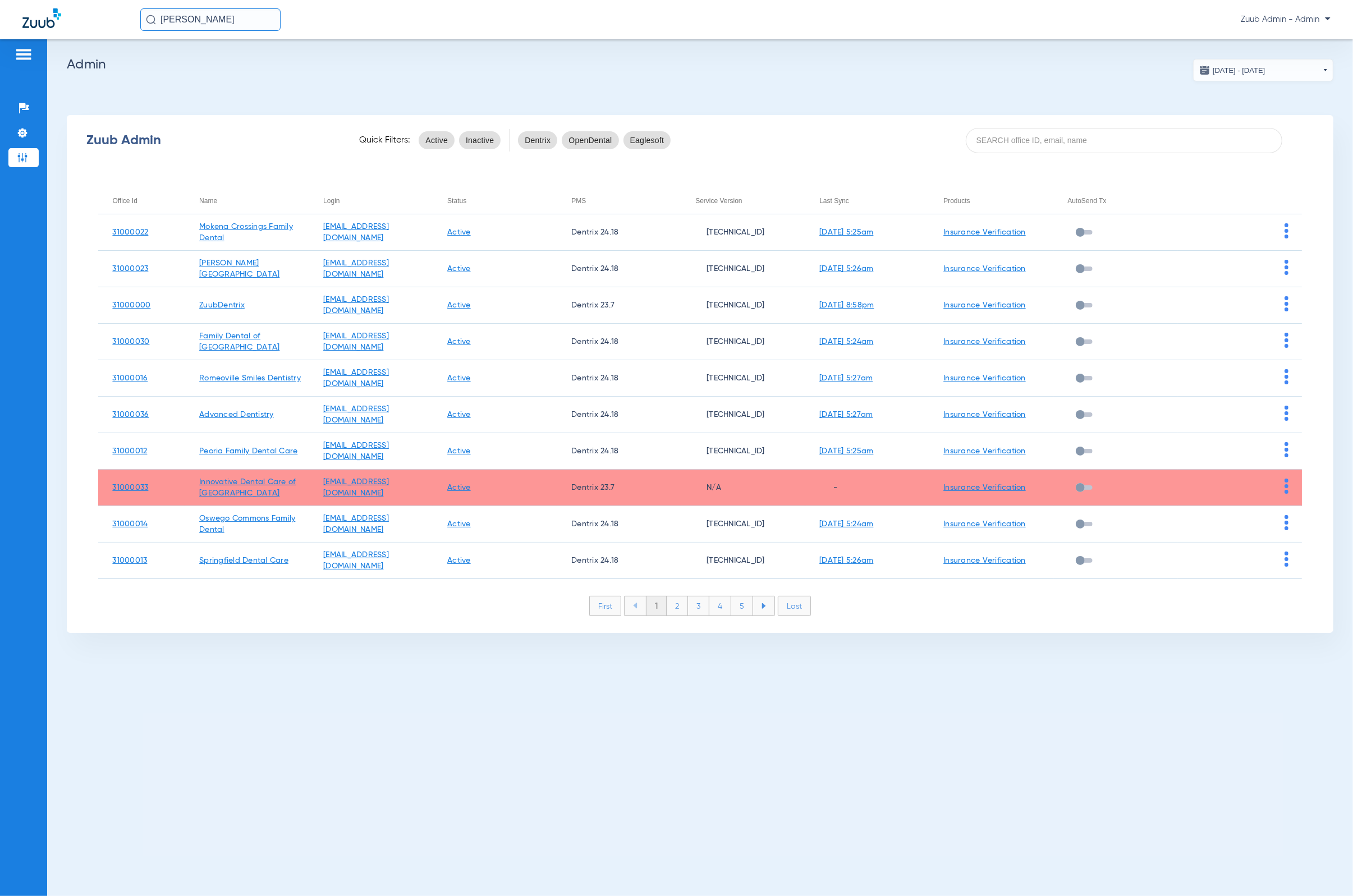
click at [668, 607] on li "2" at bounding box center [677, 606] width 21 height 19
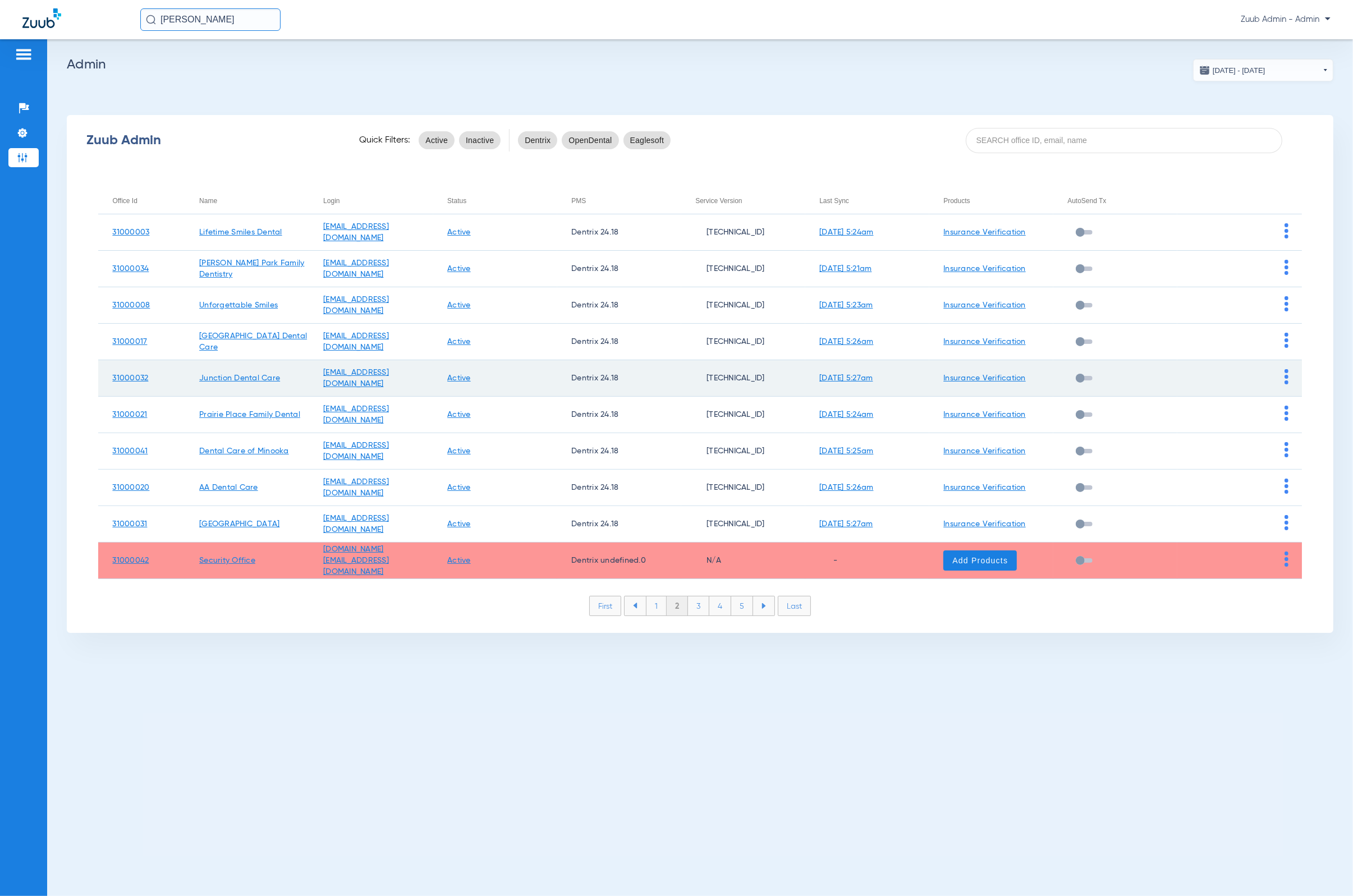
click at [890, 377] on img at bounding box center [1286, 377] width 4 height 15
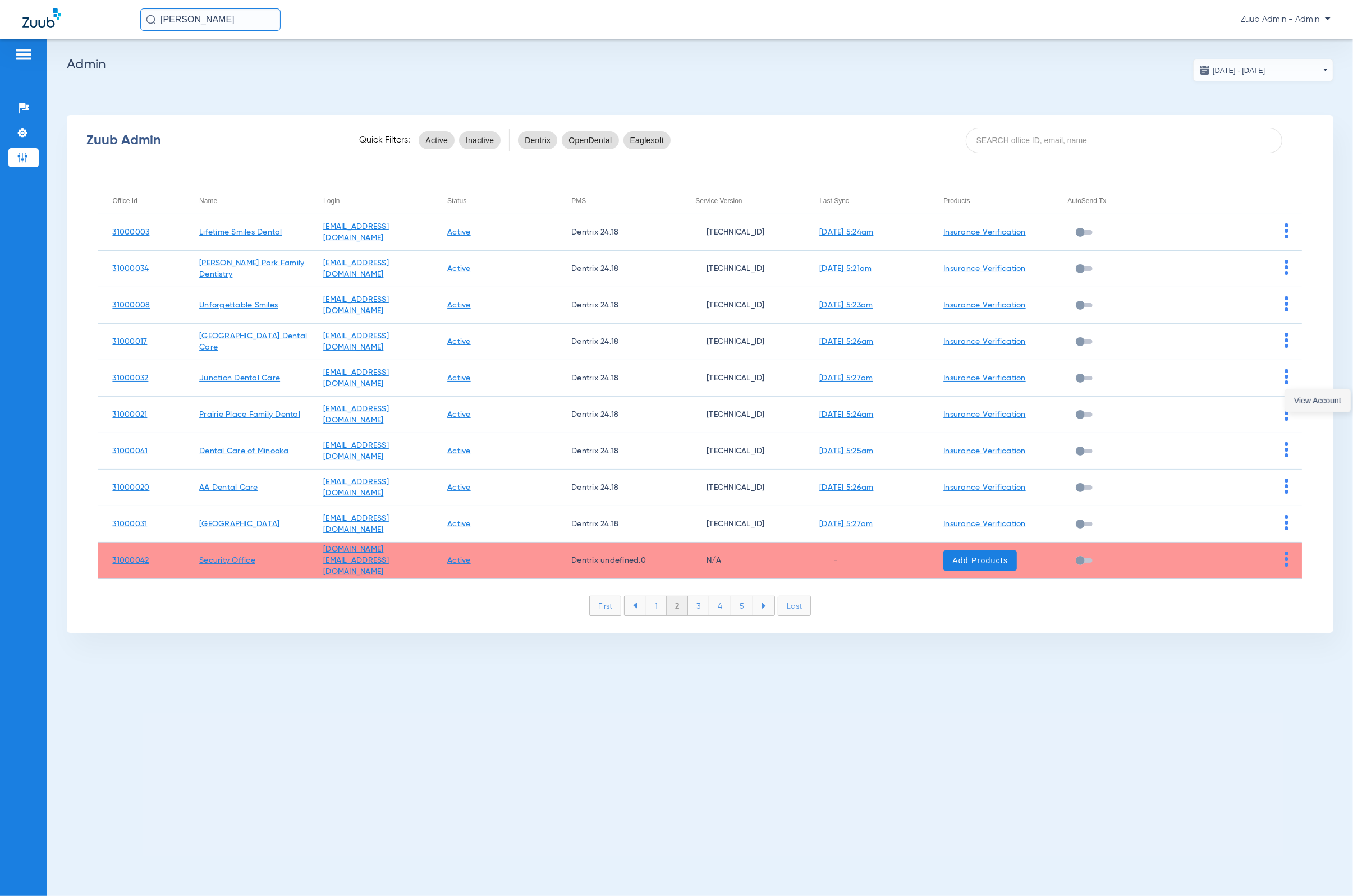
click at [890, 397] on span "View Account" at bounding box center [1317, 401] width 47 height 8
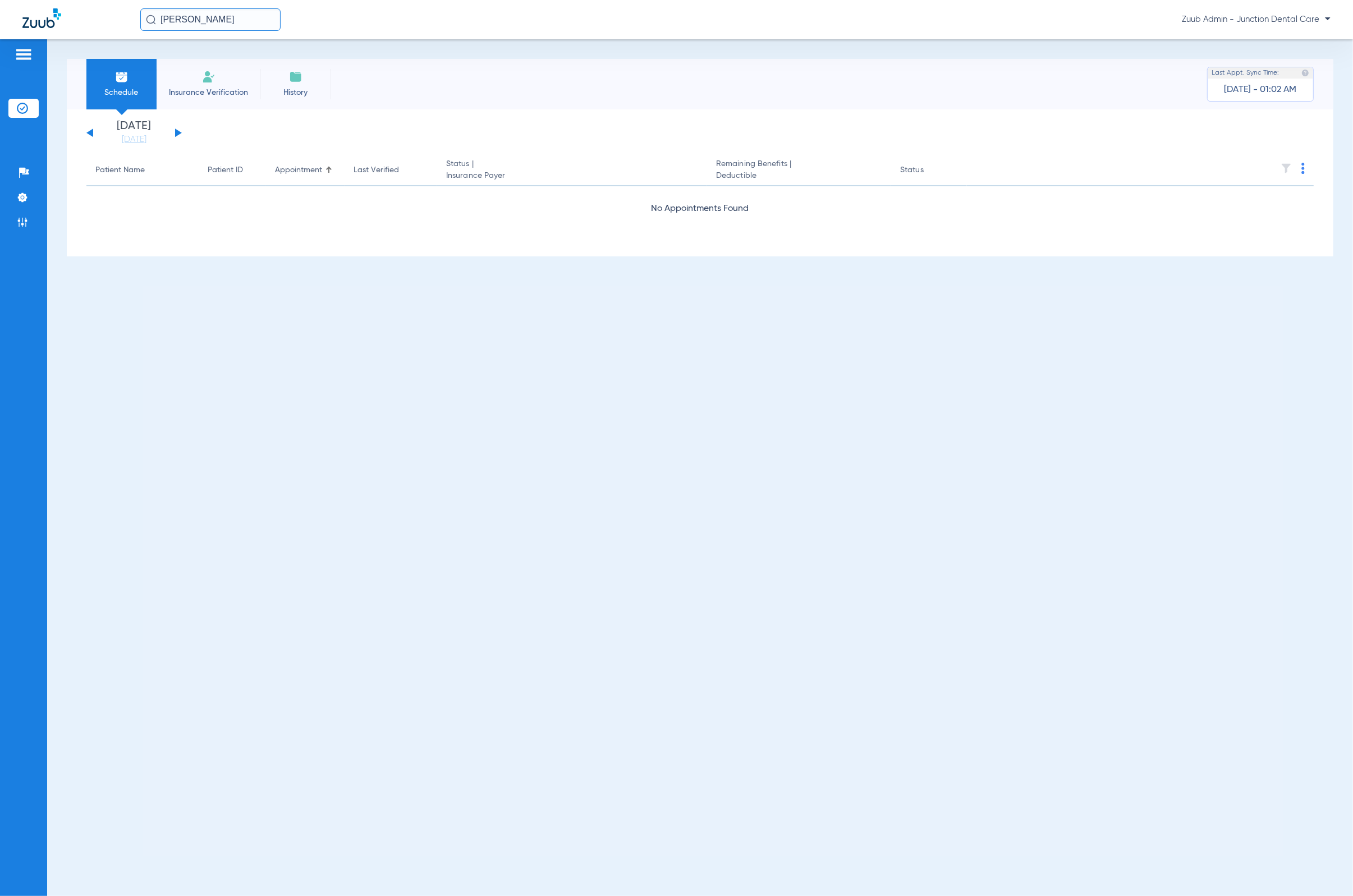
click at [252, 24] on input "[PERSON_NAME]" at bounding box center [210, 19] width 140 height 23
click at [24, 235] on ul "Help Center Settings Admin" at bounding box center [23, 203] width 30 height 80
click at [24, 230] on li "Admin" at bounding box center [23, 222] width 30 height 19
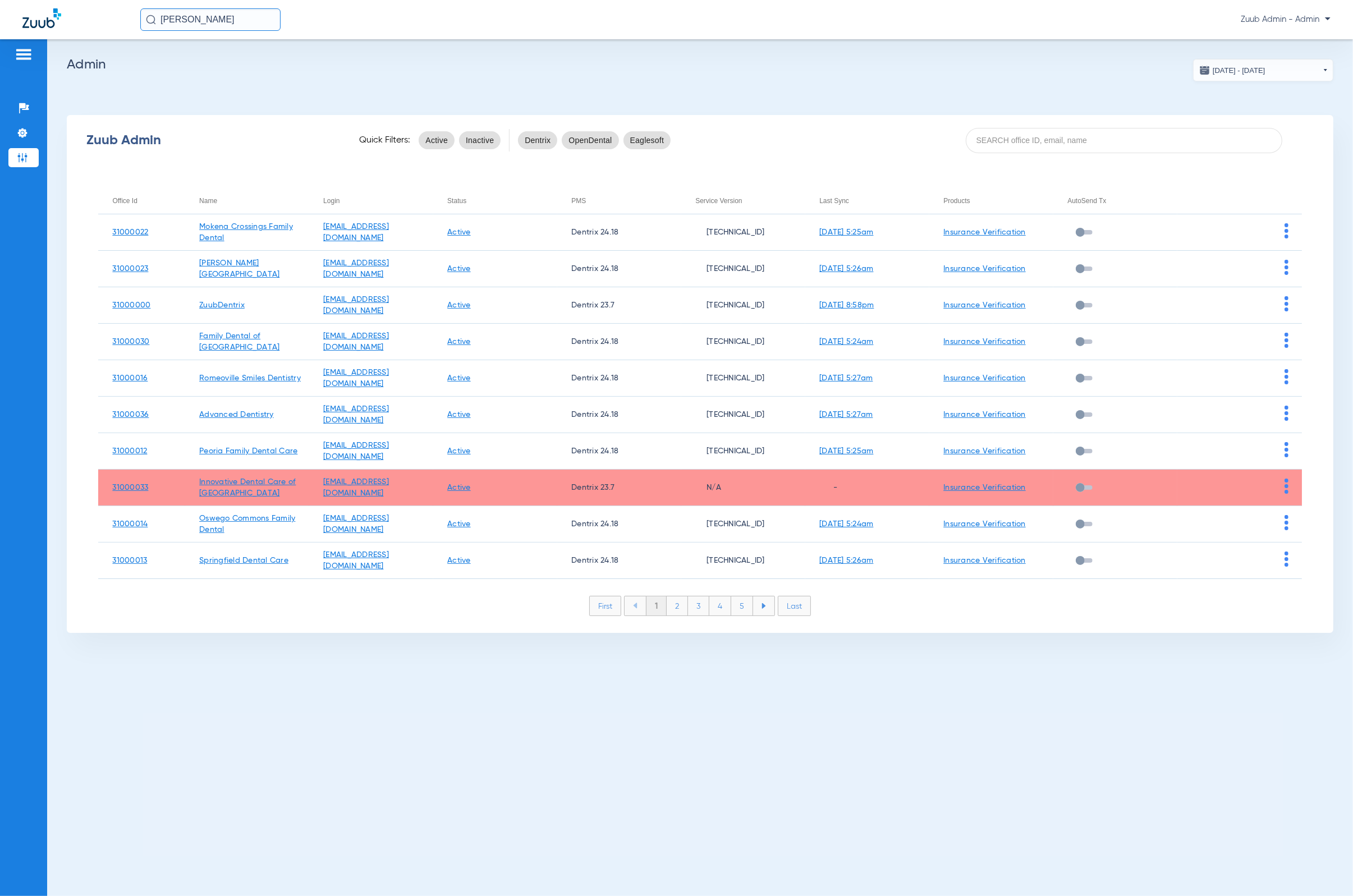
click at [677, 603] on li "2" at bounding box center [677, 606] width 21 height 19
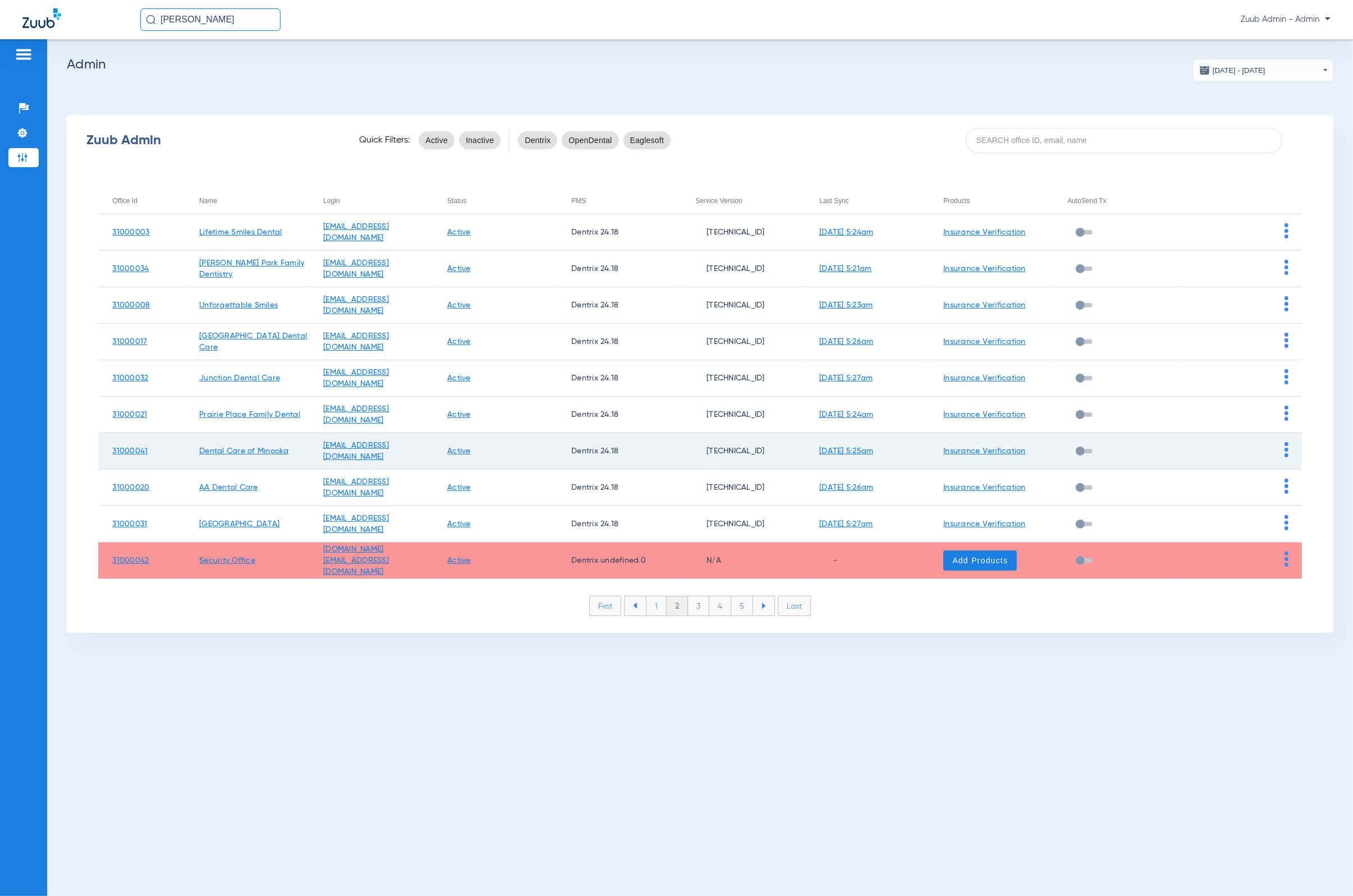
click at [890, 452] on img at bounding box center [1286, 450] width 4 height 15
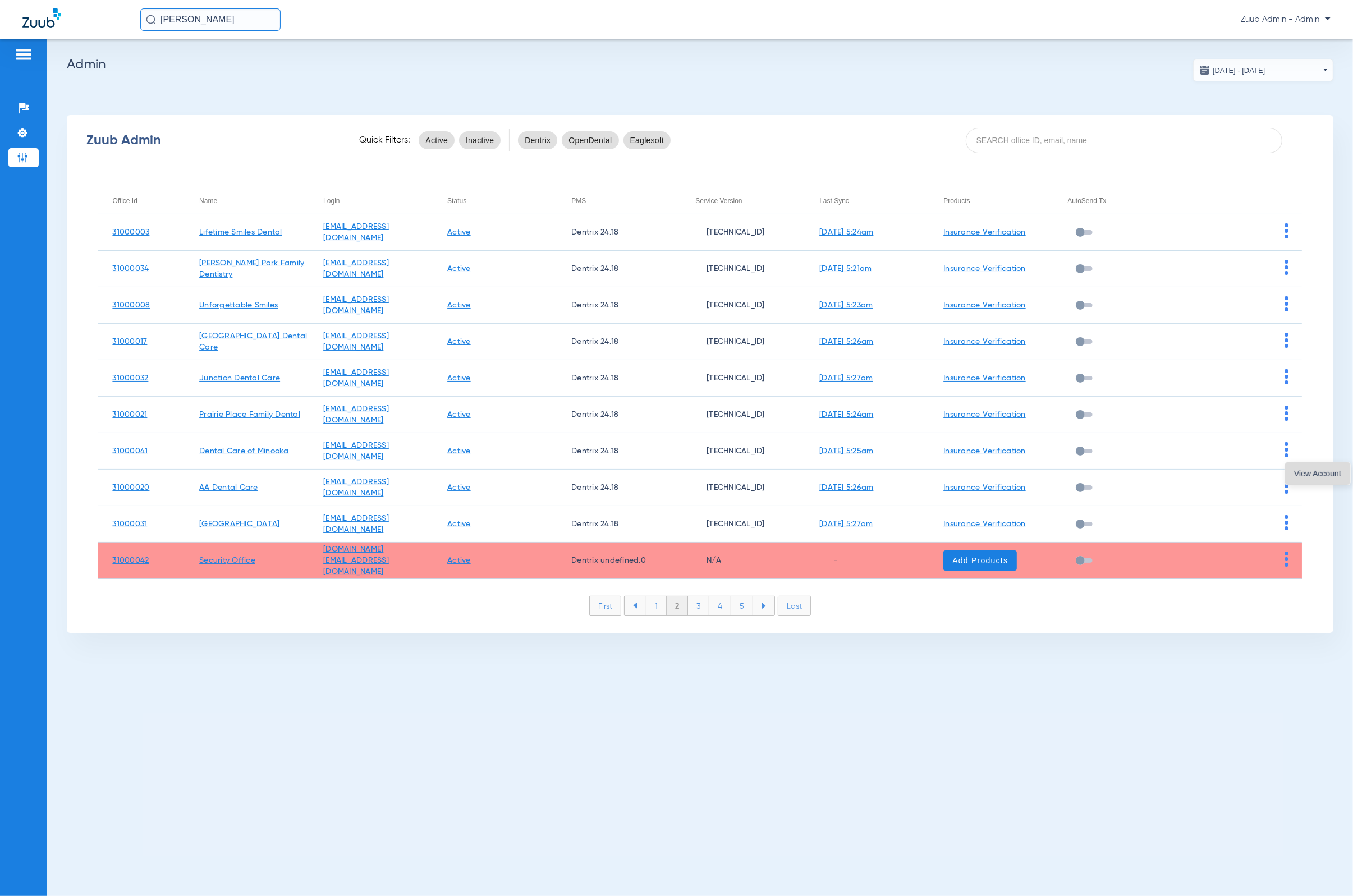
click at [890, 470] on span "View Account" at bounding box center [1317, 473] width 47 height 8
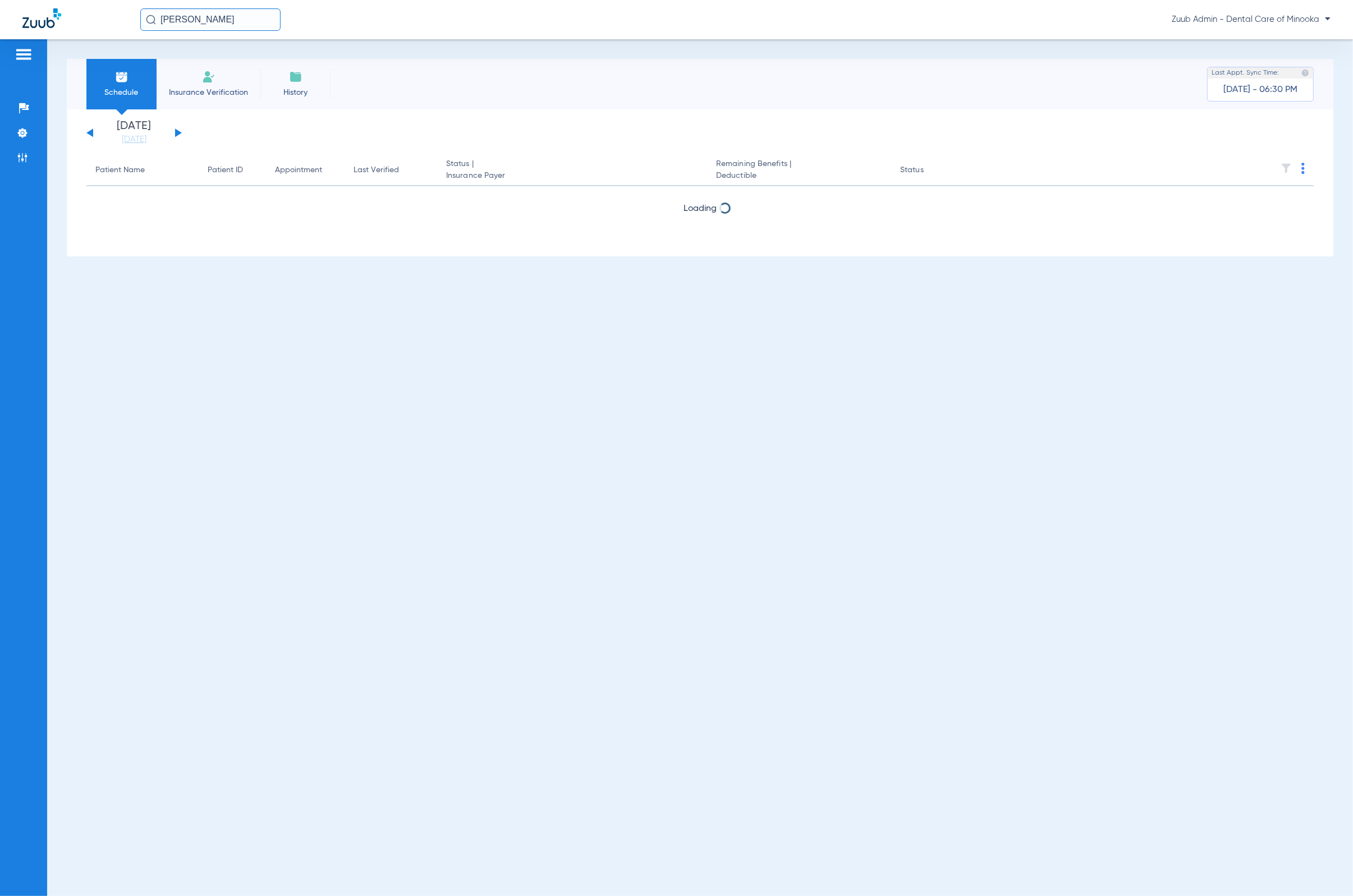
click at [278, 27] on input "[PERSON_NAME]" at bounding box center [210, 19] width 140 height 23
click at [278, 26] on input "[PERSON_NAME]" at bounding box center [210, 19] width 140 height 23
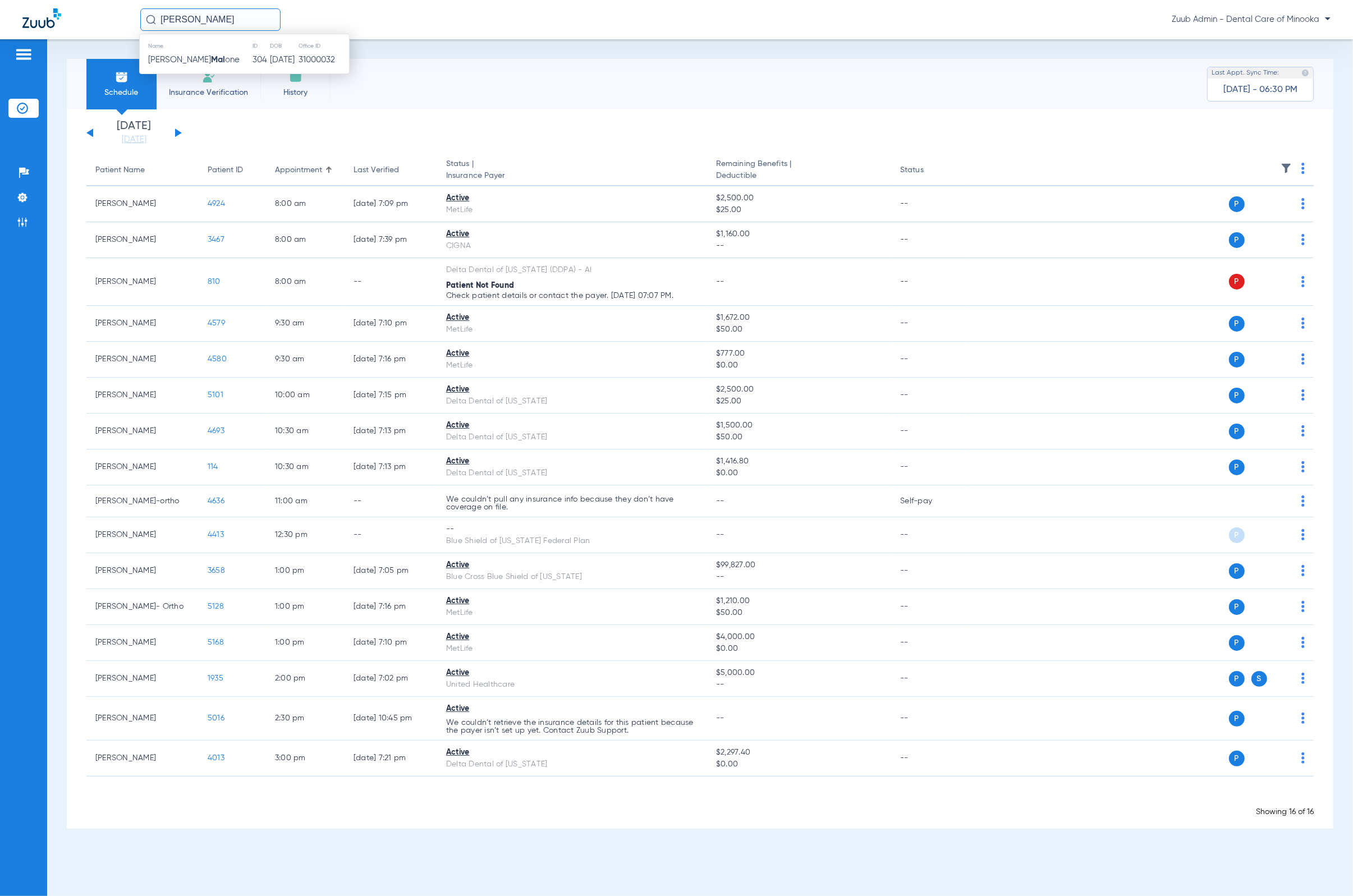
type input "[PERSON_NAME]"
click at [29, 218] on li "Admin" at bounding box center [23, 222] width 30 height 19
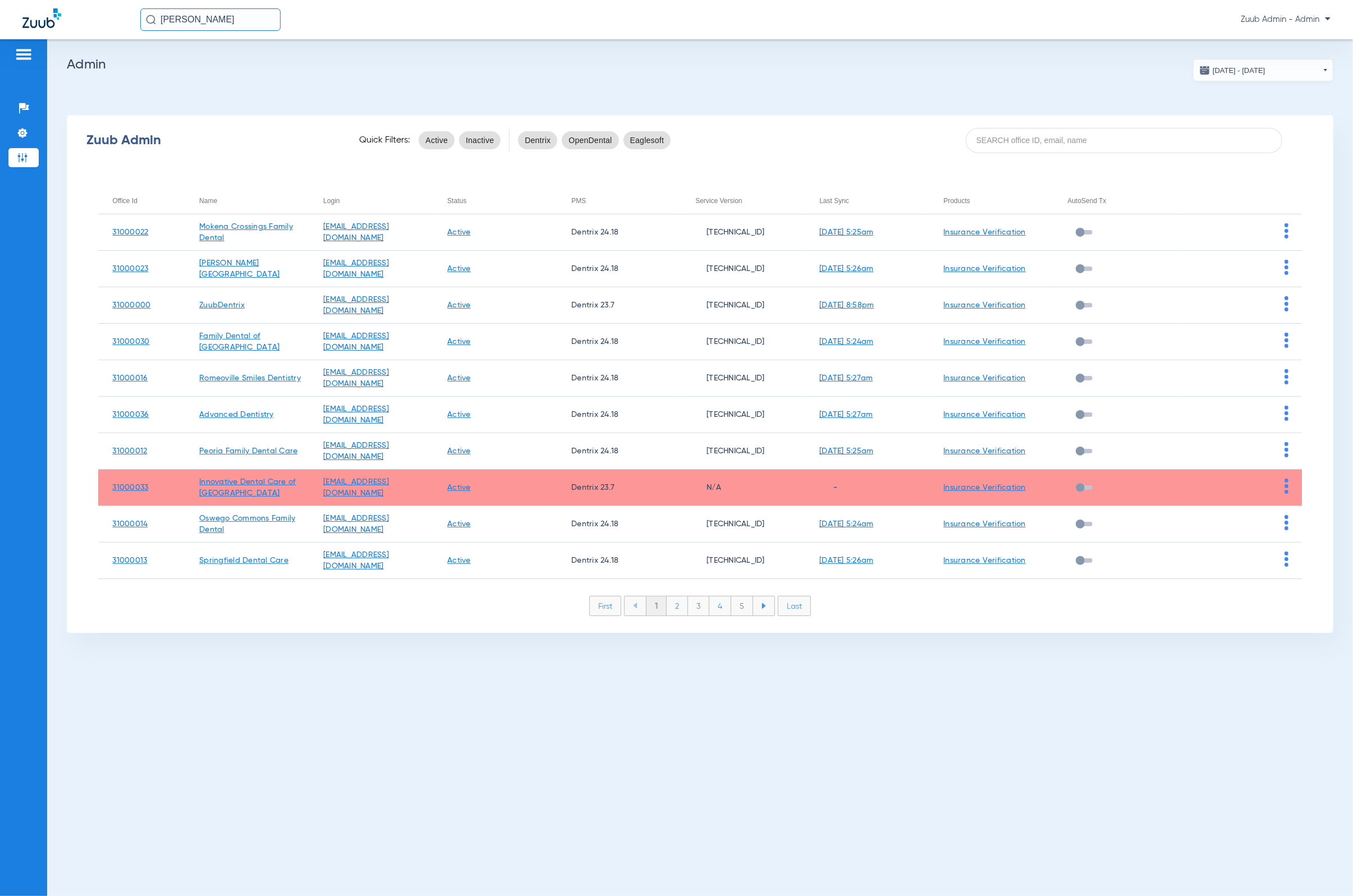
click at [207, 28] on input "[PERSON_NAME]" at bounding box center [210, 19] width 140 height 23
type input "[PERSON_NAME]"
click at [890, 136] on input at bounding box center [1124, 141] width 316 height 25
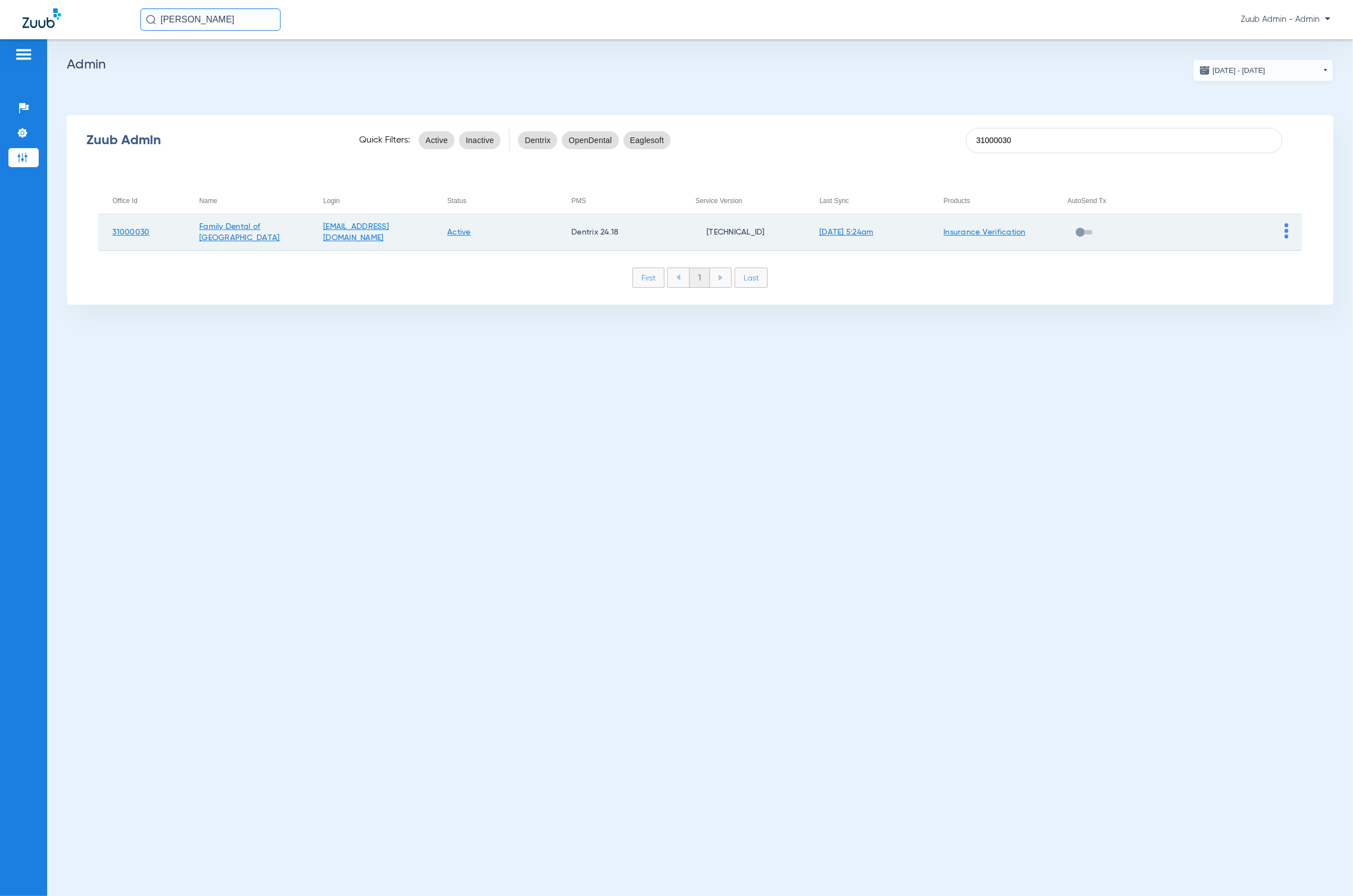
type input "31000030"
click at [890, 224] on td at bounding box center [1239, 232] width 124 height 36
click at [890, 228] on img at bounding box center [1286, 231] width 4 height 15
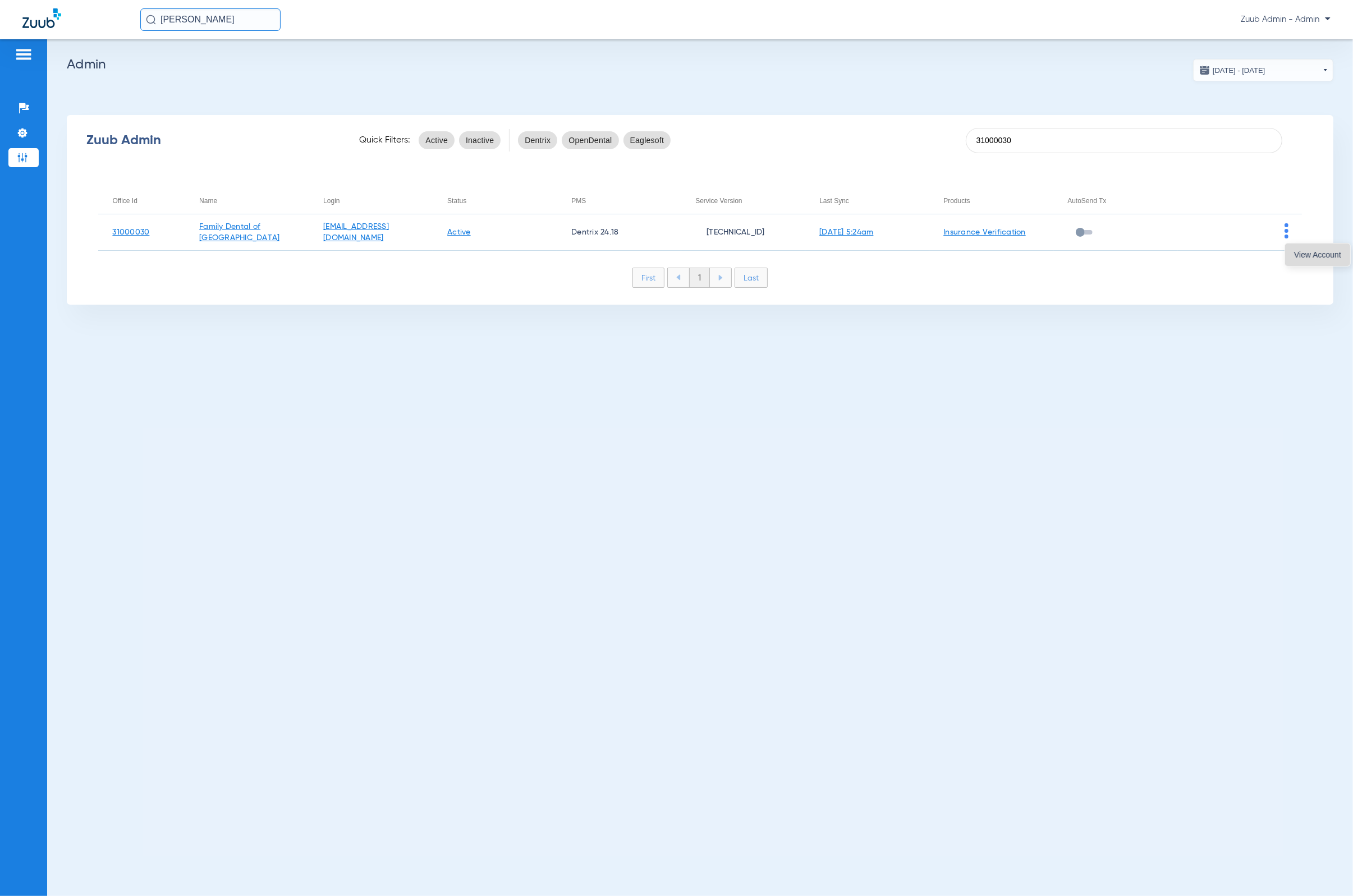
click at [890, 254] on button "View Account" at bounding box center [1318, 255] width 65 height 23
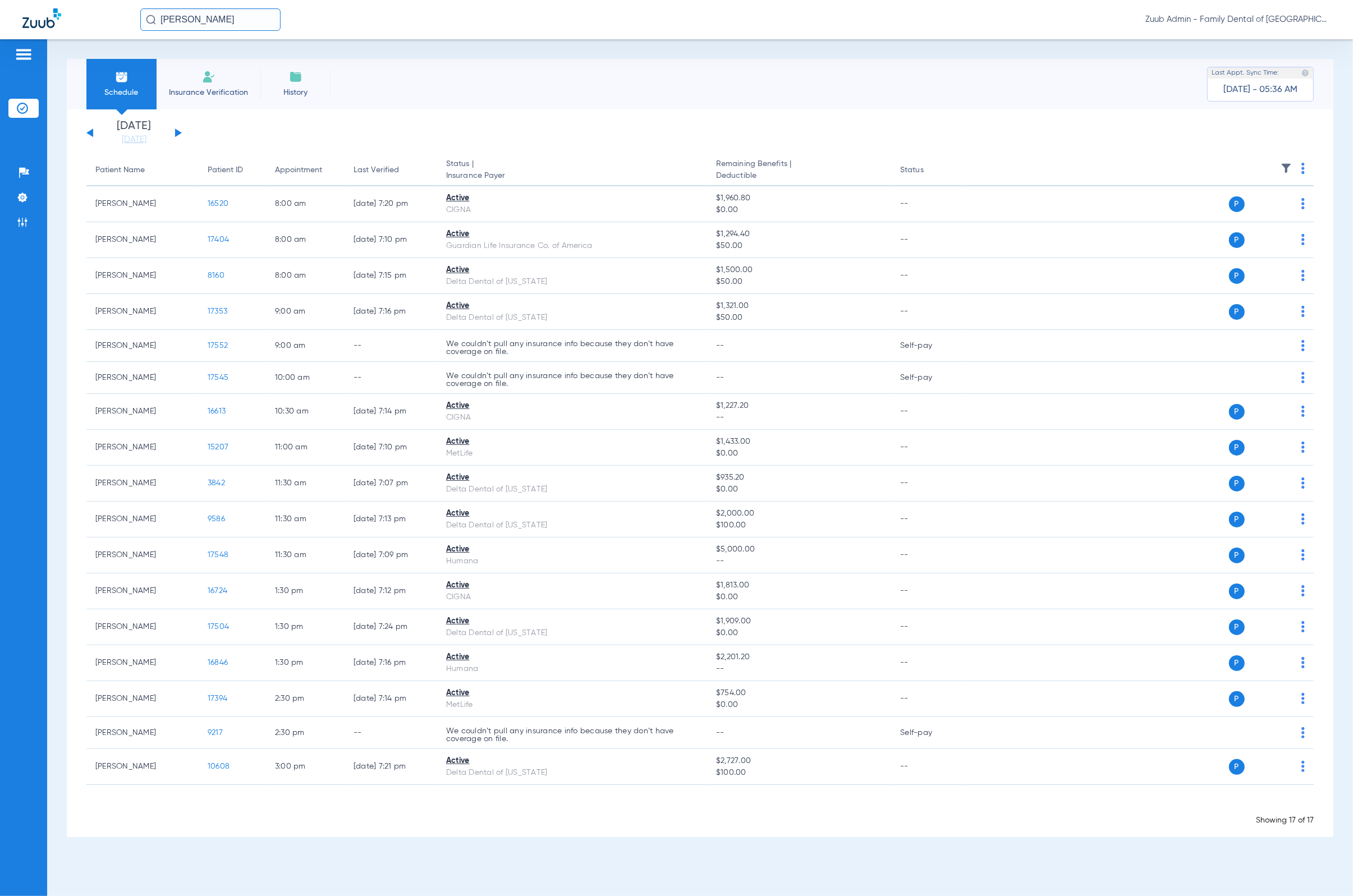
click at [252, 26] on input "[PERSON_NAME]" at bounding box center [210, 19] width 140 height 23
click at [43, 222] on div "Patients Insurance Verification Setup Help Center Settings Admin" at bounding box center [23, 487] width 47 height 896
click at [28, 218] on img at bounding box center [23, 222] width 11 height 11
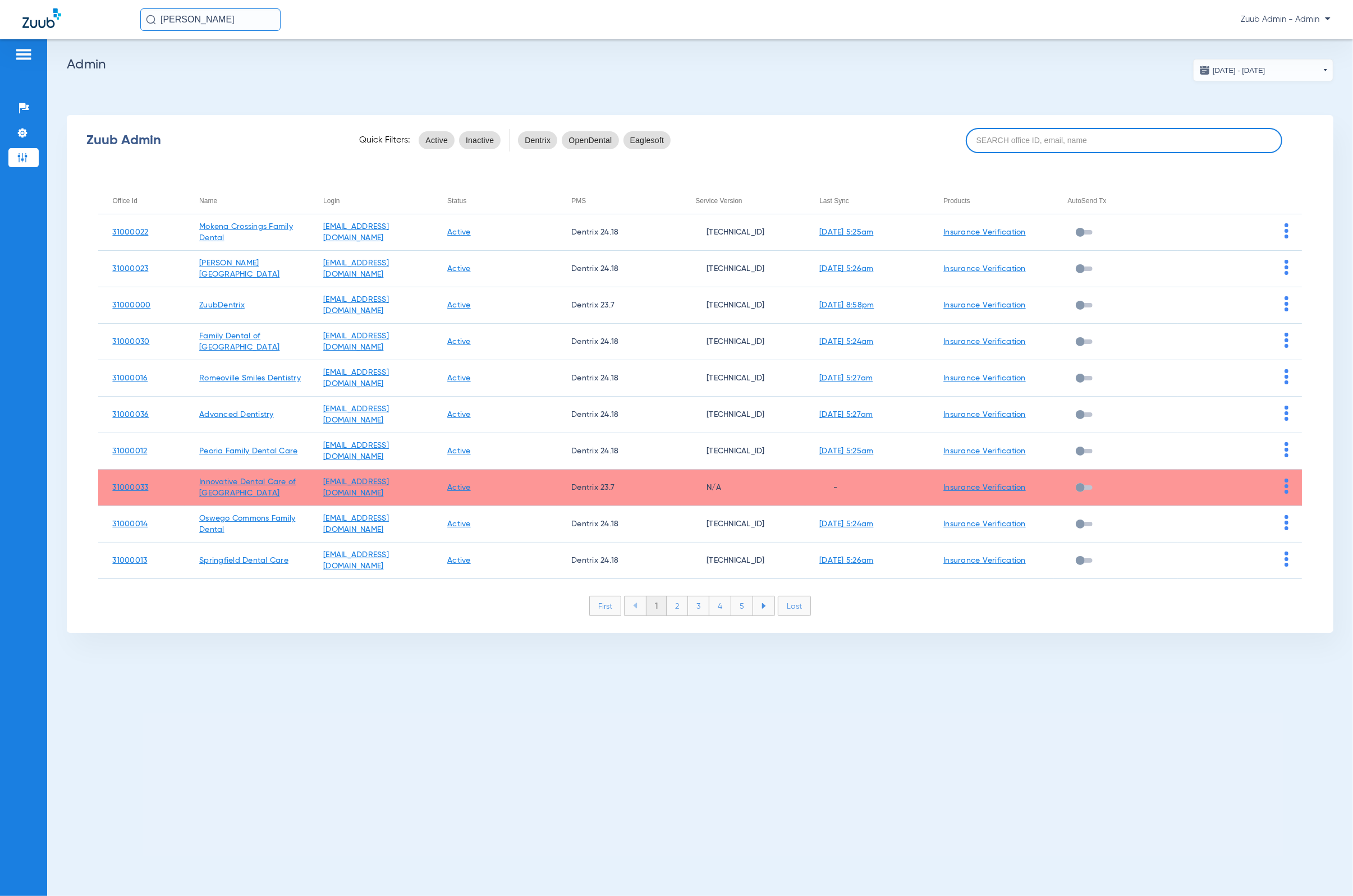
click at [890, 154] on div "Zuub Admin Quick Filters: Active Inactive Dentrix OpenDental Eaglesoft" at bounding box center [699, 140] width 1266 height 45
click at [890, 148] on input at bounding box center [1124, 141] width 316 height 25
paste input "31000030"
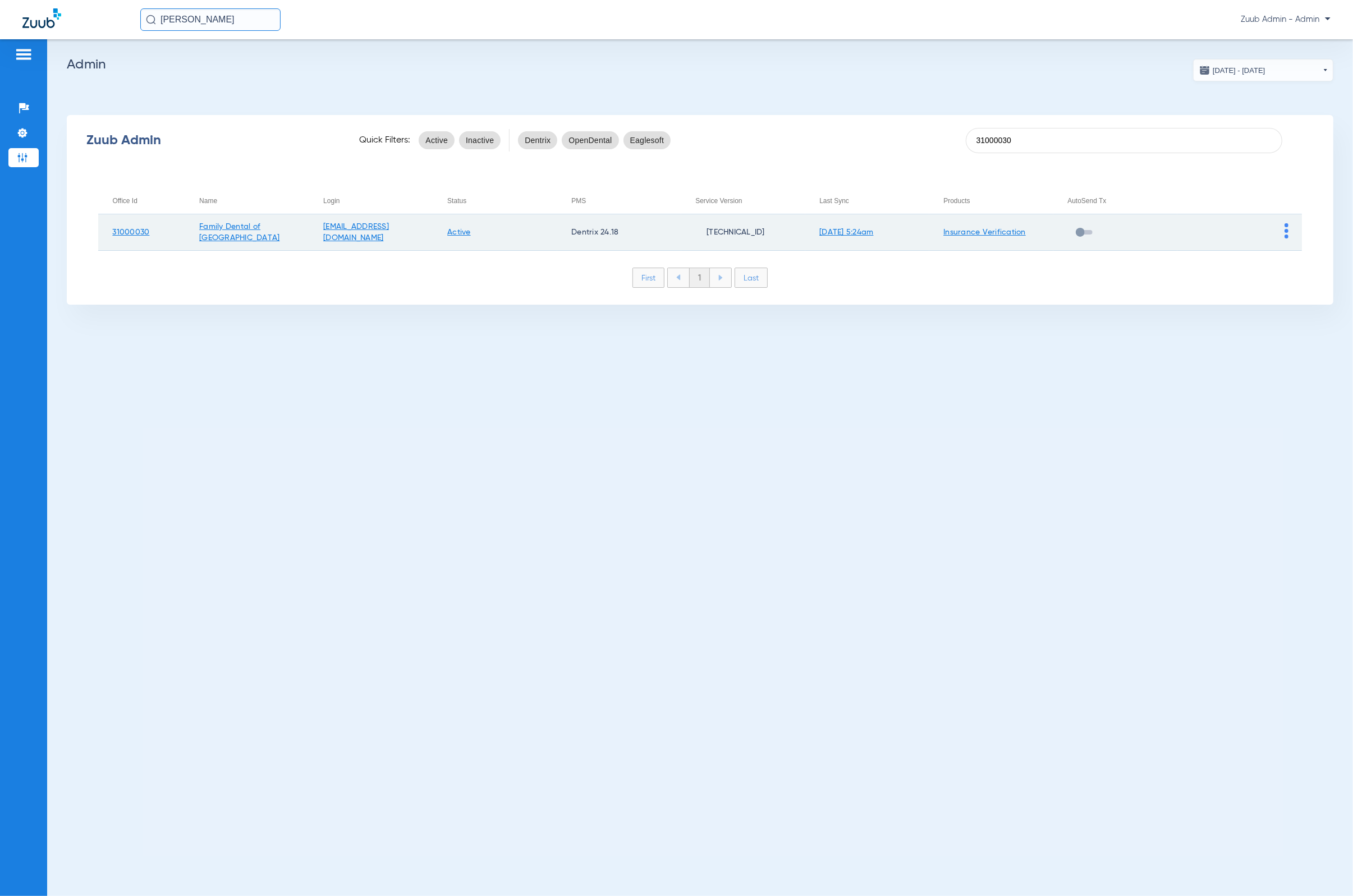
type input "31000030"
click at [890, 233] on img at bounding box center [1286, 231] width 4 height 15
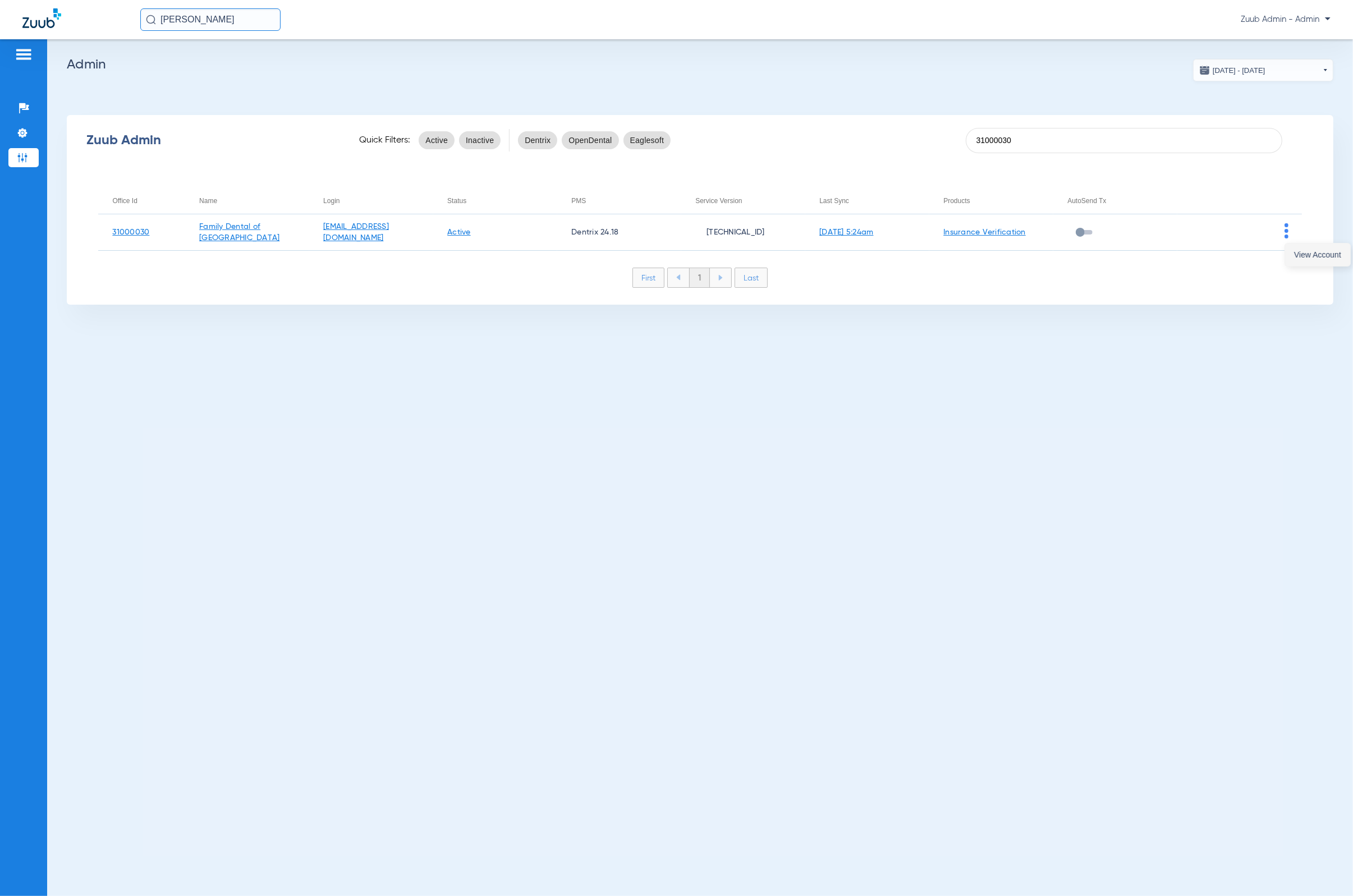
click at [890, 251] on span "View Account" at bounding box center [1317, 255] width 47 height 8
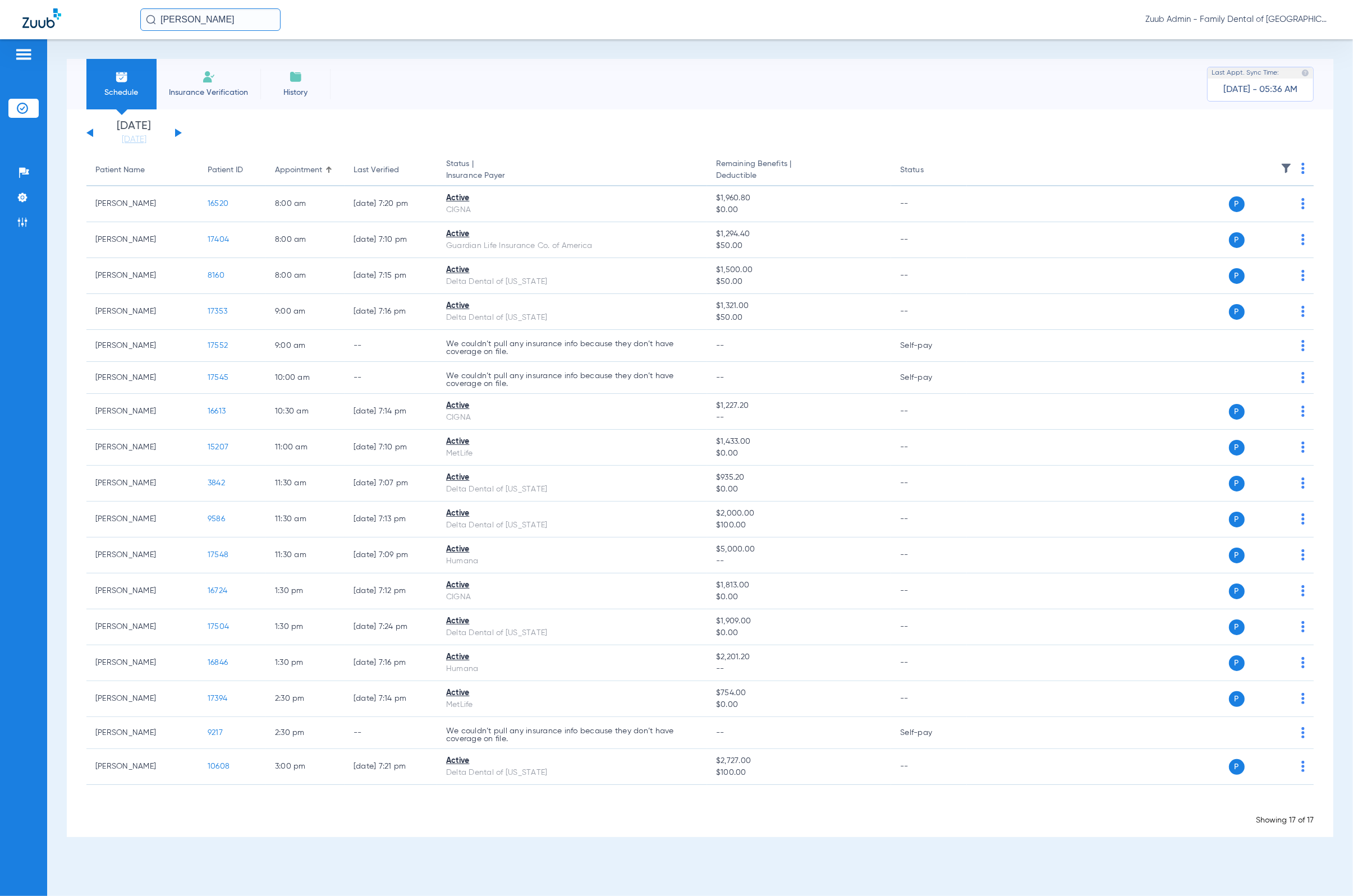
click at [257, 14] on input "[PERSON_NAME]" at bounding box center [210, 19] width 140 height 23
type input "[PERSON_NAME]"
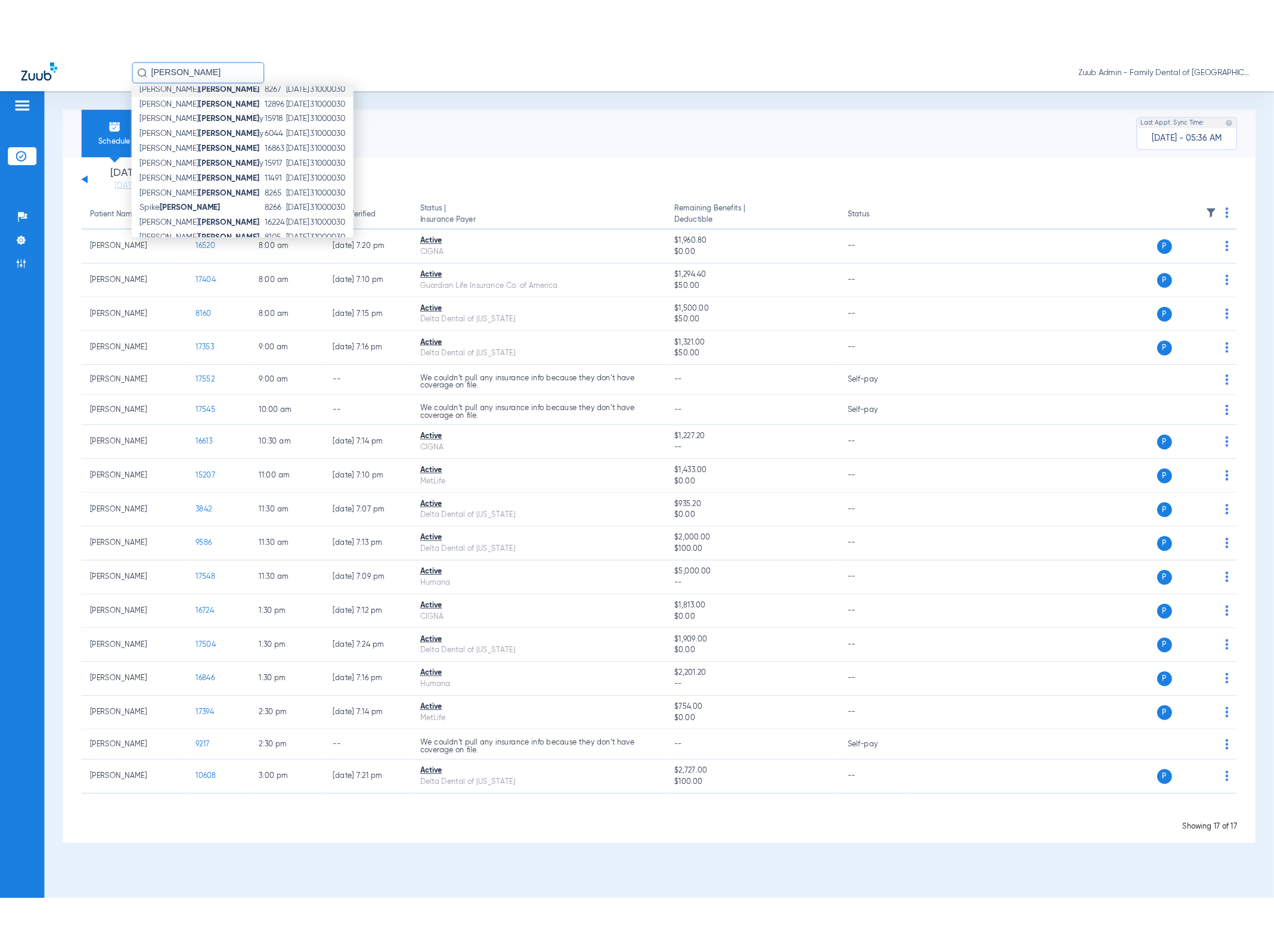
scroll to position [72, 0]
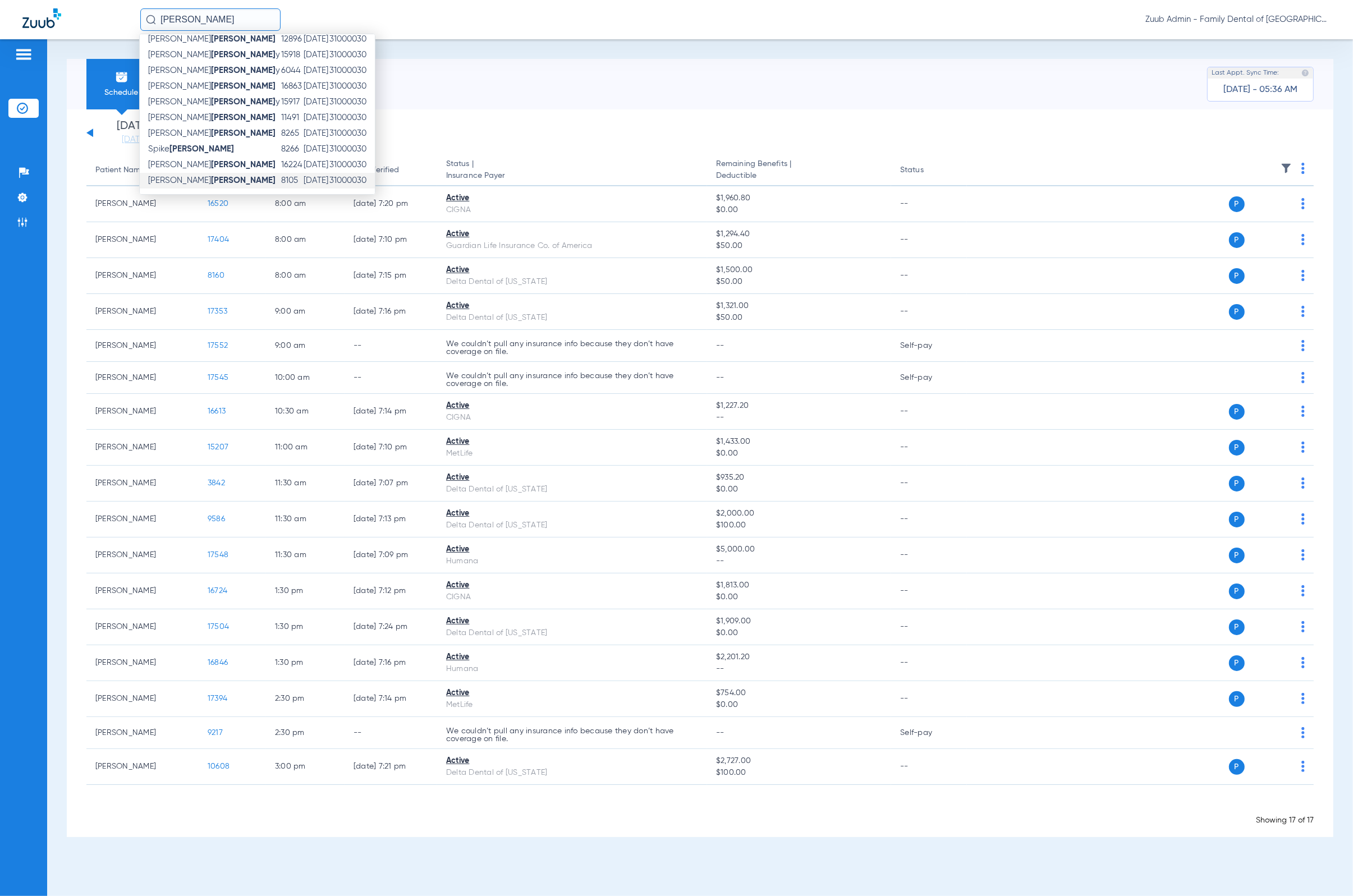
click at [303, 174] on td "[DATE]" at bounding box center [316, 180] width 26 height 16
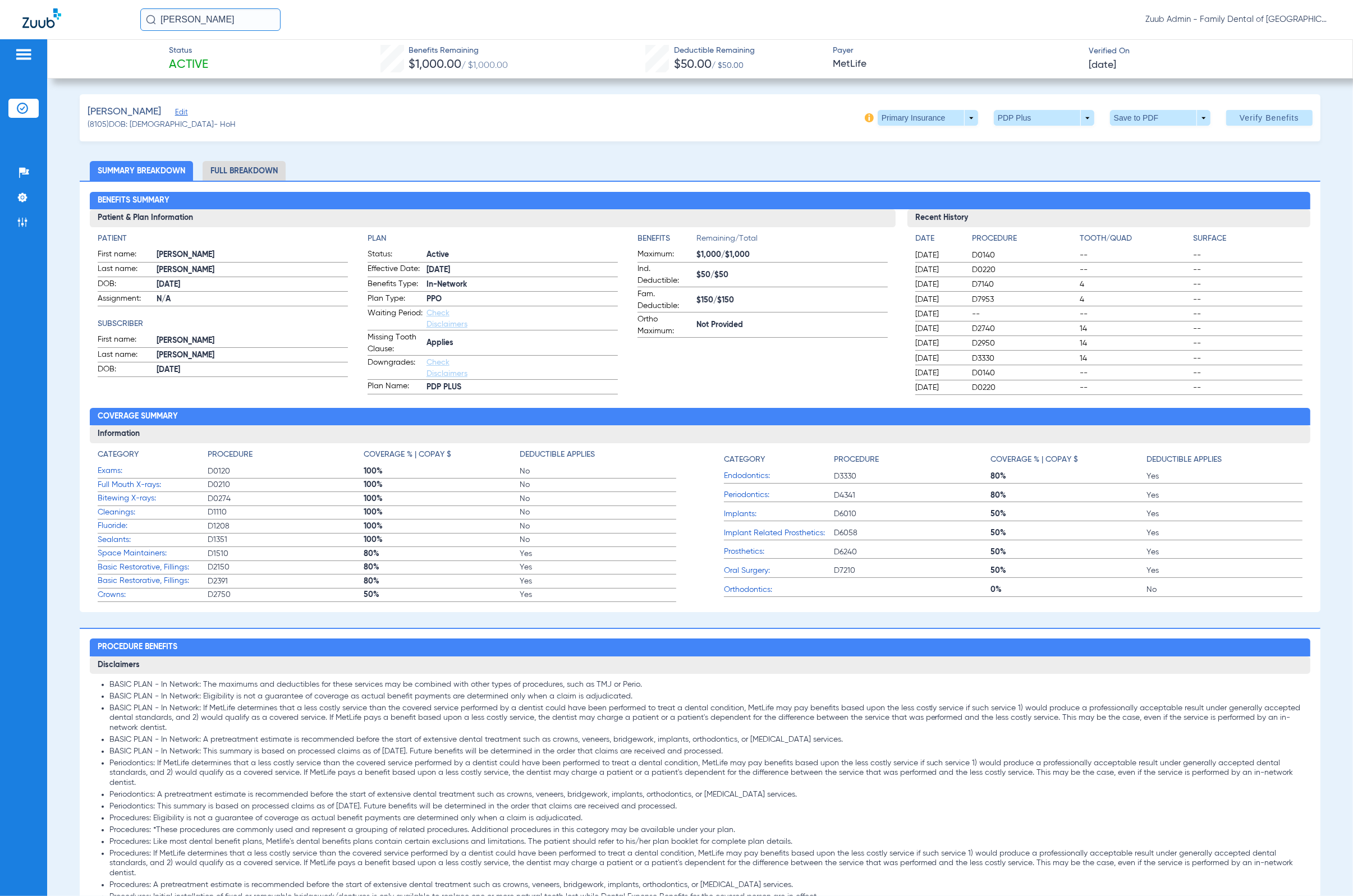
click at [176, 116] on span "Edit" at bounding box center [180, 113] width 10 height 11
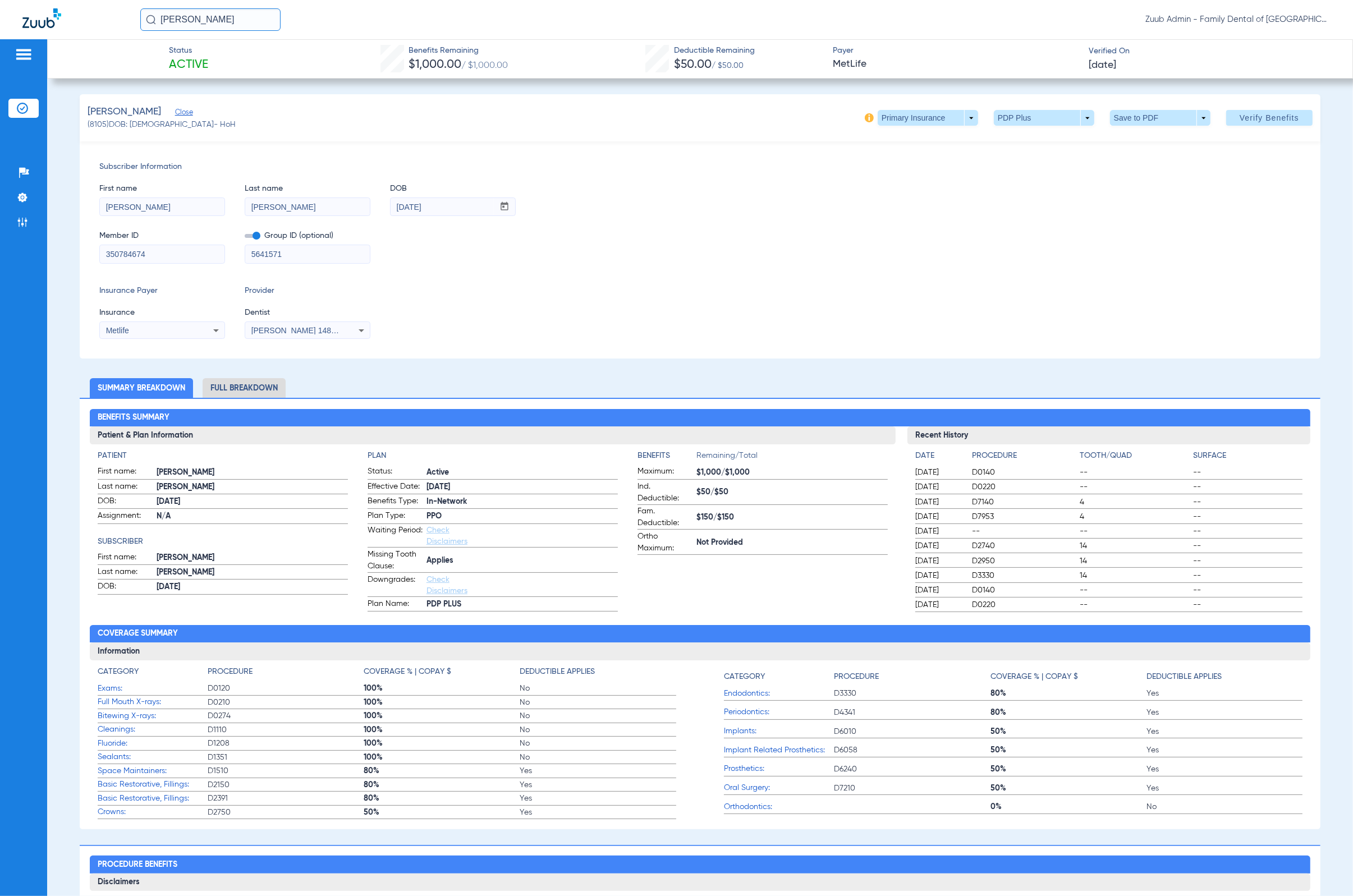
click at [258, 379] on li "Full Breakdown" at bounding box center [244, 387] width 83 height 19
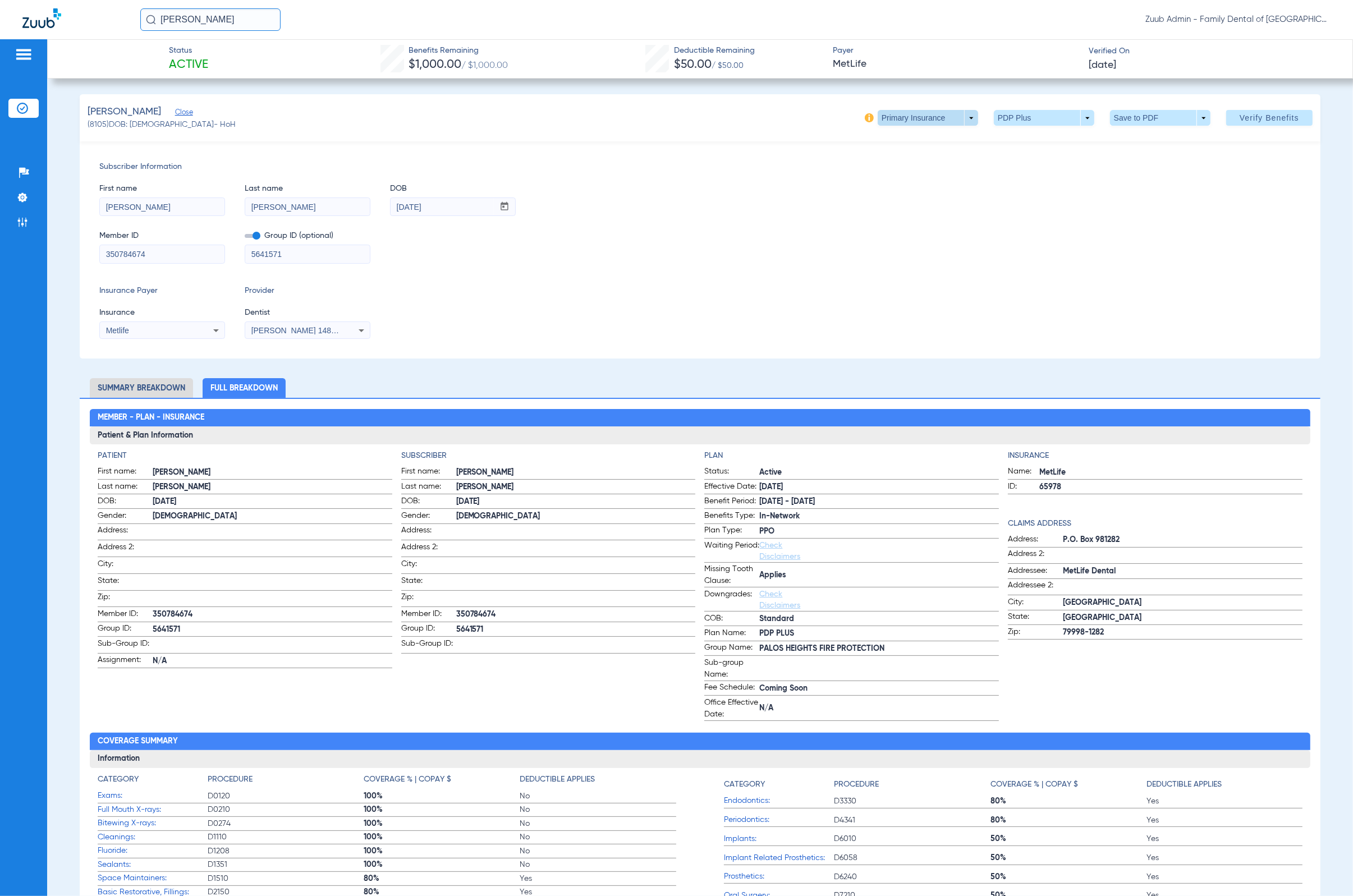
click at [890, 126] on span at bounding box center [927, 117] width 27 height 27
click at [890, 154] on button "Secondary Insurance" at bounding box center [914, 163] width 92 height 23
type input "[PERSON_NAME]"
type input "[DATE]"
type input "845585413"
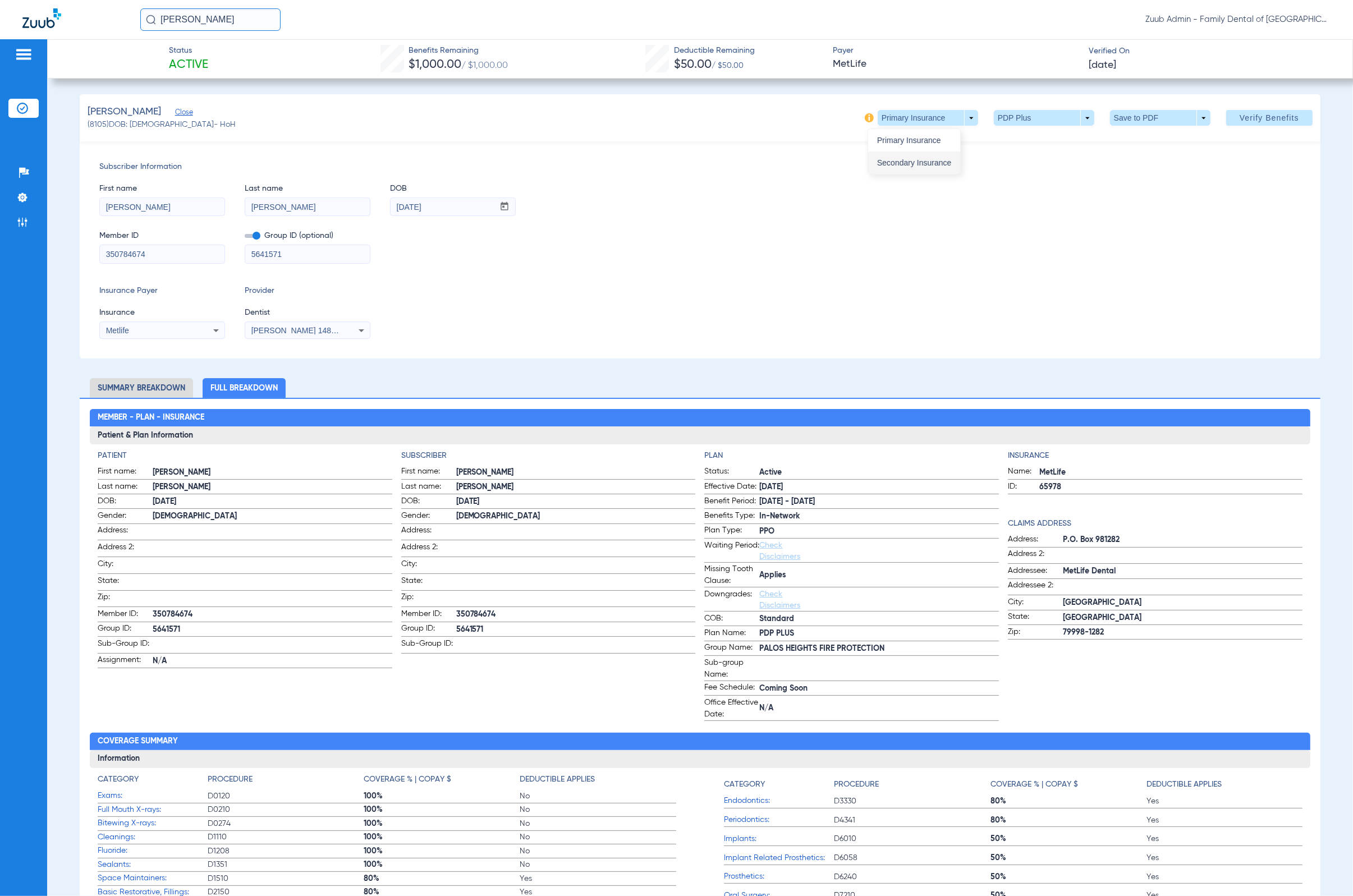
type input "078542"
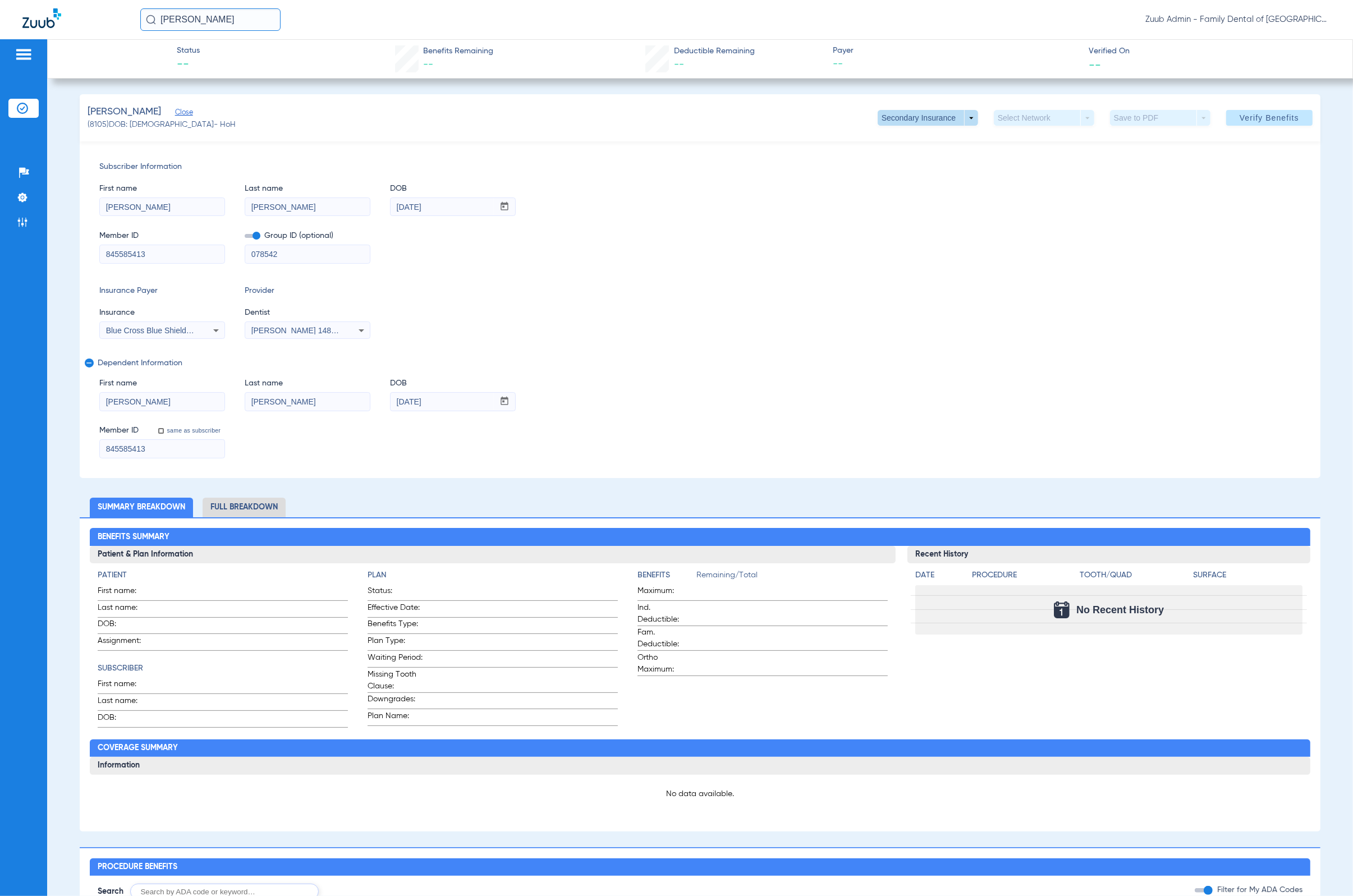
click at [890, 121] on span at bounding box center [927, 117] width 27 height 27
click at [890, 145] on button "Primary Insurance" at bounding box center [914, 141] width 92 height 23
type input "[PERSON_NAME]"
type input "[DATE]"
type input "350784674"
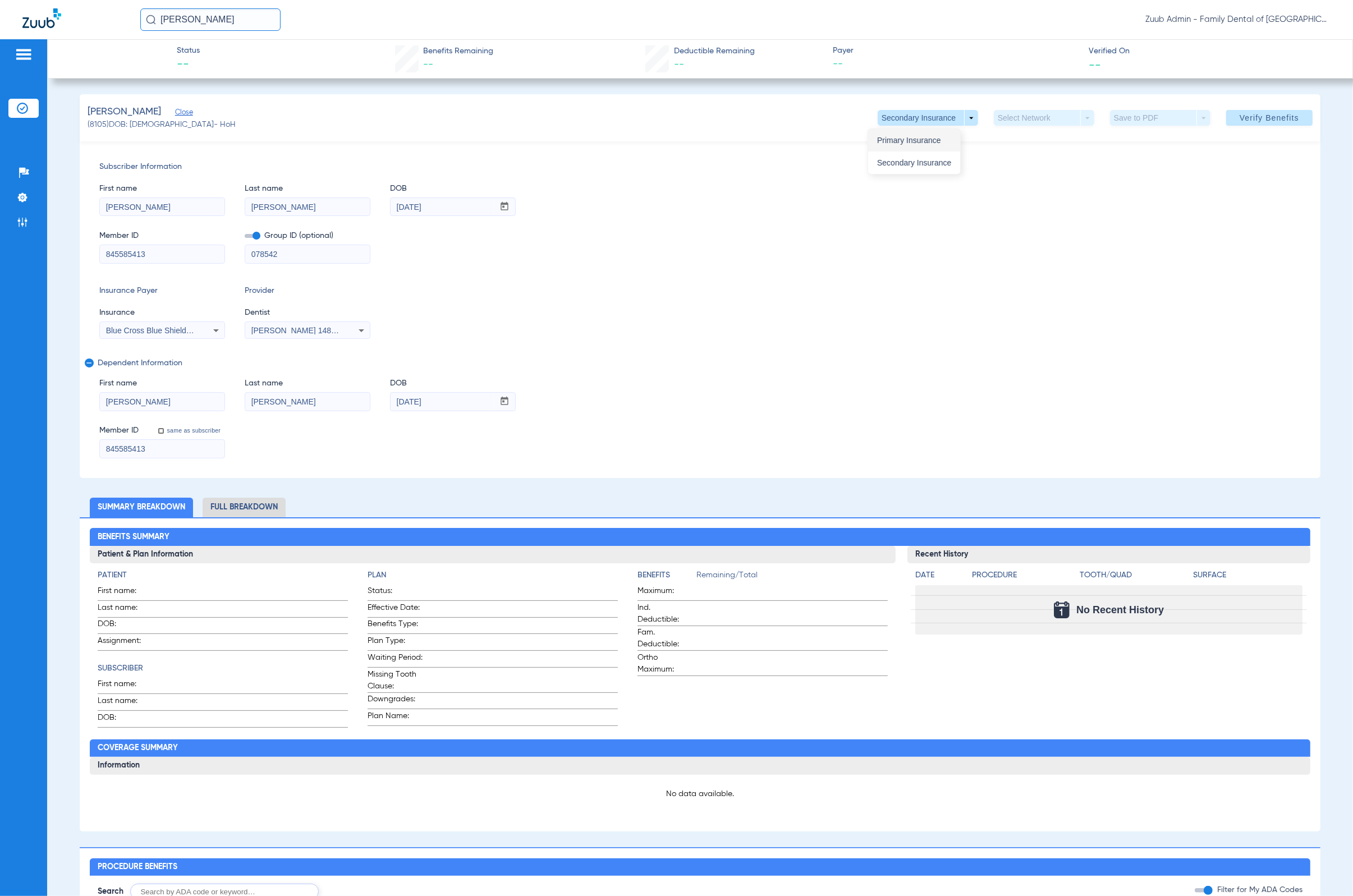
type input "5641571"
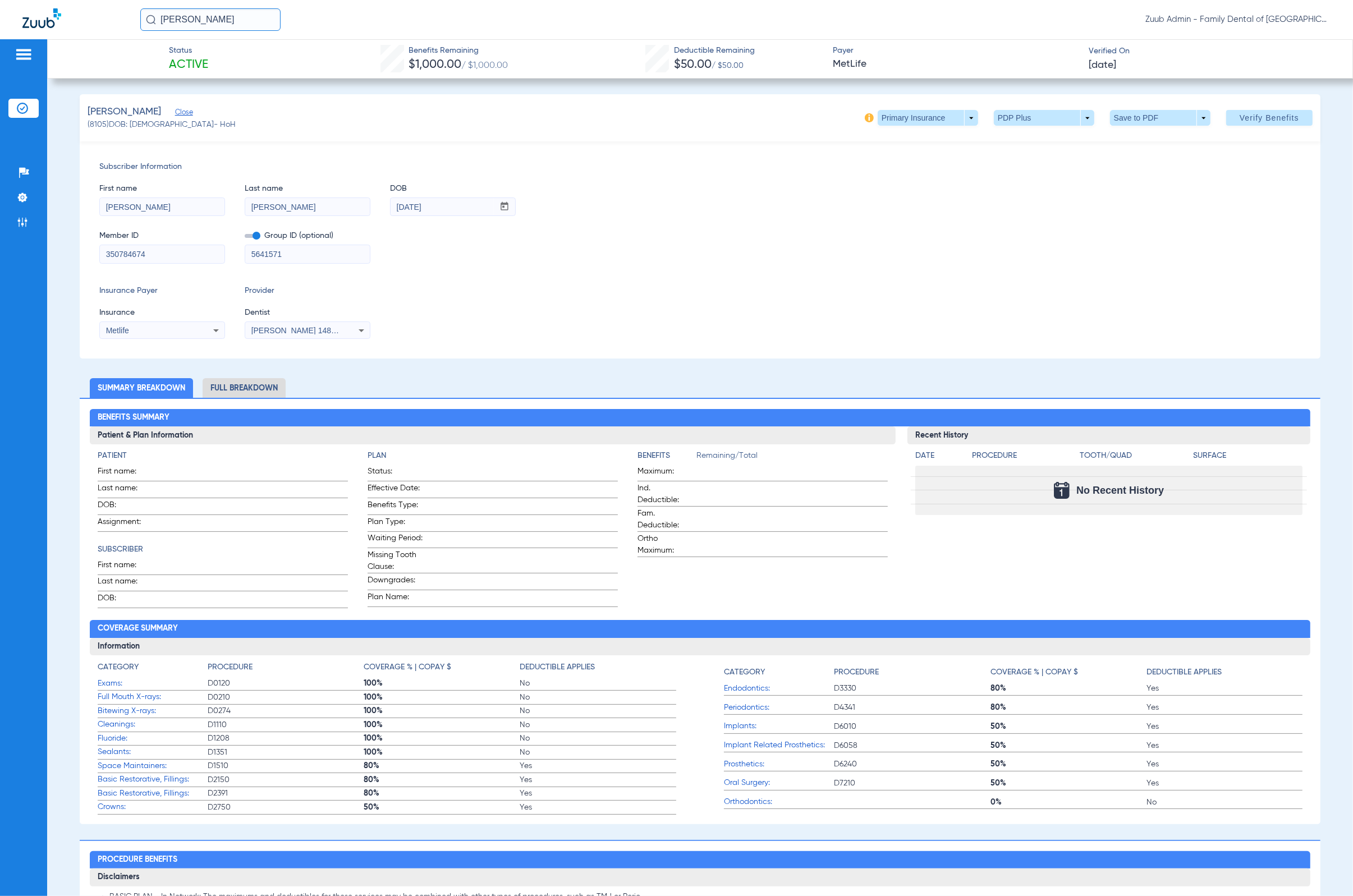
click at [262, 382] on li "Full Breakdown" at bounding box center [244, 387] width 83 height 19
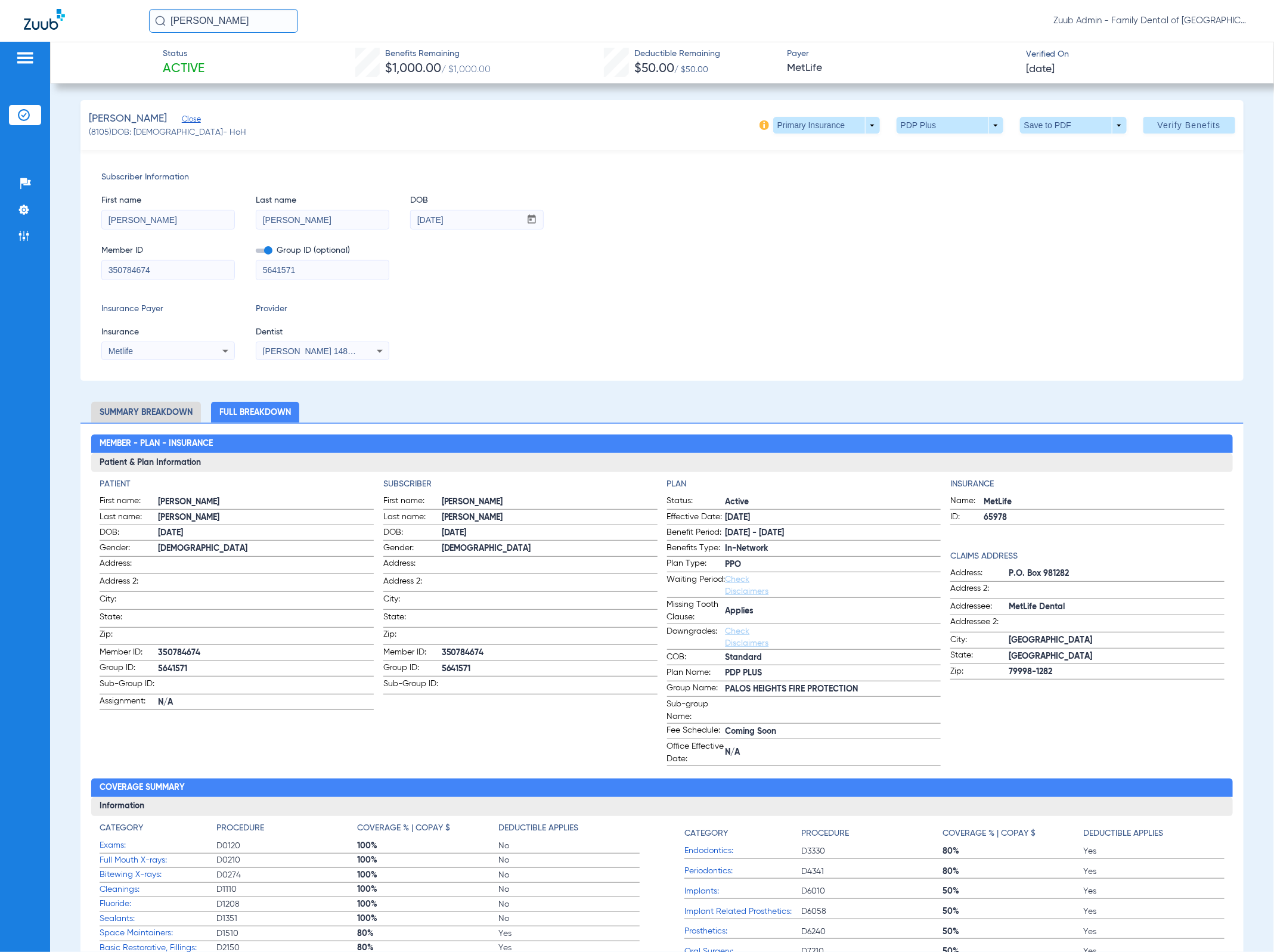
click at [139, 267] on input "350784674" at bounding box center [168, 270] width 132 height 19
click at [352, 230] on div "First name [PERSON_NAME] Last name [PERSON_NAME] DOB mm / dd / yyyy [DATE] Memb…" at bounding box center [662, 231] width 1121 height 97
click at [352, 229] on div "[PERSON_NAME]" at bounding box center [322, 220] width 133 height 20
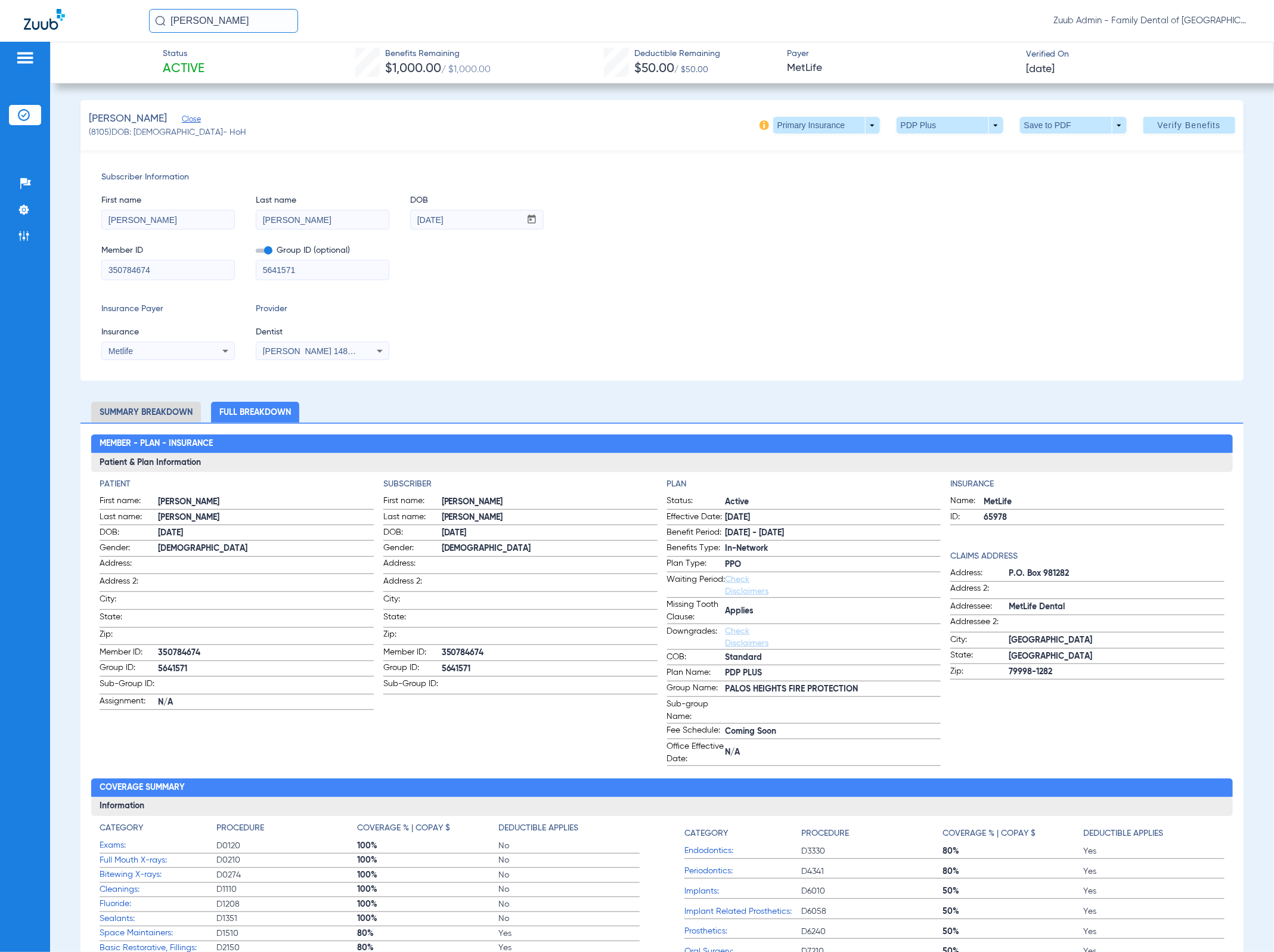
click at [352, 229] on div "[PERSON_NAME]" at bounding box center [322, 220] width 133 height 20
click at [352, 225] on input "[PERSON_NAME]" at bounding box center [322, 219] width 132 height 19
click at [29, 205] on img at bounding box center [24, 210] width 12 height 12
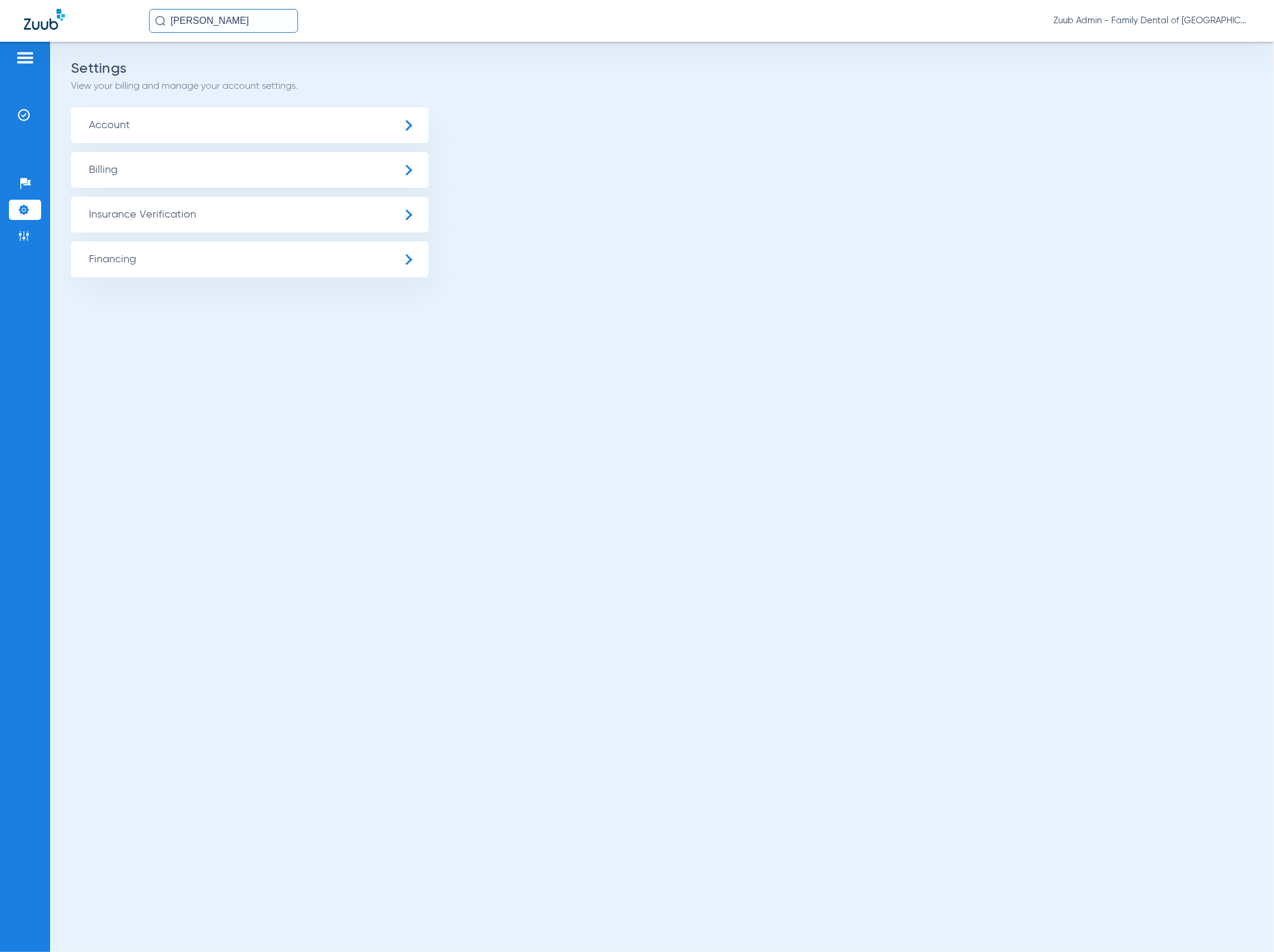
click at [167, 125] on span "Account" at bounding box center [249, 125] width 358 height 36
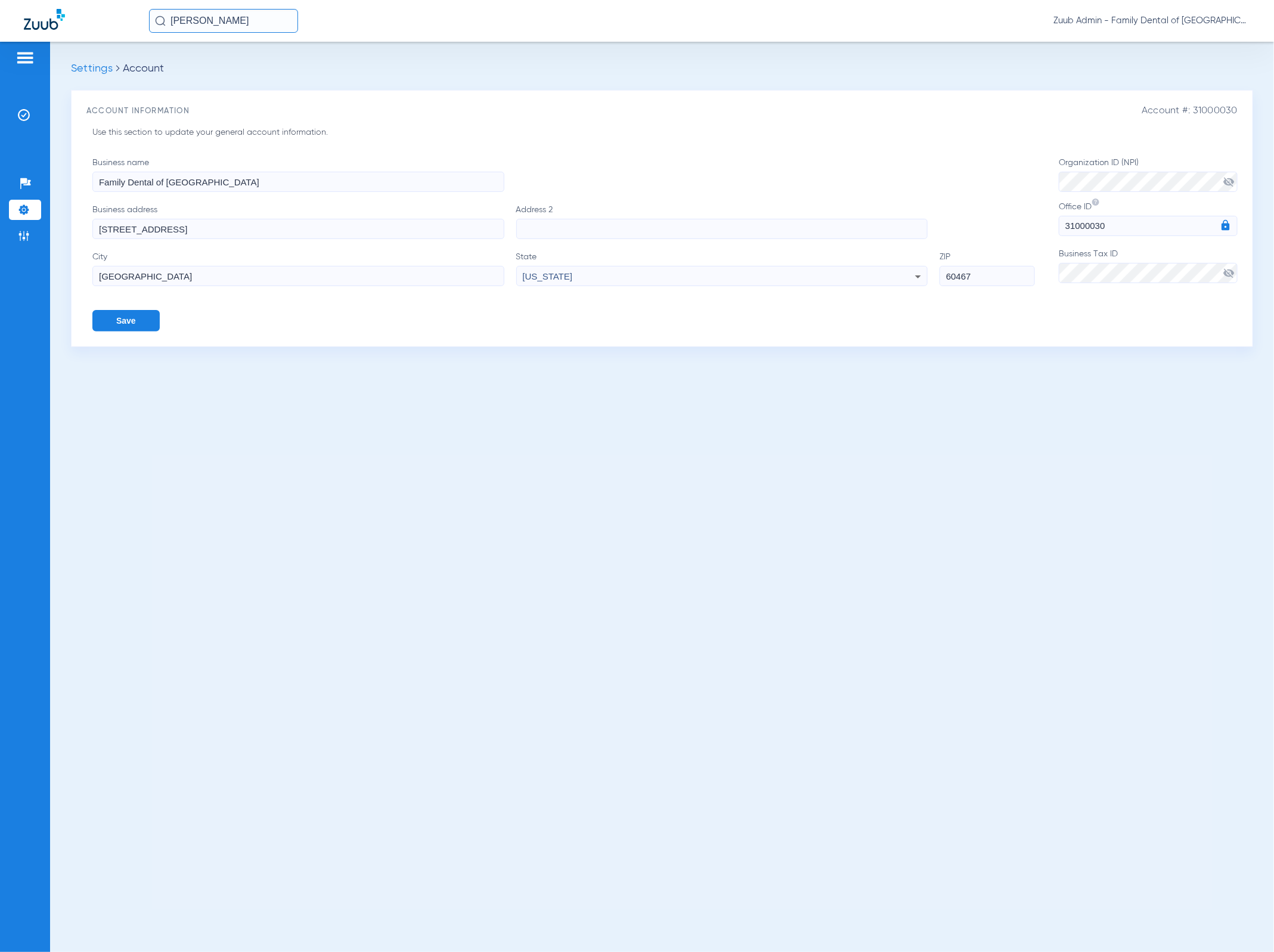
drag, startPoint x: 1119, startPoint y: 21, endPoint x: 1203, endPoint y: 23, distance: 84.0
click at [945, 23] on span "Zuub Admin - Family Dental of [GEOGRAPHIC_DATA]" at bounding box center [1151, 21] width 197 height 12
drag, startPoint x: 1118, startPoint y: 19, endPoint x: 1225, endPoint y: 19, distance: 107.0
click at [945, 19] on div at bounding box center [637, 476] width 1274 height 952
click at [221, 27] on input "[PERSON_NAME]" at bounding box center [223, 21] width 149 height 24
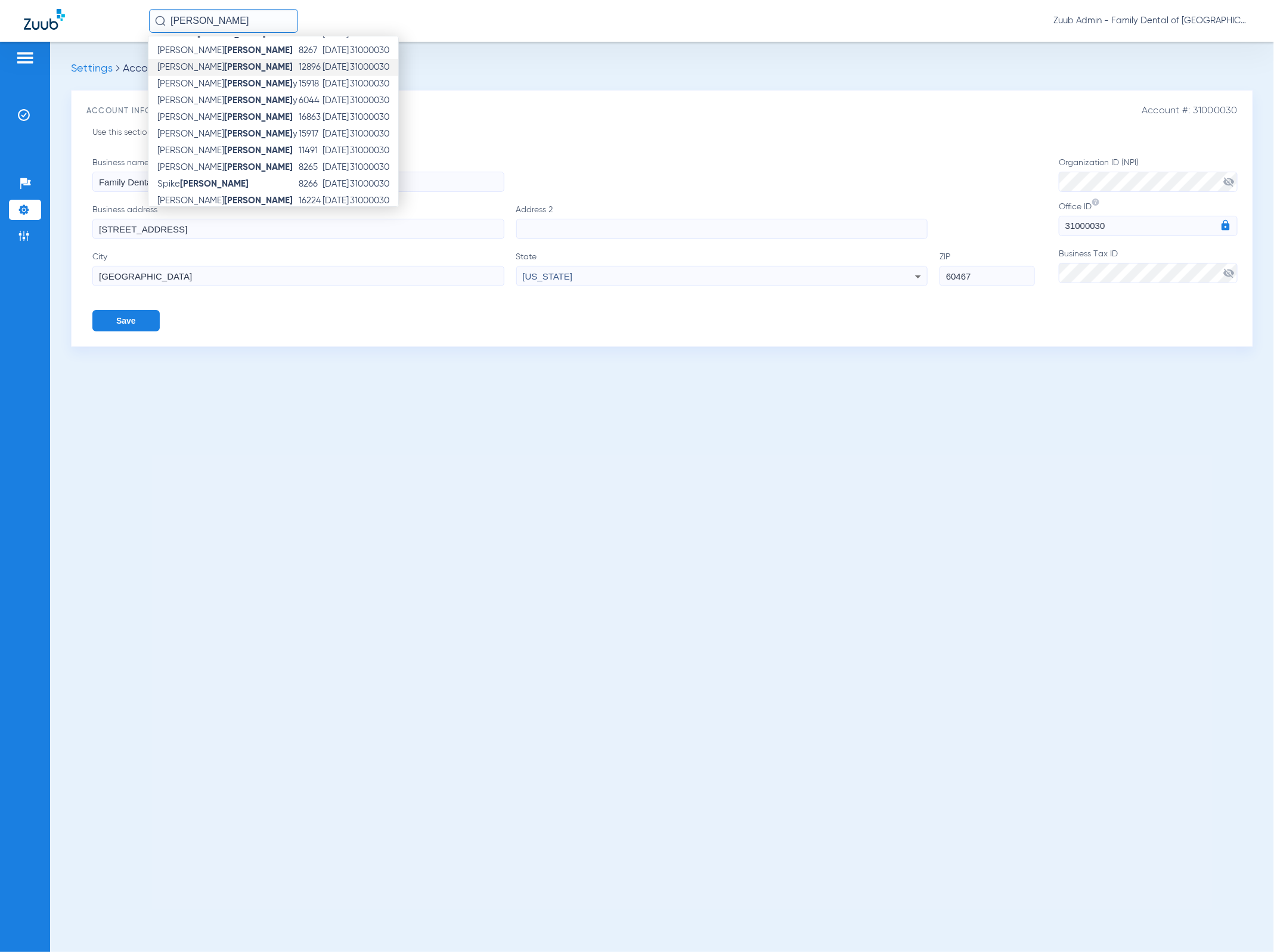
scroll to position [72, 0]
click at [298, 187] on td "8105" at bounding box center [310, 191] width 24 height 17
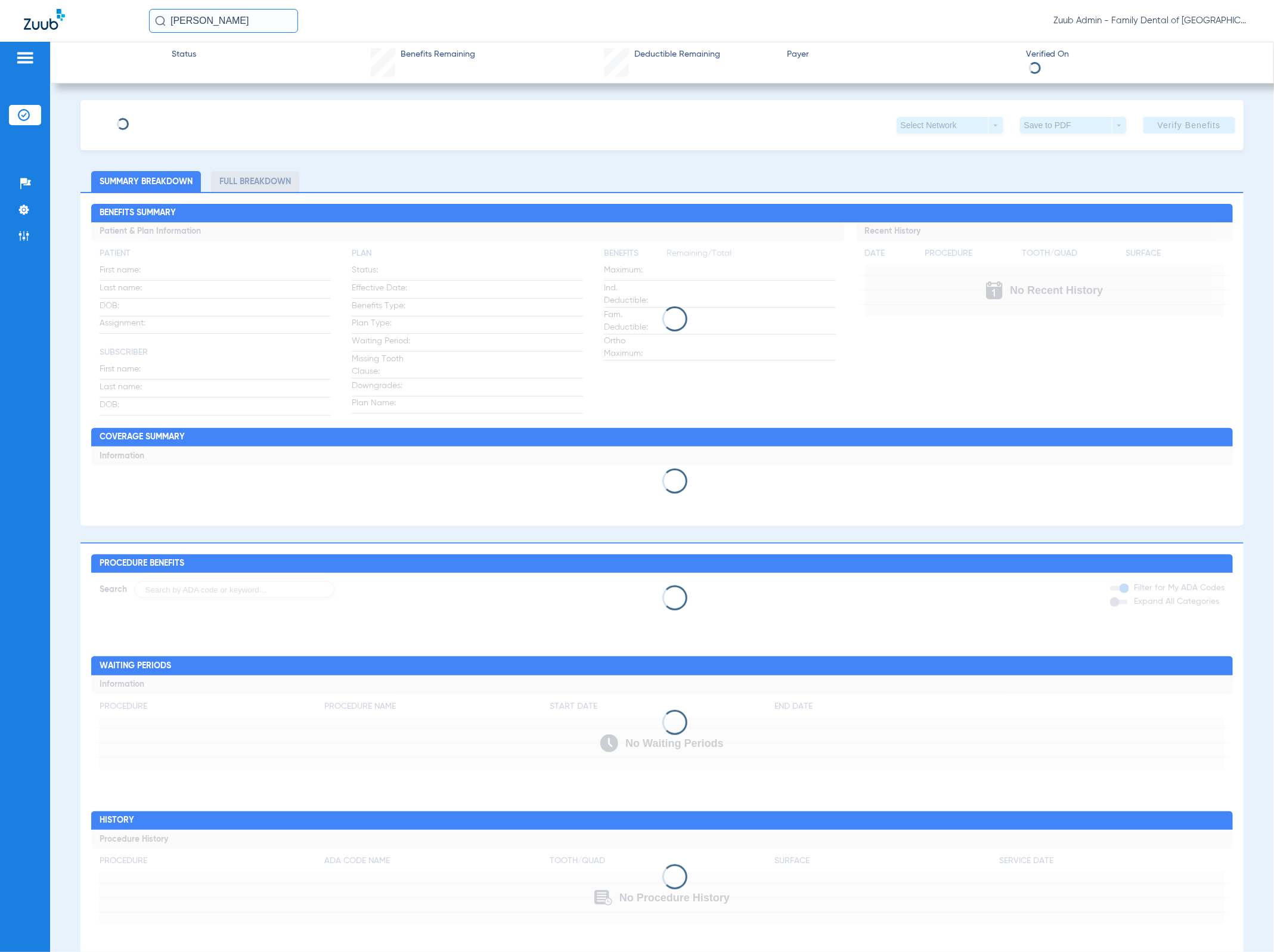
type input "[PERSON_NAME]"
type input "[DATE]"
type input "350784674"
type input "5641571"
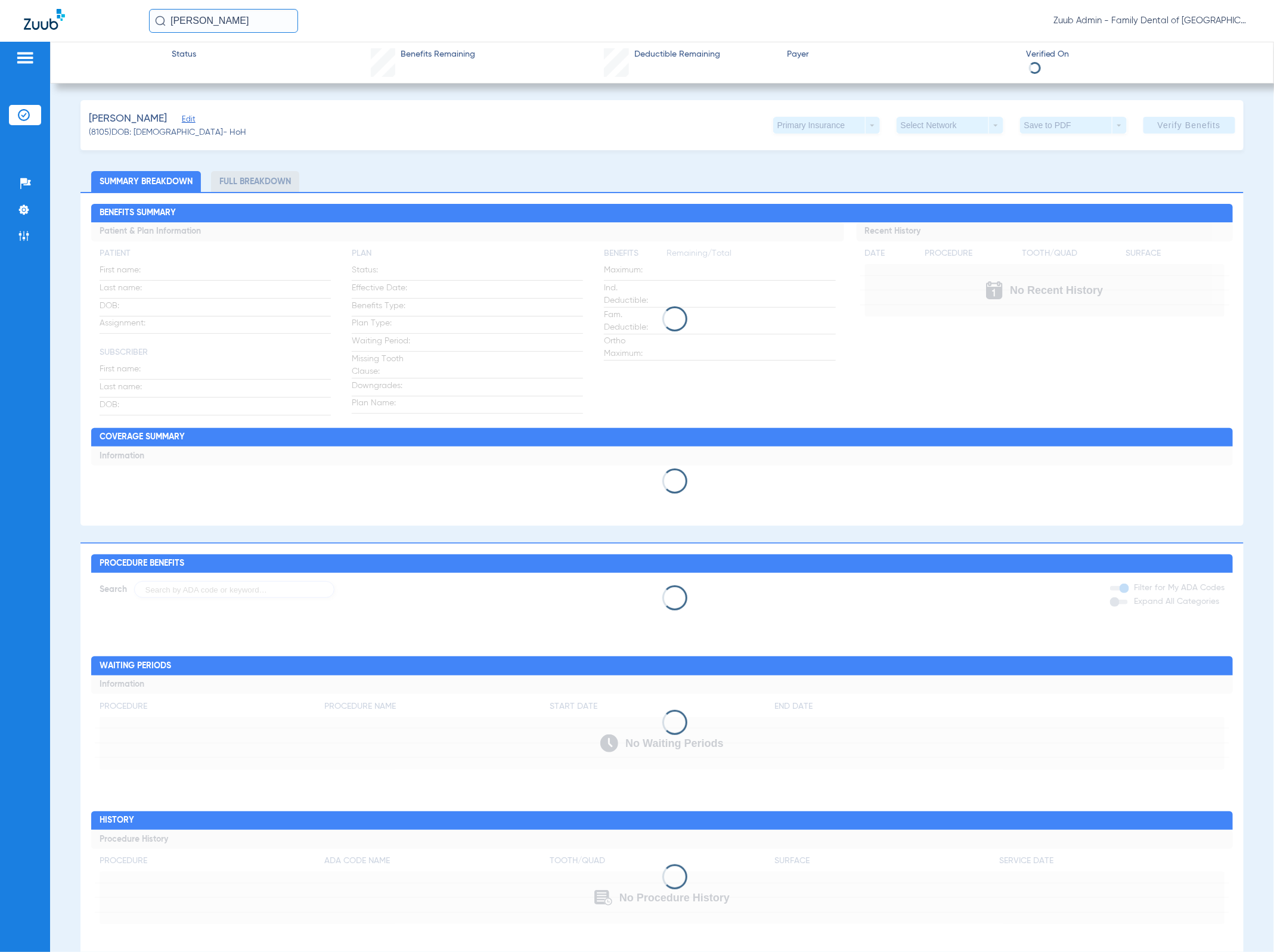
click at [189, 116] on span "Edit" at bounding box center [187, 120] width 11 height 11
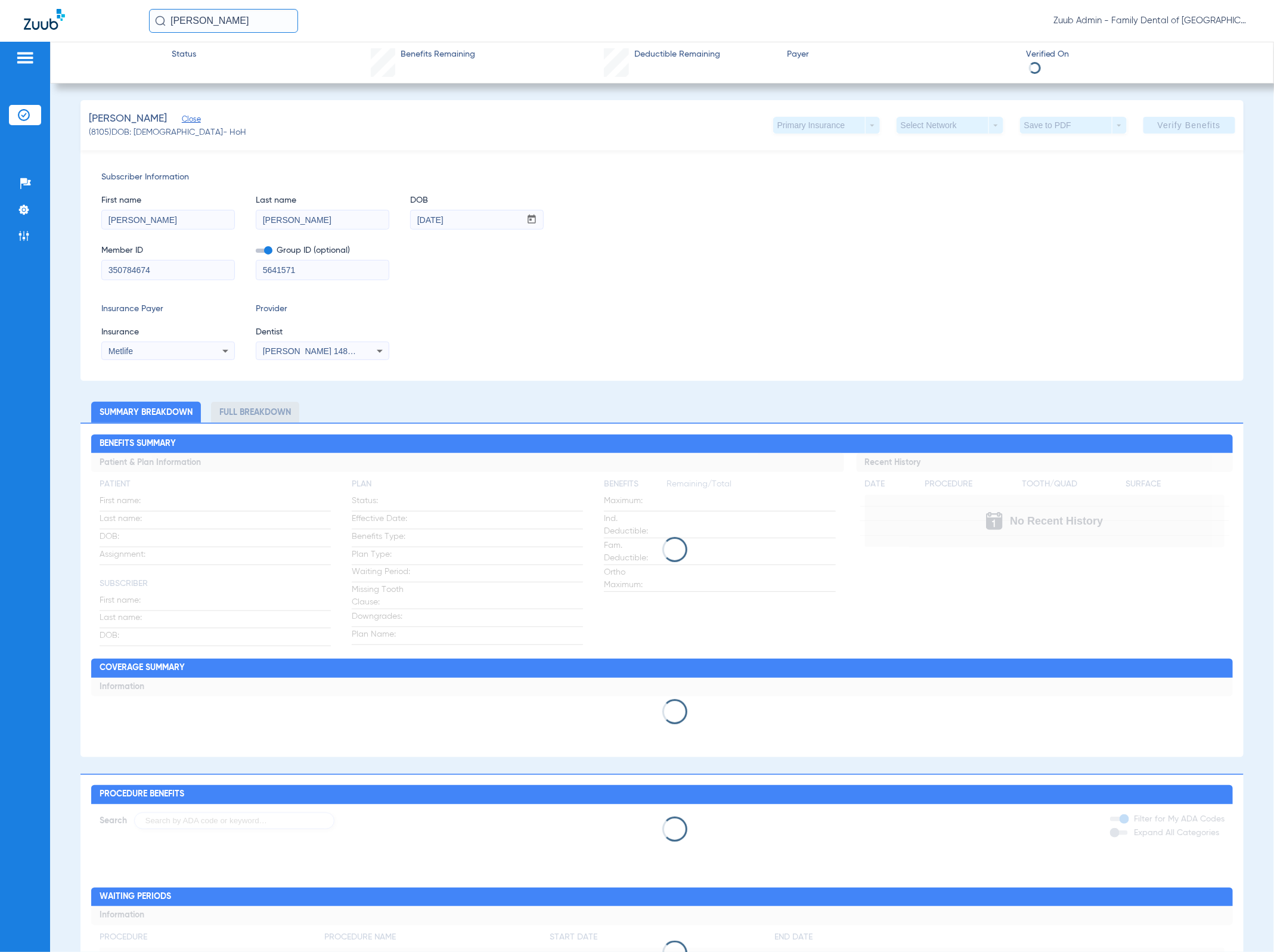
click at [185, 269] on input "350784674" at bounding box center [168, 270] width 132 height 19
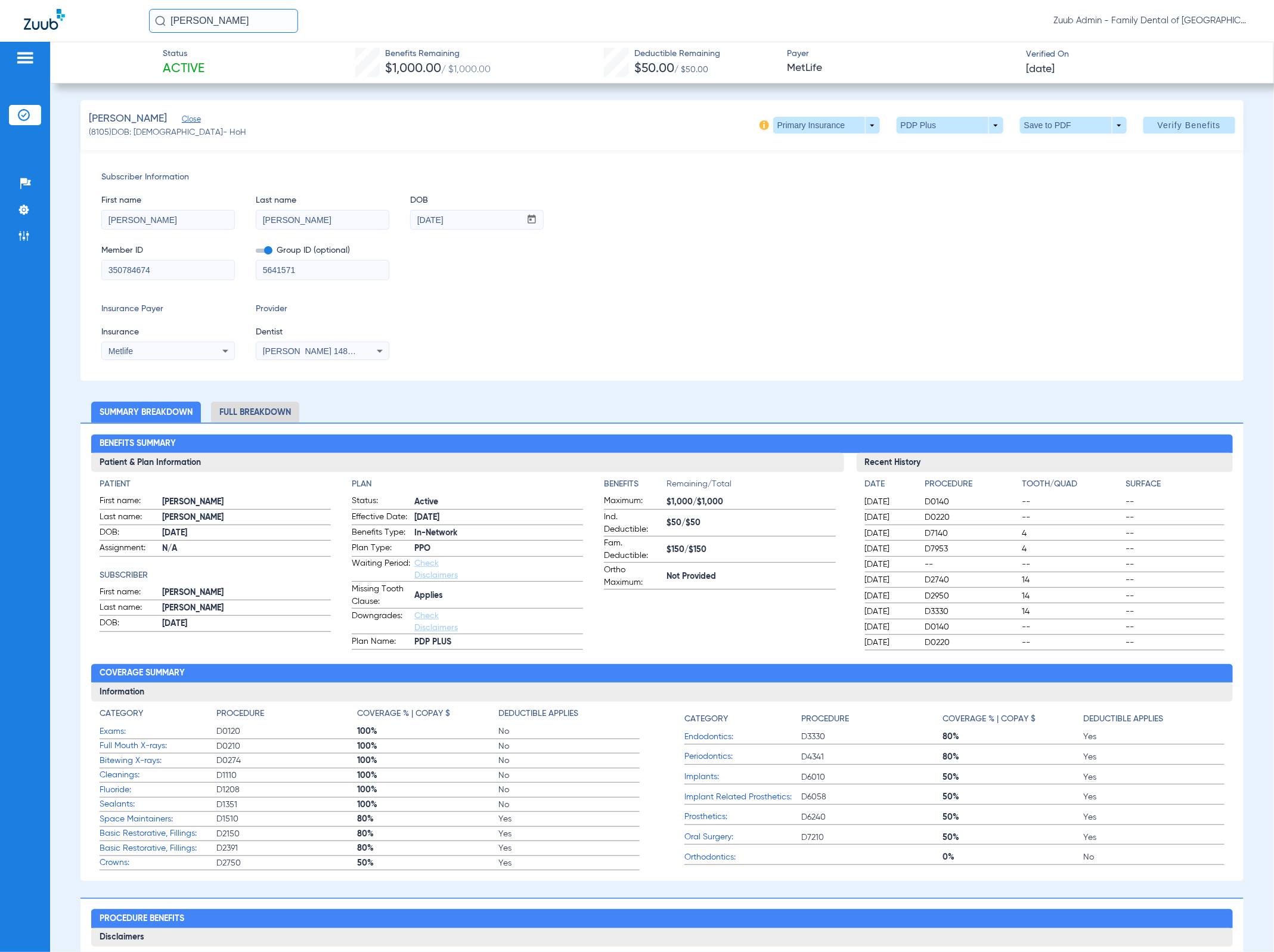
click at [185, 269] on input "350784674" at bounding box center [168, 270] width 132 height 19
click at [327, 210] on input "[PERSON_NAME]" at bounding box center [322, 219] width 132 height 19
click at [190, 257] on mat-form-field "350784674" at bounding box center [168, 268] width 133 height 23
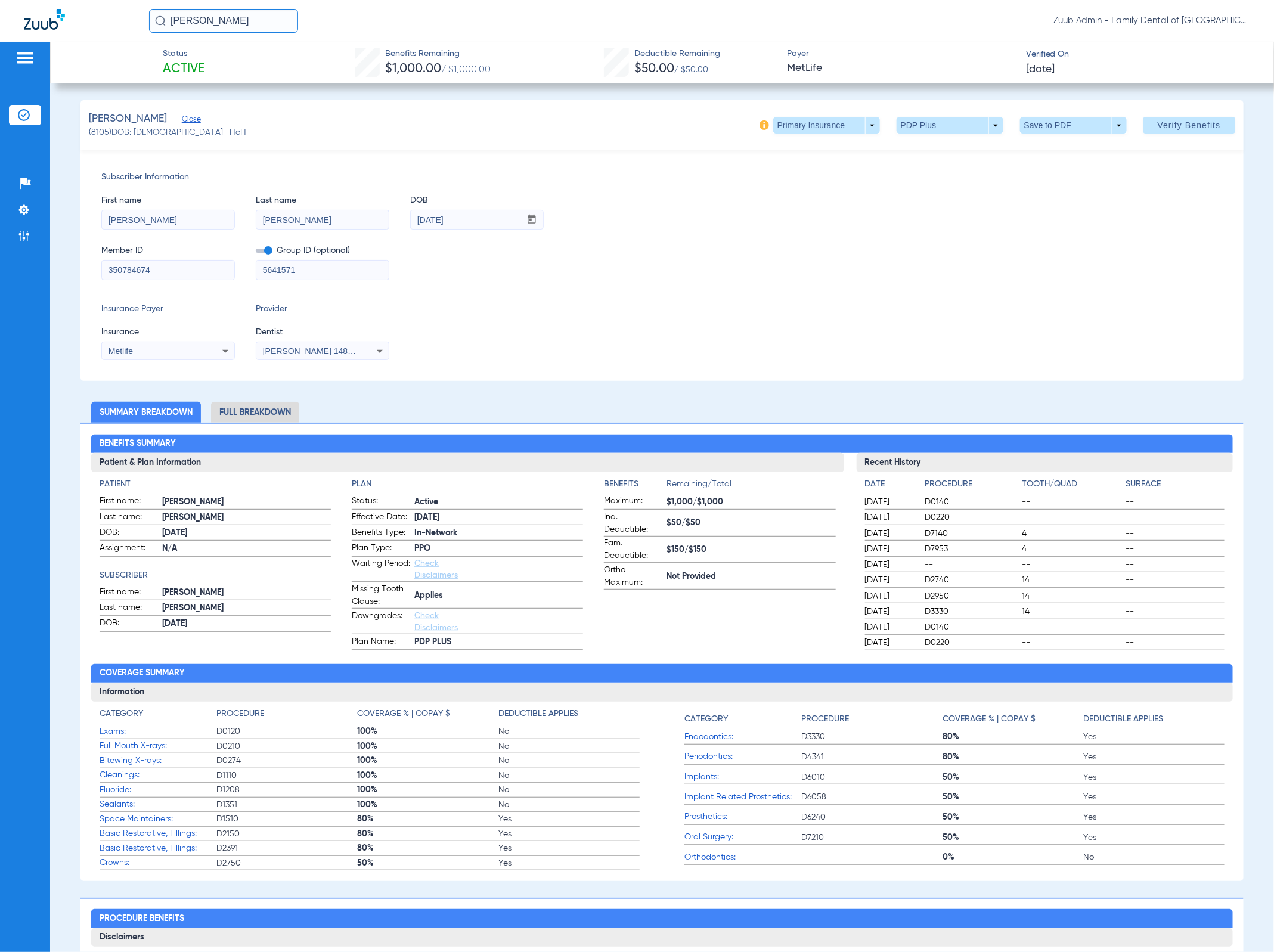
click at [336, 233] on div "First name [PERSON_NAME] Last name [PERSON_NAME] DOB mm / dd / yyyy [DATE] Memb…" at bounding box center [662, 231] width 1121 height 97
click at [336, 229] on div "[PERSON_NAME]" at bounding box center [322, 220] width 133 height 20
click at [15, 236] on li "Admin" at bounding box center [25, 236] width 32 height 20
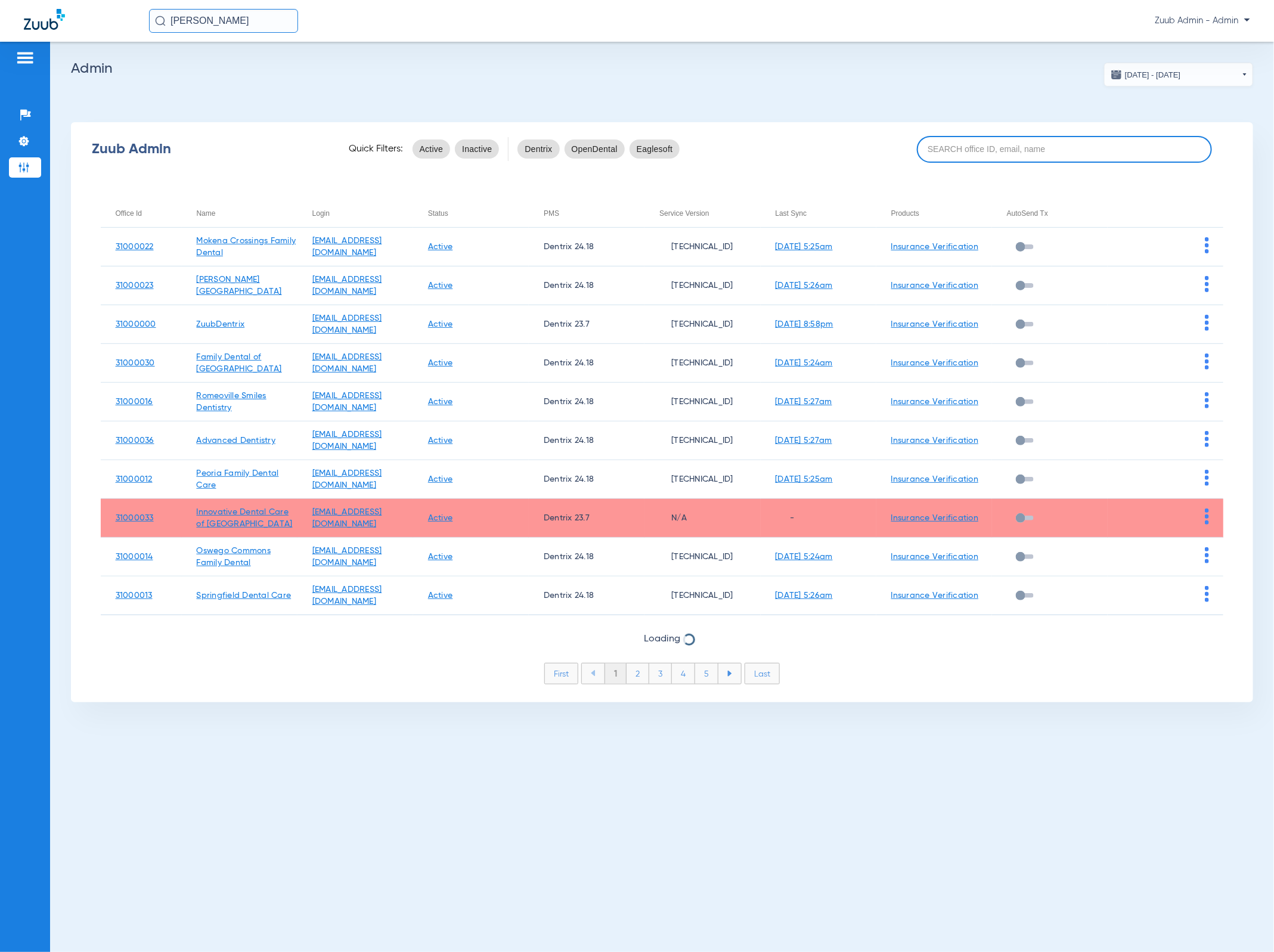
click at [945, 153] on input at bounding box center [1065, 149] width 295 height 27
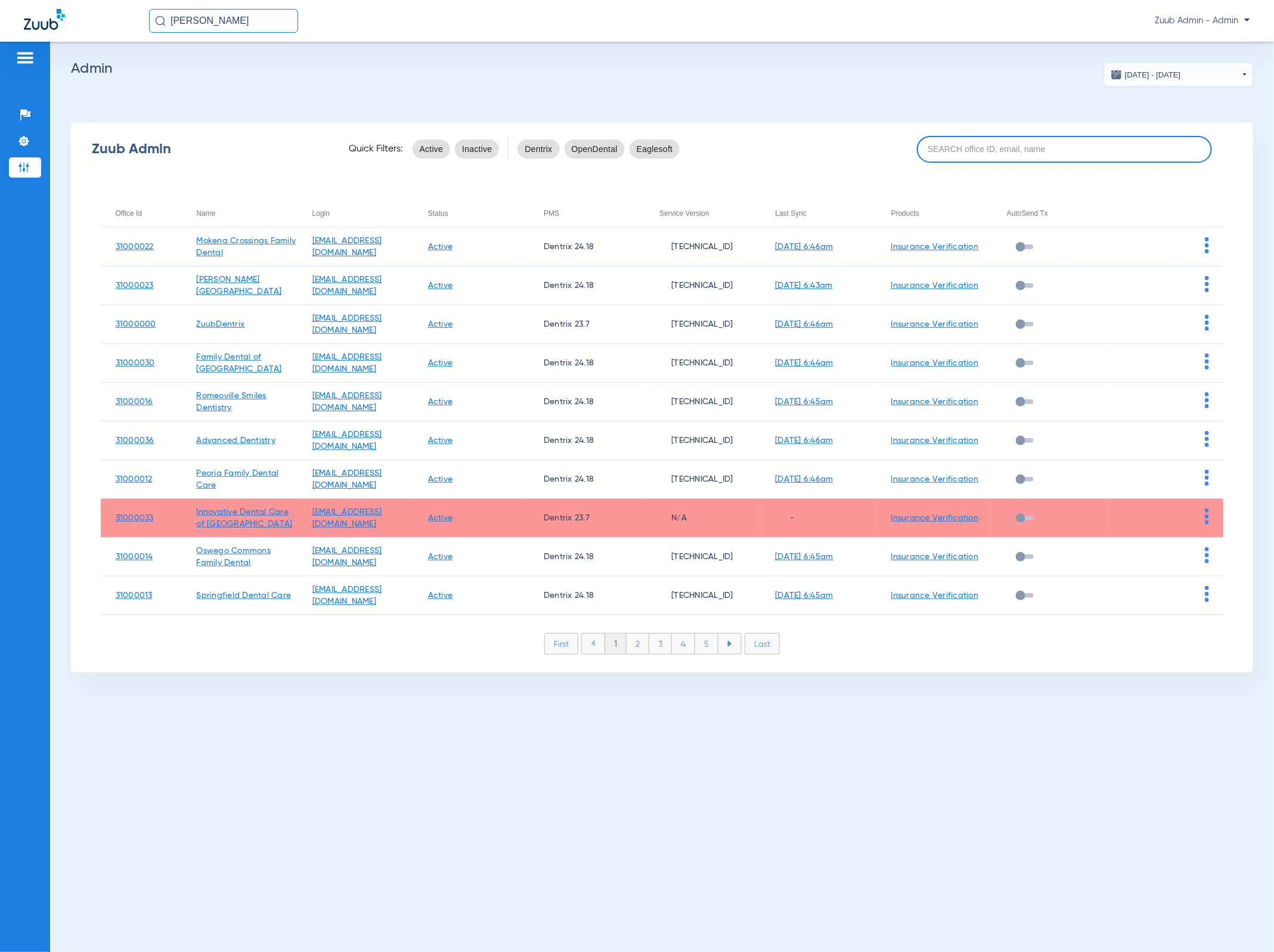
paste input "31000040"
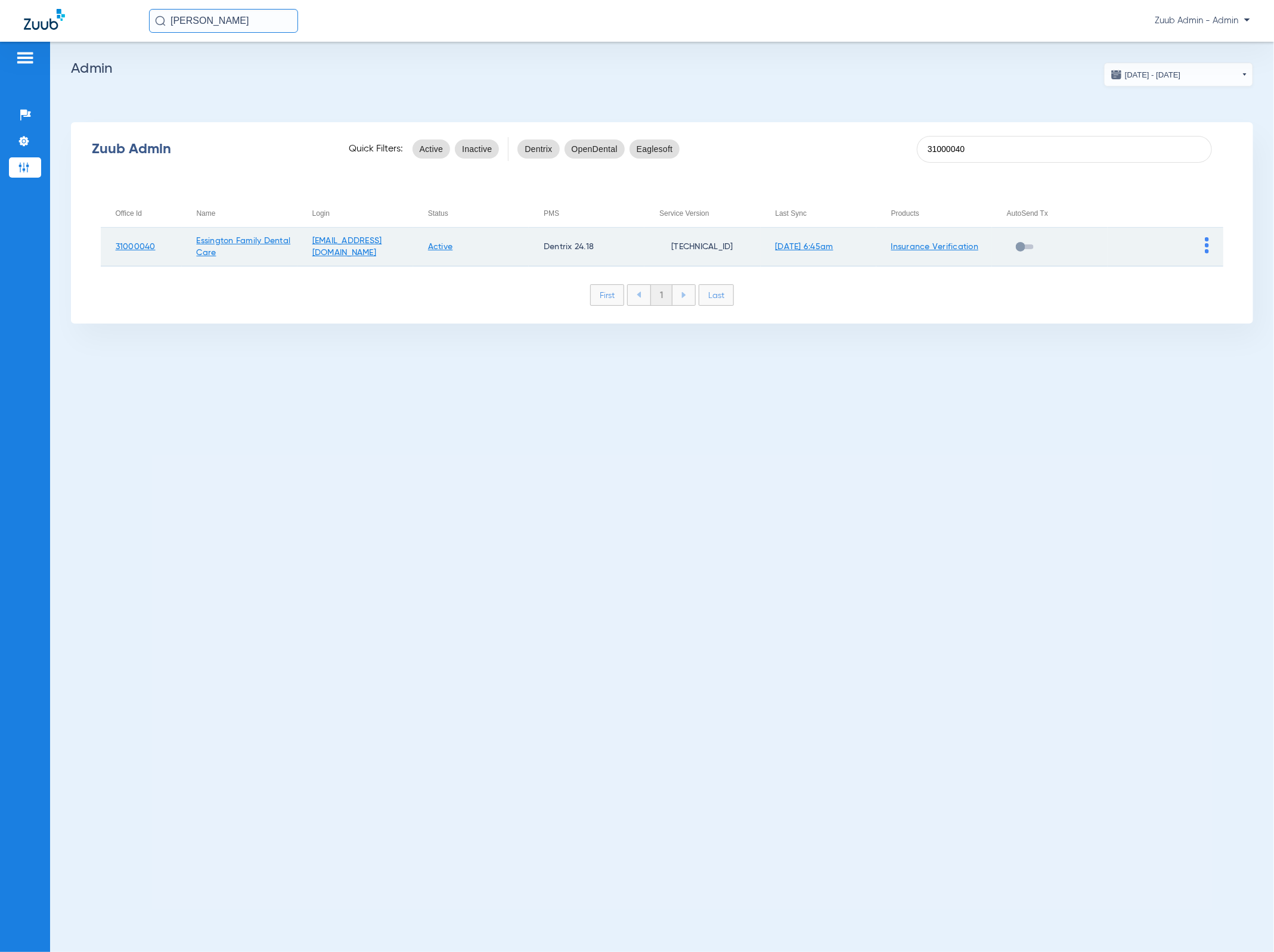
type input "31000040"
click at [945, 243] on td at bounding box center [1165, 247] width 115 height 39
click at [945, 248] on img at bounding box center [1207, 246] width 4 height 16
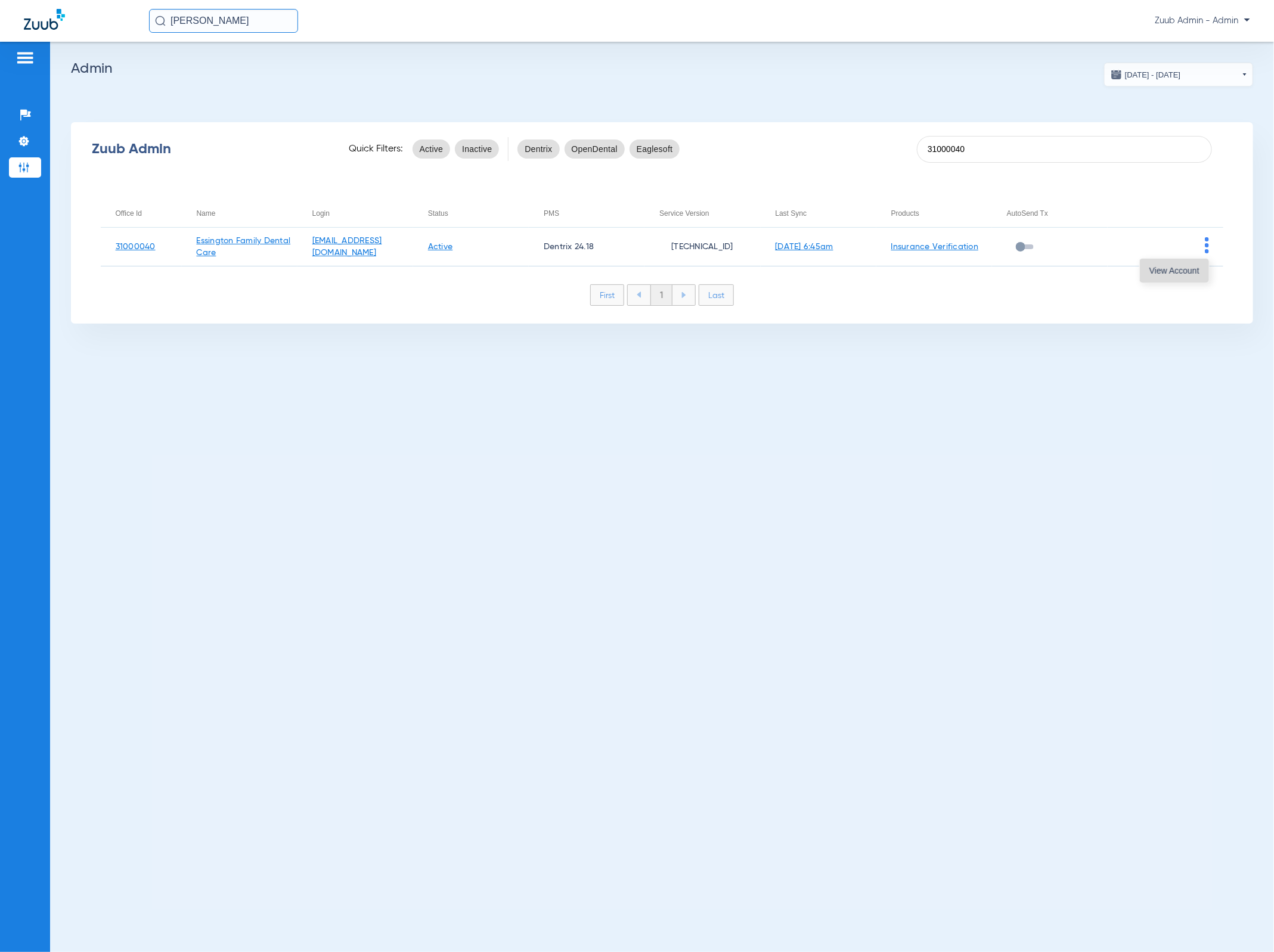
click at [945, 262] on button "View Account" at bounding box center [1175, 271] width 69 height 24
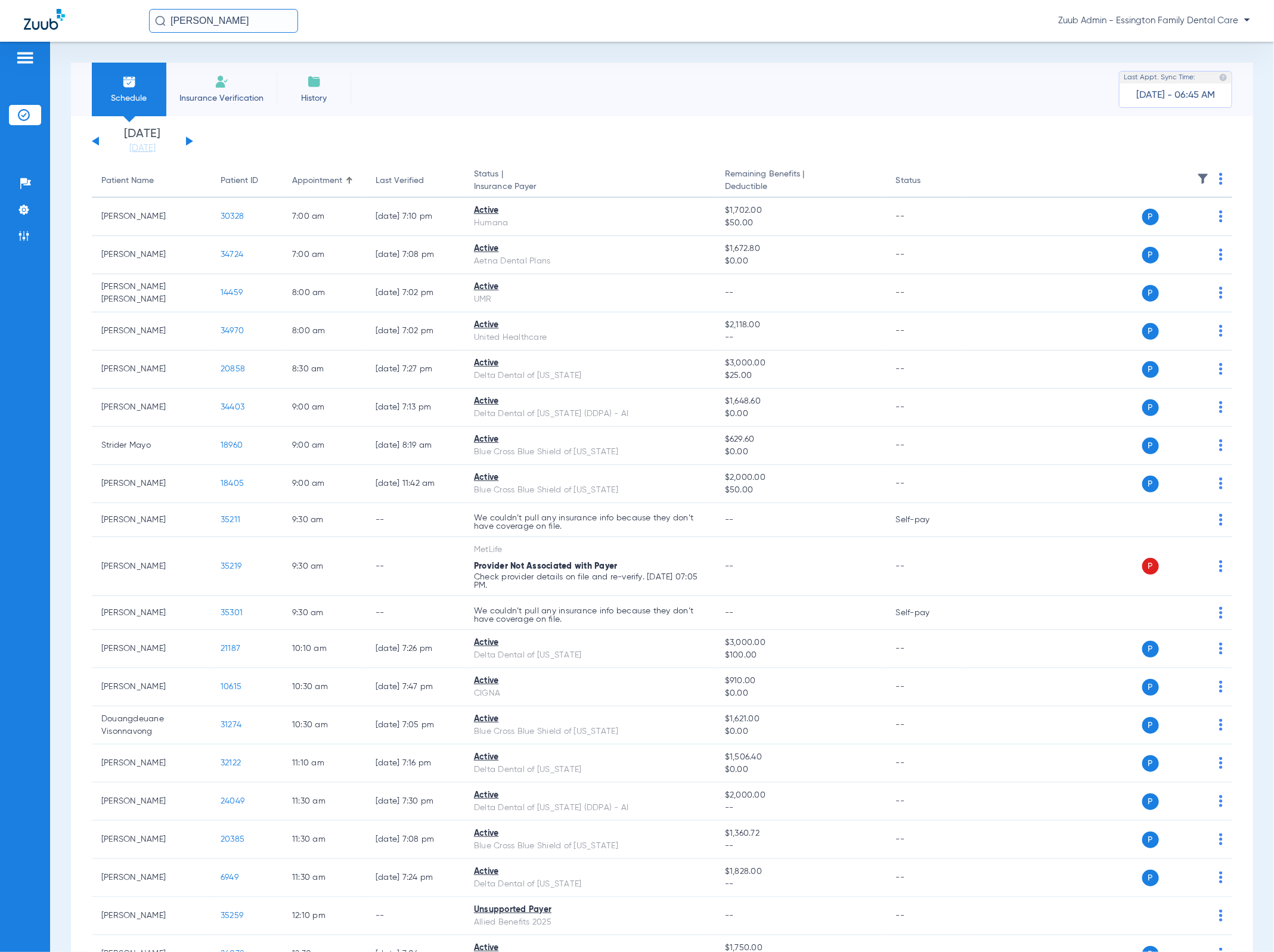
click at [234, 17] on input "[PERSON_NAME]" at bounding box center [223, 21] width 149 height 24
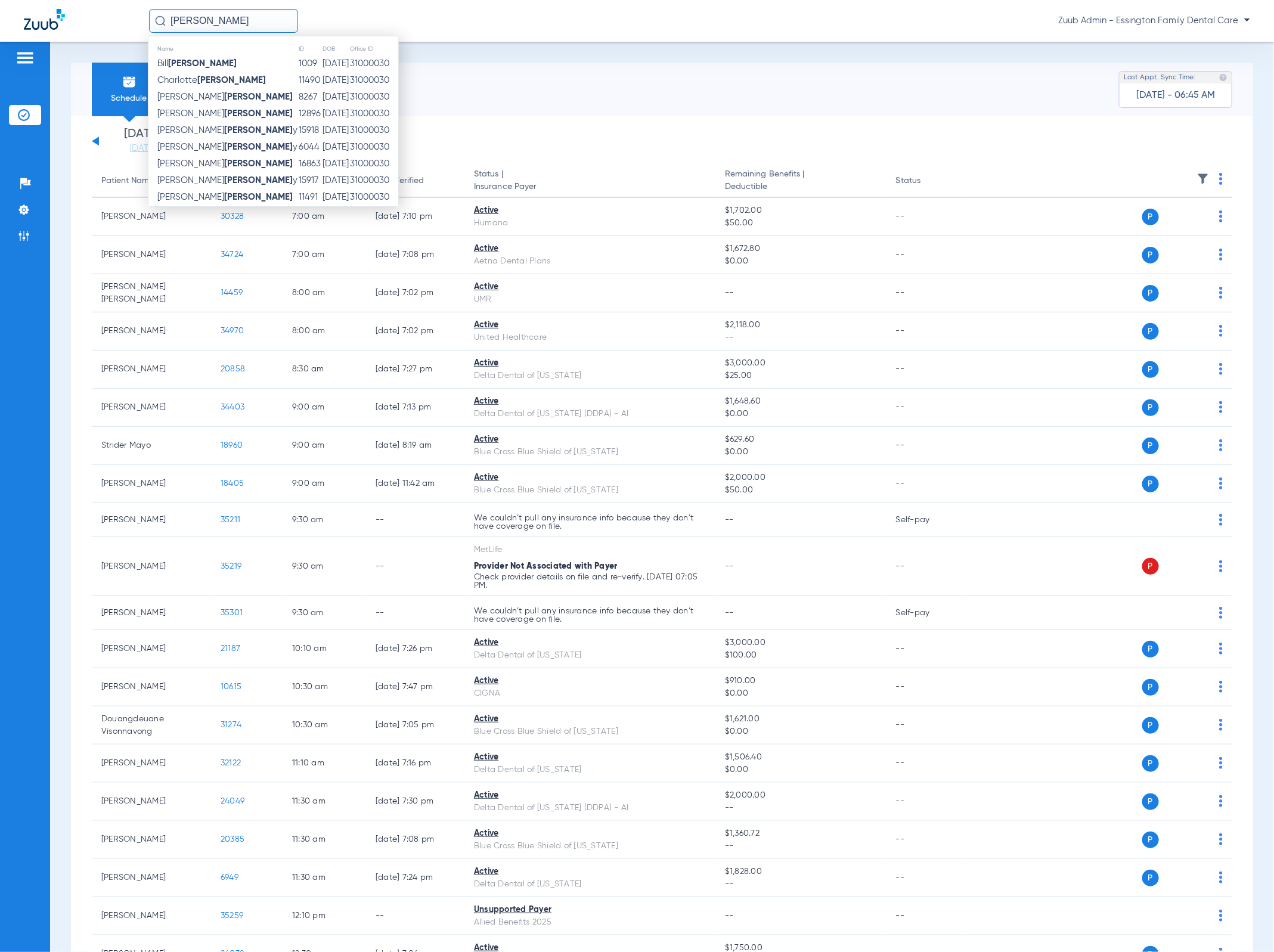
click at [234, 17] on input "[PERSON_NAME]" at bounding box center [223, 21] width 149 height 24
paste input "26253"
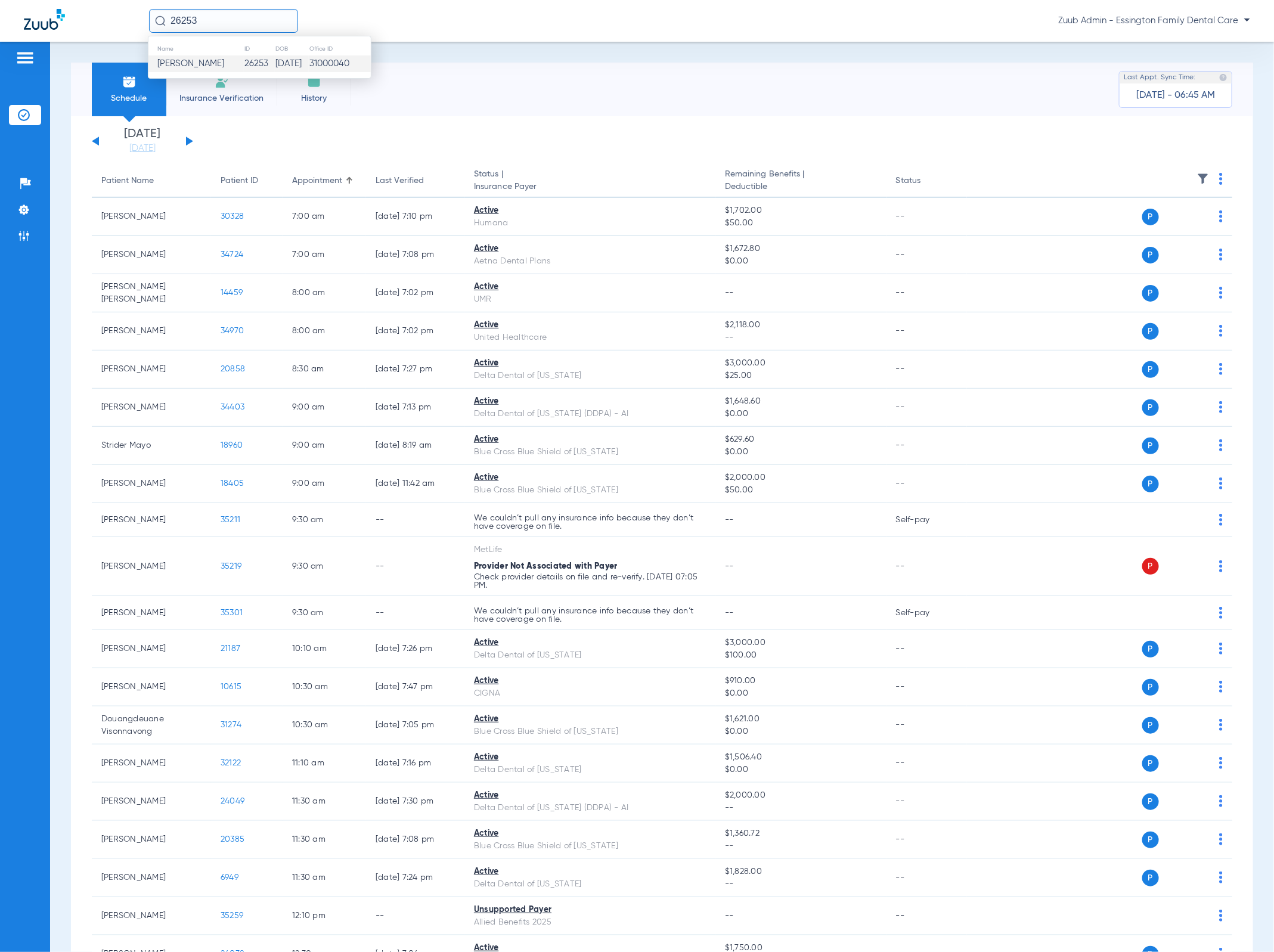
click at [218, 57] on td "[PERSON_NAME]" at bounding box center [196, 63] width 95 height 17
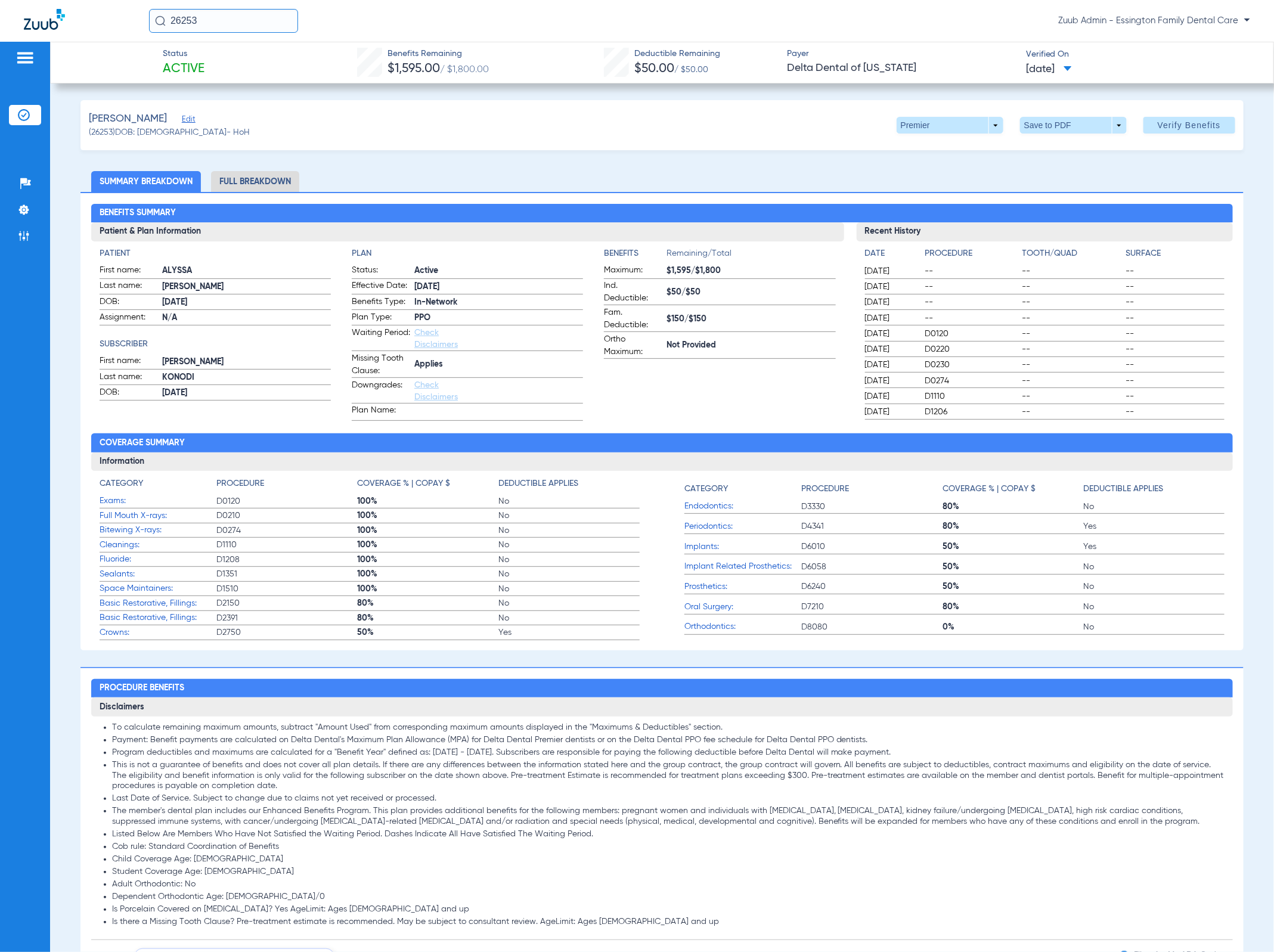
click at [268, 183] on li "Full Breakdown" at bounding box center [255, 181] width 88 height 21
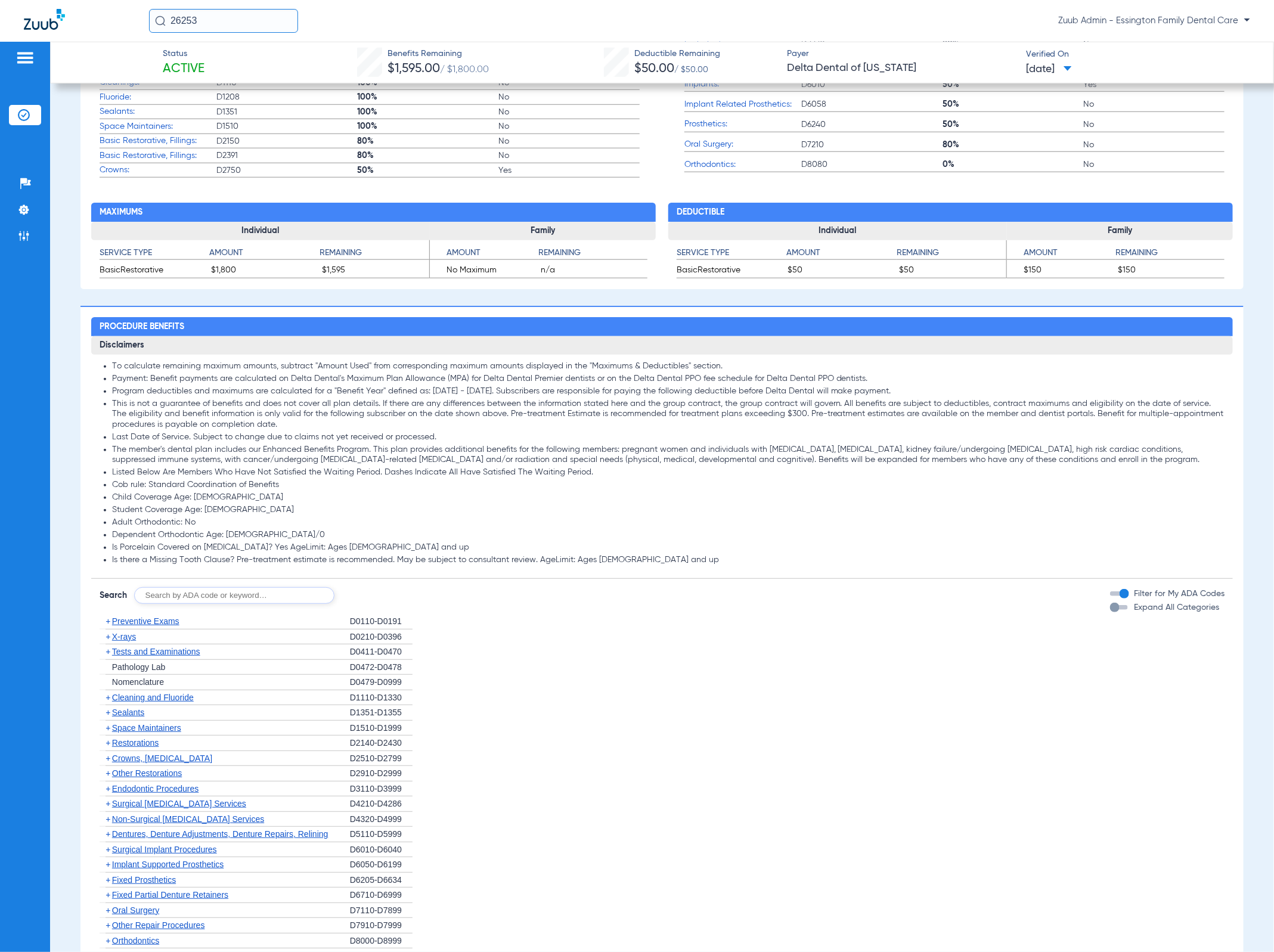
scroll to position [981, 0]
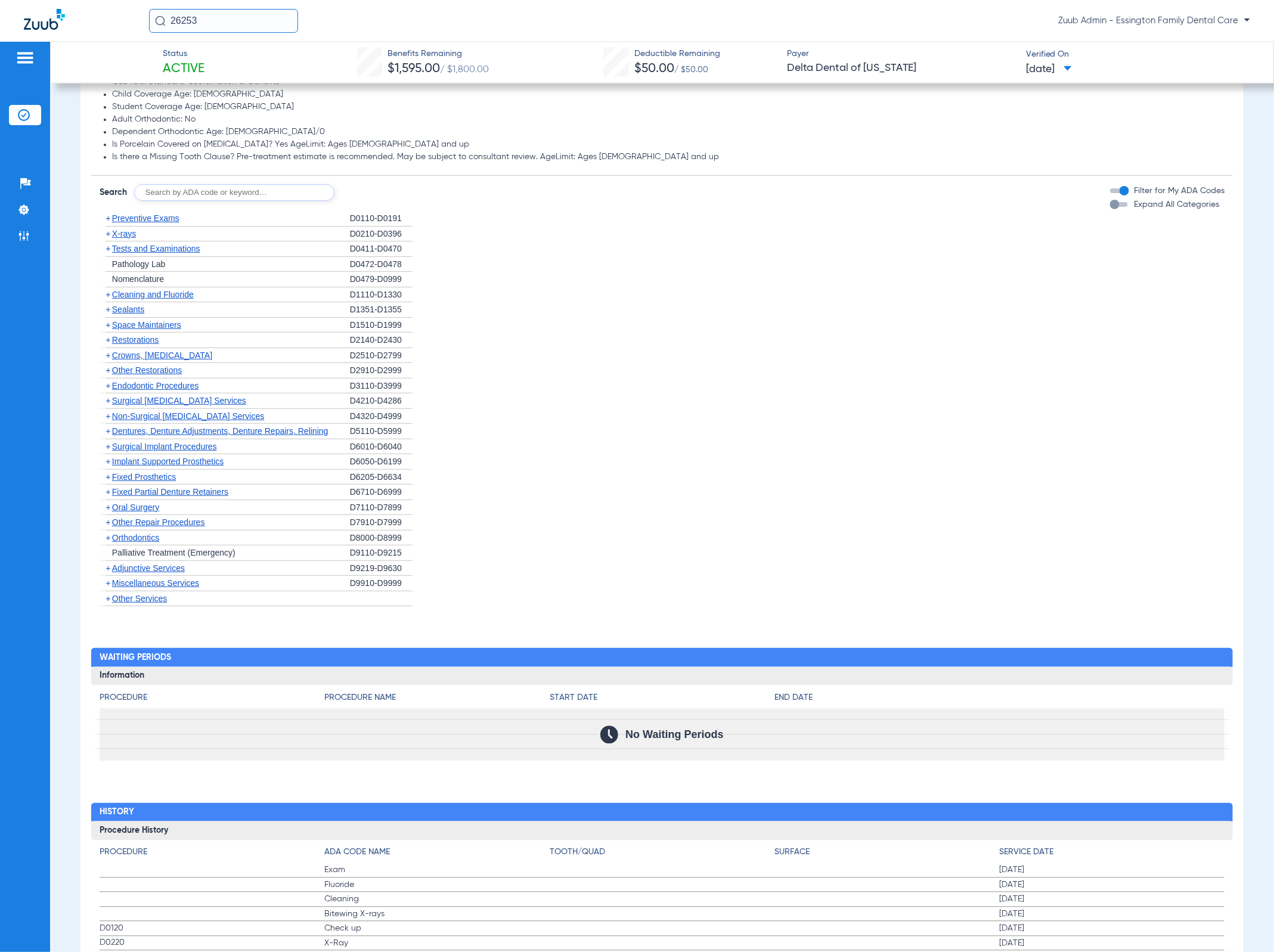
click at [150, 221] on span "Preventive Exams" at bounding box center [145, 218] width 67 height 9
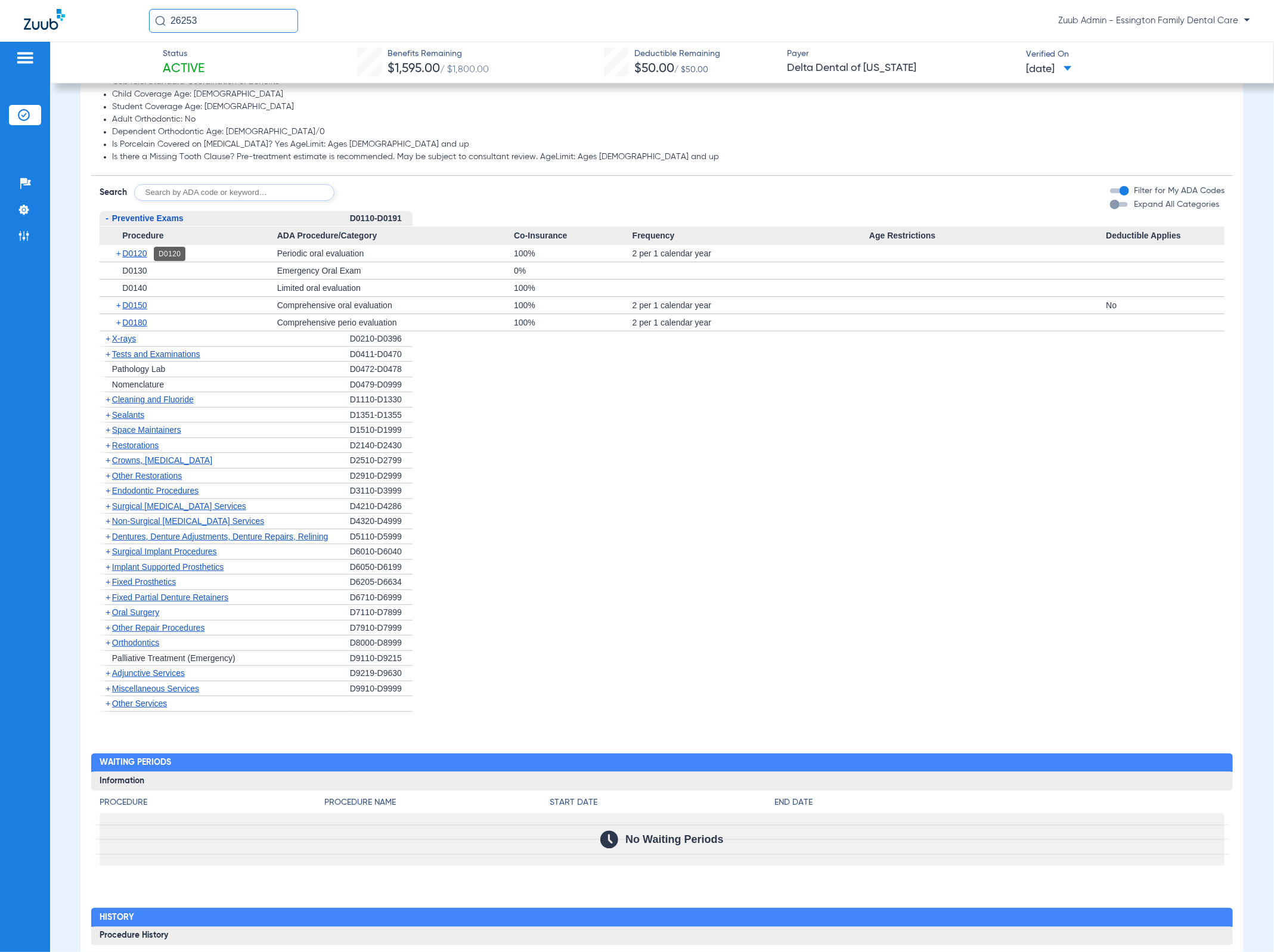
click at [143, 253] on span "D0120" at bounding box center [134, 254] width 25 height 9
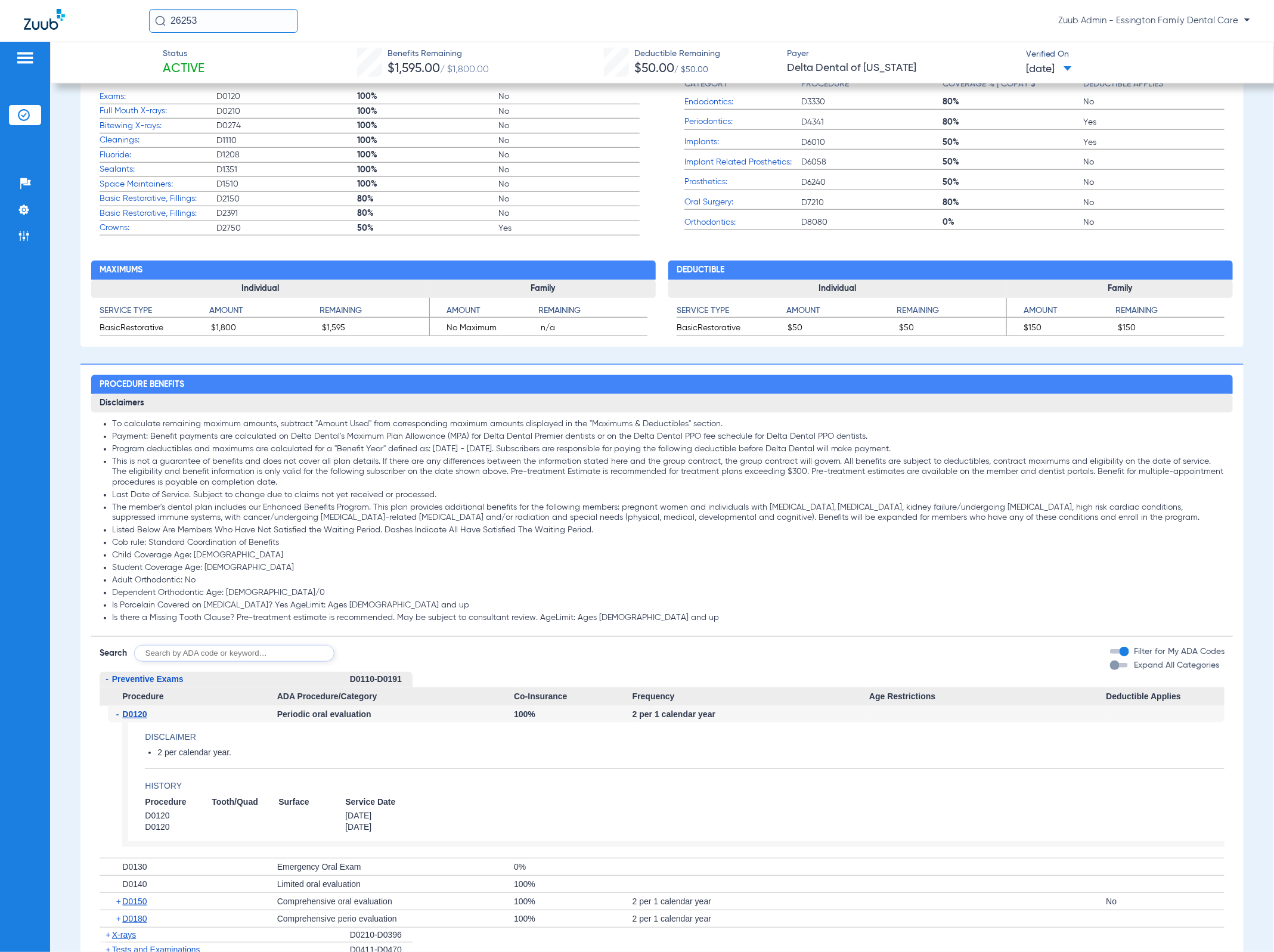
scroll to position [0, 0]
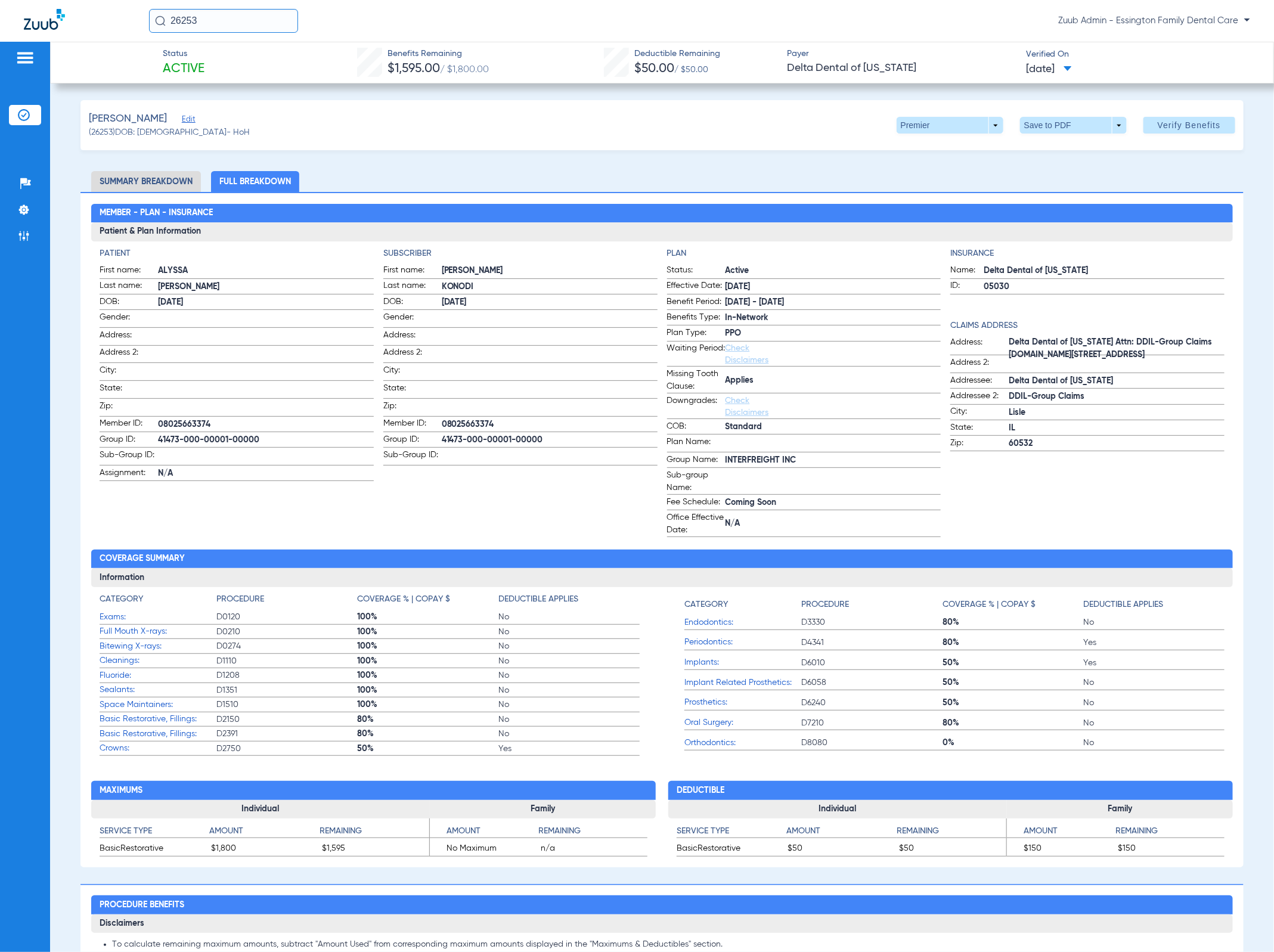
click at [215, 18] on input "26253" at bounding box center [223, 21] width 149 height 24
paste input "017"
type input "26017"
click at [217, 59] on td "[PERSON_NAME]" at bounding box center [197, 63] width 96 height 17
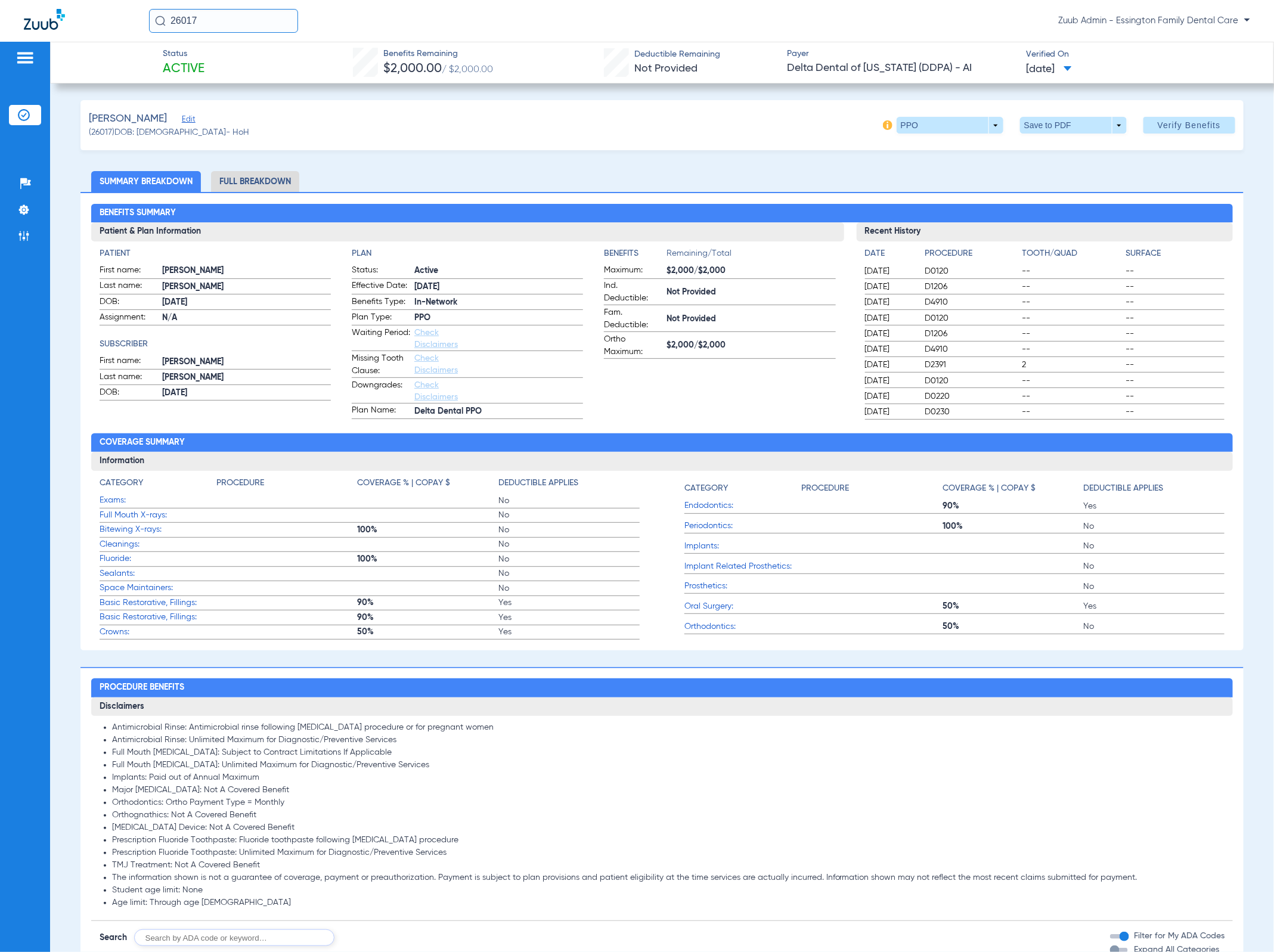
click at [246, 185] on li "Full Breakdown" at bounding box center [255, 181] width 88 height 21
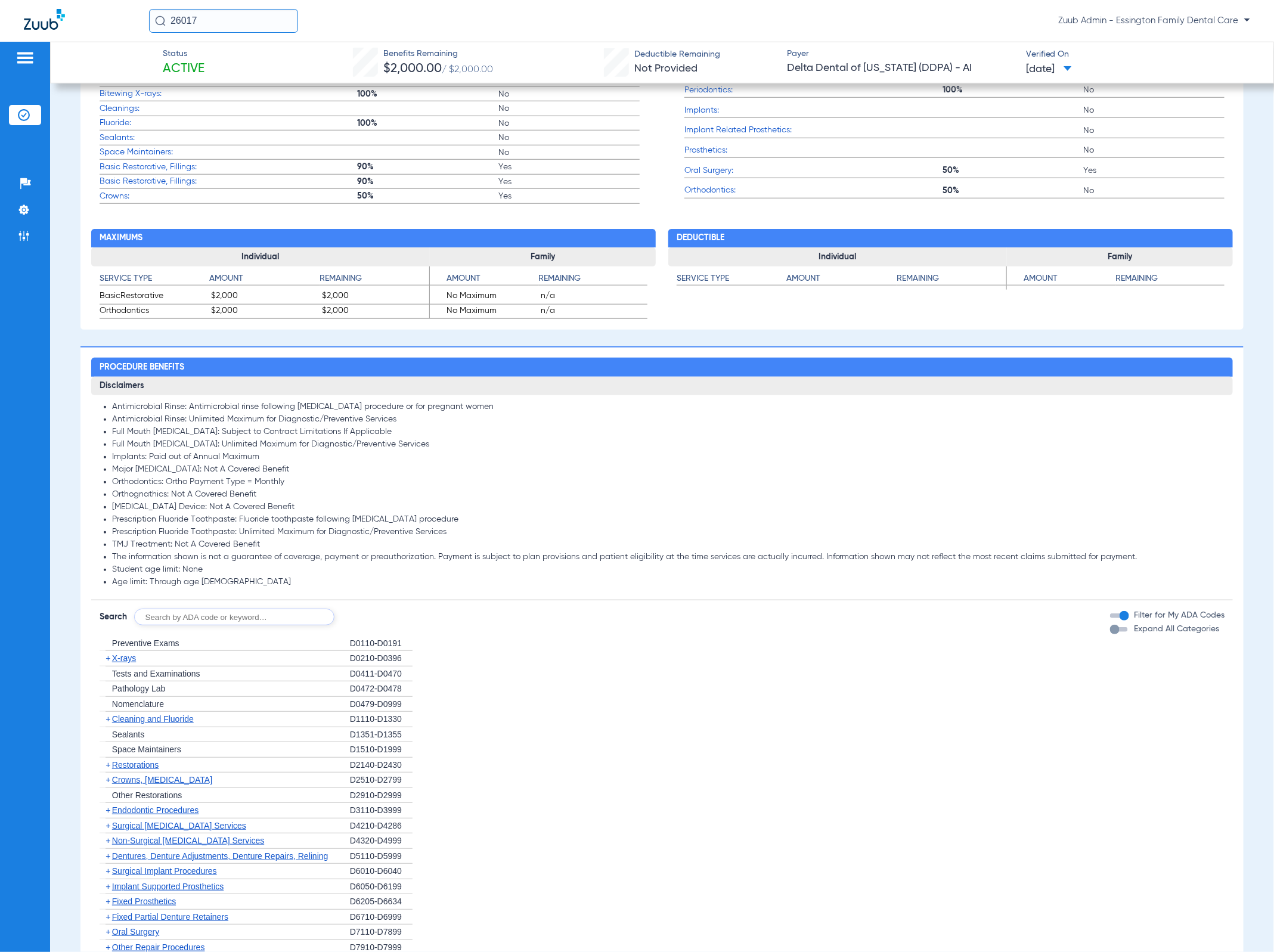
scroll to position [614, 0]
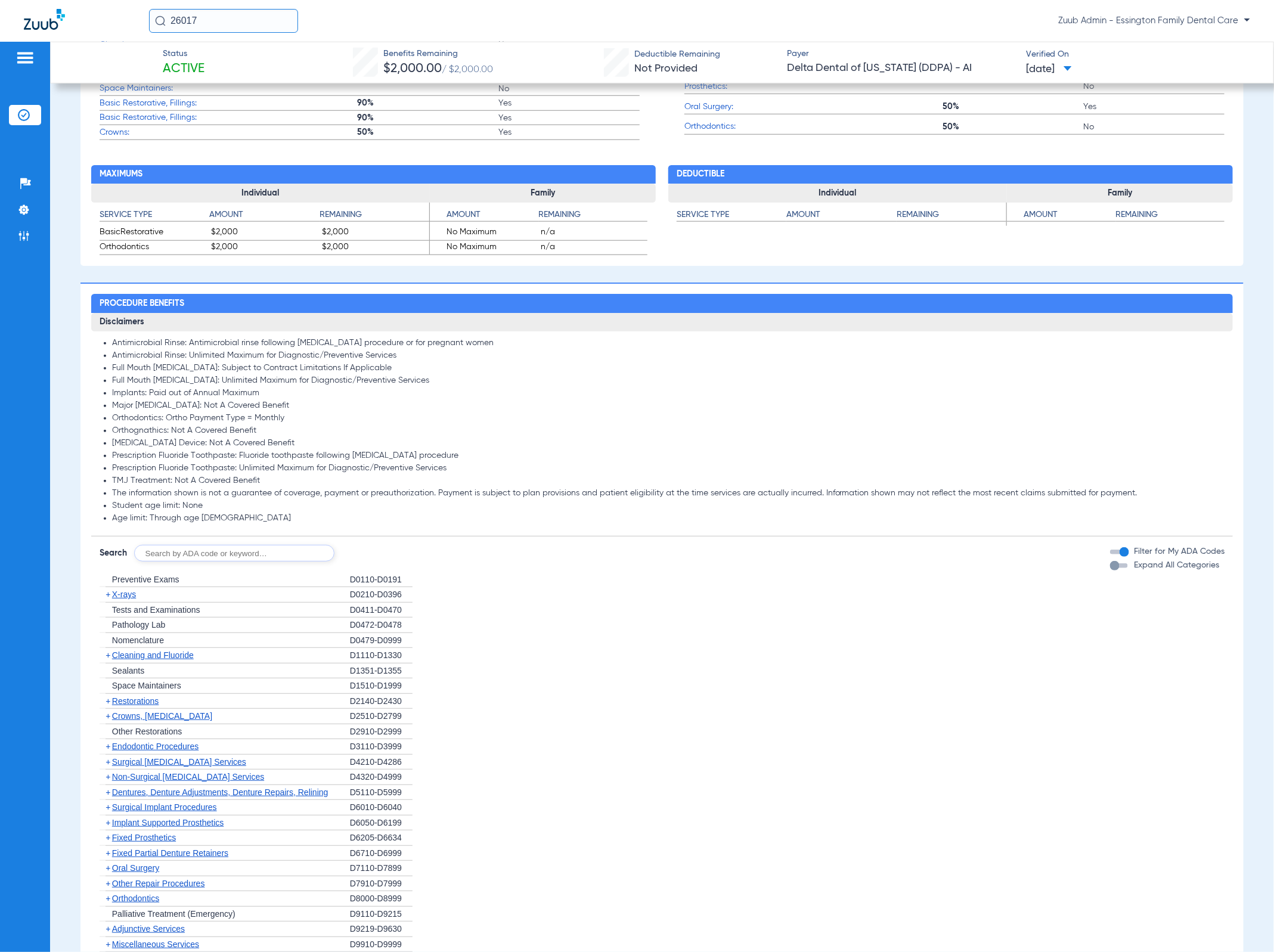
click at [168, 582] on span "Preventive Exams" at bounding box center [145, 580] width 67 height 9
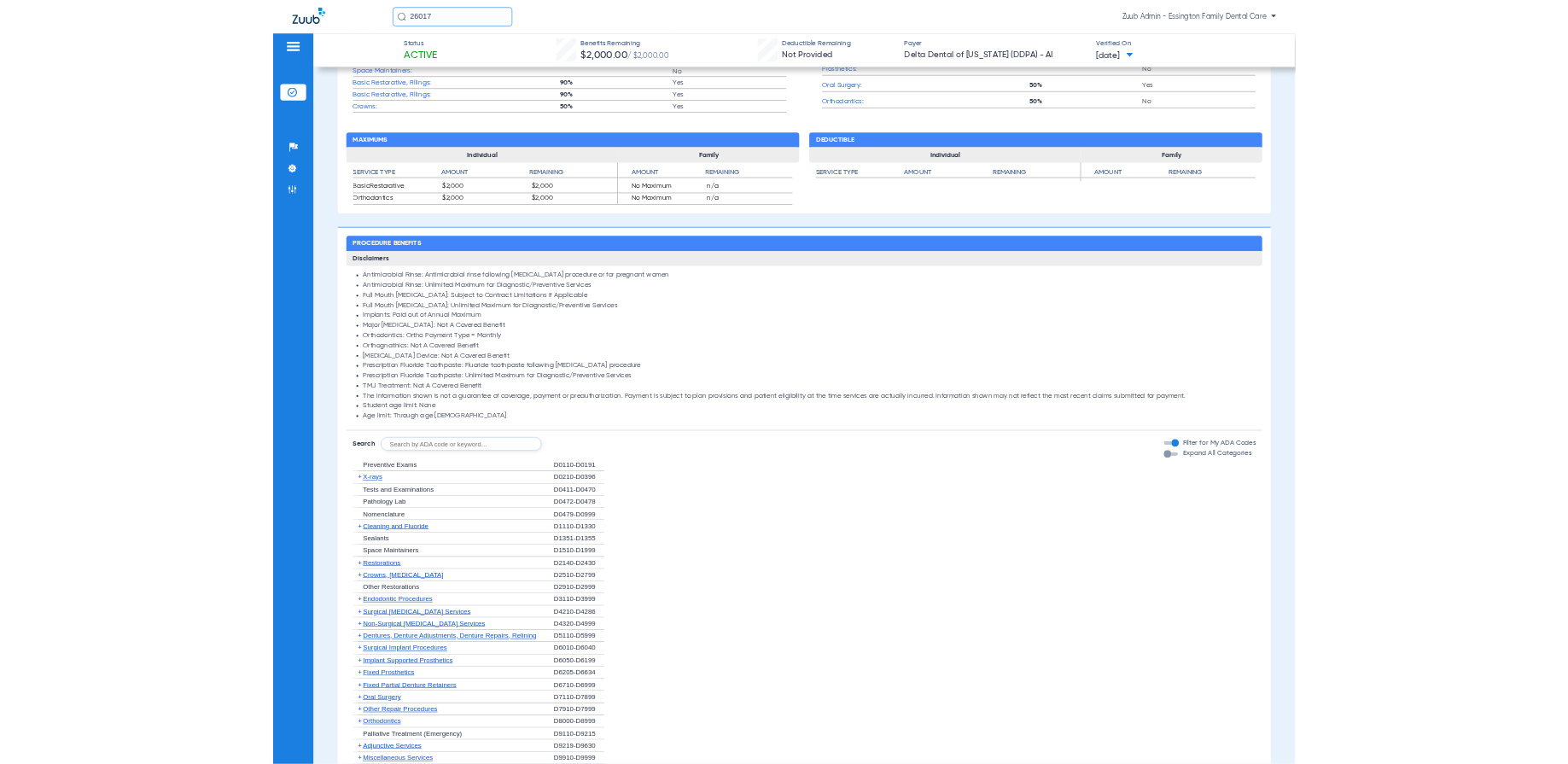
scroll to position [0, 0]
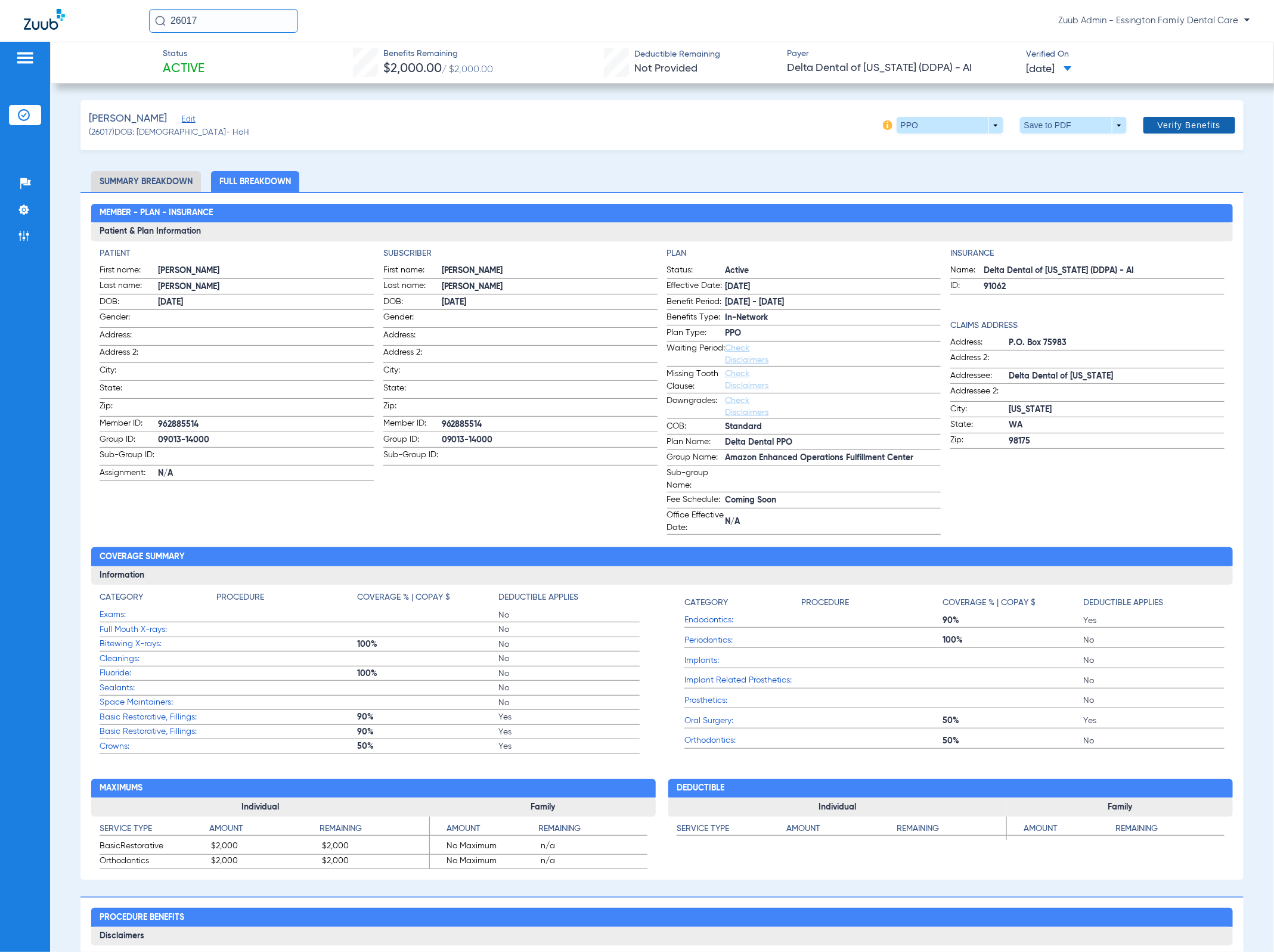
click at [945, 126] on span "Verify Benefits" at bounding box center [1189, 125] width 63 height 9
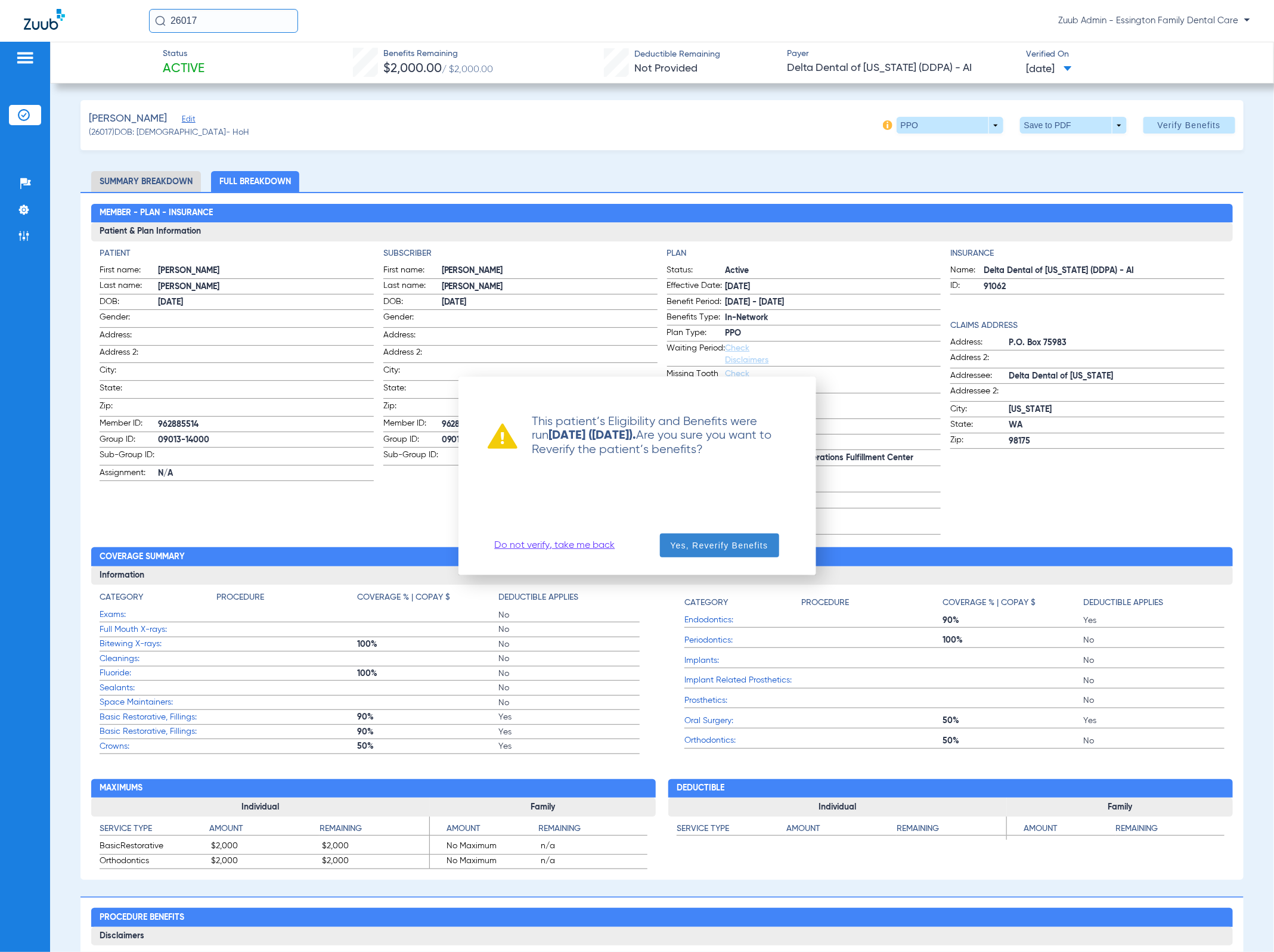
click at [722, 534] on span "button" at bounding box center [719, 545] width 119 height 29
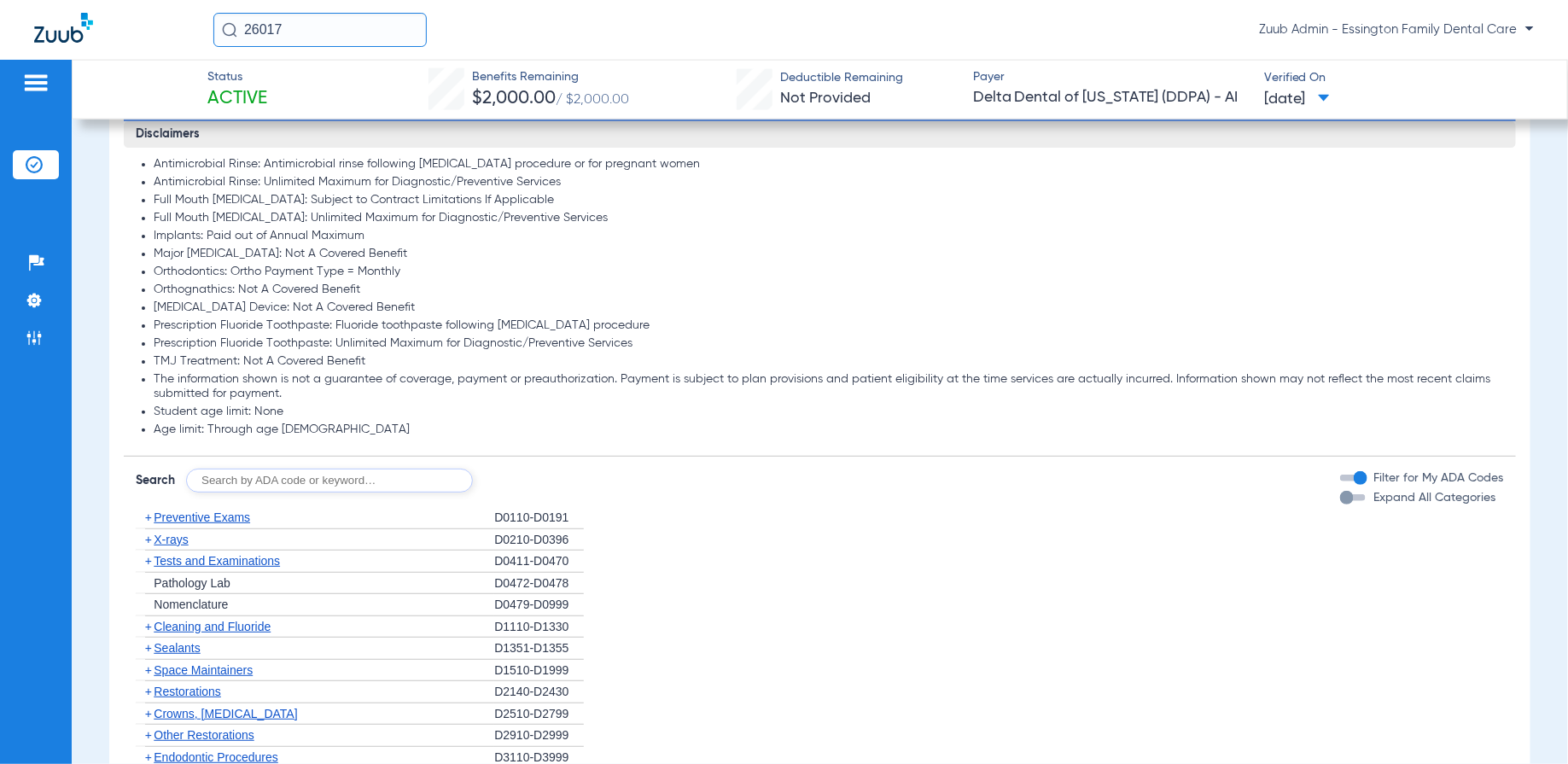
scroll to position [1214, 0]
click at [236, 511] on span "Preventive Exams" at bounding box center [201, 517] width 96 height 13
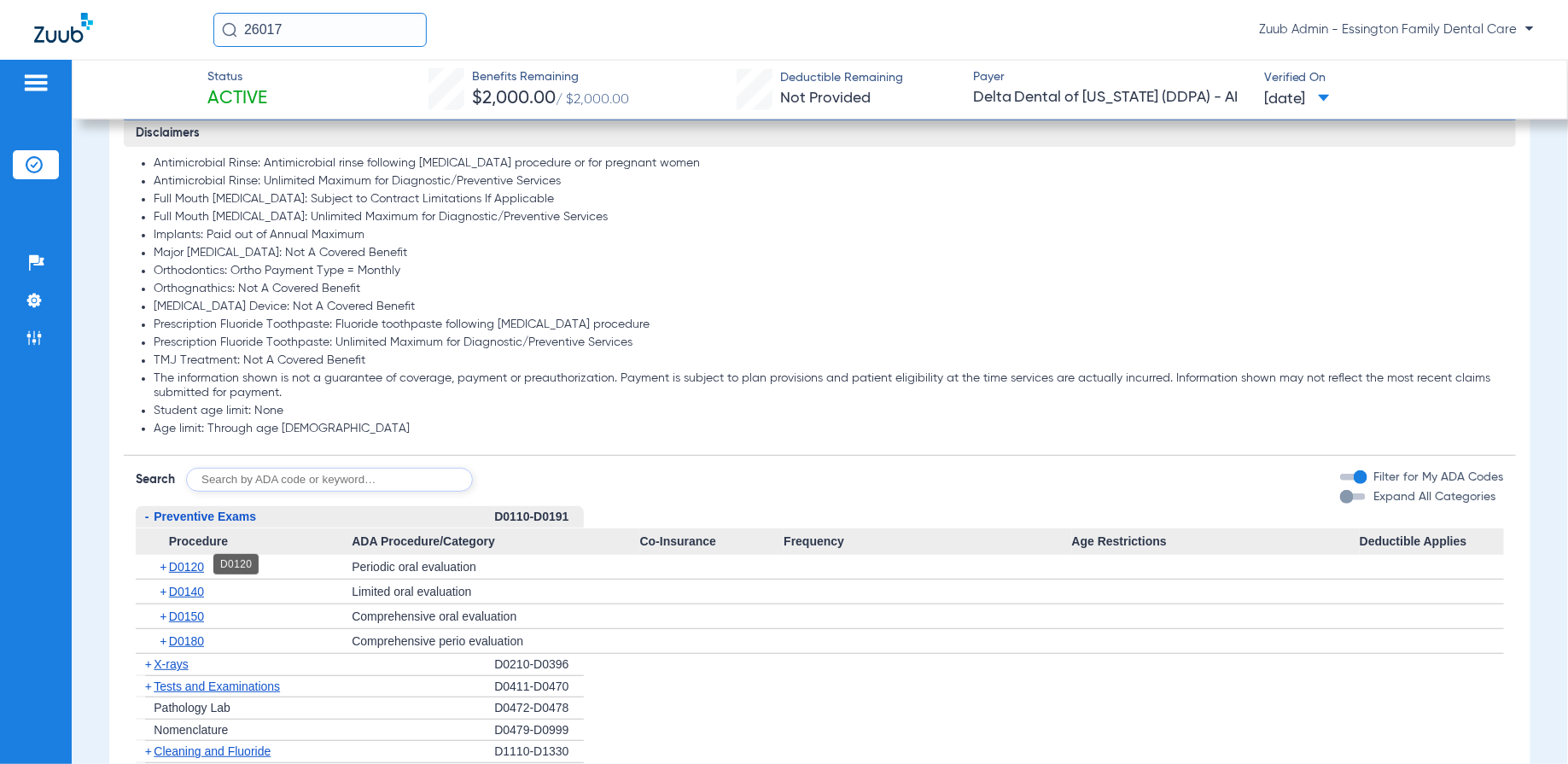
click at [194, 564] on span "D0120" at bounding box center [186, 566] width 35 height 13
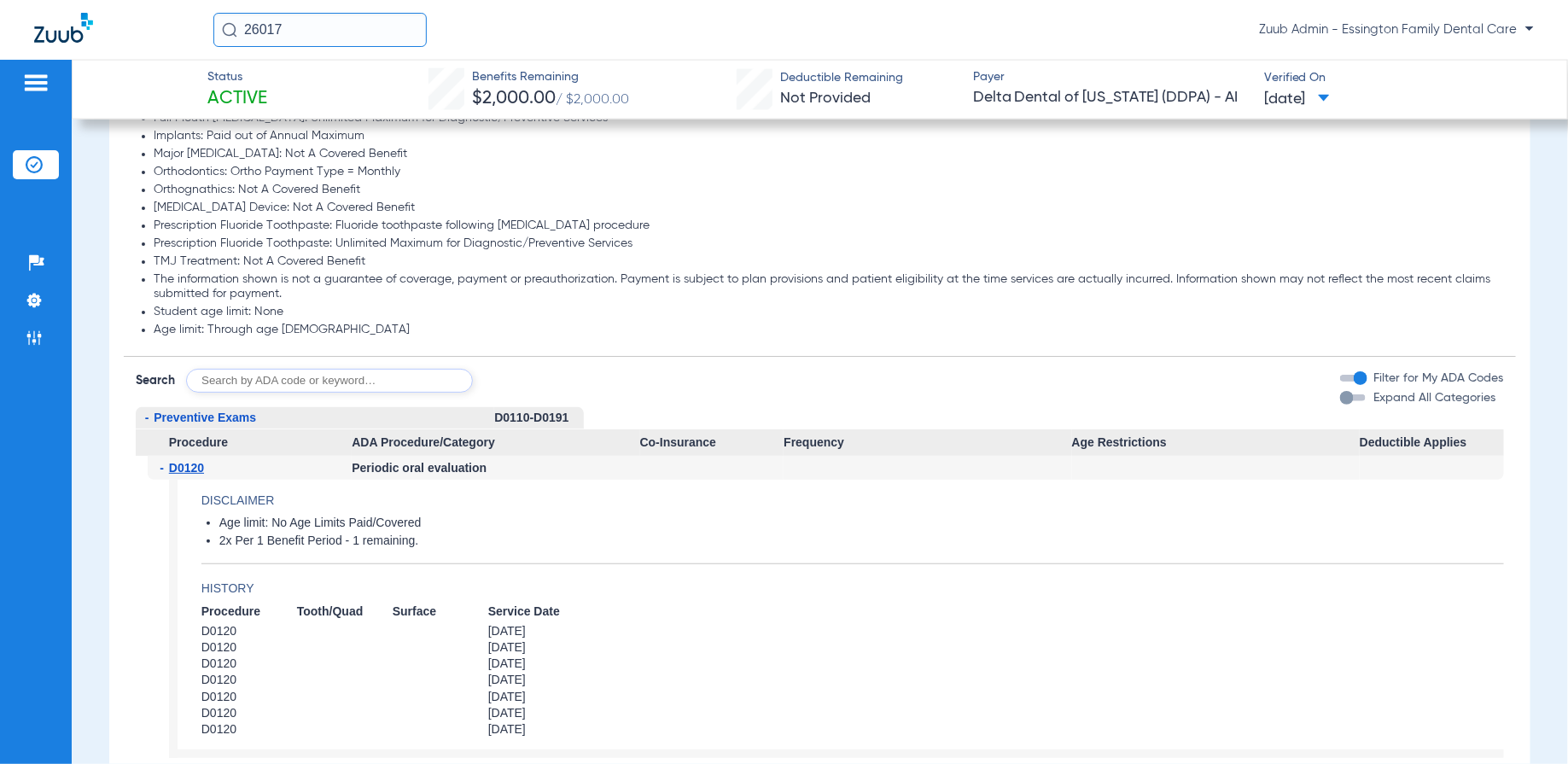
scroll to position [1313, 0]
